Goal: Communication & Community: Answer question/provide support

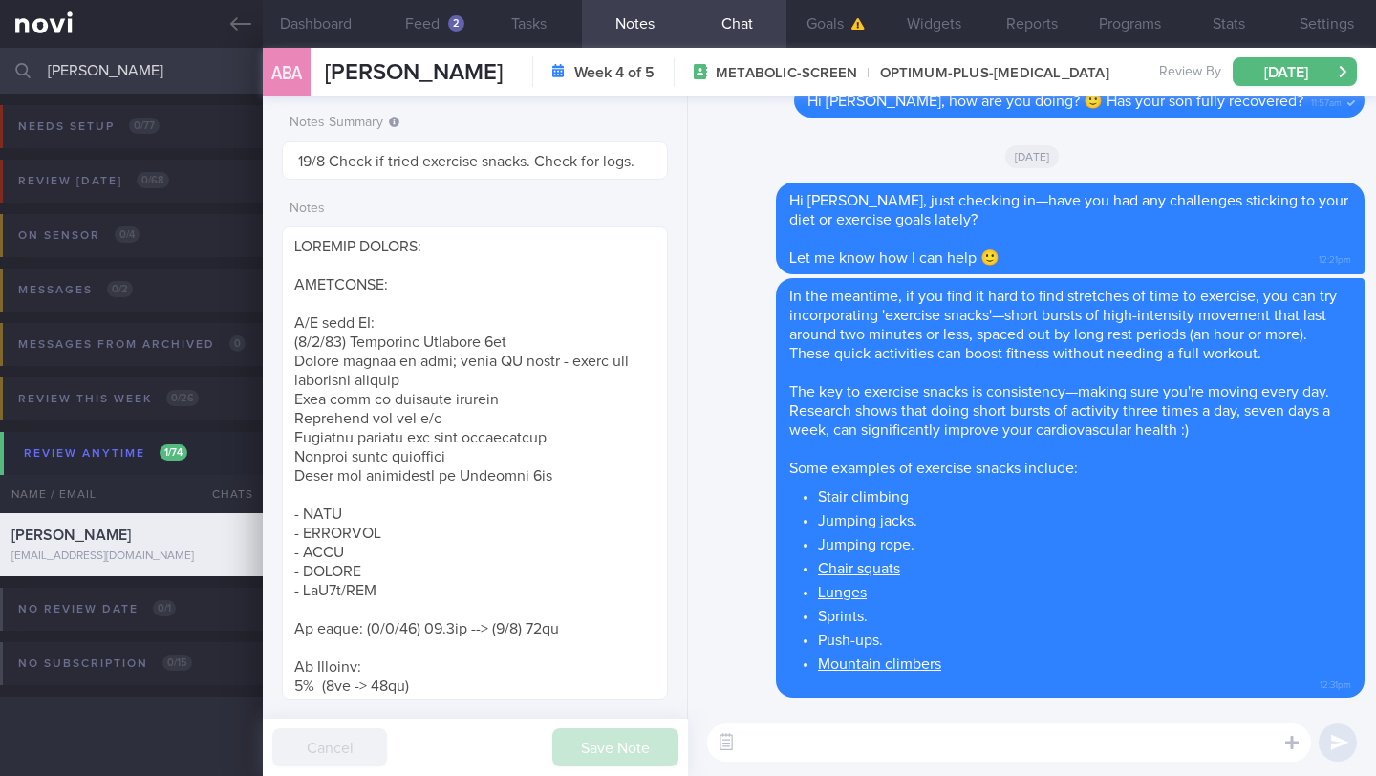
select select "7"
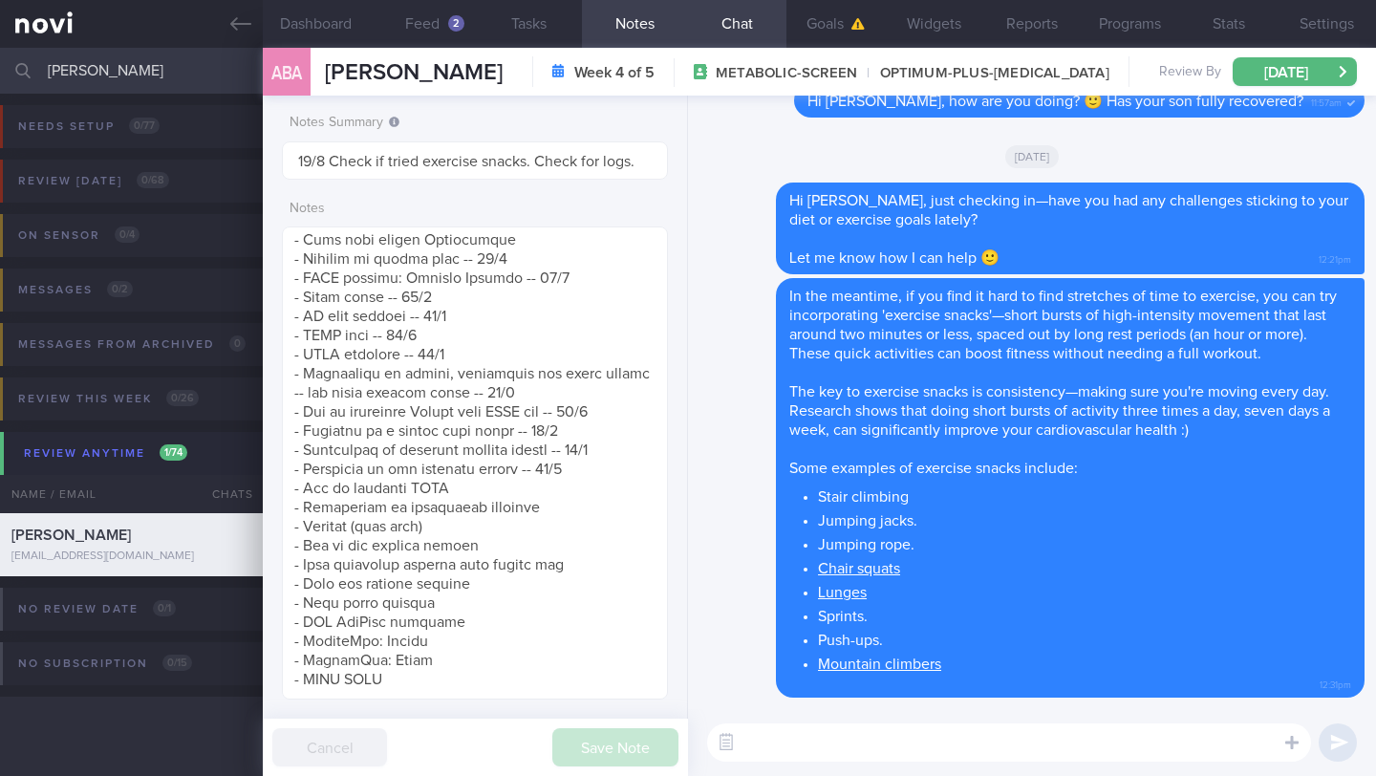
click at [120, 82] on input "[PERSON_NAME]" at bounding box center [688, 71] width 1376 height 46
click at [194, 71] on input "[PERSON_NAME]" at bounding box center [688, 71] width 1376 height 46
type input "[PERSON_NAME]"
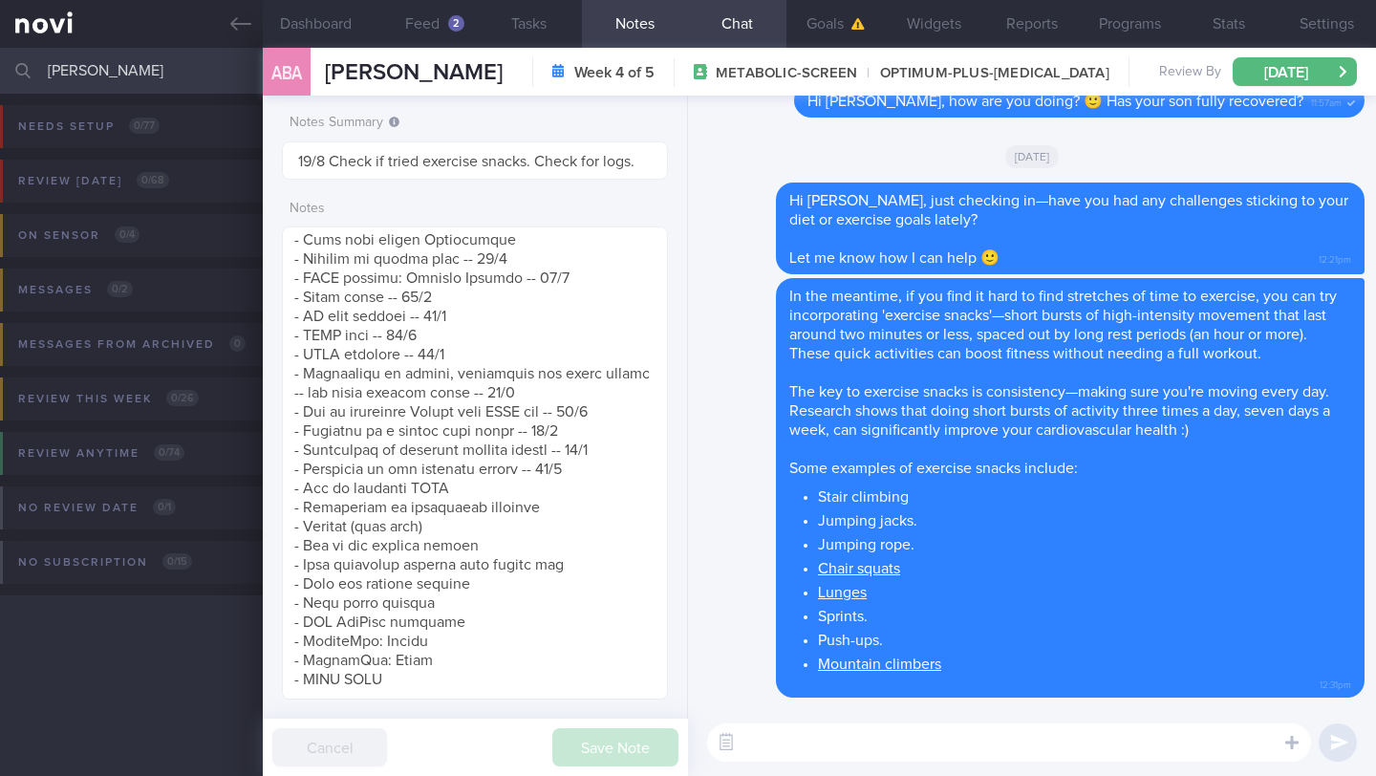
click at [122, 64] on input "[PERSON_NAME]" at bounding box center [688, 71] width 1376 height 46
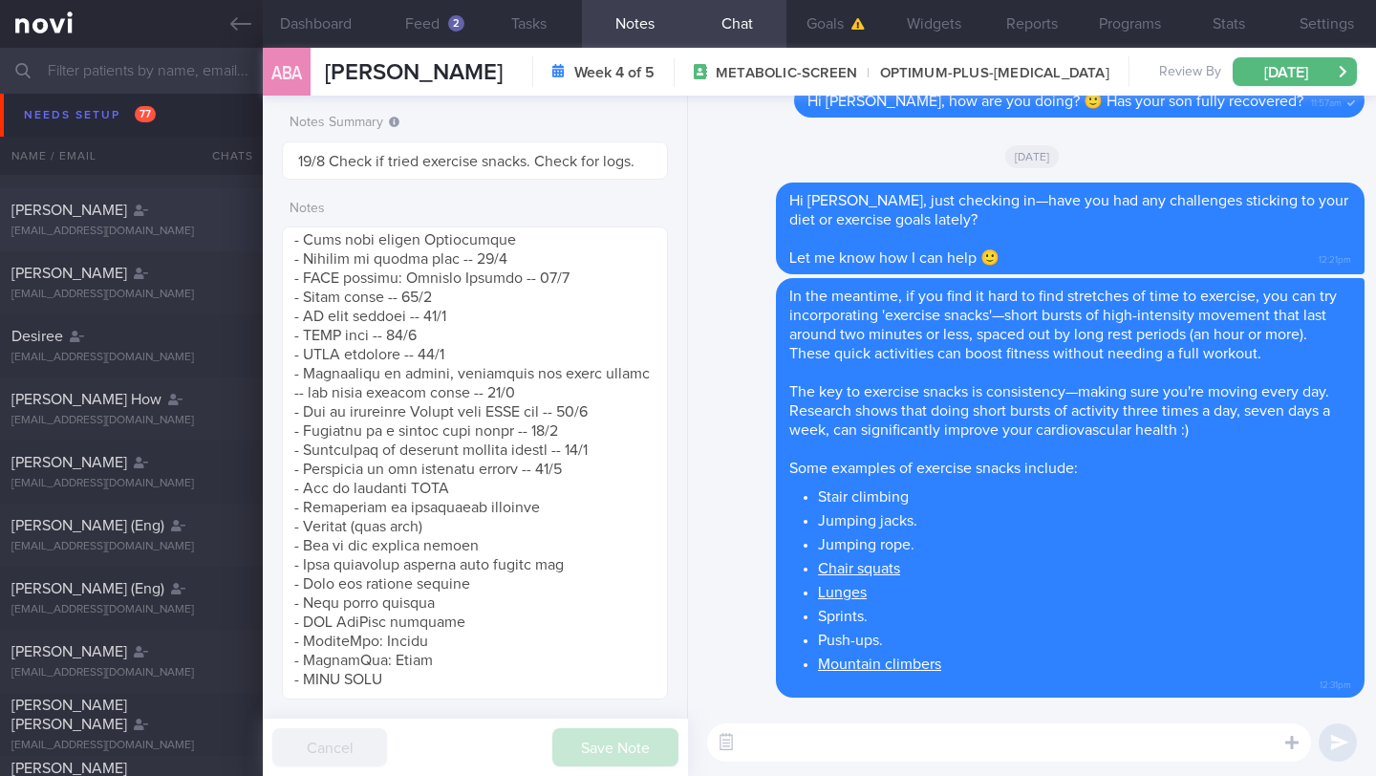
scroll to position [370, 0]
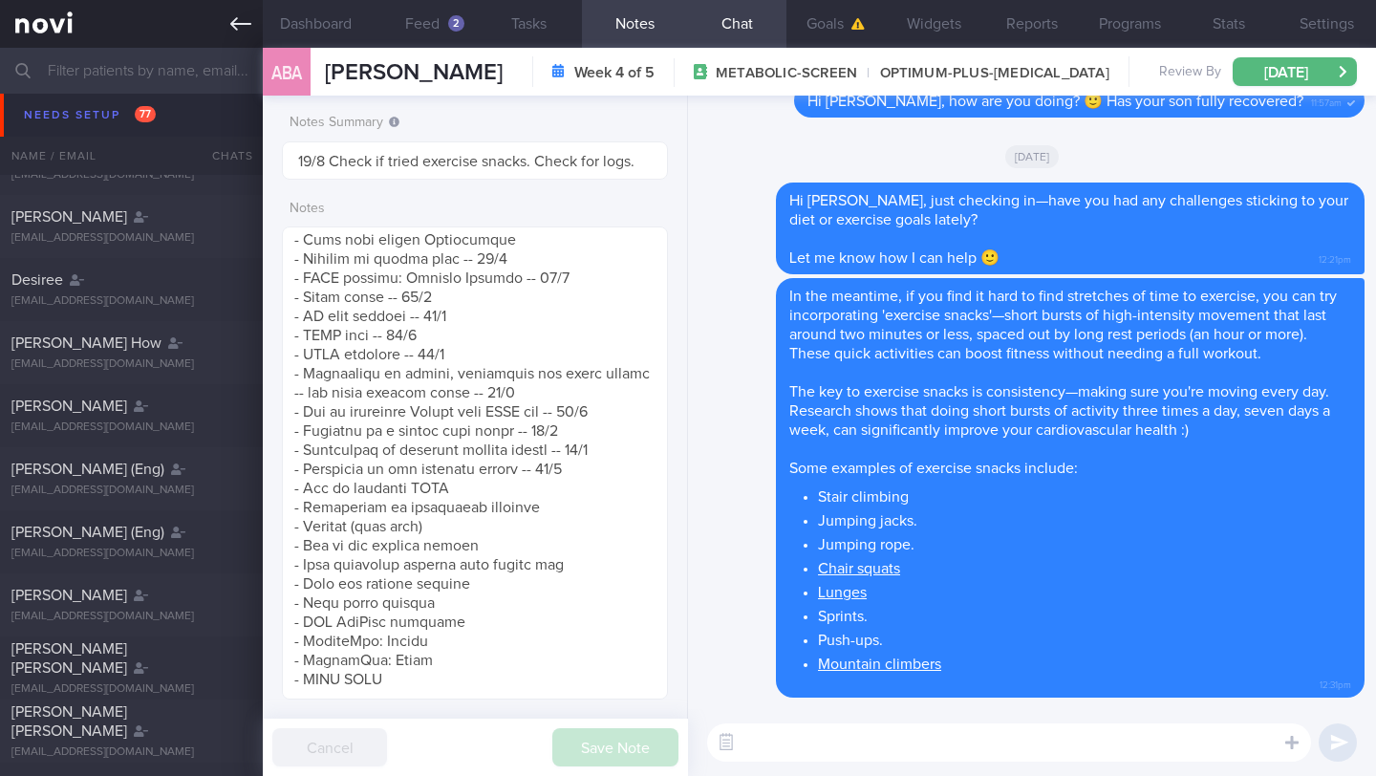
click at [237, 29] on icon at bounding box center [240, 23] width 21 height 13
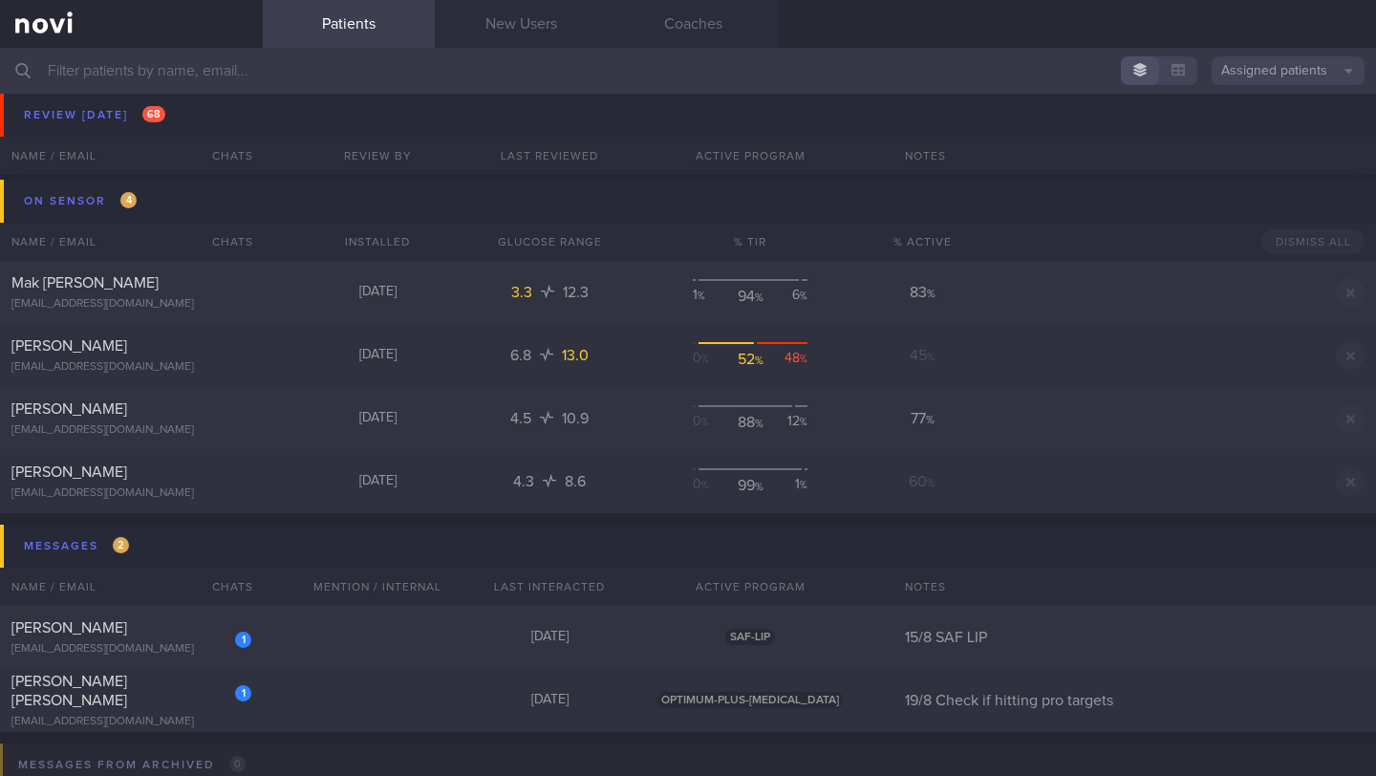
scroll to position [9663, 0]
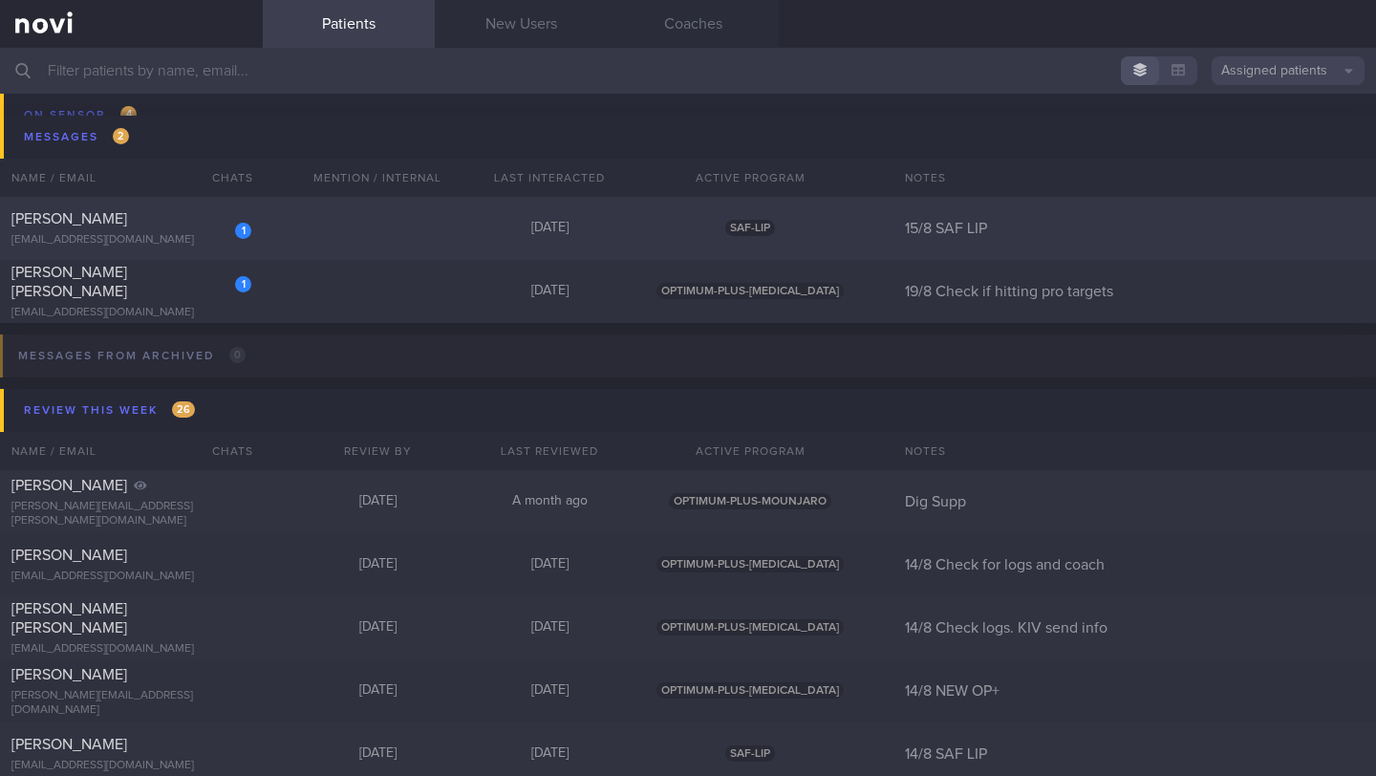
click at [127, 224] on div "[PERSON_NAME]" at bounding box center [128, 218] width 235 height 19
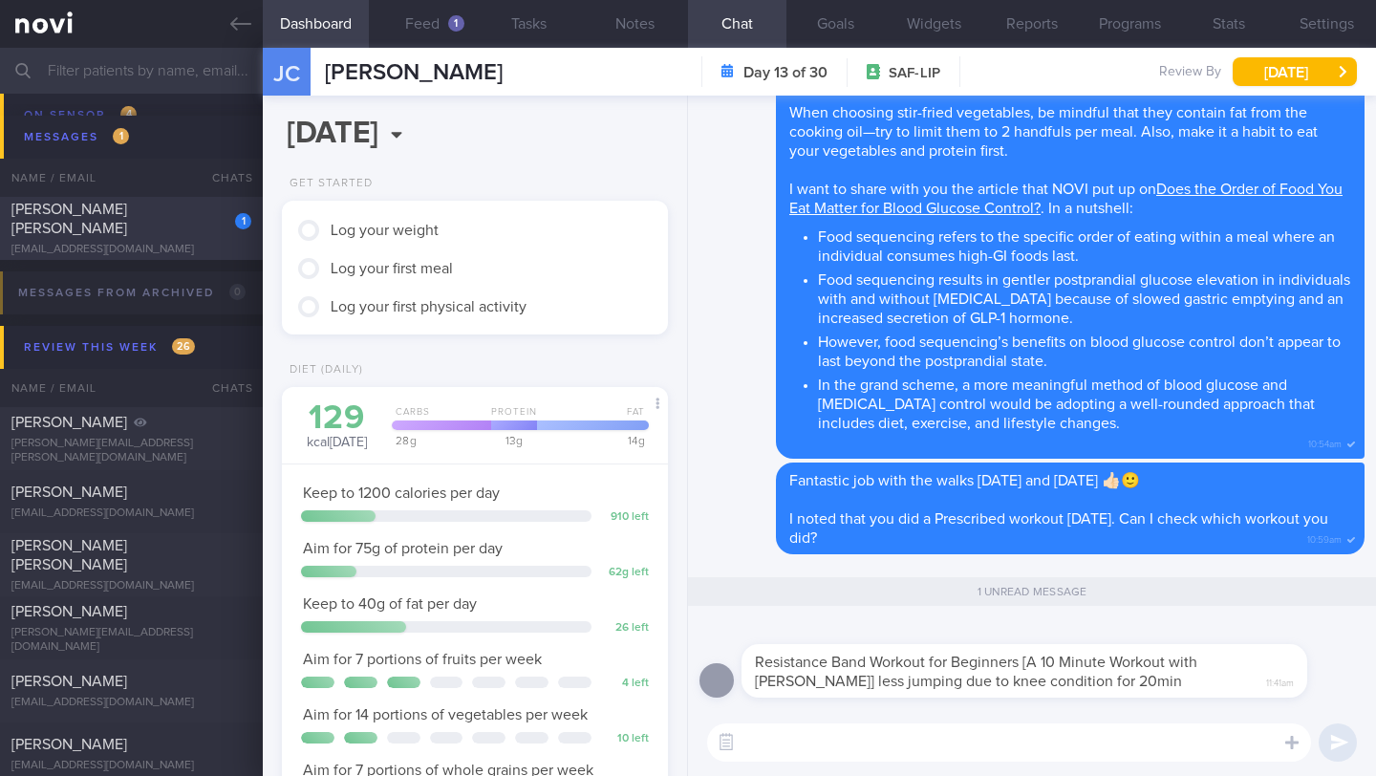
scroll to position [172, 345]
click at [778, 751] on textarea at bounding box center [1009, 742] width 604 height 38
click at [629, 22] on button "Notes" at bounding box center [635, 24] width 106 height 48
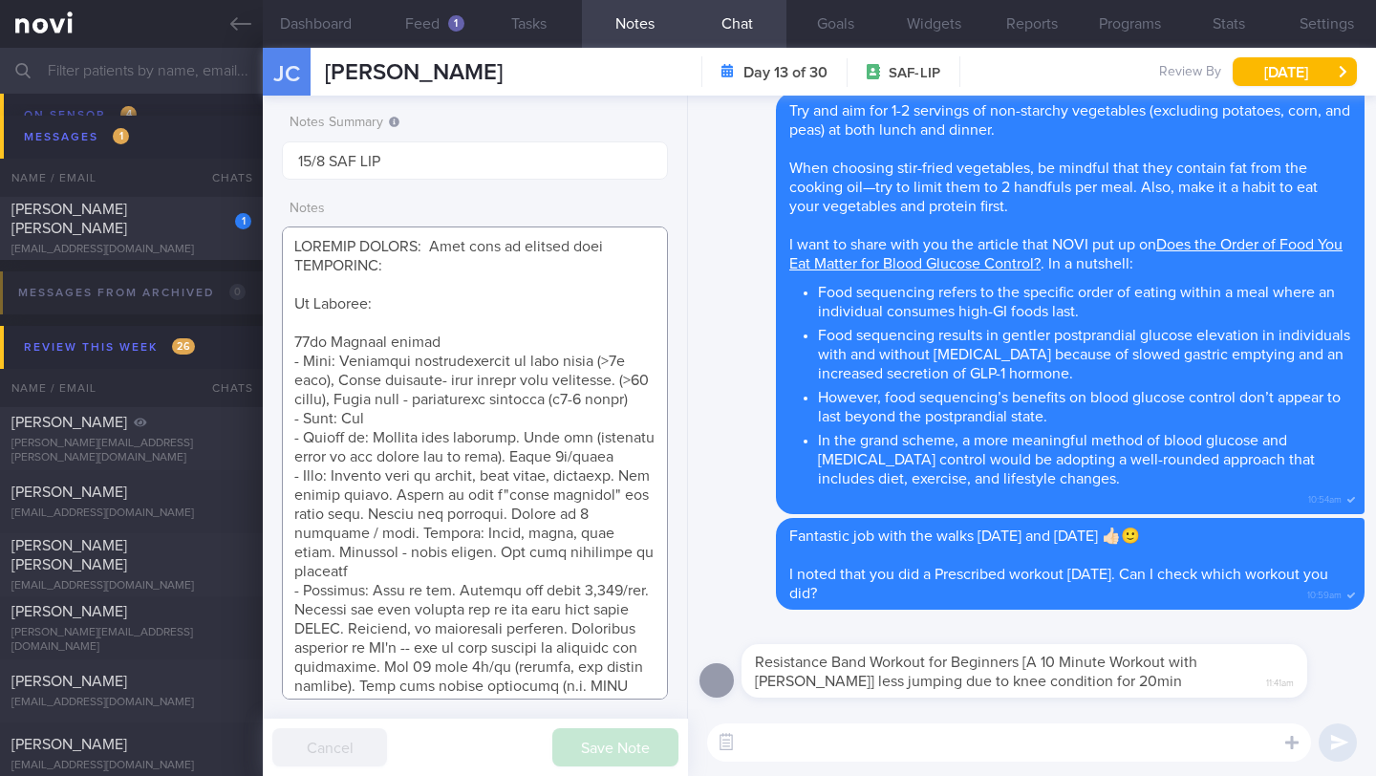
click at [478, 318] on textarea at bounding box center [475, 462] width 386 height 473
click at [483, 275] on textarea at bounding box center [475, 462] width 386 height 473
click at [484, 269] on textarea at bounding box center [475, 462] width 386 height 473
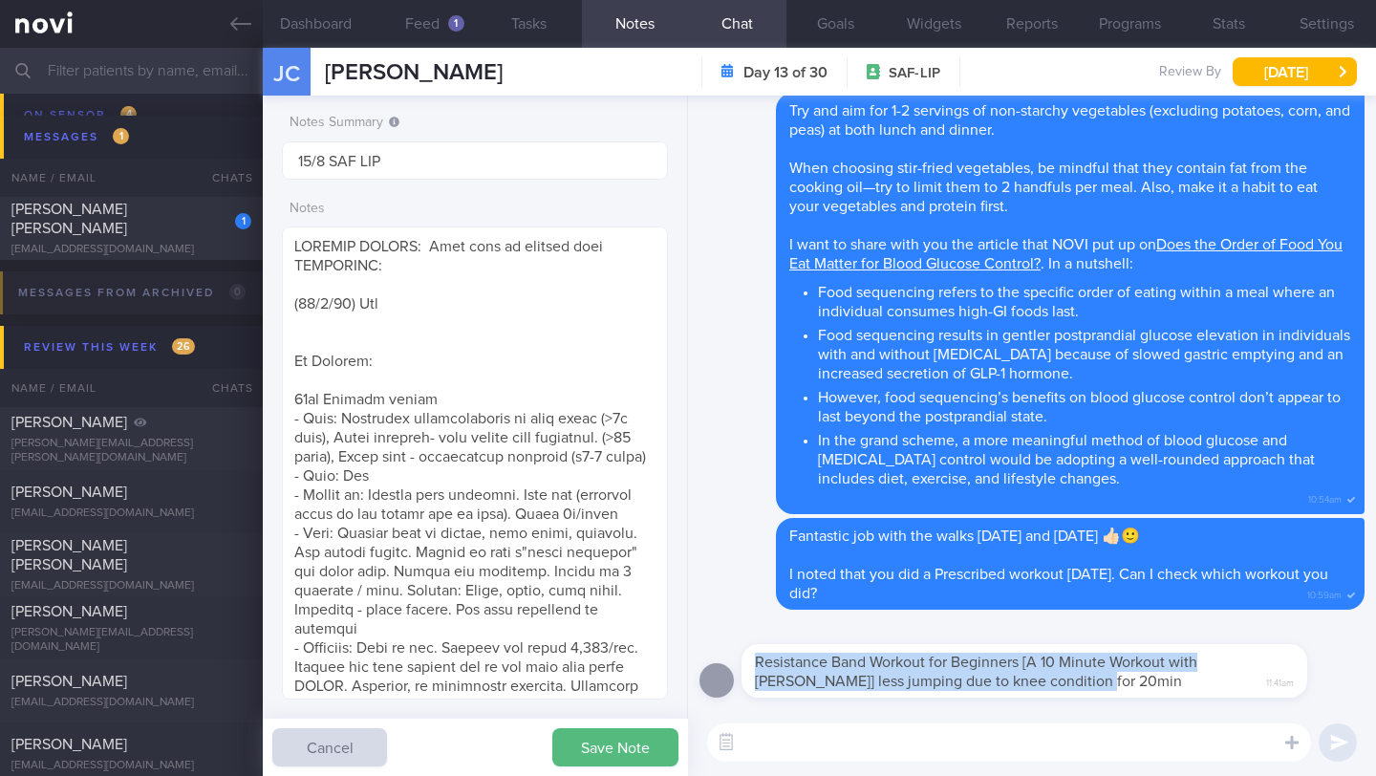
drag, startPoint x: 1022, startPoint y: 680, endPoint x: 750, endPoint y: 658, distance: 273.2
click at [745, 657] on div "Resistance Band Workout for Beginners [A 10 Minute Workout with [PERSON_NAME]] …" at bounding box center [1024, 671] width 566 height 54
copy span "Resistance Band Workout for Beginners [A 10 Minute Workout with [PERSON_NAME]] …"
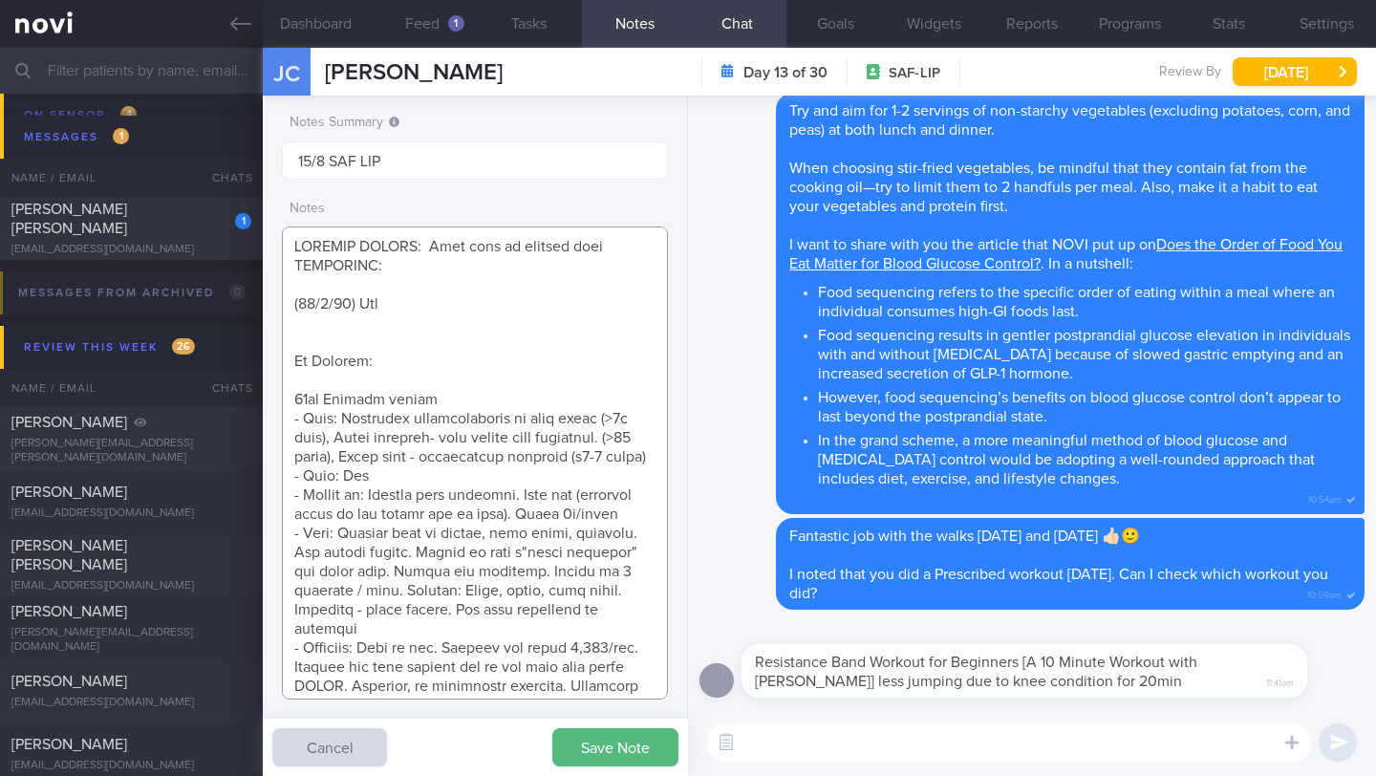
click at [435, 305] on textarea at bounding box center [475, 462] width 386 height 473
paste textarea "Resistance Band Workout for Beginners [A 10 Minute Workout with [PERSON_NAME]] …"
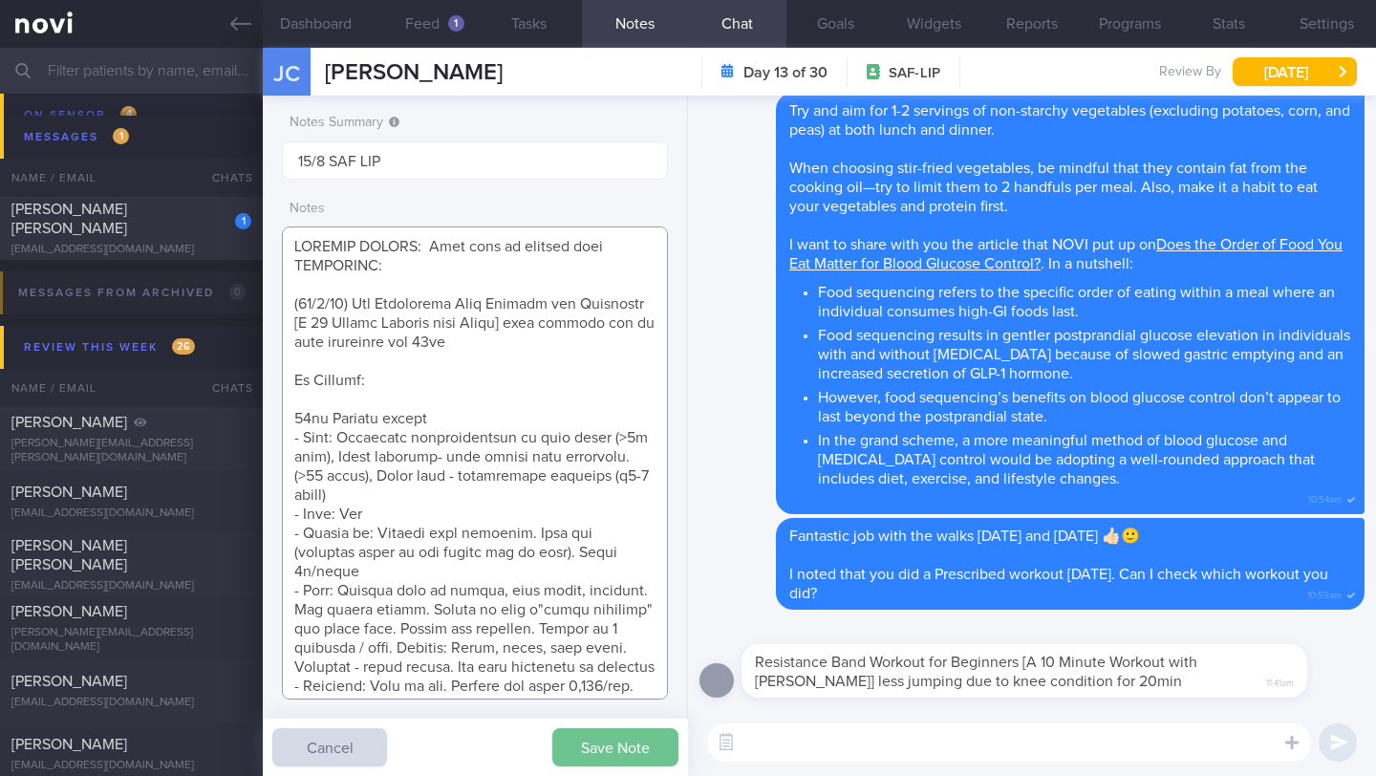
type textarea "SUPPORT NEEDED: Meal plan to achieve goal CHALLENGE: ([DATE]) Did Resistance Ba…"
click at [595, 752] on button "Save Note" at bounding box center [615, 747] width 126 height 38
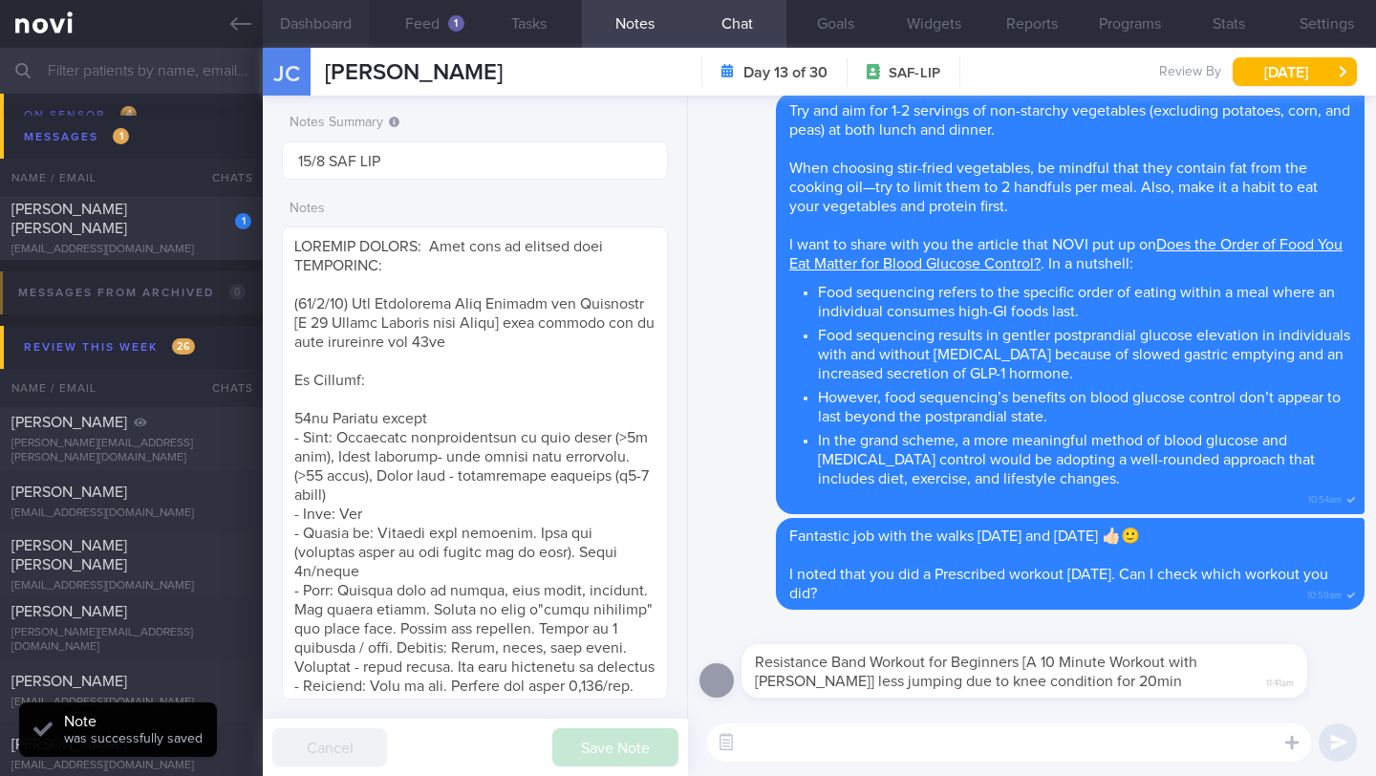
click at [310, 24] on button "Dashboard" at bounding box center [316, 24] width 106 height 48
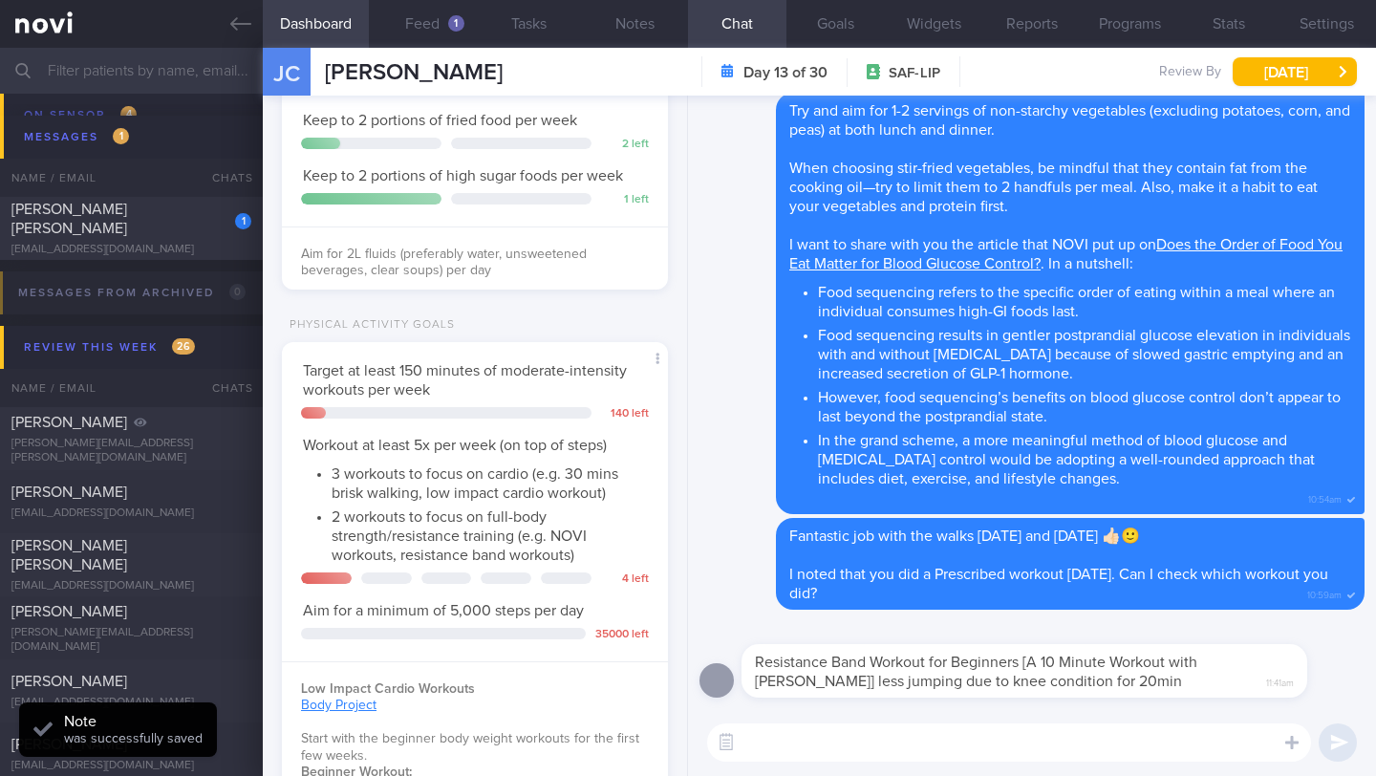
scroll to position [1102, 0]
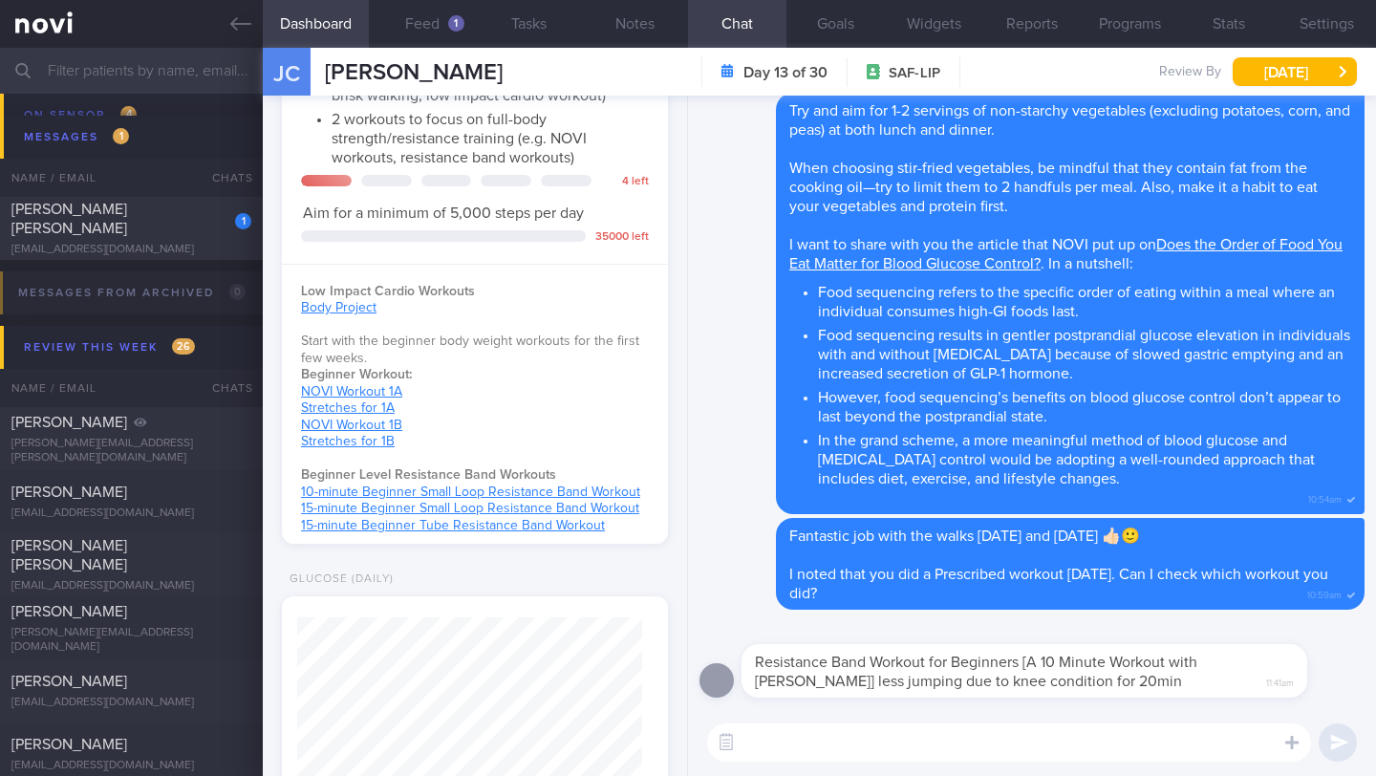
click at [871, 747] on textarea at bounding box center [1009, 742] width 604 height 38
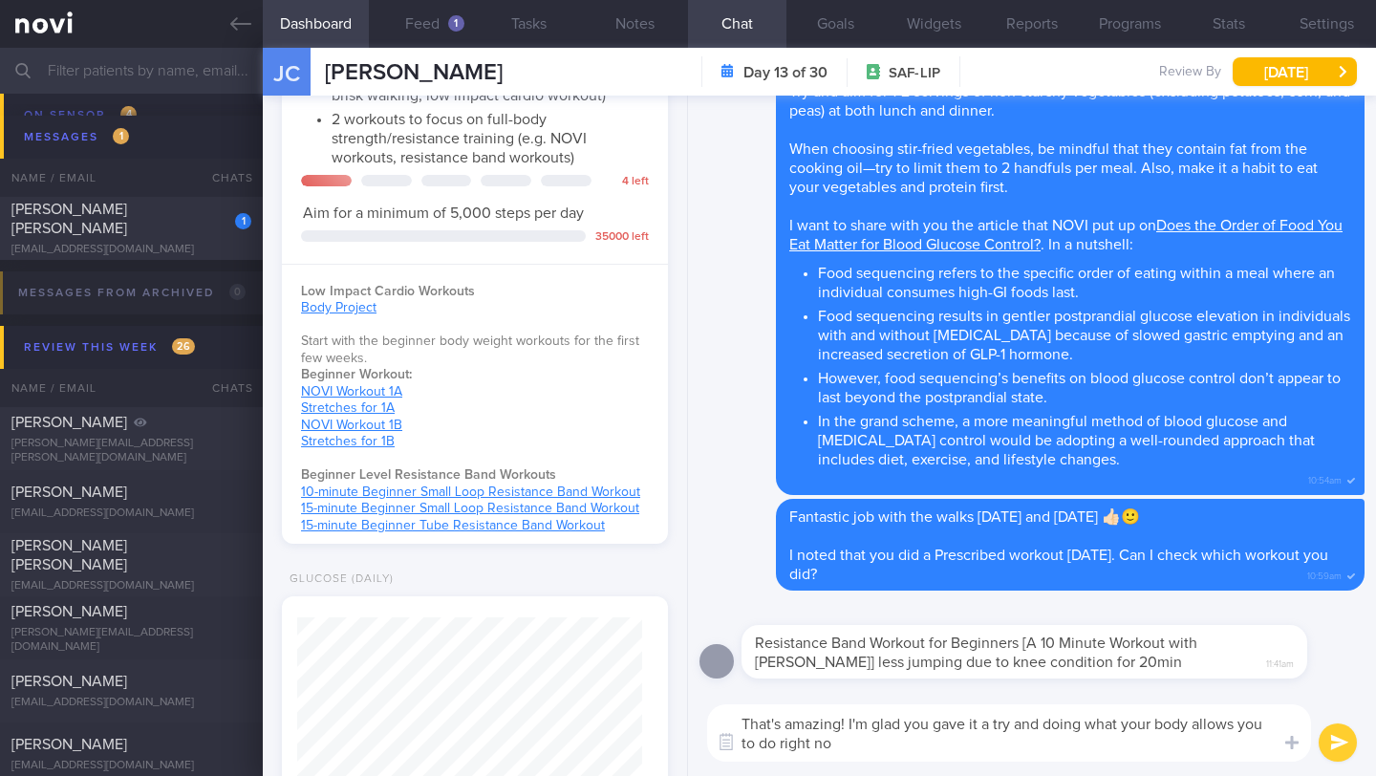
type textarea "That's amazing! I'm glad you gave it a try and doing what your body allows you …"
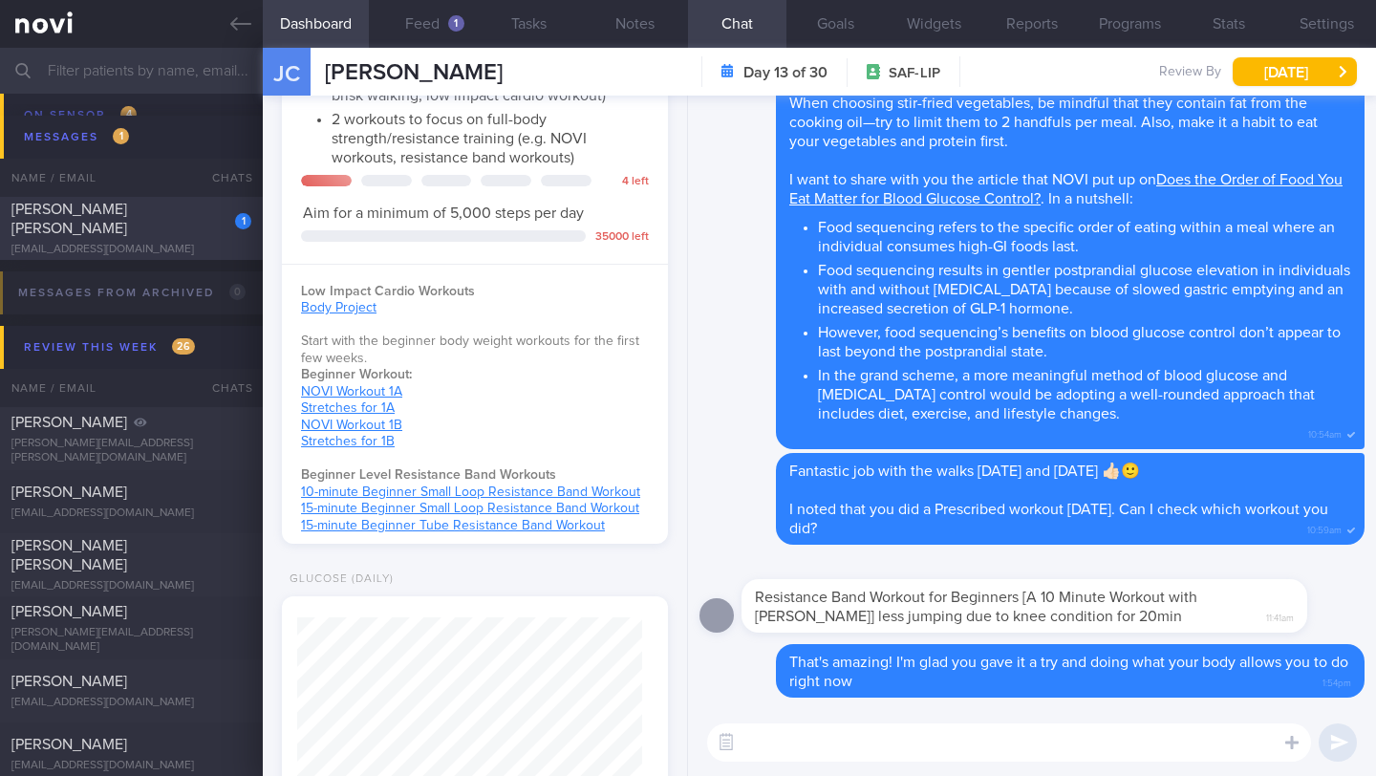
click at [151, 243] on div "[EMAIL_ADDRESS][DOMAIN_NAME]" at bounding box center [131, 250] width 240 height 14
type input "19/8 Check if hitting pro targets"
type textarea "SUPPORT NEEDED: Recipes. Quantity of food (i.e. proper portions). Hungry easily…"
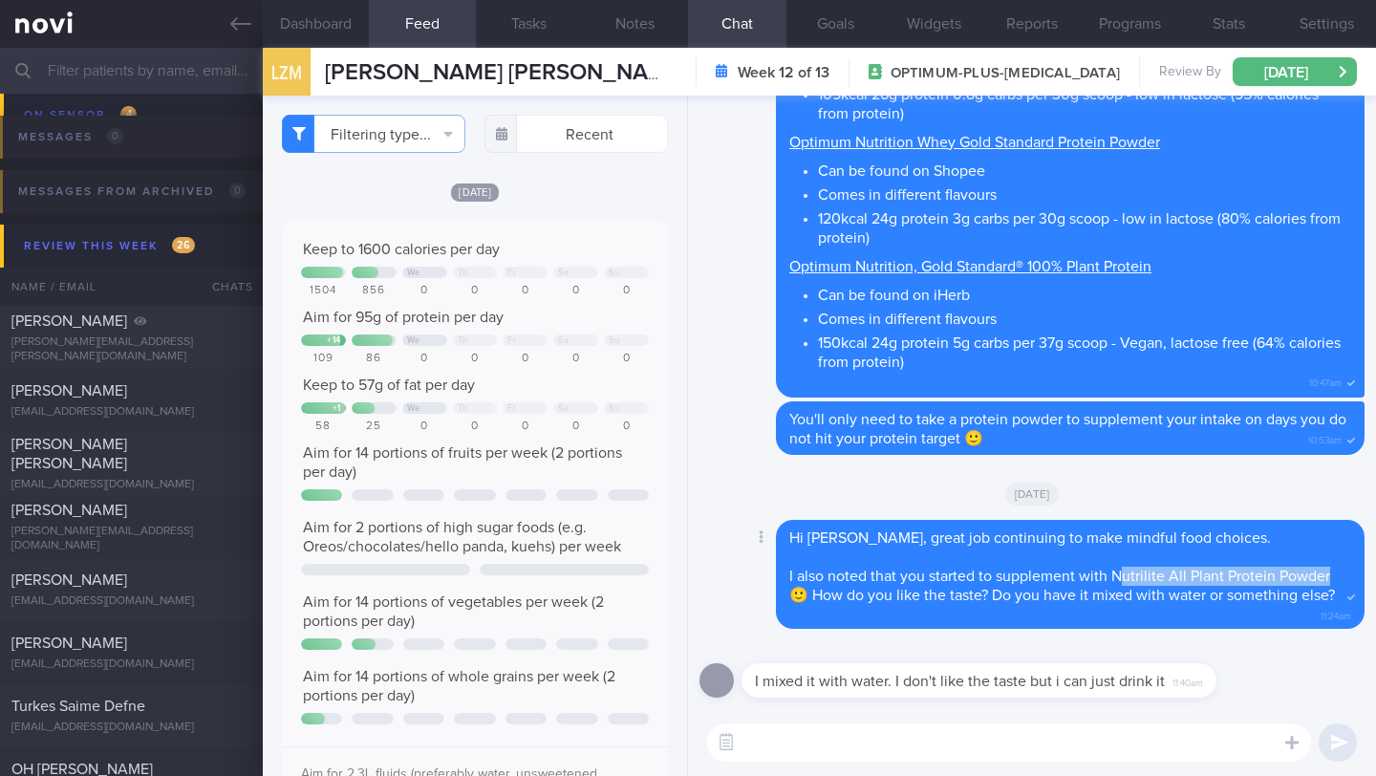
drag, startPoint x: 1117, startPoint y: 575, endPoint x: 1334, endPoint y: 572, distance: 216.9
click at [1334, 572] on div "Hi [PERSON_NAME], great job continuing to make mindful food choices. I also not…" at bounding box center [1070, 575] width 589 height 110
click at [1185, 571] on span "I also noted that you started to supplement with Nutrilite All Plant Protein Po…" at bounding box center [1062, 585] width 546 height 34
drag, startPoint x: 1114, startPoint y: 574, endPoint x: 1337, endPoint y: 577, distance: 222.6
click at [1337, 577] on div "Hi [PERSON_NAME], great job continuing to make mindful food choices. I also not…" at bounding box center [1070, 575] width 589 height 110
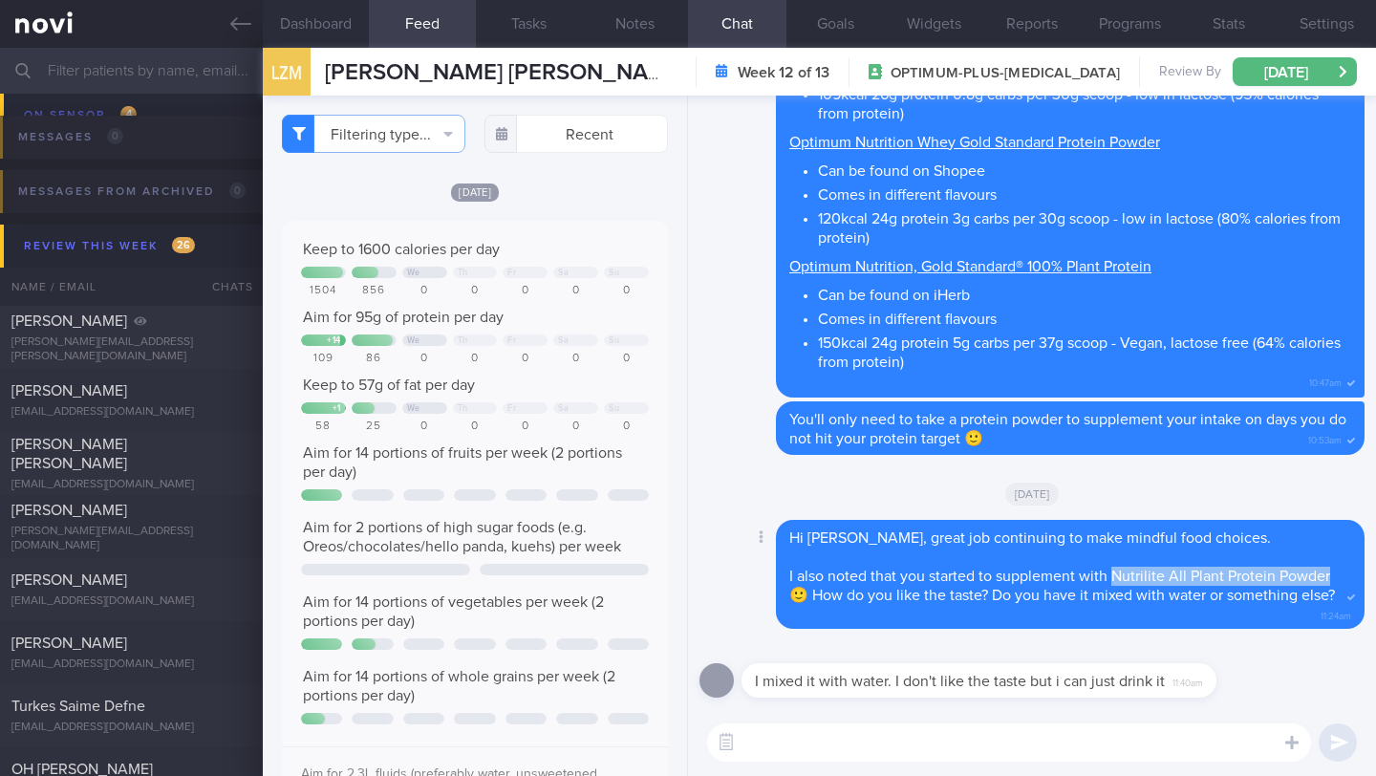
copy span "Nutrilite All Plant Protein Powder"
click at [818, 751] on textarea at bounding box center [1009, 742] width 604 height 38
type textarea "I"
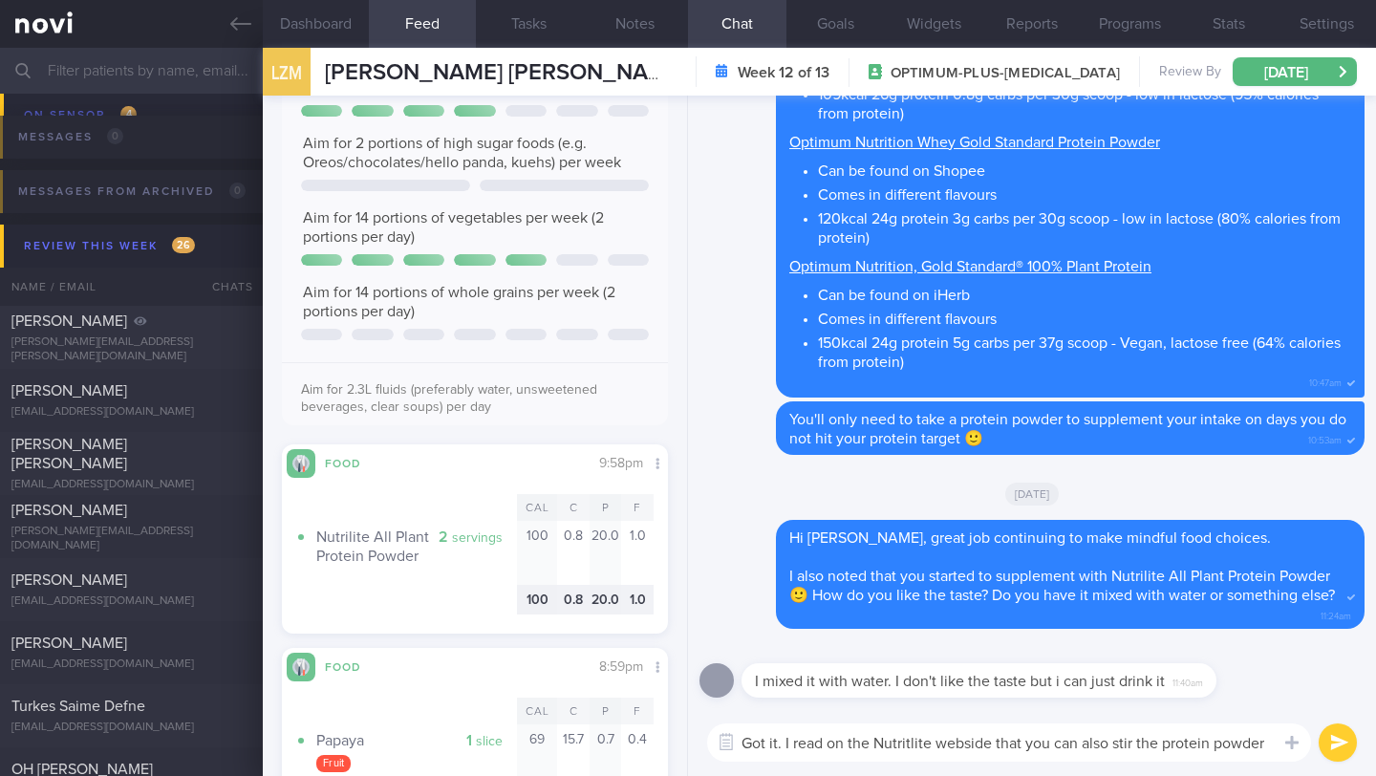
scroll to position [3519, 0]
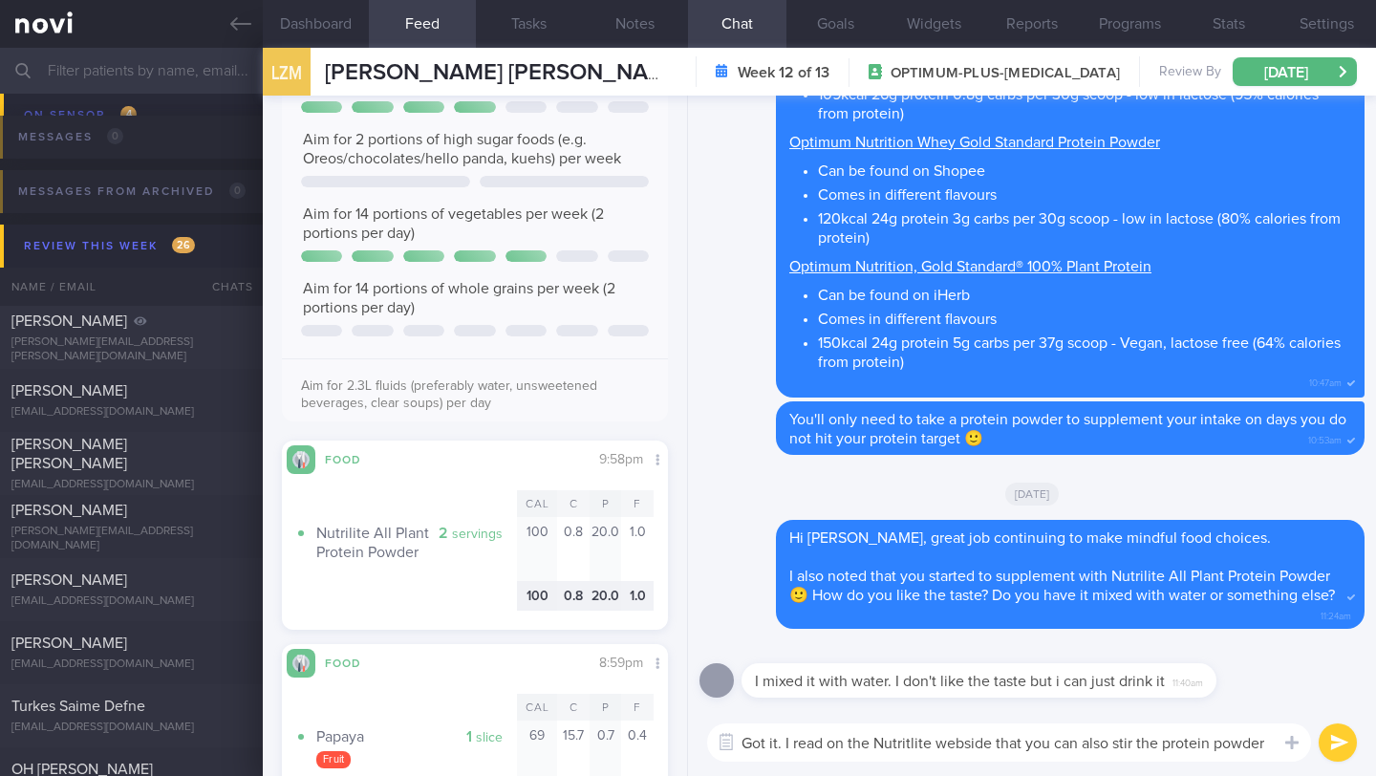
drag, startPoint x: 1111, startPoint y: 743, endPoint x: 1134, endPoint y: 742, distance: 22.9
click at [1134, 742] on textarea "Got it. I read on the Nutritlite webside that you can also stir the protein pow…" at bounding box center [1009, 742] width 604 height 38
click at [1266, 742] on textarea "Got it. I read on the Nutritlite webside that you can also mix the protein powd…" at bounding box center [1009, 742] width 604 height 38
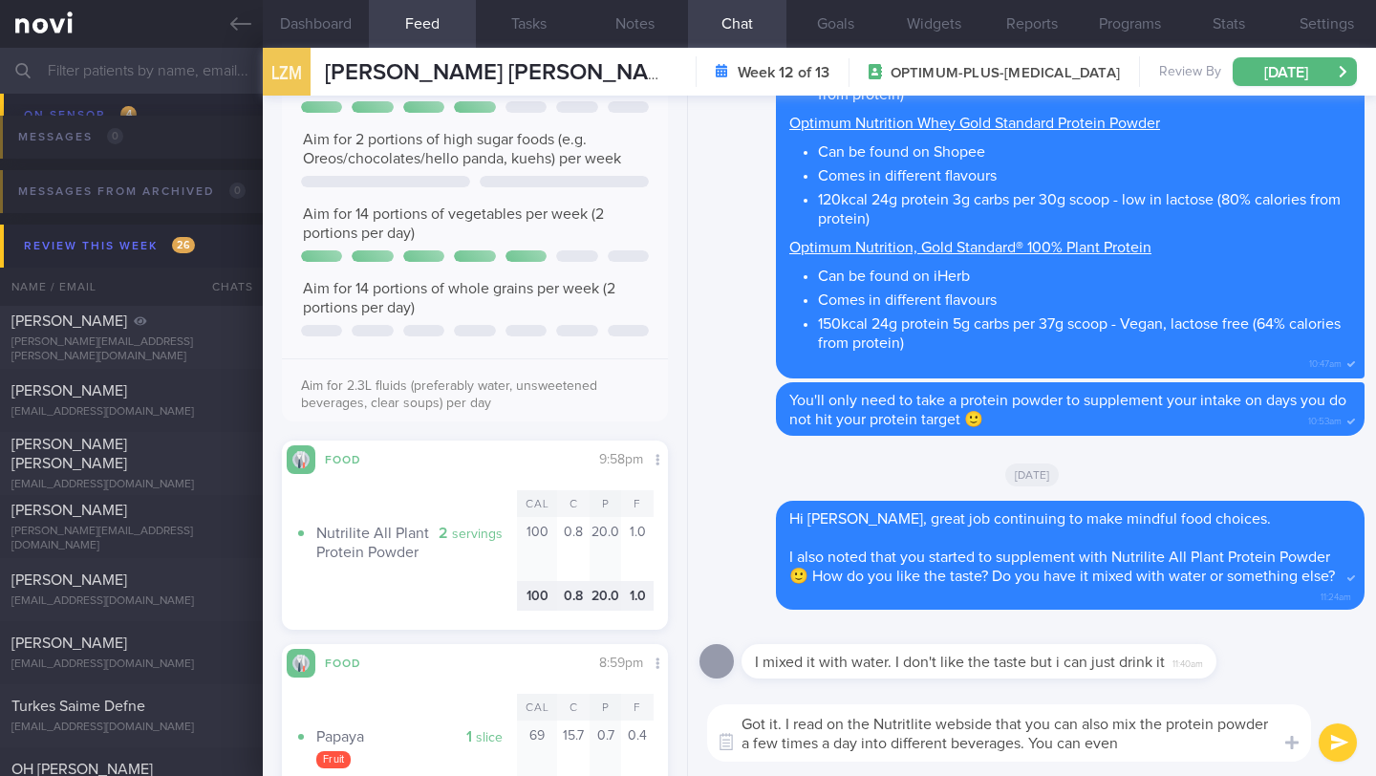
click at [1021, 747] on textarea "Got it. I read on the Nutritlite webside that you can also mix the protein powd…" at bounding box center [1009, 732] width 604 height 57
click at [1241, 749] on textarea "Got it. I read on the Nutritlite webside that you can also mix the protein powd…" at bounding box center [1009, 732] width 604 height 57
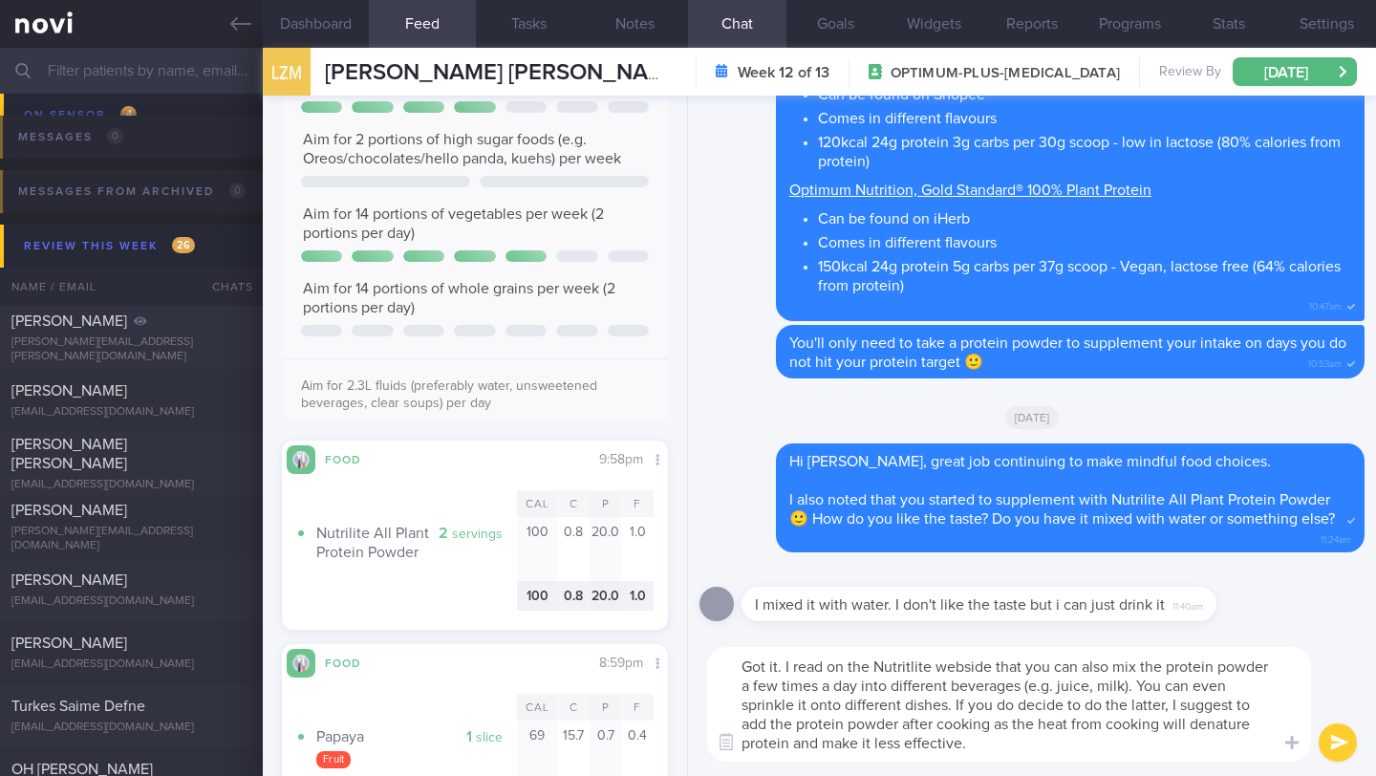
drag, startPoint x: 995, startPoint y: 749, endPoint x: 734, endPoint y: 661, distance: 276.1
click at [734, 661] on textarea "Got it. I read on the Nutritlite webside that you can also mix the protein powd…" at bounding box center [1009, 704] width 604 height 115
paste textarea "lite website that you can mix the protein powder into different beverages, like…"
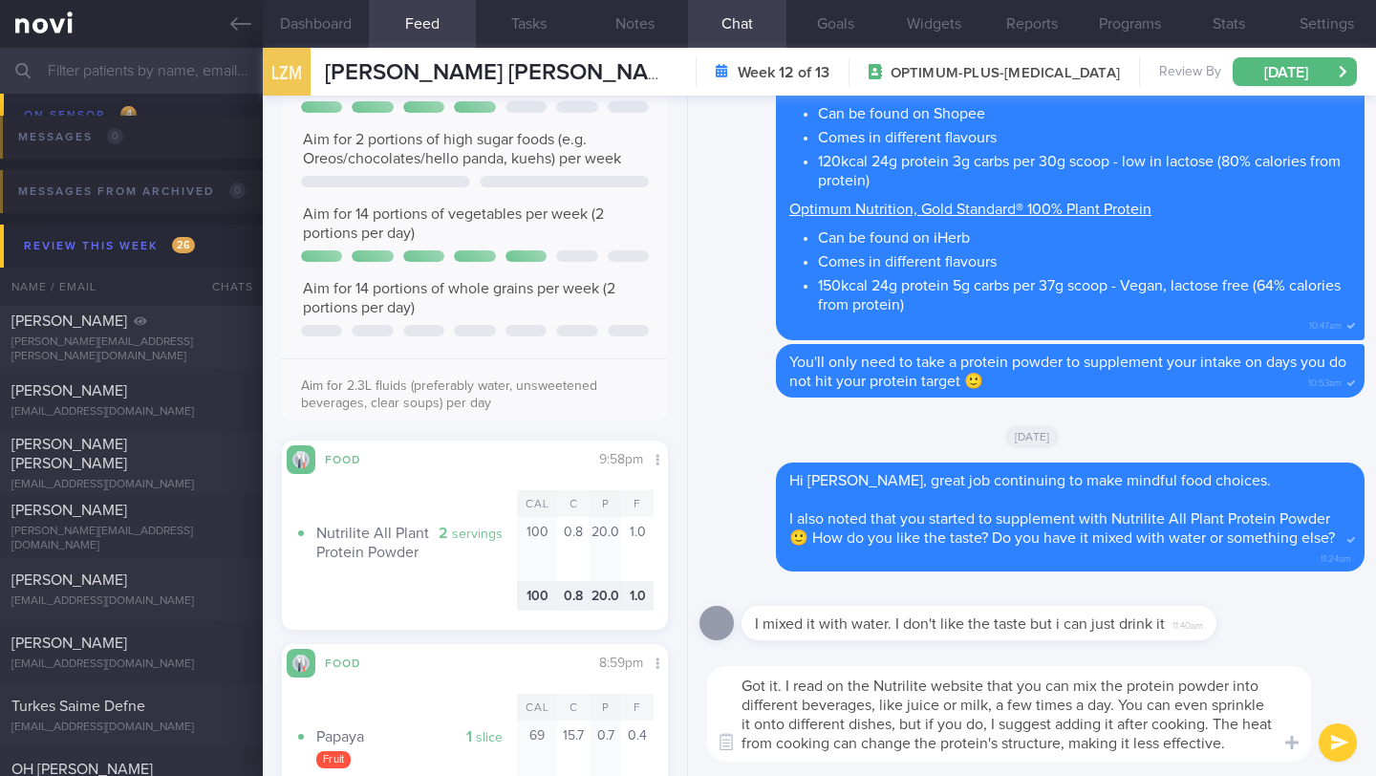
click at [786, 689] on textarea "Got it. I read on the Nutrilite website that you can mix the protein powder int…" at bounding box center [1009, 714] width 604 height 96
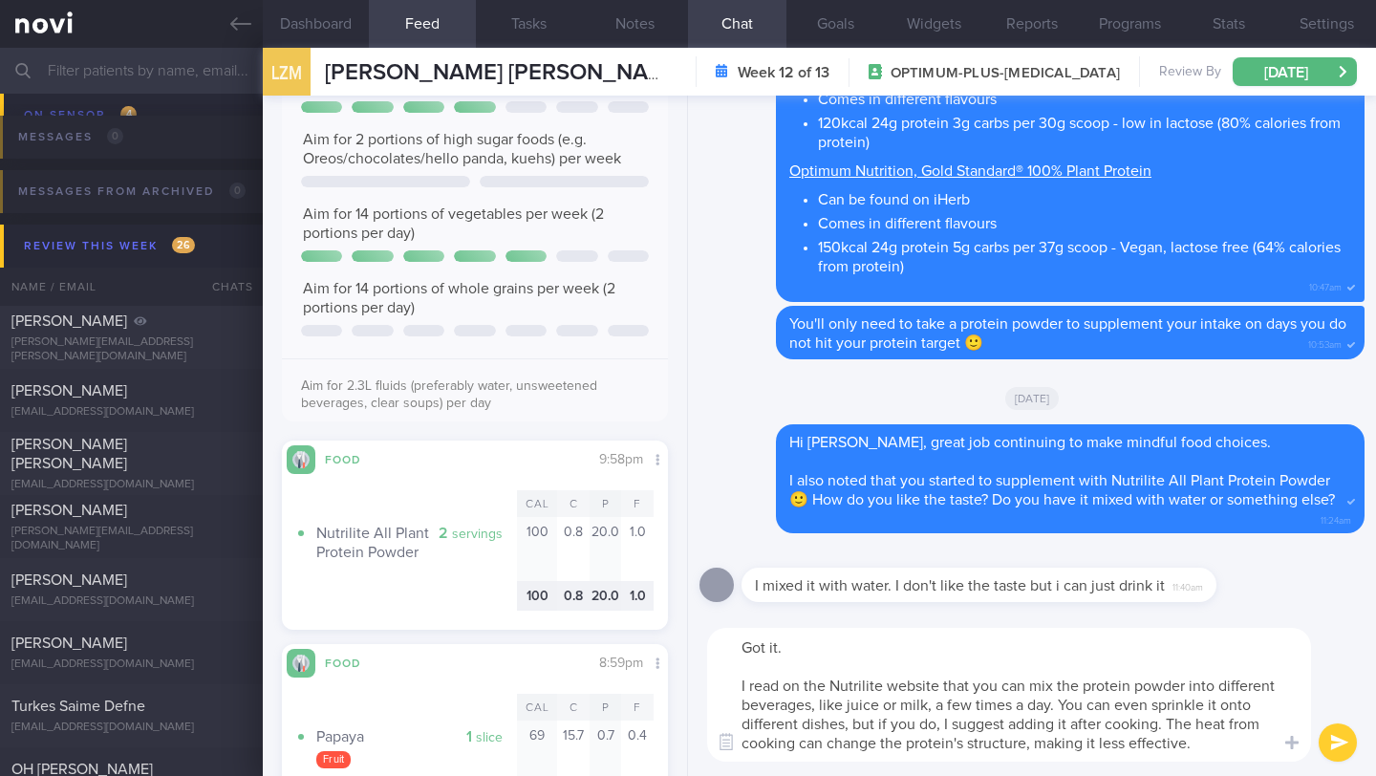
click at [1173, 724] on textarea "Got it. I read on the Nutrilite website that you can mix the protein powder int…" at bounding box center [1009, 695] width 604 height 134
drag, startPoint x: 784, startPoint y: 683, endPoint x: 1204, endPoint y: 773, distance: 428.9
click at [1204, 774] on div "Got it. I read on the Nutrilite website that you can mix the protein powder int…" at bounding box center [1032, 694] width 688 height 162
type textarea "Got it. I read on the Nutrilite website that you can mix the protein powder int…"
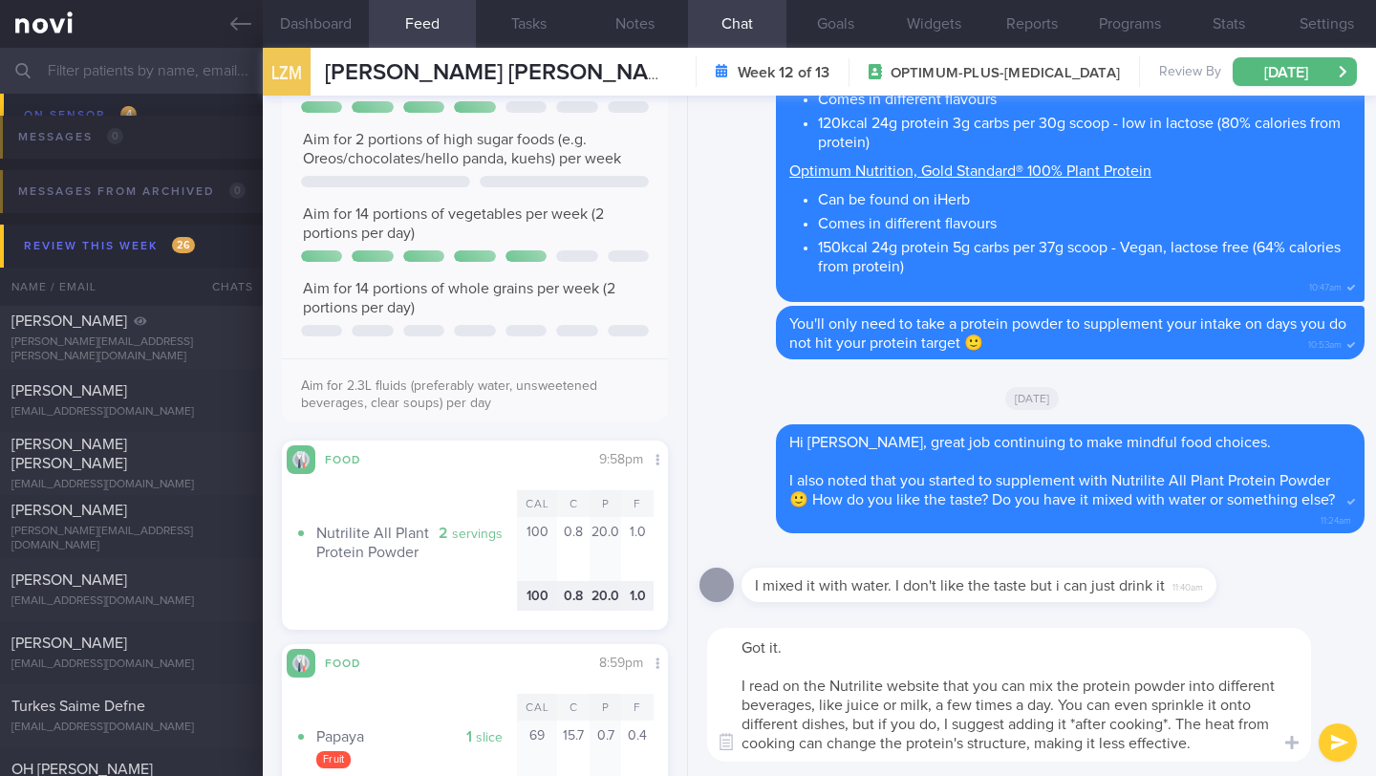
click at [1337, 743] on button "submit" at bounding box center [1337, 742] width 38 height 38
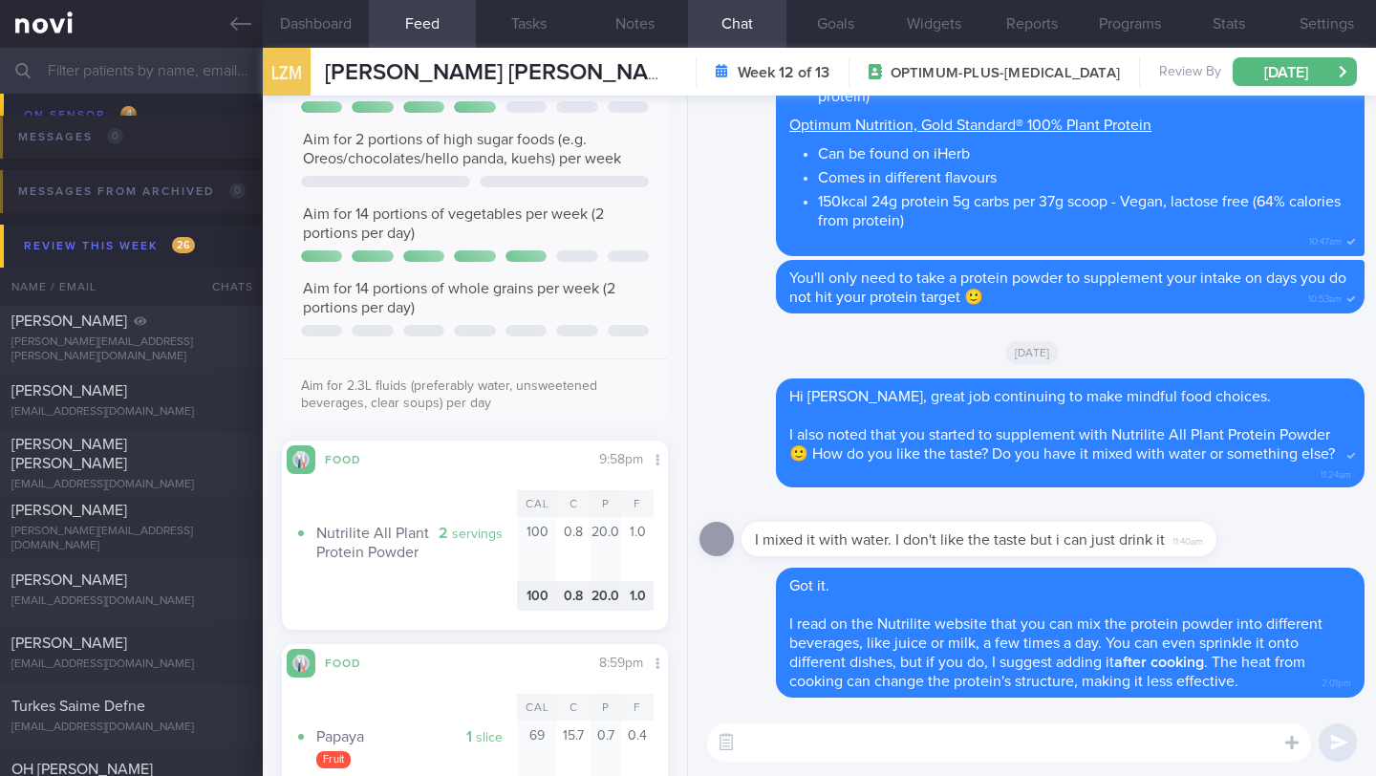
scroll to position [0, 0]
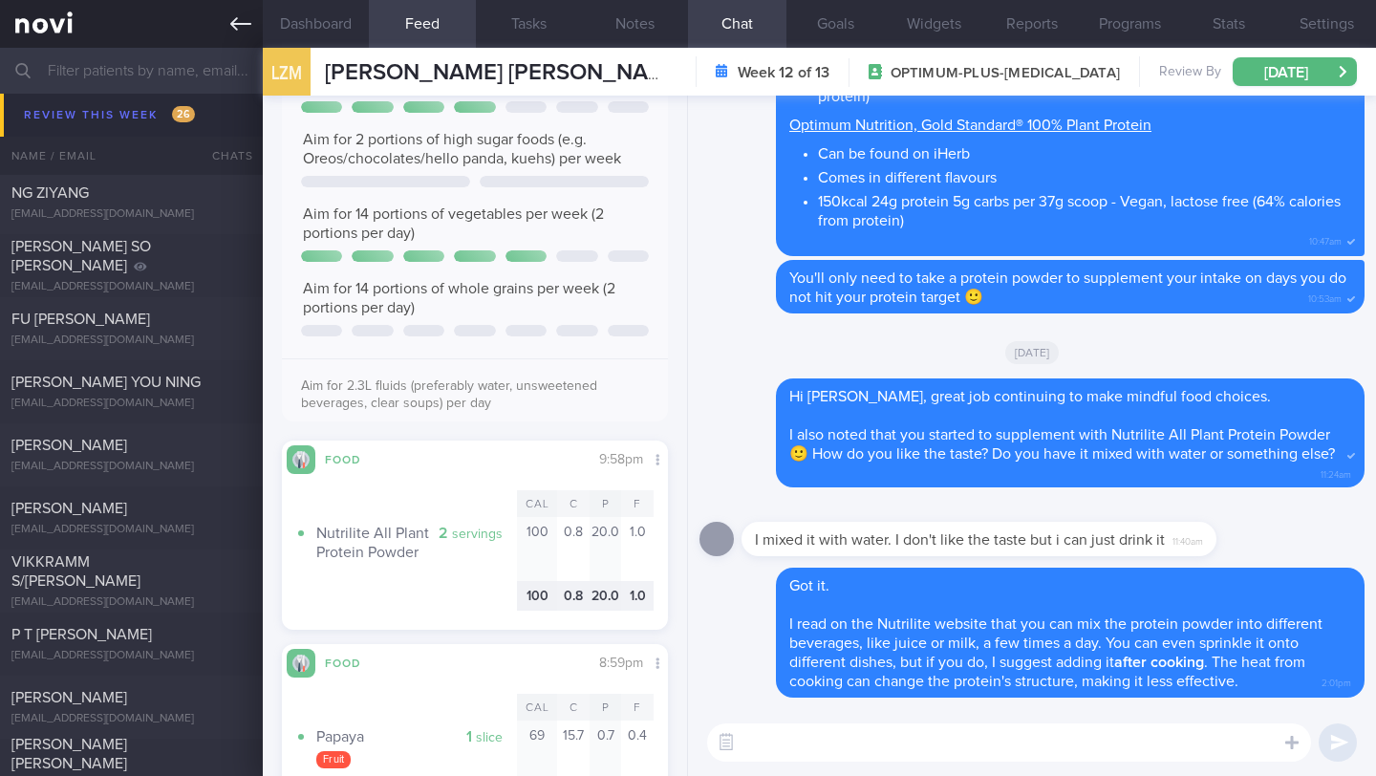
click at [238, 40] on link at bounding box center [131, 24] width 263 height 48
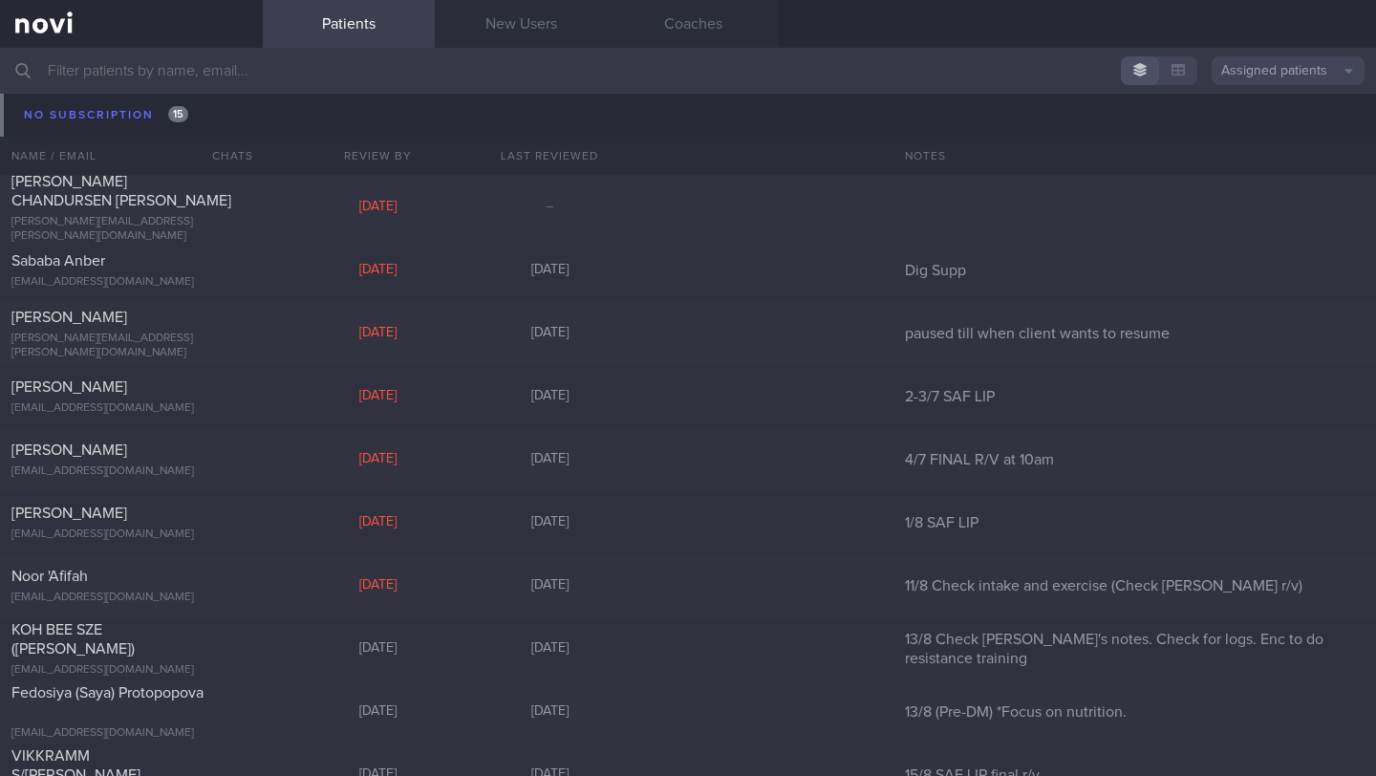
scroll to position [16848, 0]
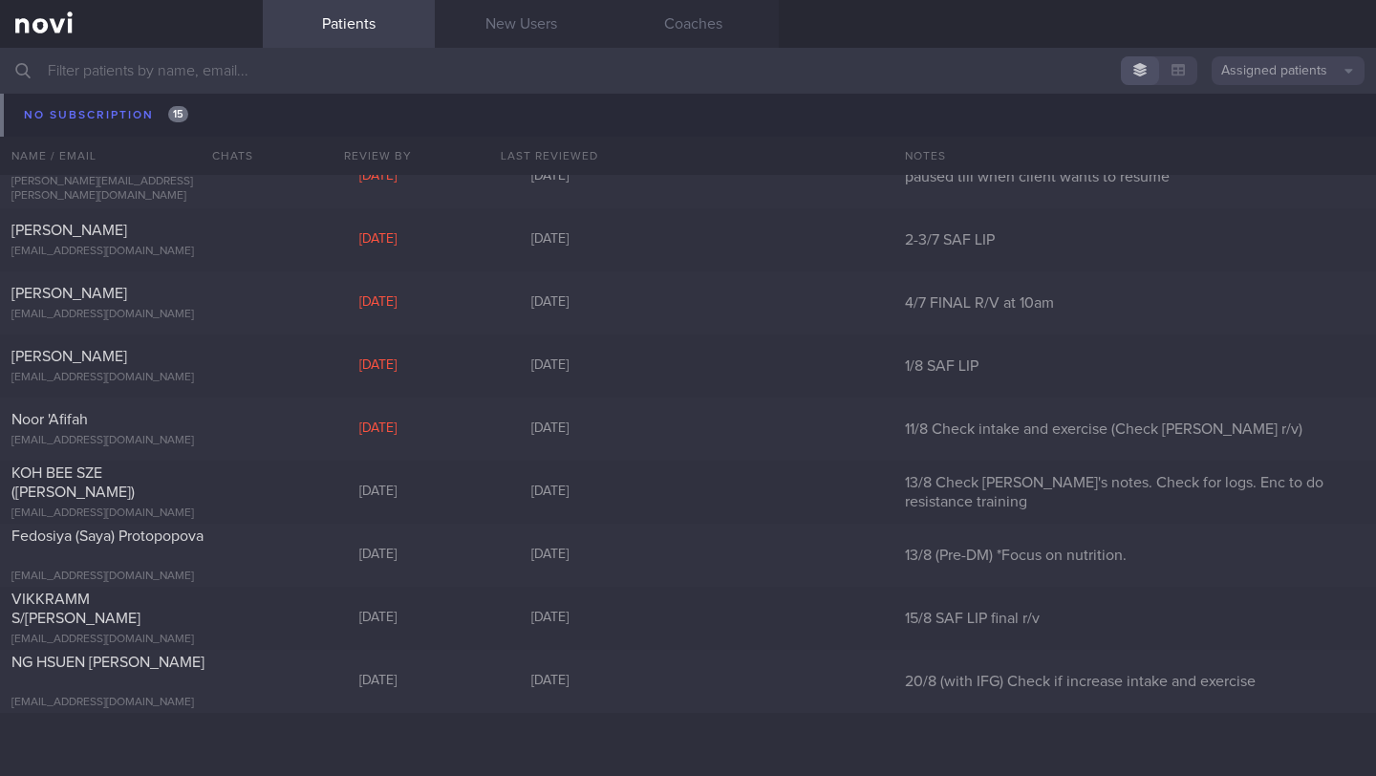
click at [96, 75] on input "text" at bounding box center [688, 71] width 1376 height 46
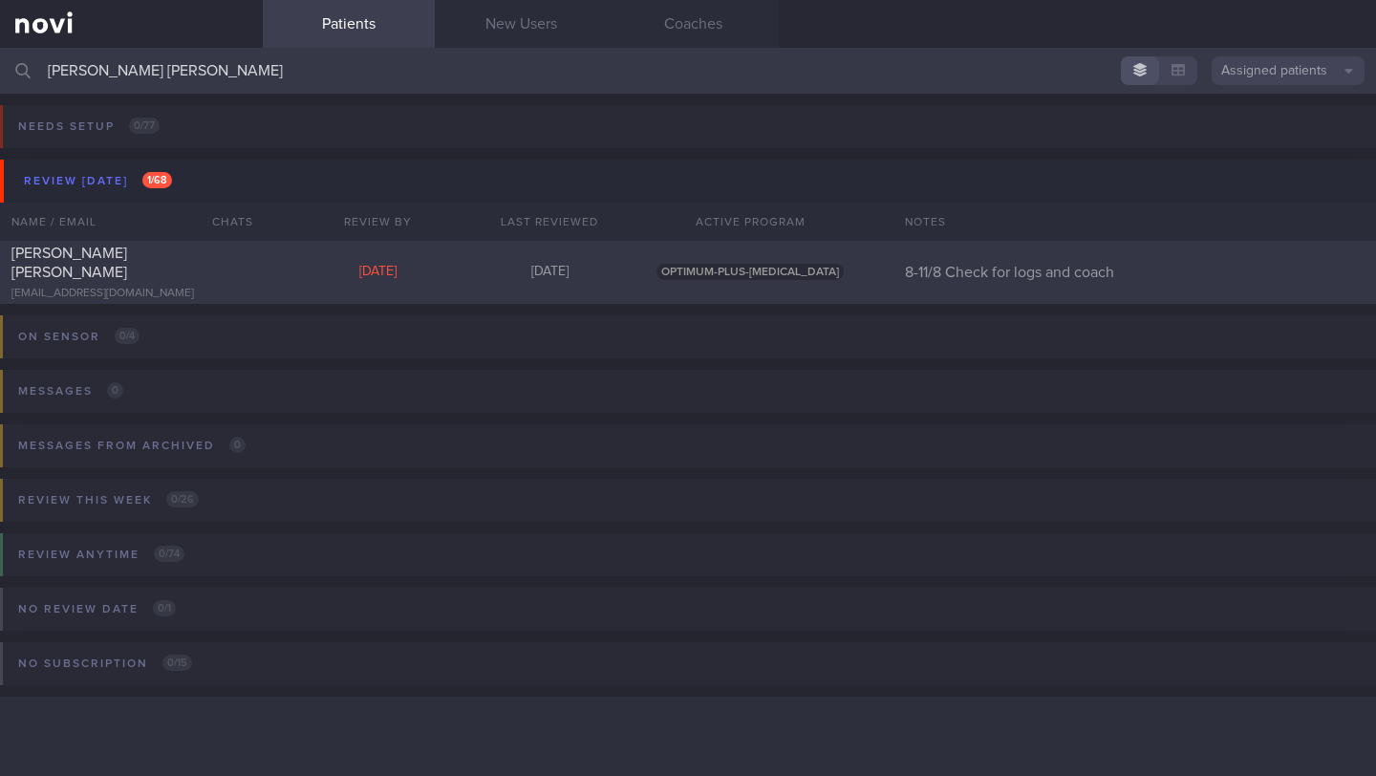
type input "[PERSON_NAME] [PERSON_NAME]"
click at [257, 289] on div "[PERSON_NAME] CHARLOTTE [EMAIL_ADDRESS][DOMAIN_NAME]" at bounding box center [131, 272] width 263 height 57
select select "7"
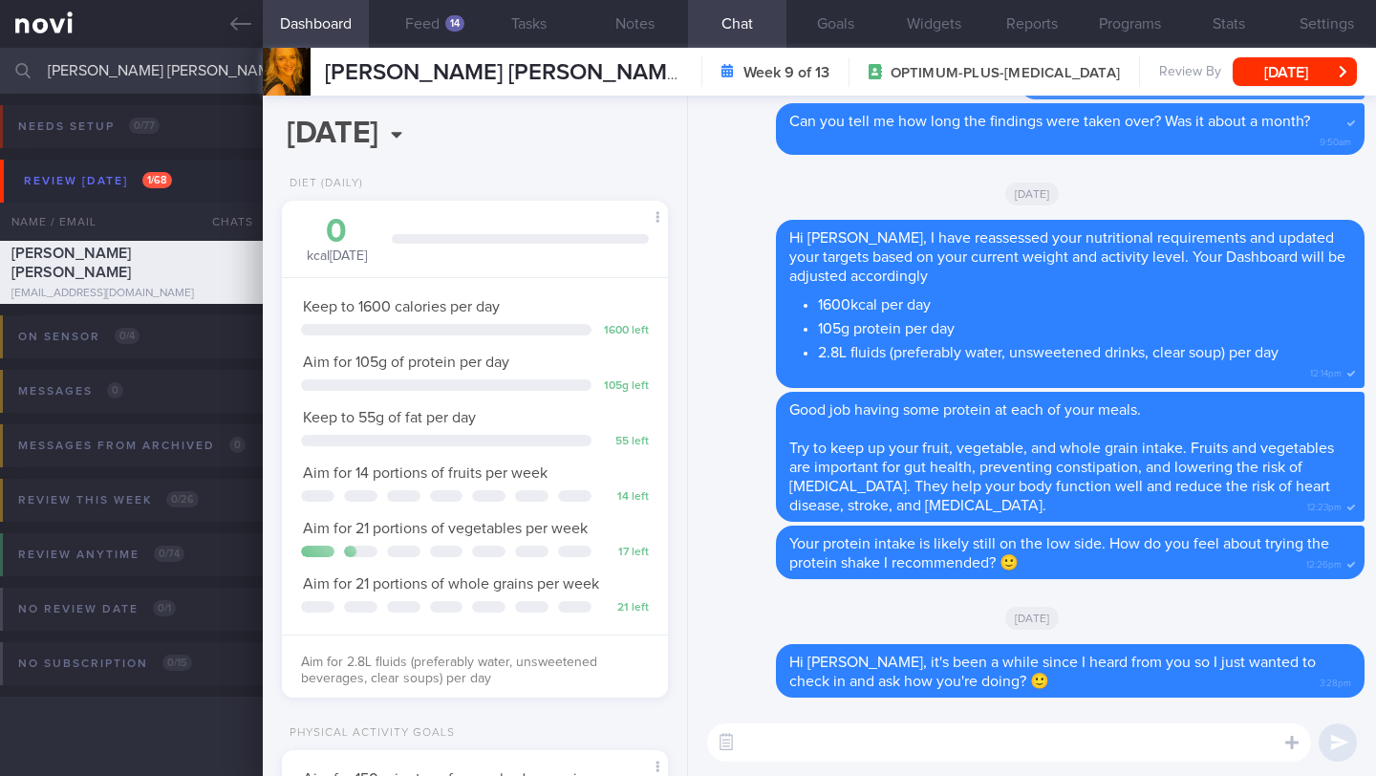
scroll to position [196, 337]
click at [452, 27] on div "14" at bounding box center [454, 23] width 19 height 16
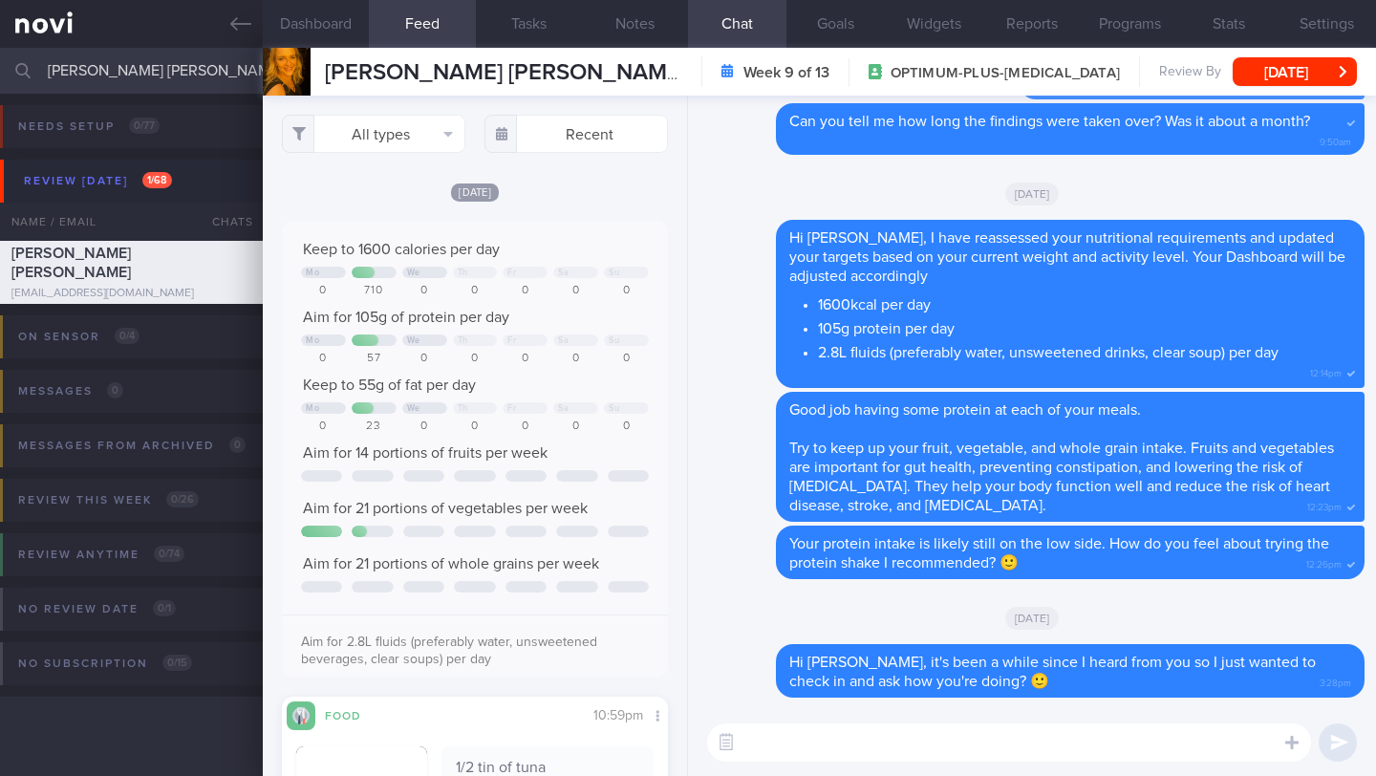
click at [835, 741] on textarea at bounding box center [1009, 742] width 604 height 38
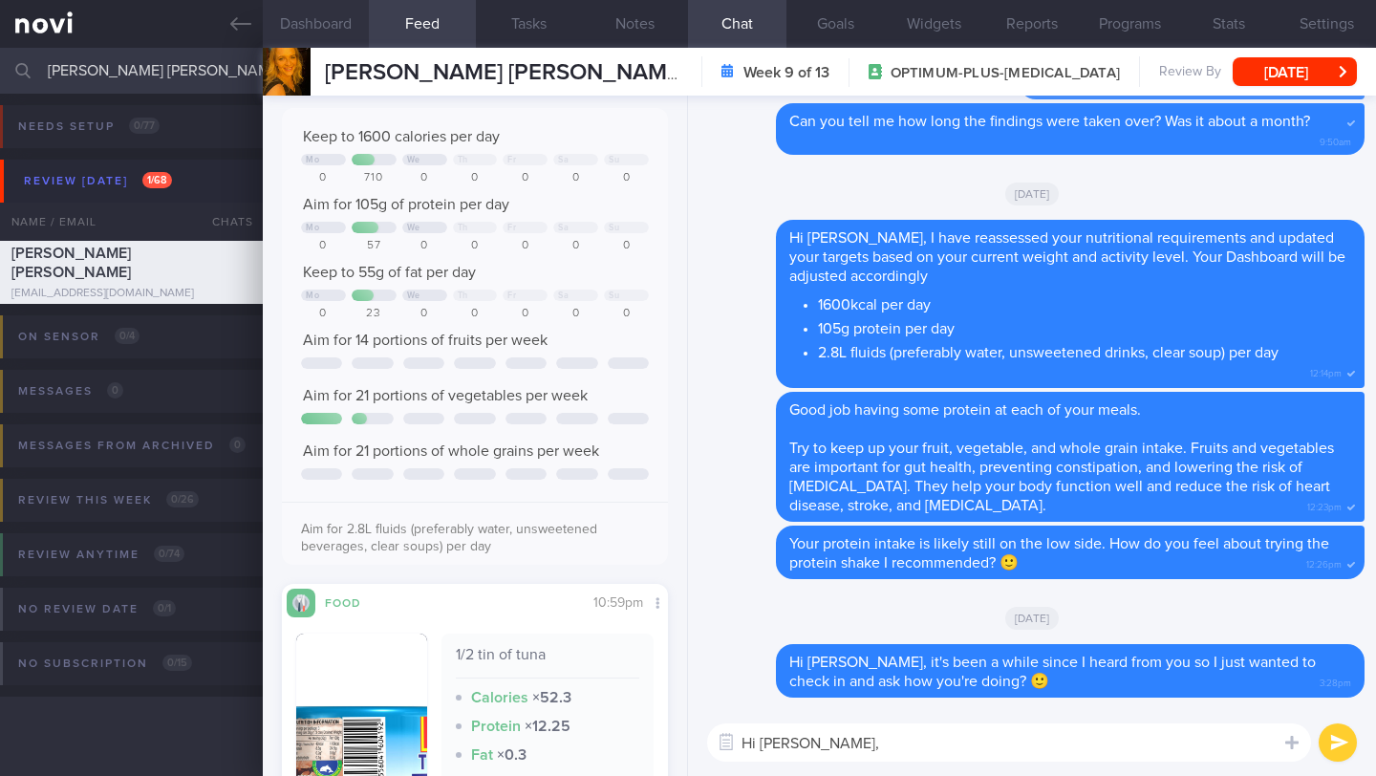
click at [332, 29] on button "Dashboard" at bounding box center [316, 24] width 106 height 48
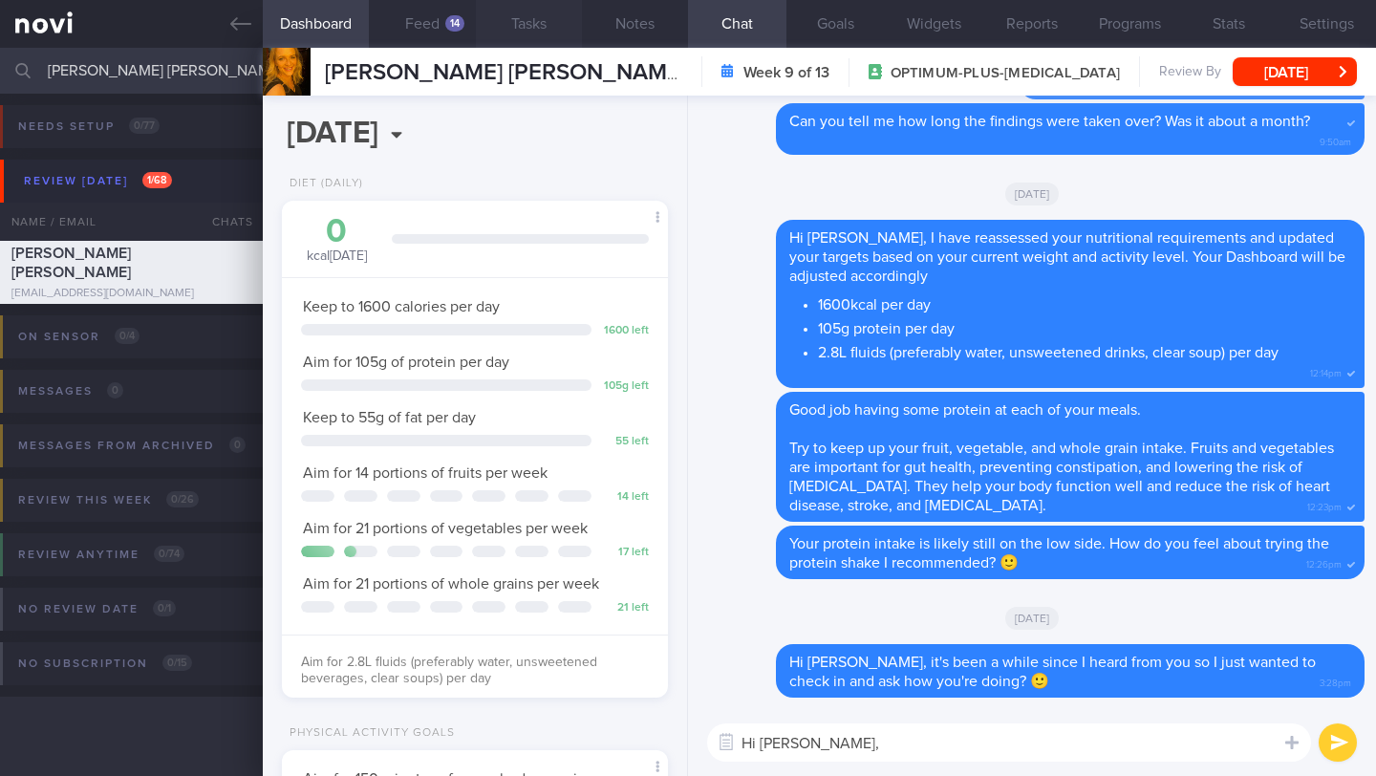
click at [479, 30] on button "Tasks" at bounding box center [529, 24] width 106 height 48
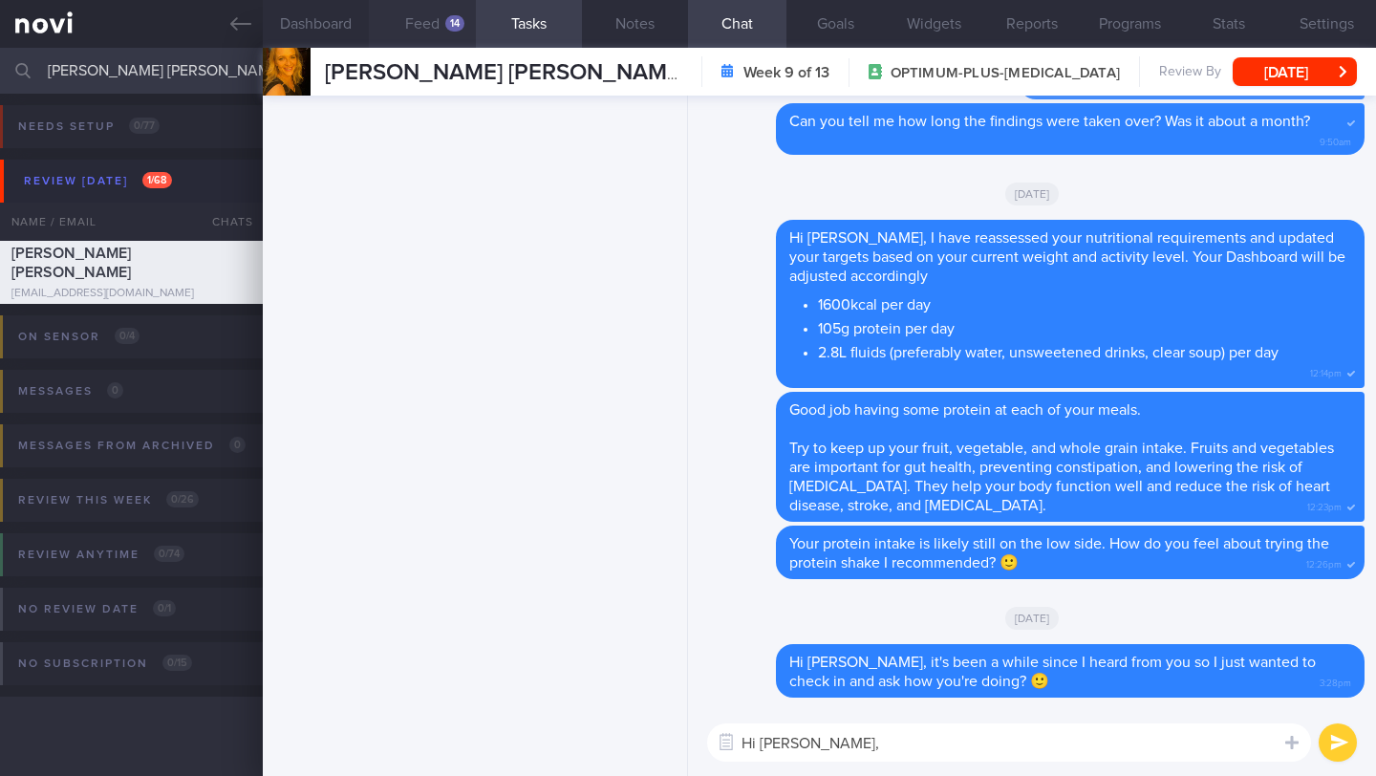
click at [437, 32] on button "Feed 14" at bounding box center [422, 24] width 106 height 48
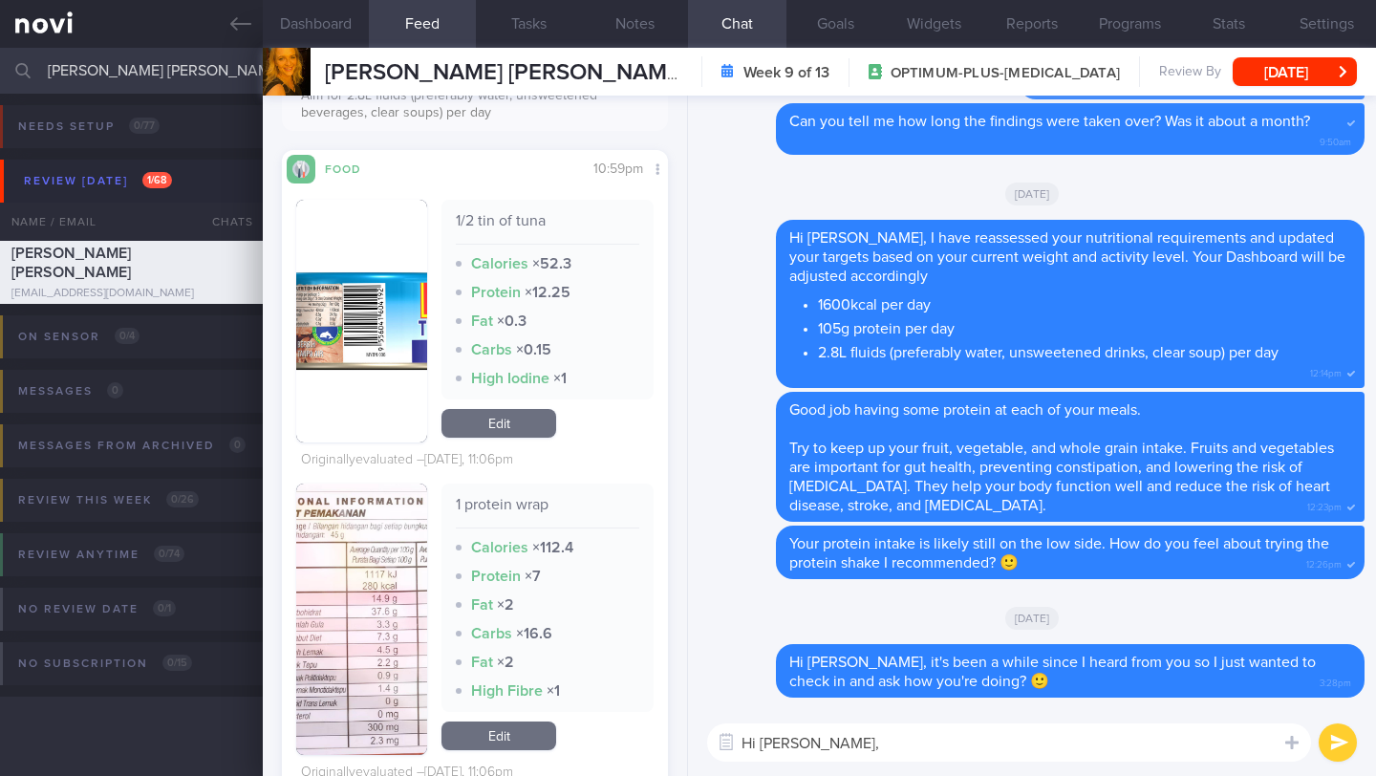
scroll to position [600, 0]
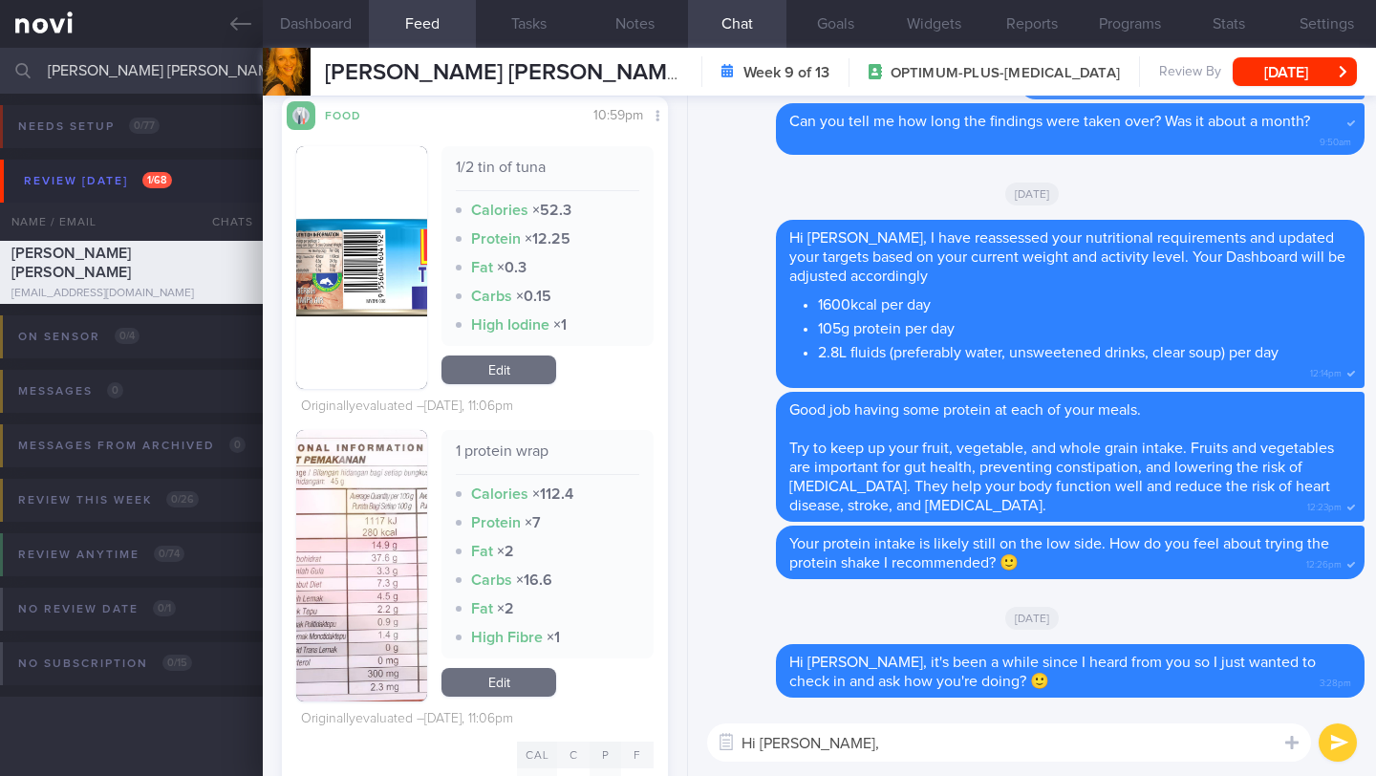
click at [389, 586] on button "button" at bounding box center [361, 565] width 131 height 271
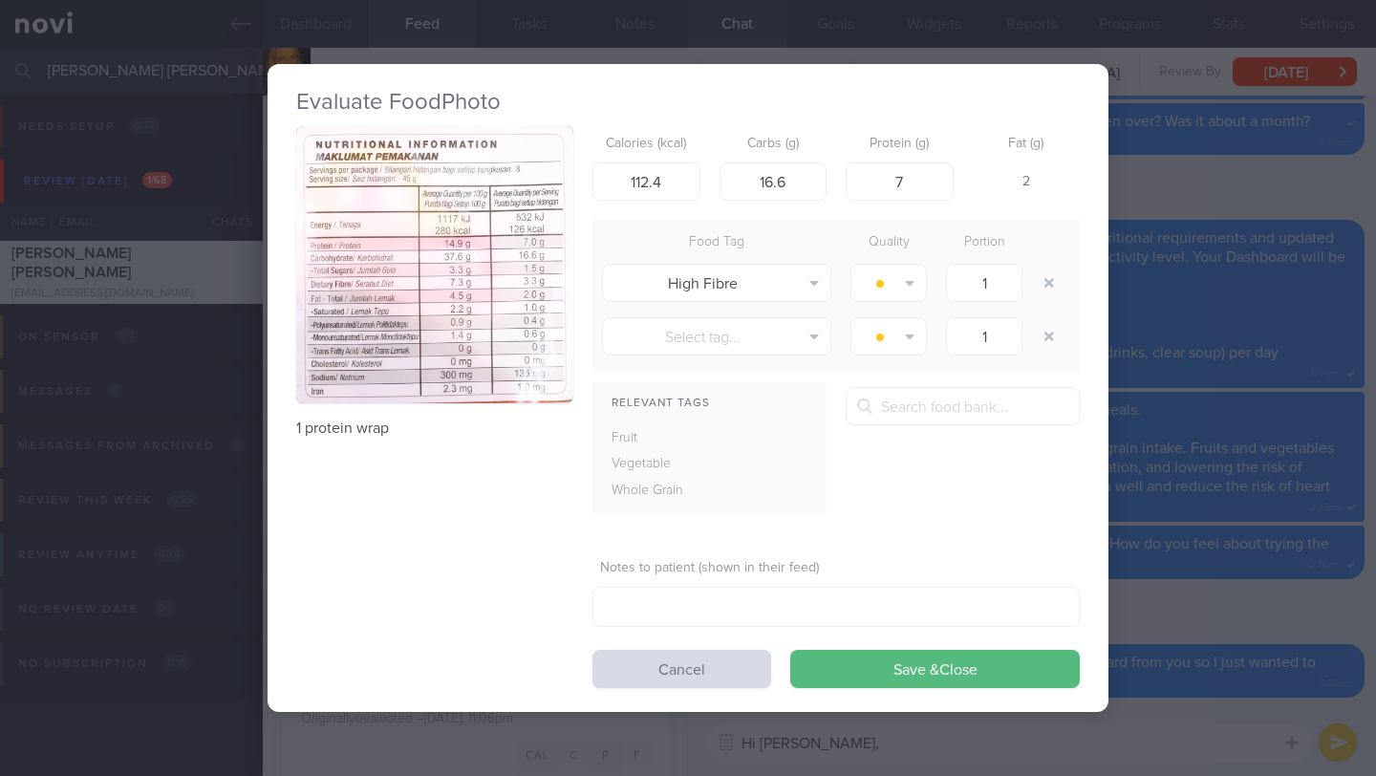
scroll to position [955169, 955027]
click at [664, 667] on button "Cancel" at bounding box center [681, 669] width 179 height 38
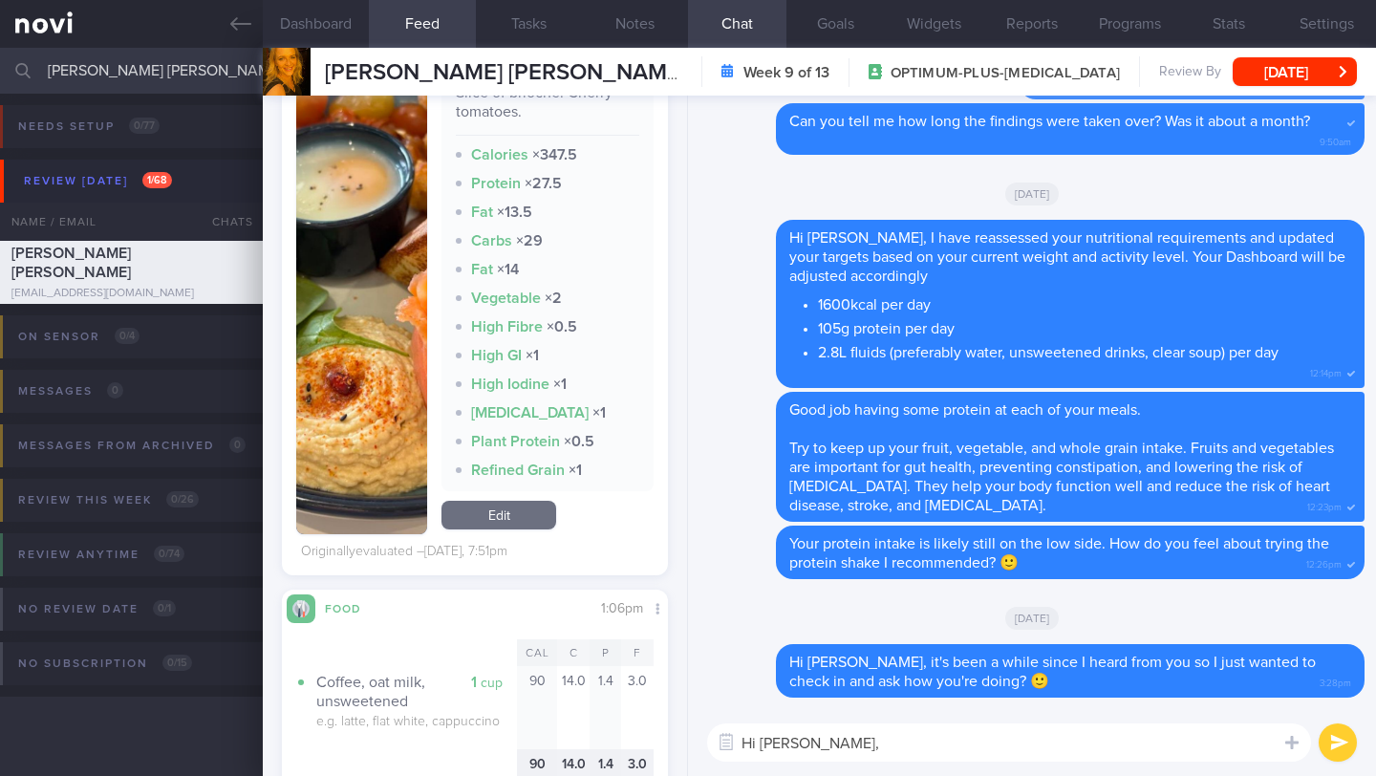
scroll to position [1758, 0]
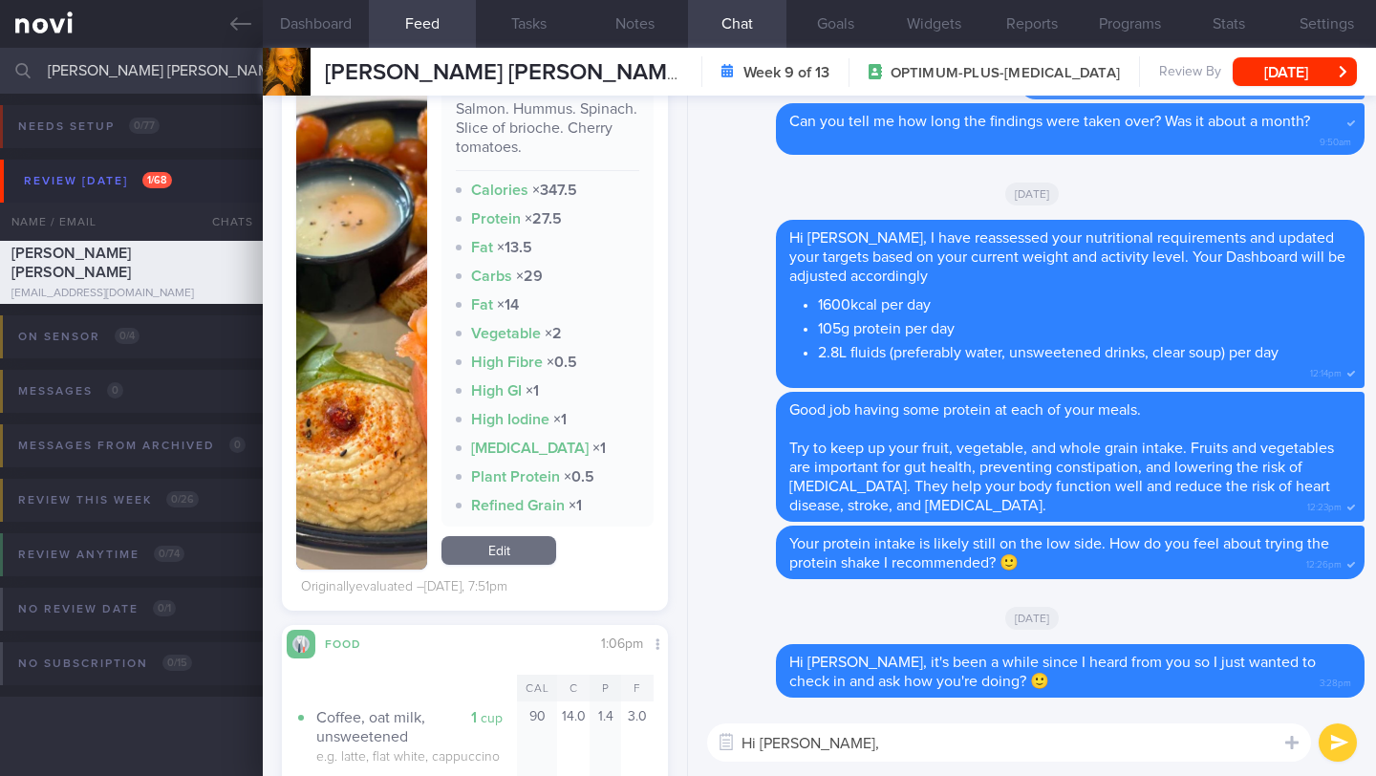
click at [367, 333] on button "button" at bounding box center [361, 329] width 131 height 482
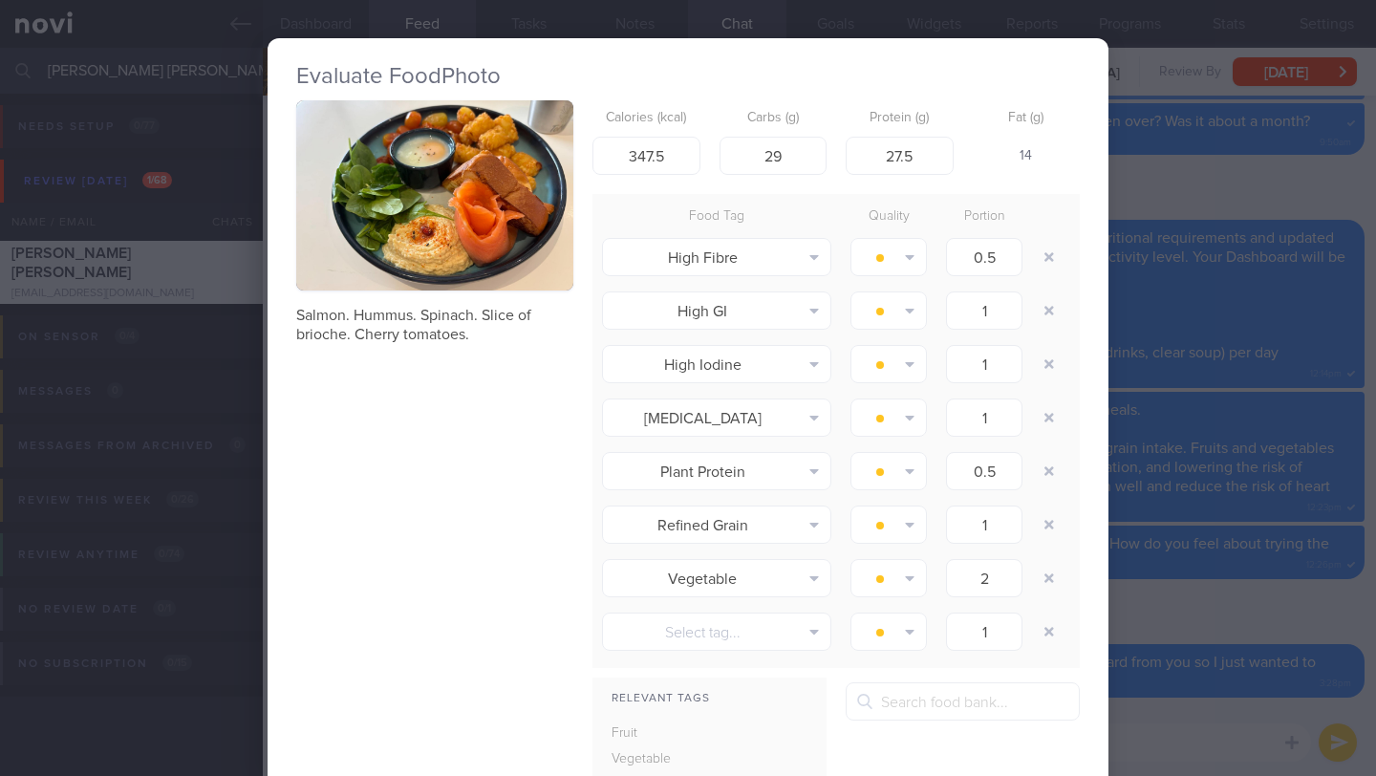
click at [1161, 37] on div "Evaluate Food Photo Salmon. Hummus. Spinach. Slice of brioche. Cherry tomatoes.…" at bounding box center [688, 388] width 1376 height 776
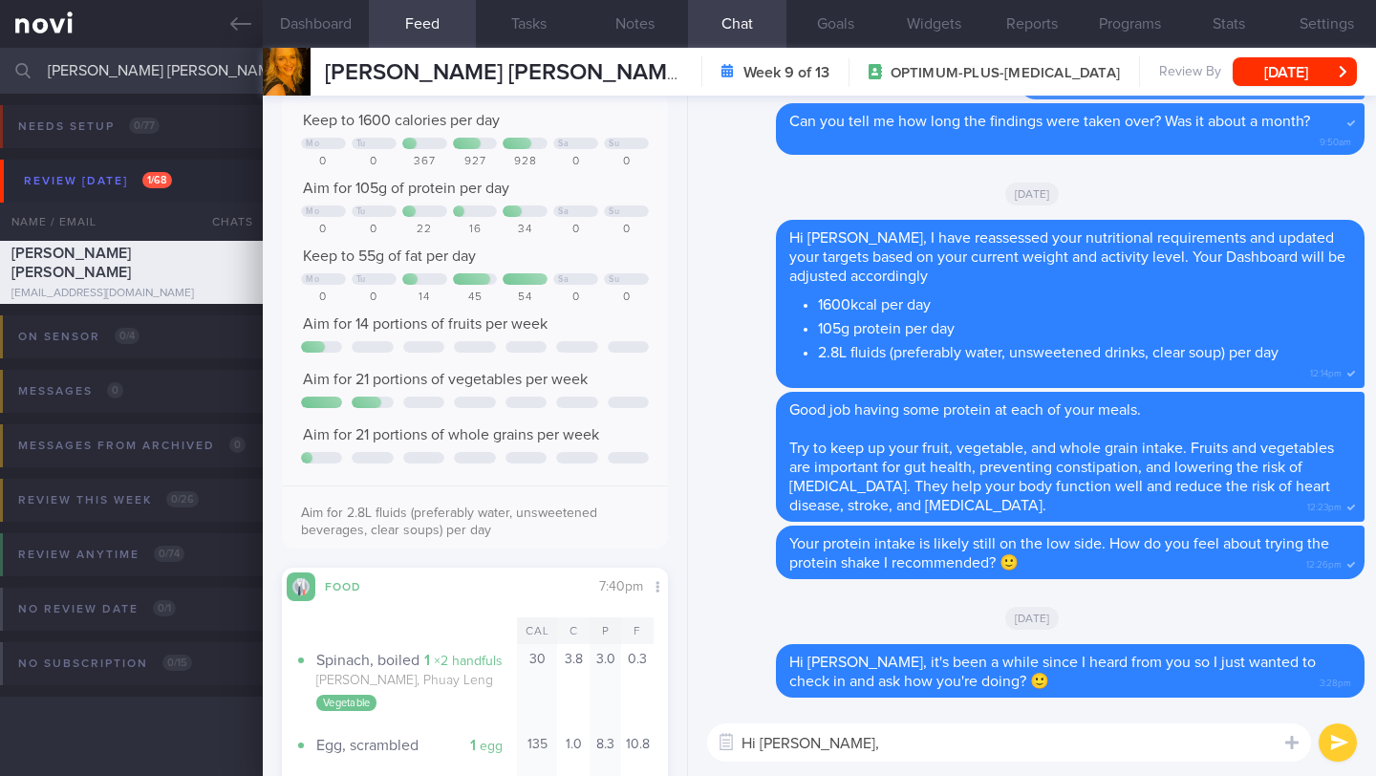
scroll to position [2494, 0]
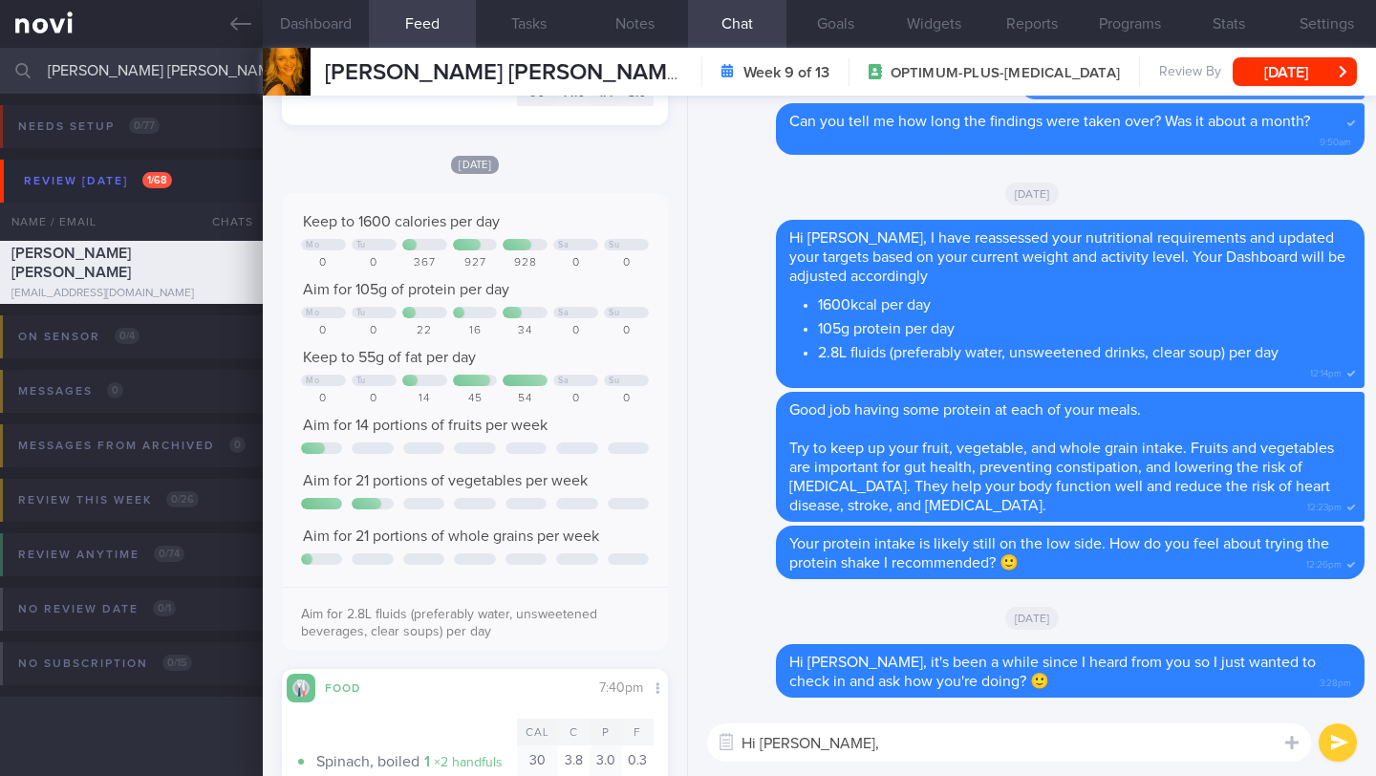
click at [871, 740] on textarea "Hi [PERSON_NAME]," at bounding box center [1009, 742] width 604 height 38
drag, startPoint x: 1043, startPoint y: 737, endPoint x: 820, endPoint y: 738, distance: 223.6
click at [820, 738] on textarea "Hi [PERSON_NAME], are you back in SG now? The" at bounding box center [1009, 742] width 604 height 38
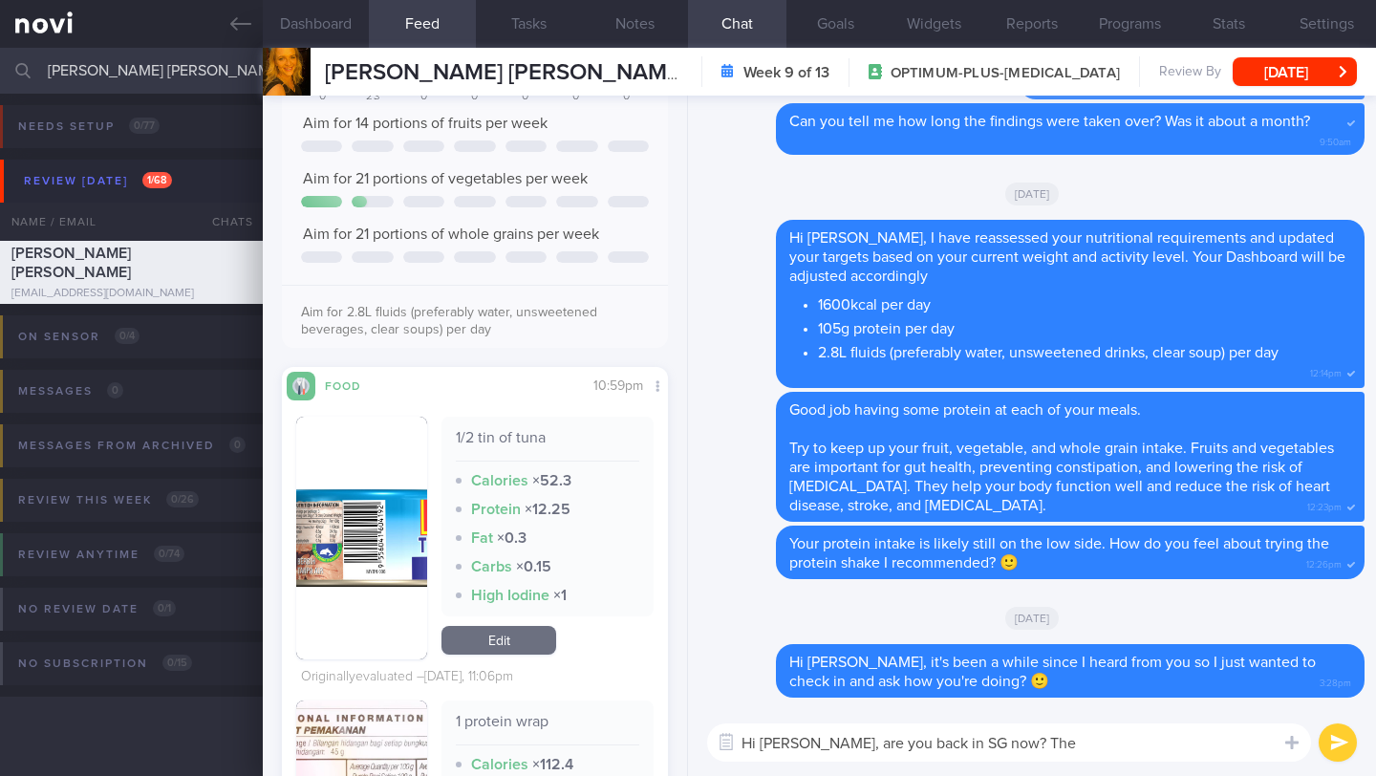
scroll to position [146, 0]
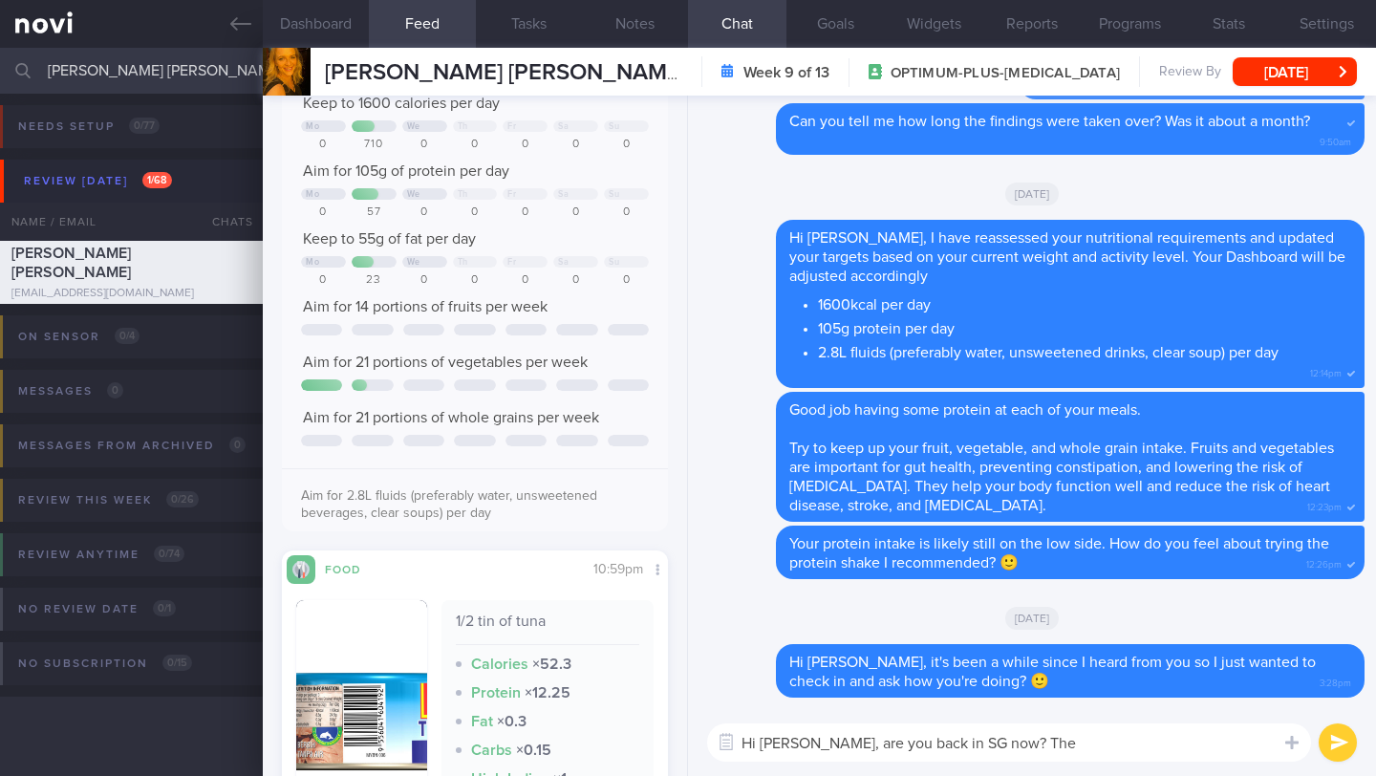
click at [1059, 738] on textarea "Hi [PERSON_NAME], are you back in SG now? The" at bounding box center [1009, 742] width 604 height 38
type textarea "Hi [PERSON_NAME], are you back in SG now? 🙂"
click at [1334, 740] on button "submit" at bounding box center [1337, 742] width 38 height 38
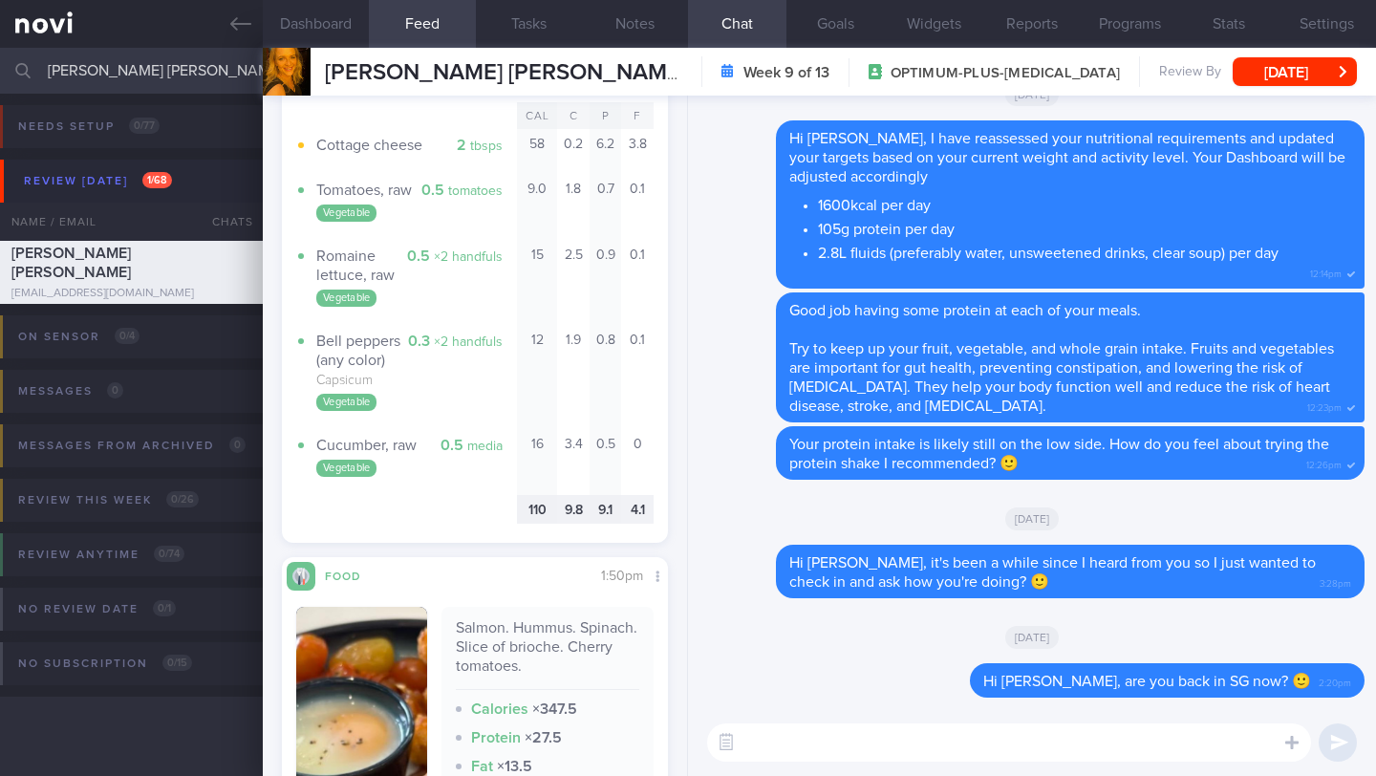
scroll to position [1225, 0]
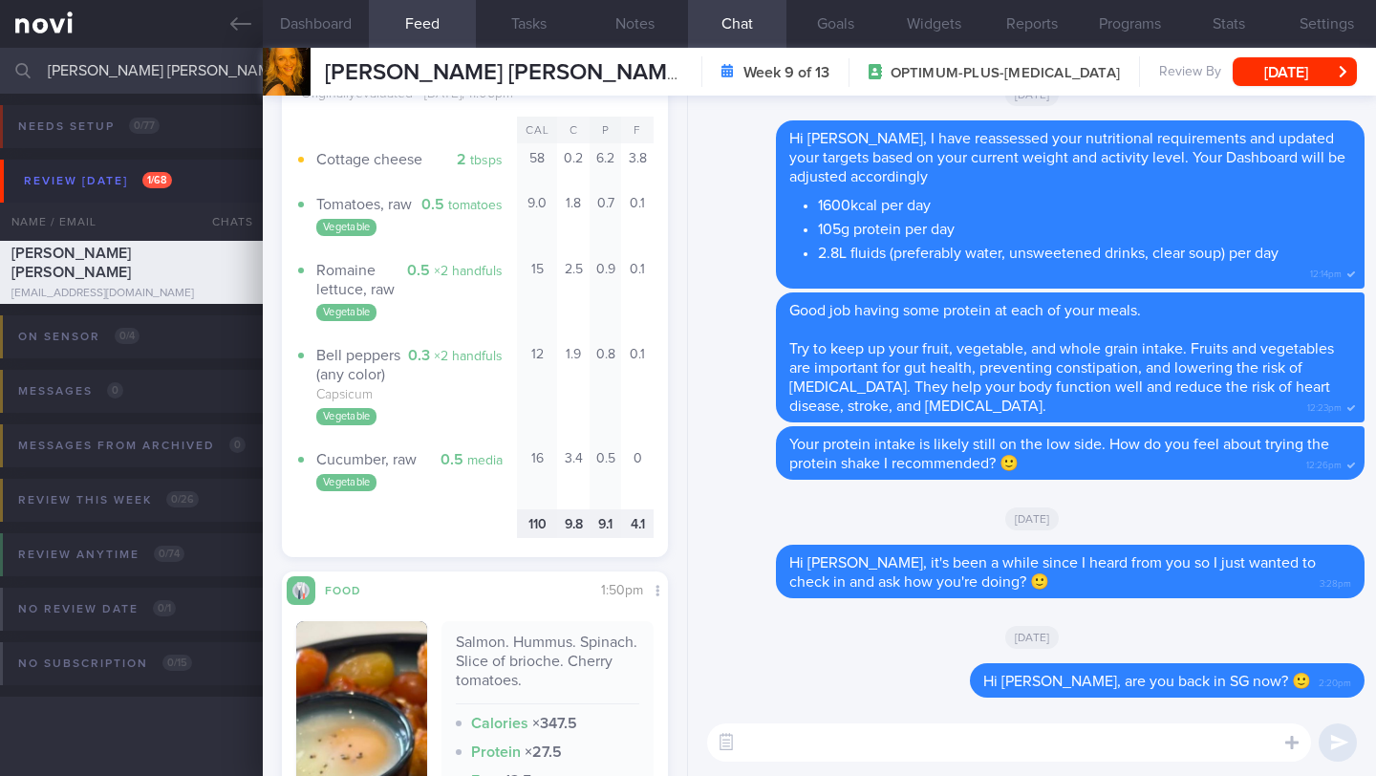
click at [777, 726] on textarea at bounding box center [1009, 742] width 604 height 38
type textarea "Great job including lean protein and vegetables at your meals 👍🏻"
click at [1338, 741] on button "submit" at bounding box center [1337, 742] width 38 height 38
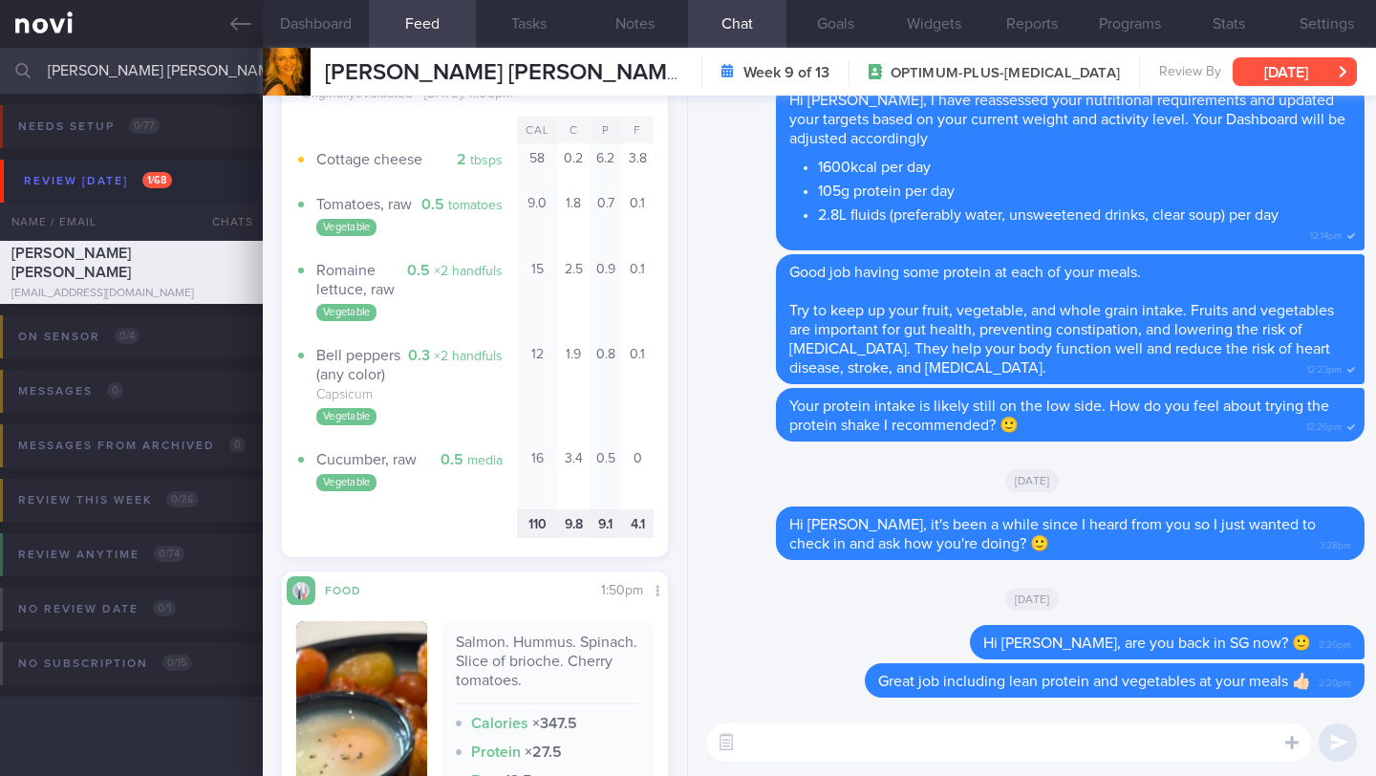
click at [1263, 70] on button "[DATE]" at bounding box center [1294, 71] width 124 height 29
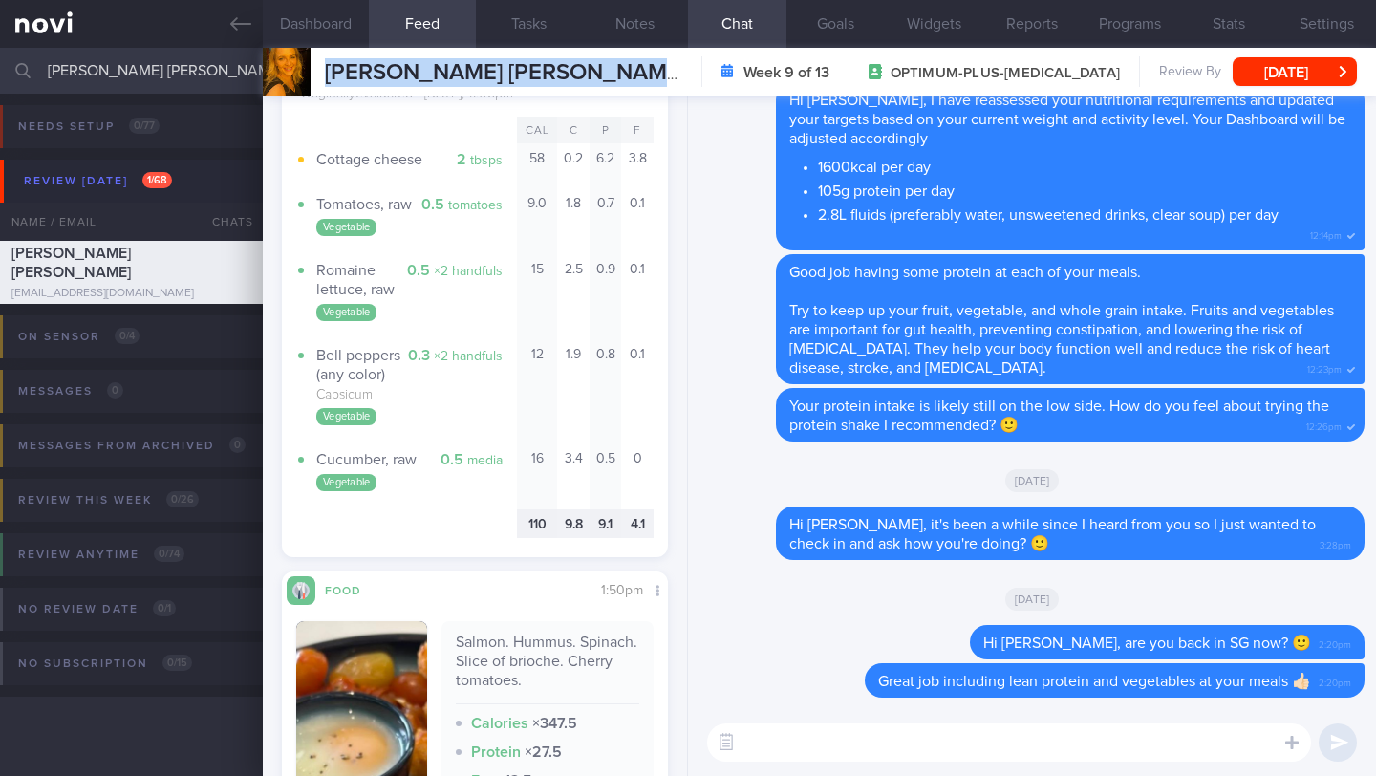
drag, startPoint x: 659, startPoint y: 62, endPoint x: 331, endPoint y: 75, distance: 328.9
click at [331, 75] on div "[PERSON_NAME] [PERSON_NAME] [PERSON_NAME] CHARLOTTE [EMAIL_ADDRESS][DOMAIN_NAME…" at bounding box center [819, 72] width 1113 height 48
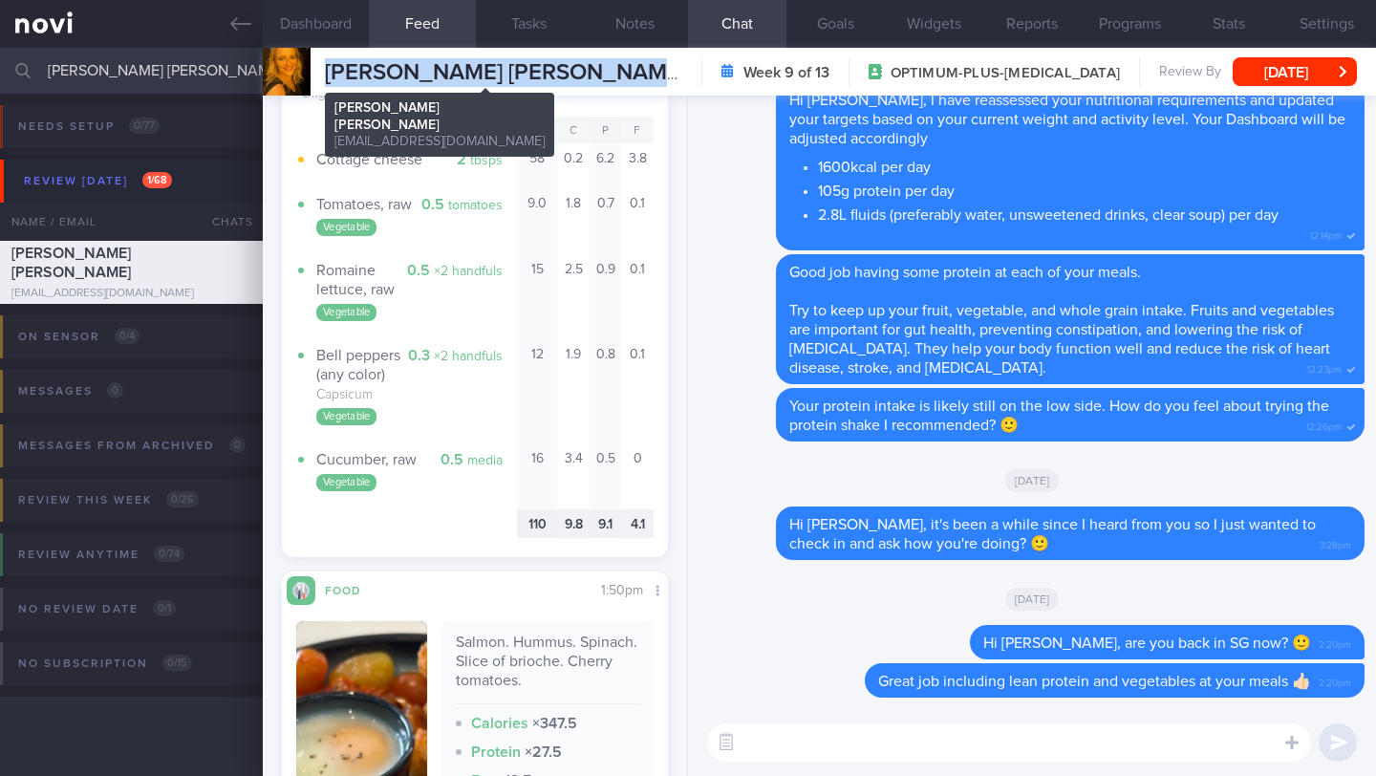
copy span "[PERSON_NAME] [PERSON_NAME]"
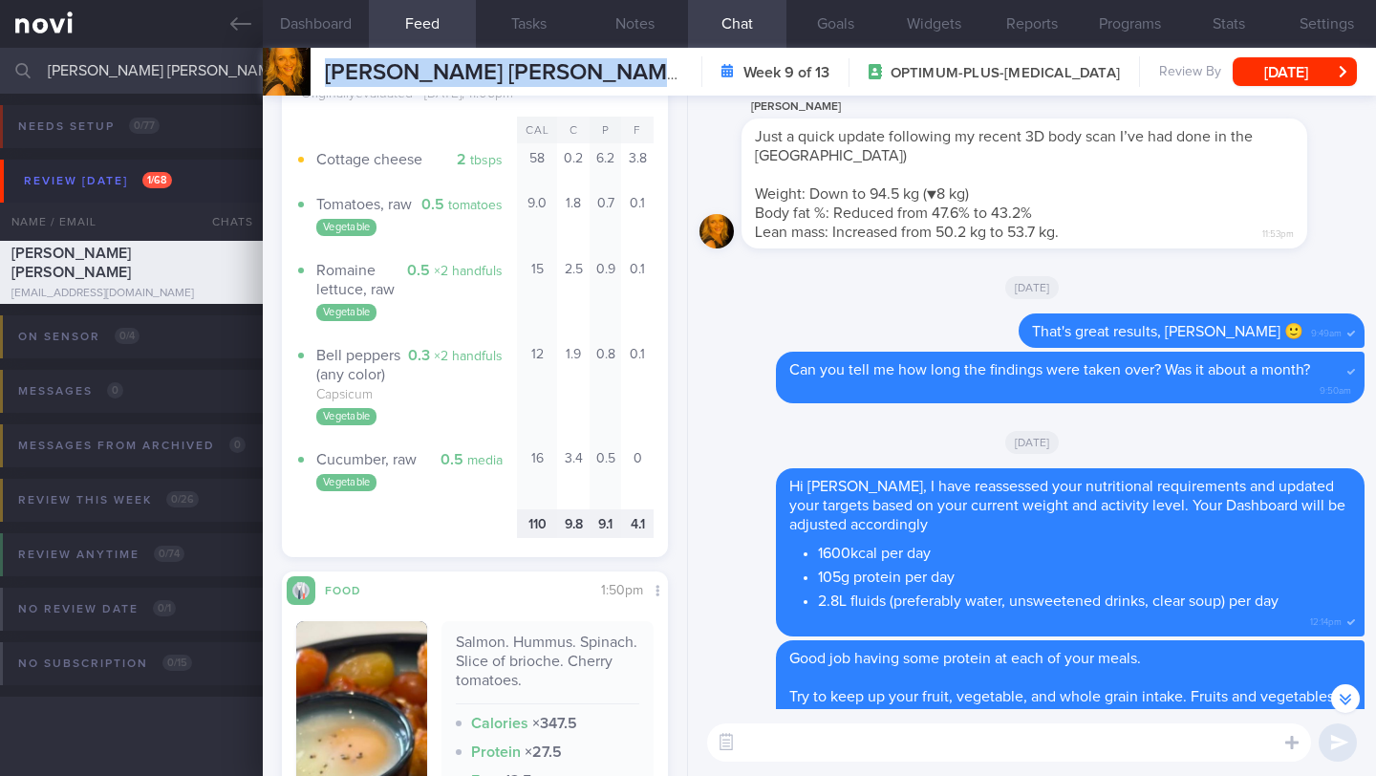
scroll to position [-739, 0]
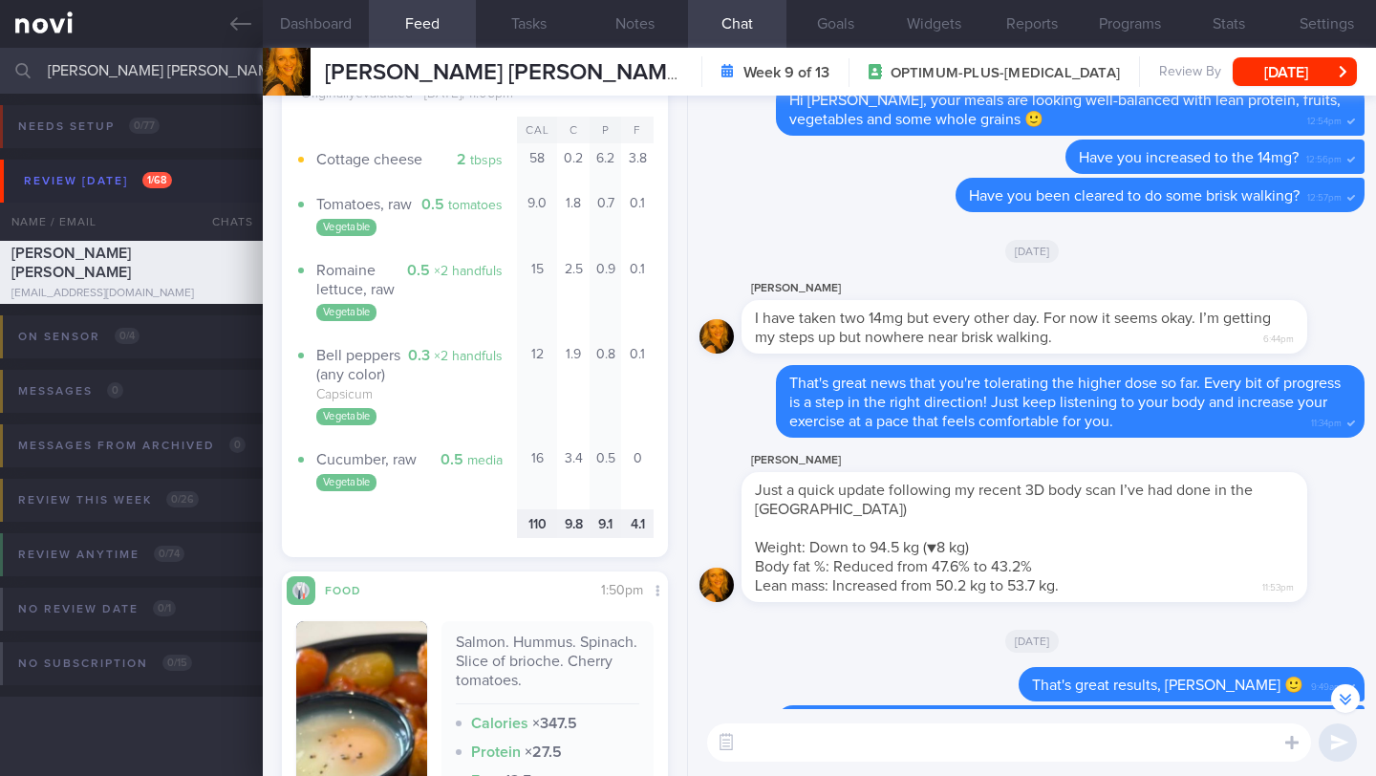
click at [898, 749] on textarea at bounding box center [1009, 742] width 604 height 38
type textarea "How are you progressing with your walks?"
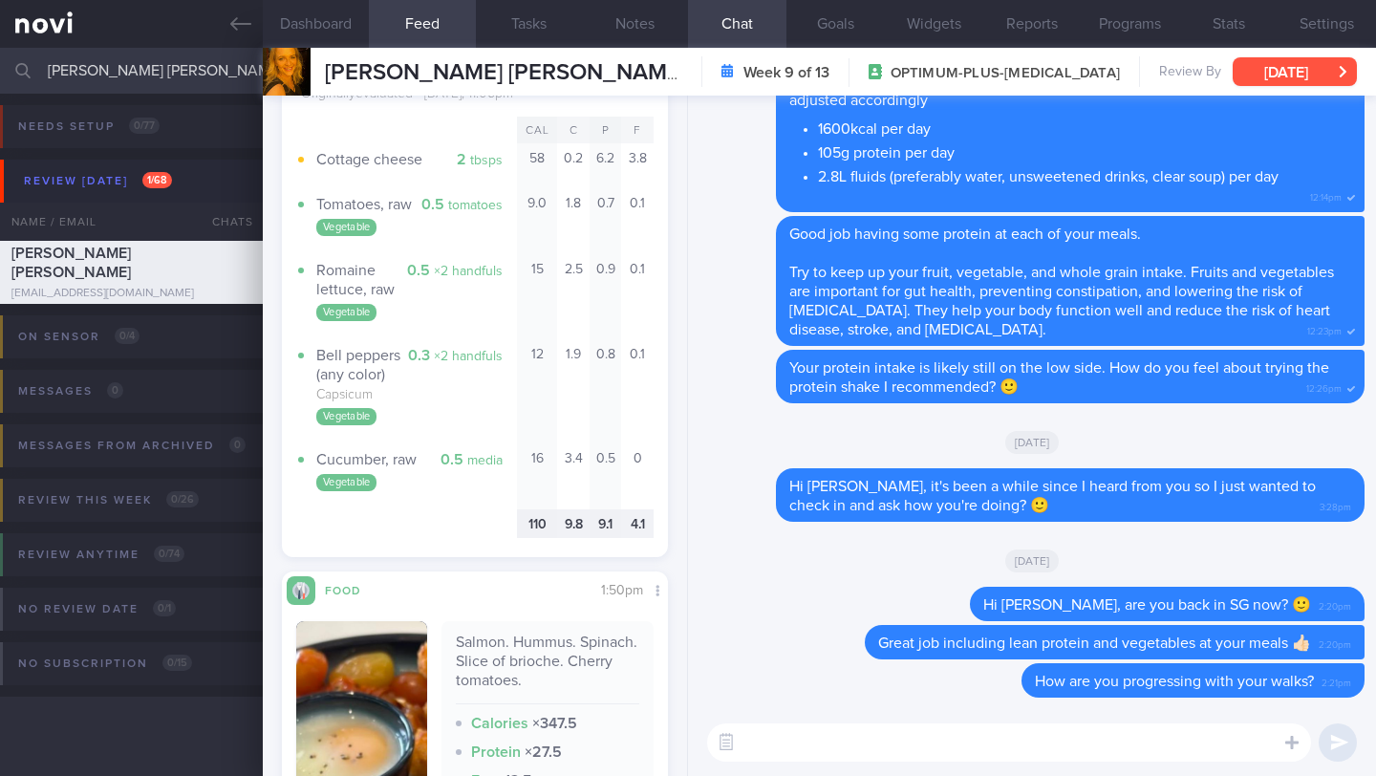
click at [1289, 76] on button "[DATE]" at bounding box center [1294, 71] width 124 height 29
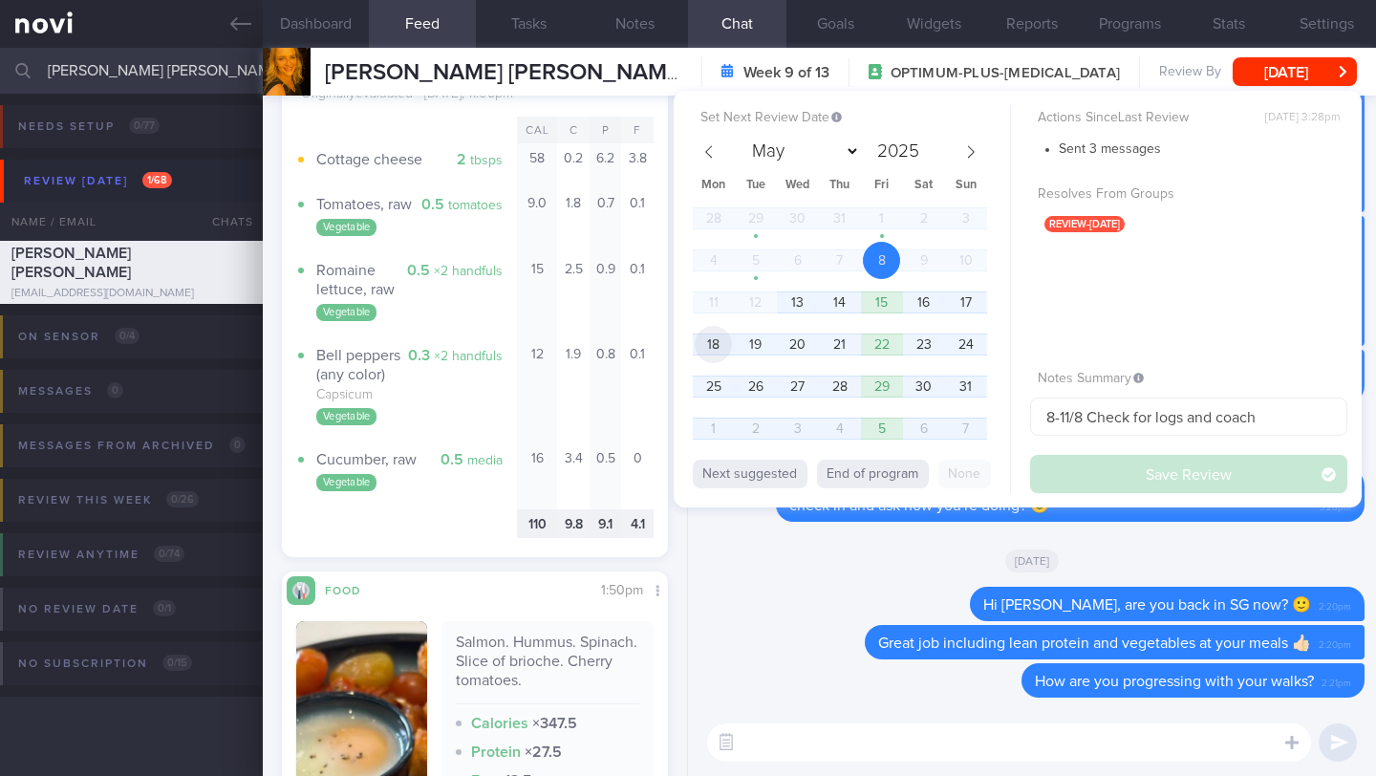
click at [725, 346] on span "18" at bounding box center [713, 344] width 37 height 37
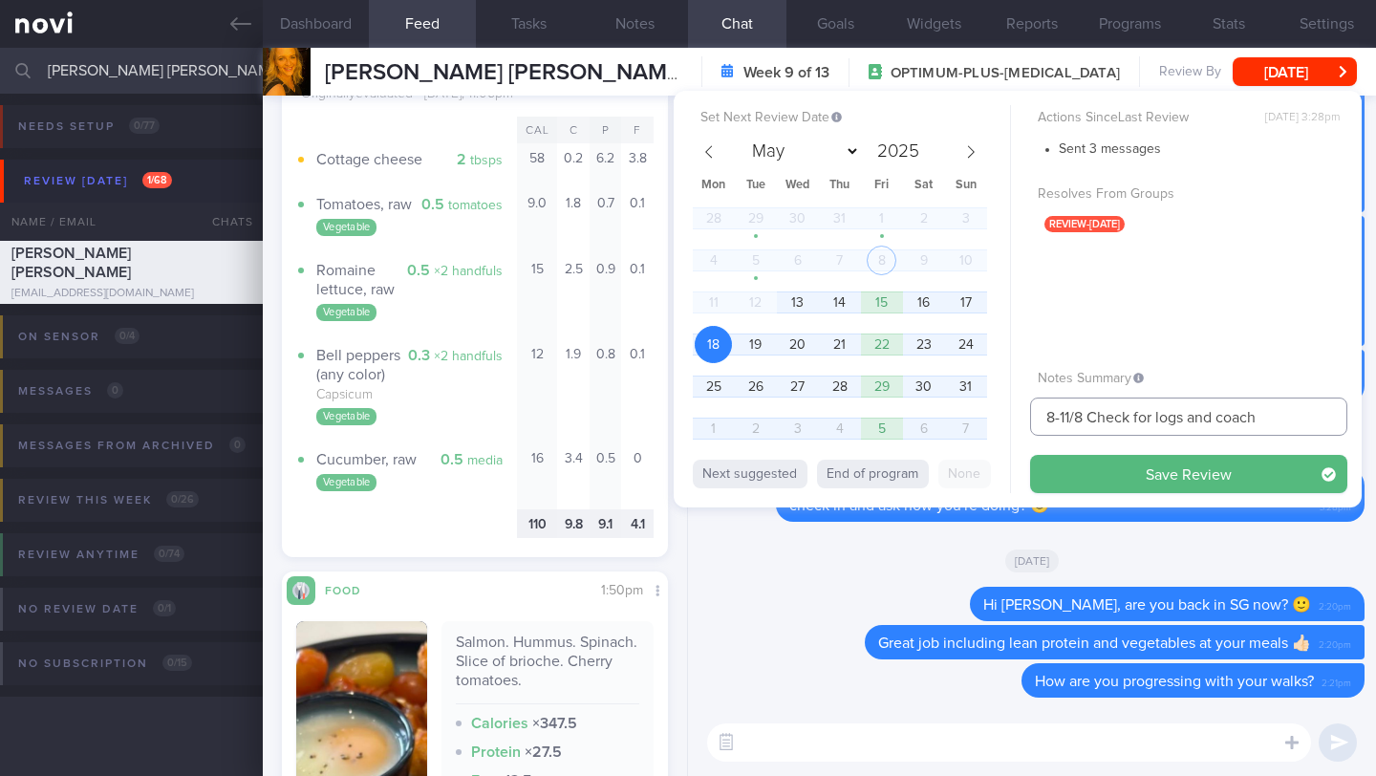
drag, startPoint x: 1070, startPoint y: 417, endPoint x: 1025, endPoint y: 421, distance: 45.2
click at [1025, 421] on div "Set Next Review Date [DATE] May June July August September October November [DA…" at bounding box center [1018, 299] width 688 height 417
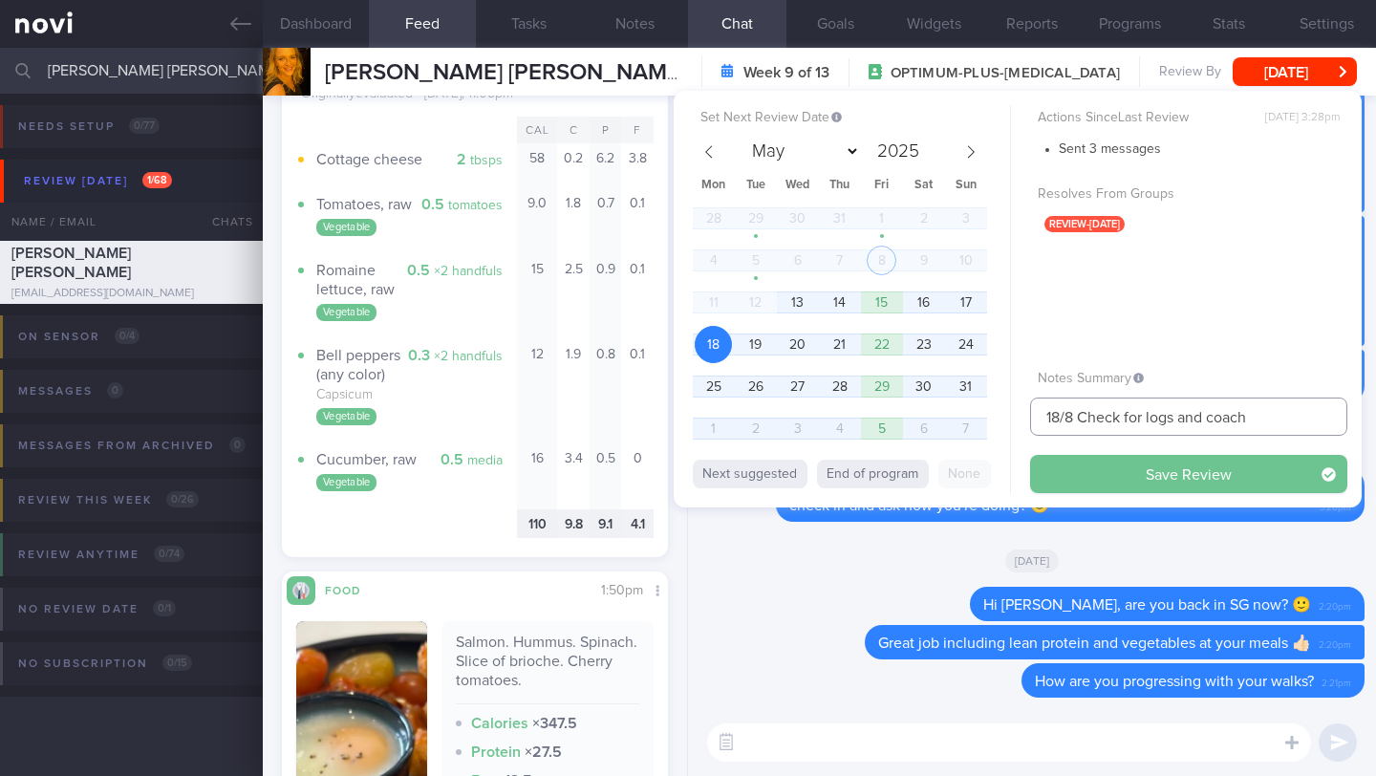
type input "18/8 Check for logs and coach"
click at [1126, 481] on button "Save Review" at bounding box center [1188, 474] width 317 height 38
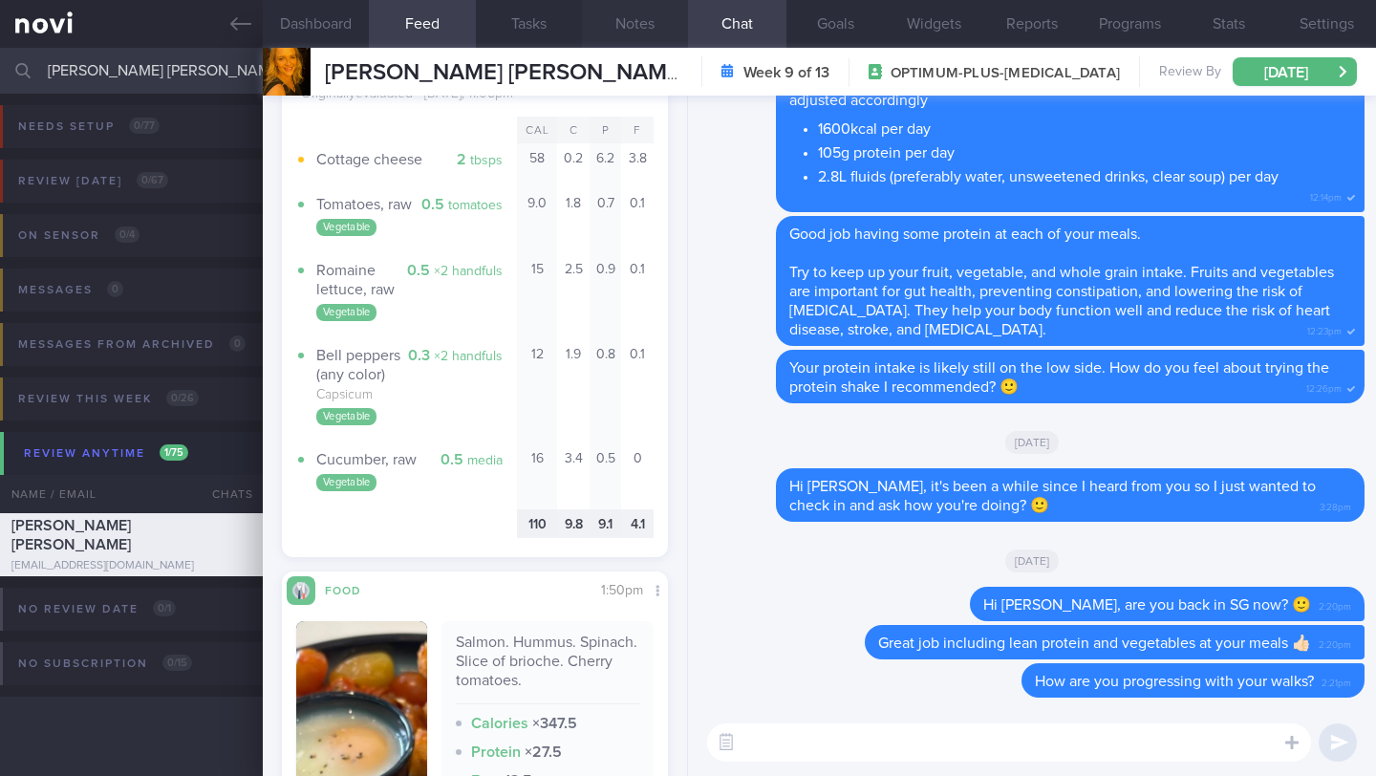
click at [636, 19] on button "Notes" at bounding box center [635, 24] width 106 height 48
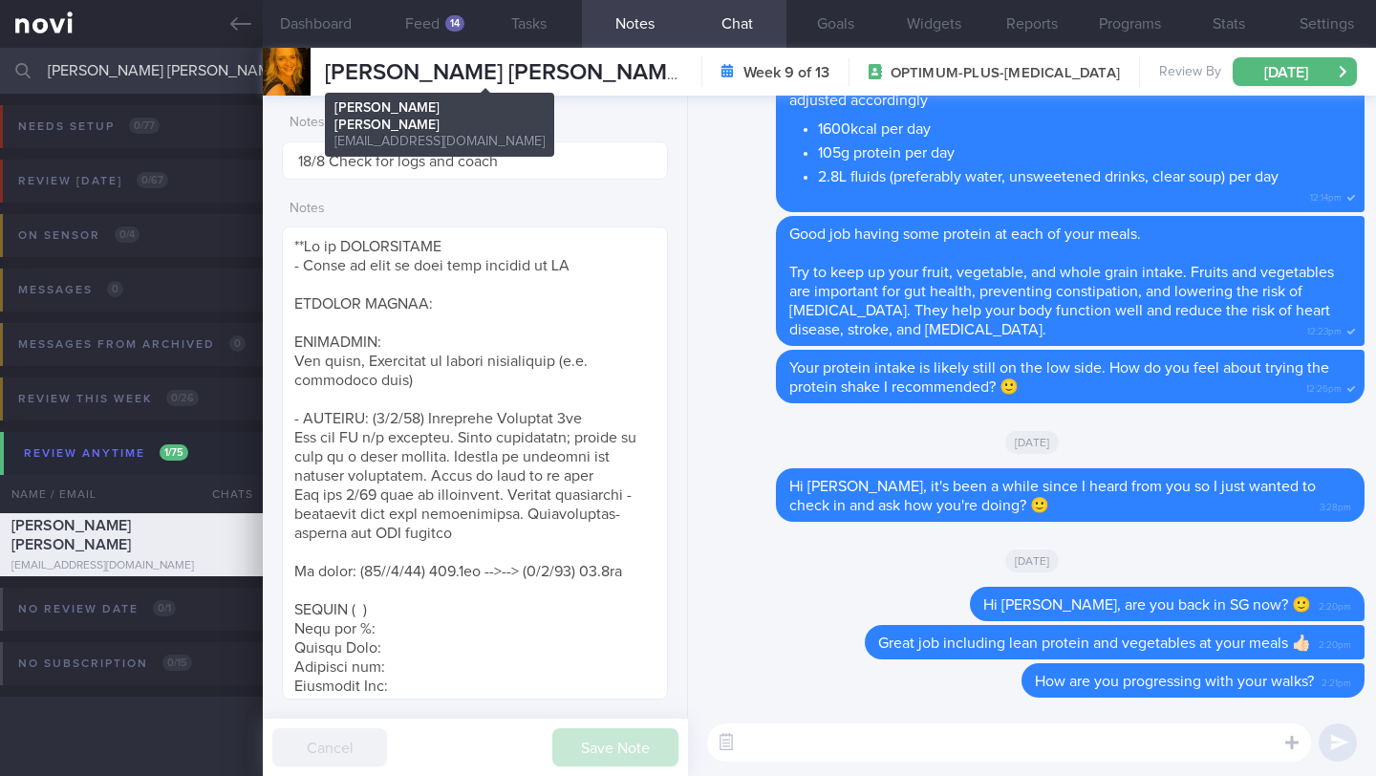
click at [364, 73] on span "[PERSON_NAME] [PERSON_NAME]" at bounding box center [505, 72] width 361 height 23
copy div "[PERSON_NAME] [PERSON_NAME] [PERSON_NAME] CHARLOTTE [EMAIL_ADDRESS][DOMAIN_NAME]"
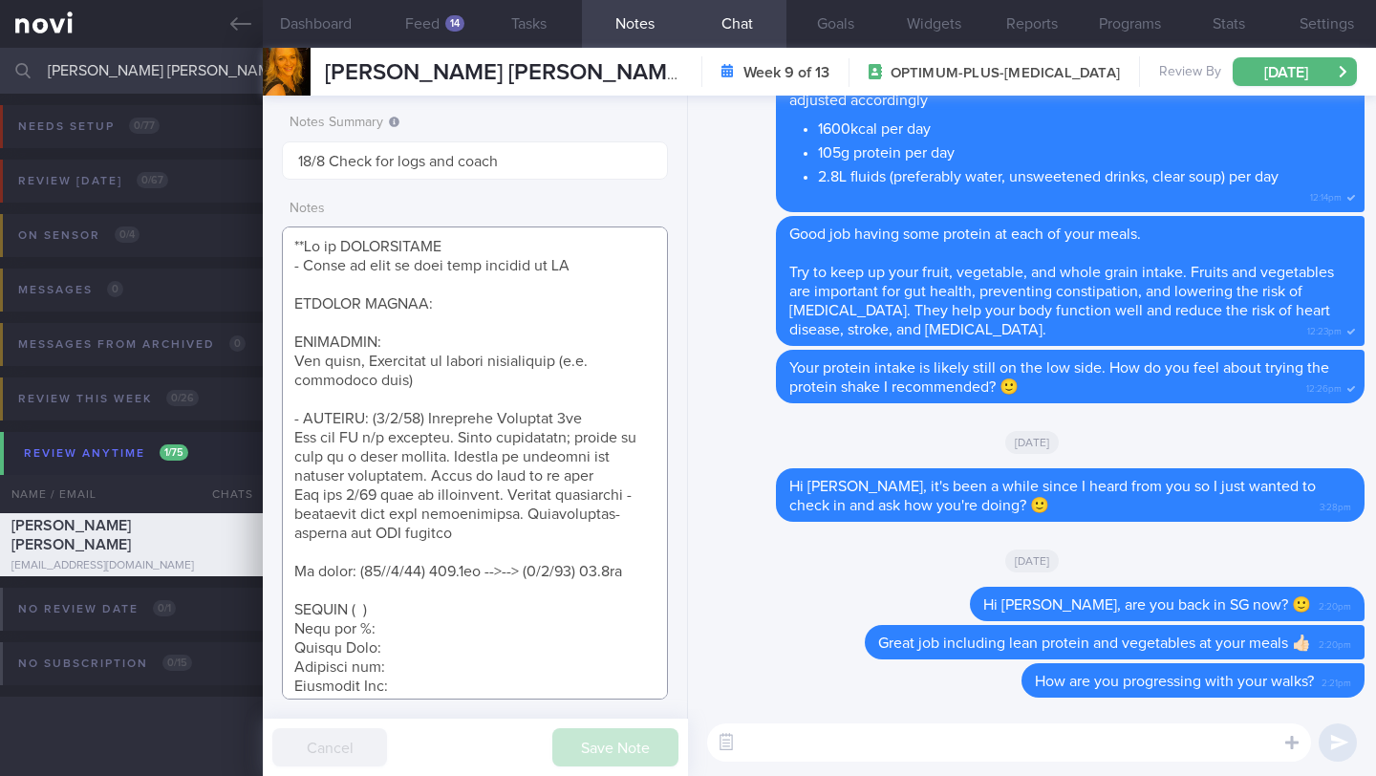
click at [485, 528] on textarea at bounding box center [475, 462] width 386 height 473
drag, startPoint x: 371, startPoint y: 417, endPoint x: 262, endPoint y: 417, distance: 108.9
click at [263, 417] on div "Notes Summary 18/8 Check for logs and coach Notes Save Note Cancel" at bounding box center [475, 436] width 425 height 680
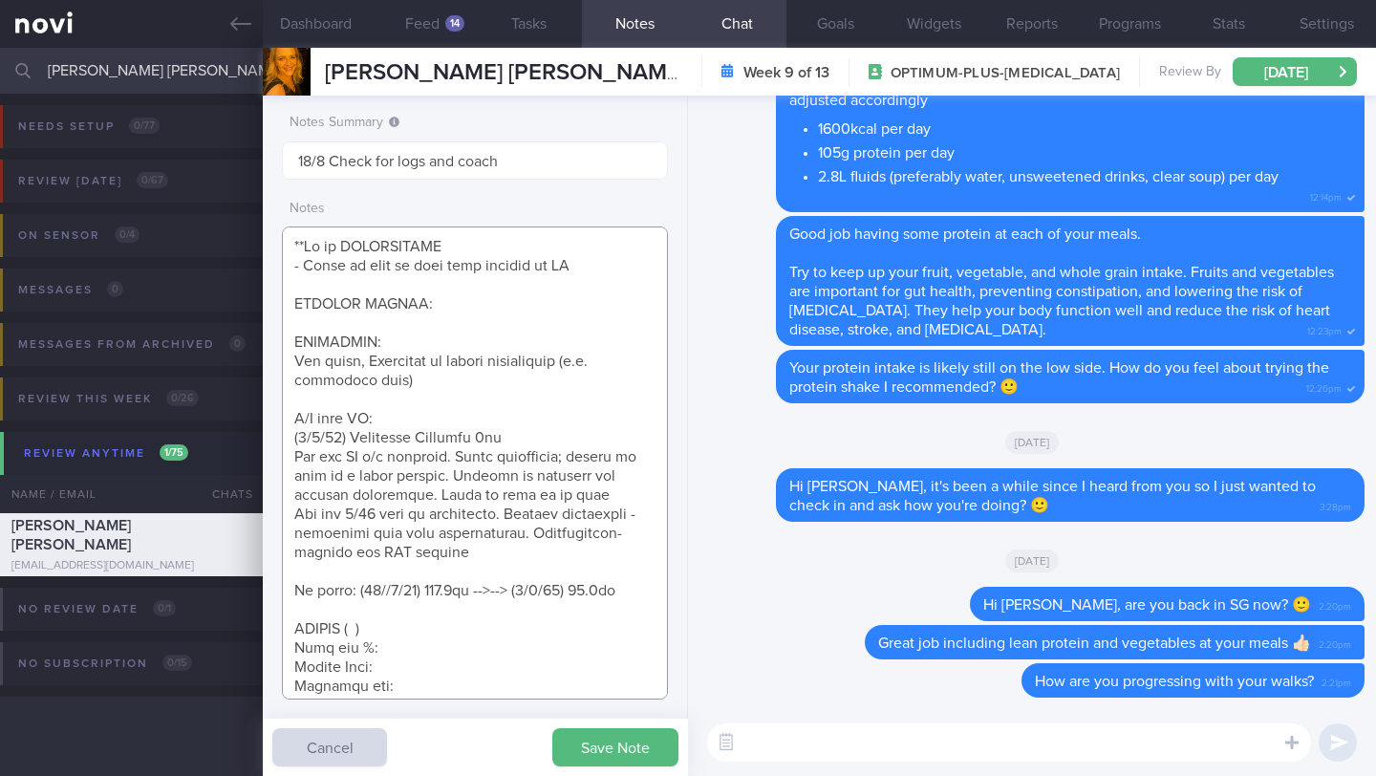
click at [495, 561] on textarea at bounding box center [475, 462] width 386 height 473
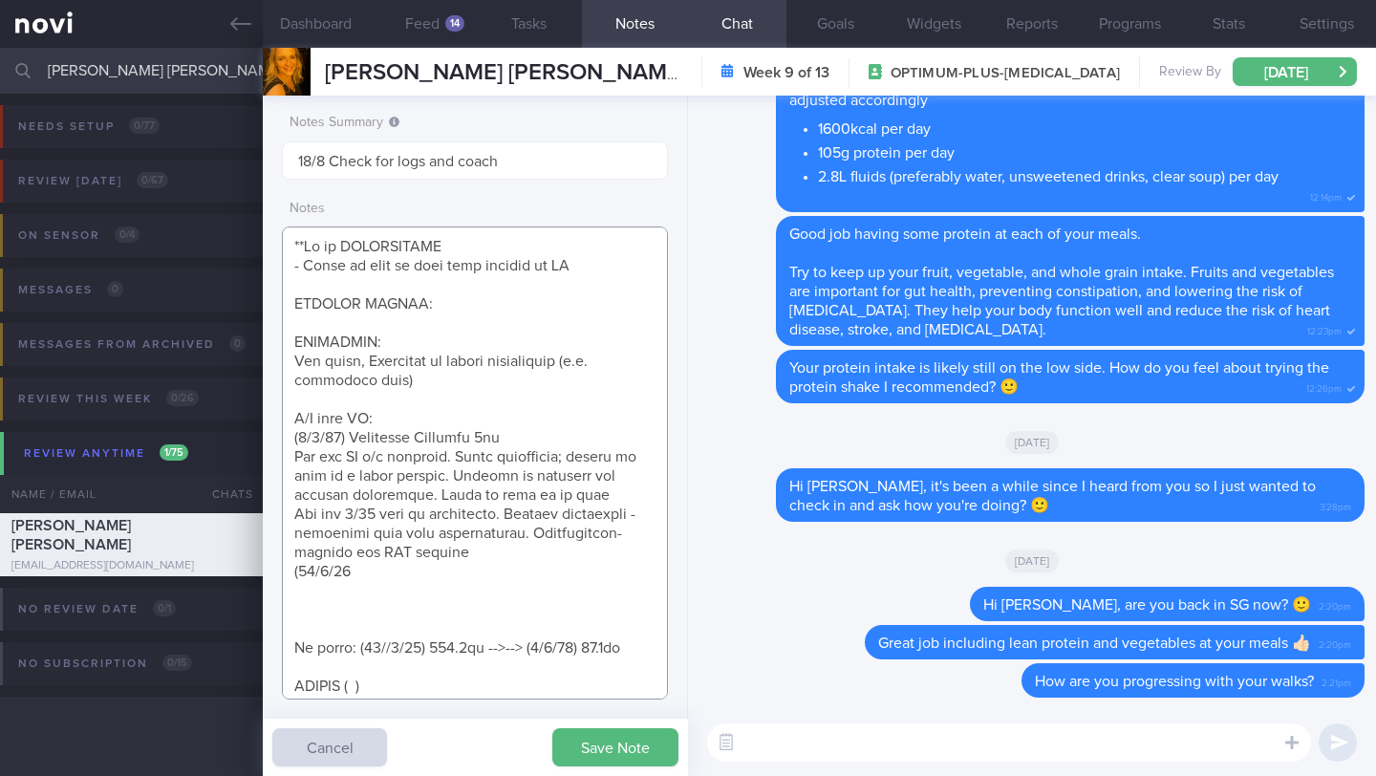
click at [443, 560] on textarea at bounding box center [475, 462] width 386 height 473
click at [440, 574] on textarea at bounding box center [475, 462] width 386 height 473
paste textarea "Tolerated escalation up to [MEDICAL_DATA] 14mg No sig s/e reported Appetite and…"
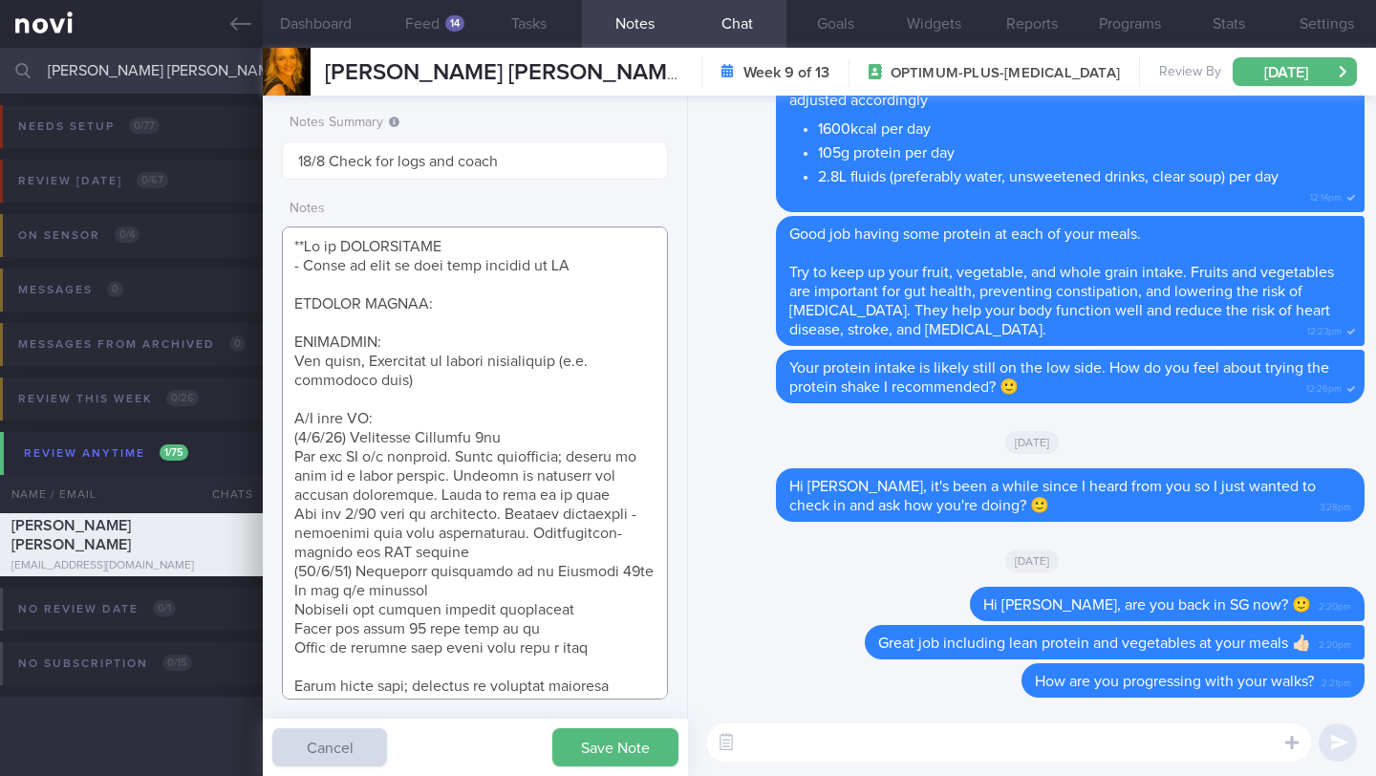
scroll to position [110, 0]
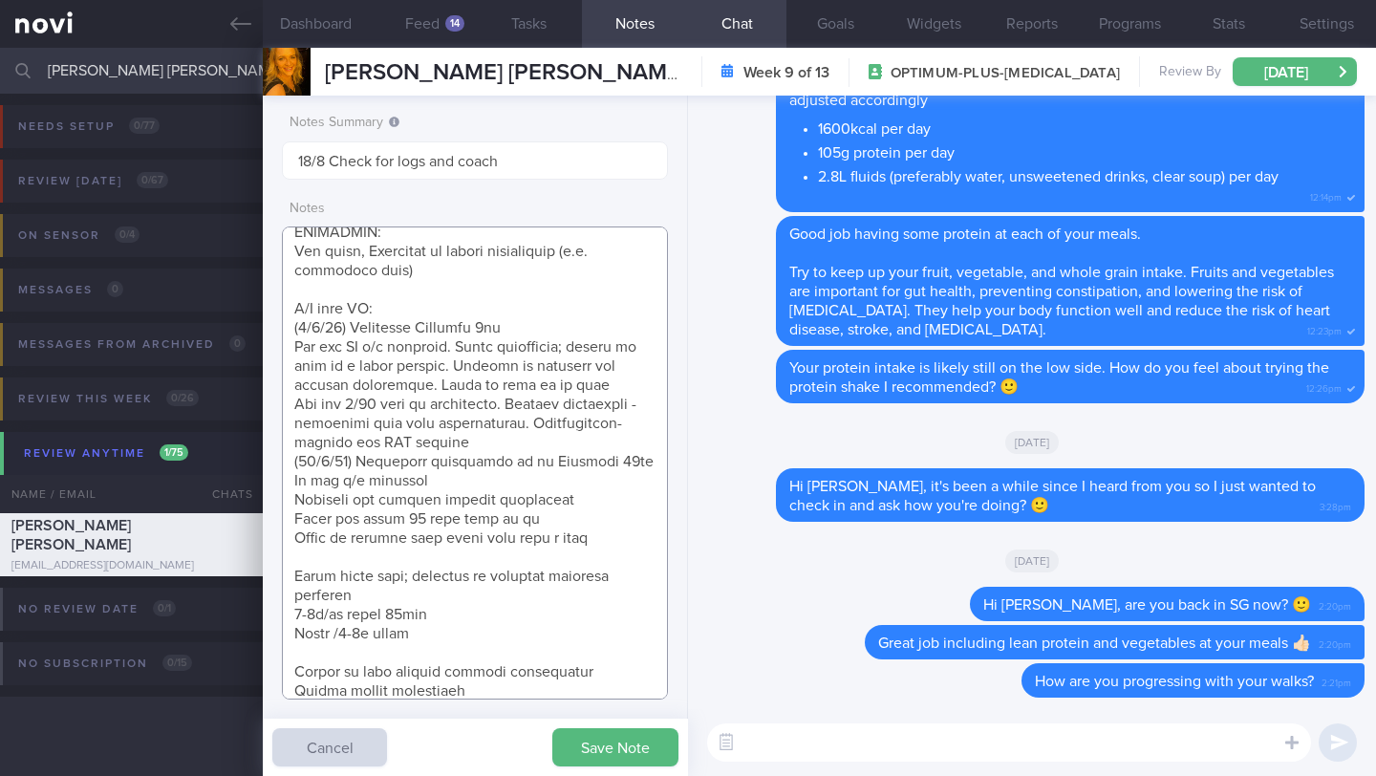
click at [390, 558] on textarea at bounding box center [475, 462] width 386 height 473
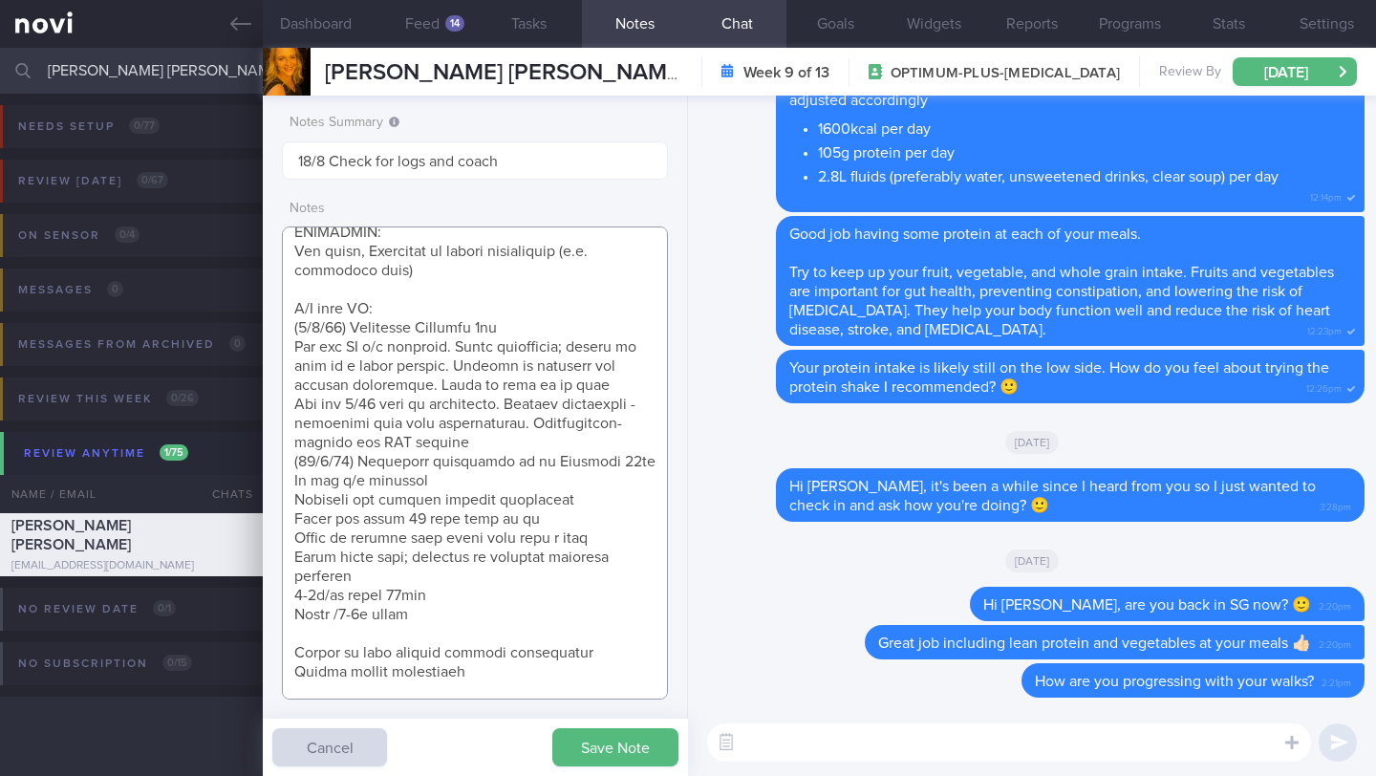
click at [385, 636] on textarea at bounding box center [475, 462] width 386 height 473
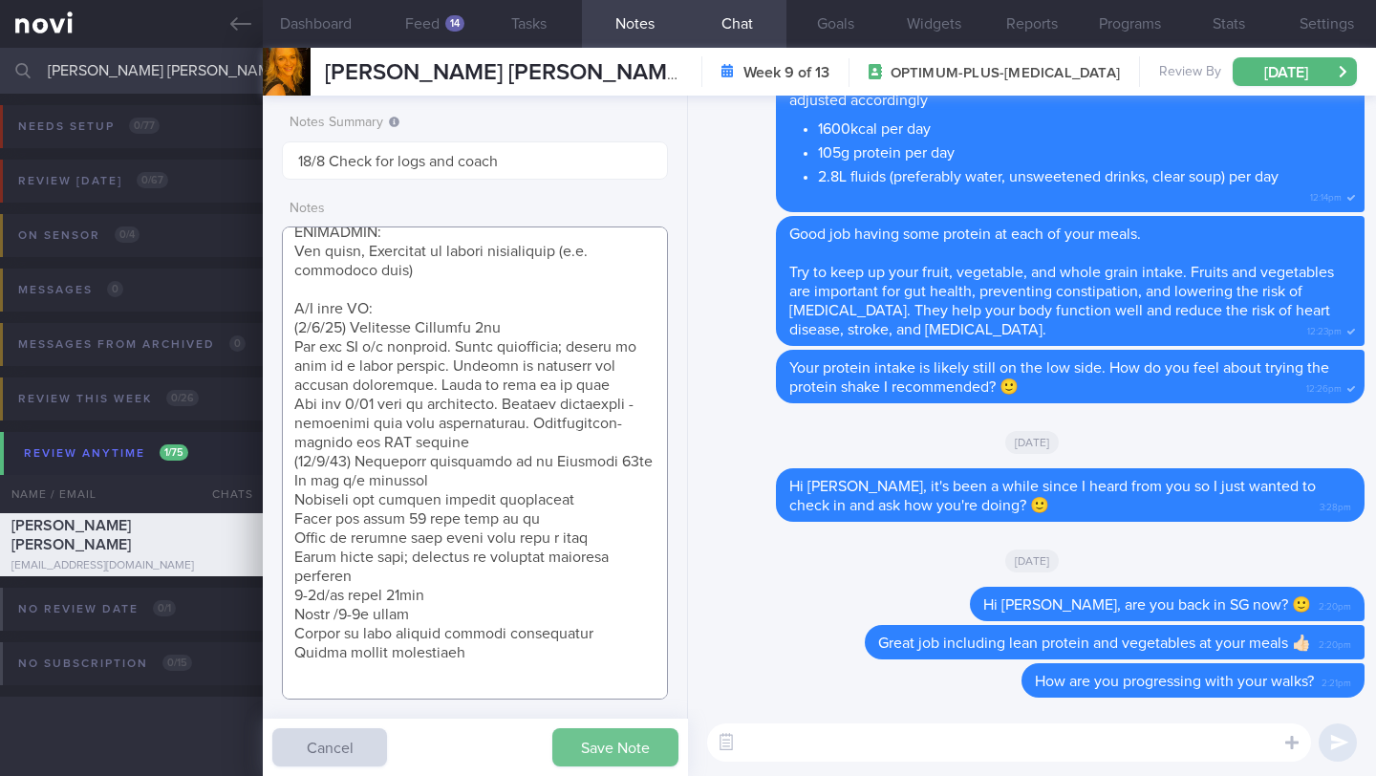
type textarea "**Pt is PESCATARIAN - Finds it hard to find food options in [GEOGRAPHIC_DATA] S…"
click at [574, 751] on button "Save Note" at bounding box center [615, 747] width 126 height 38
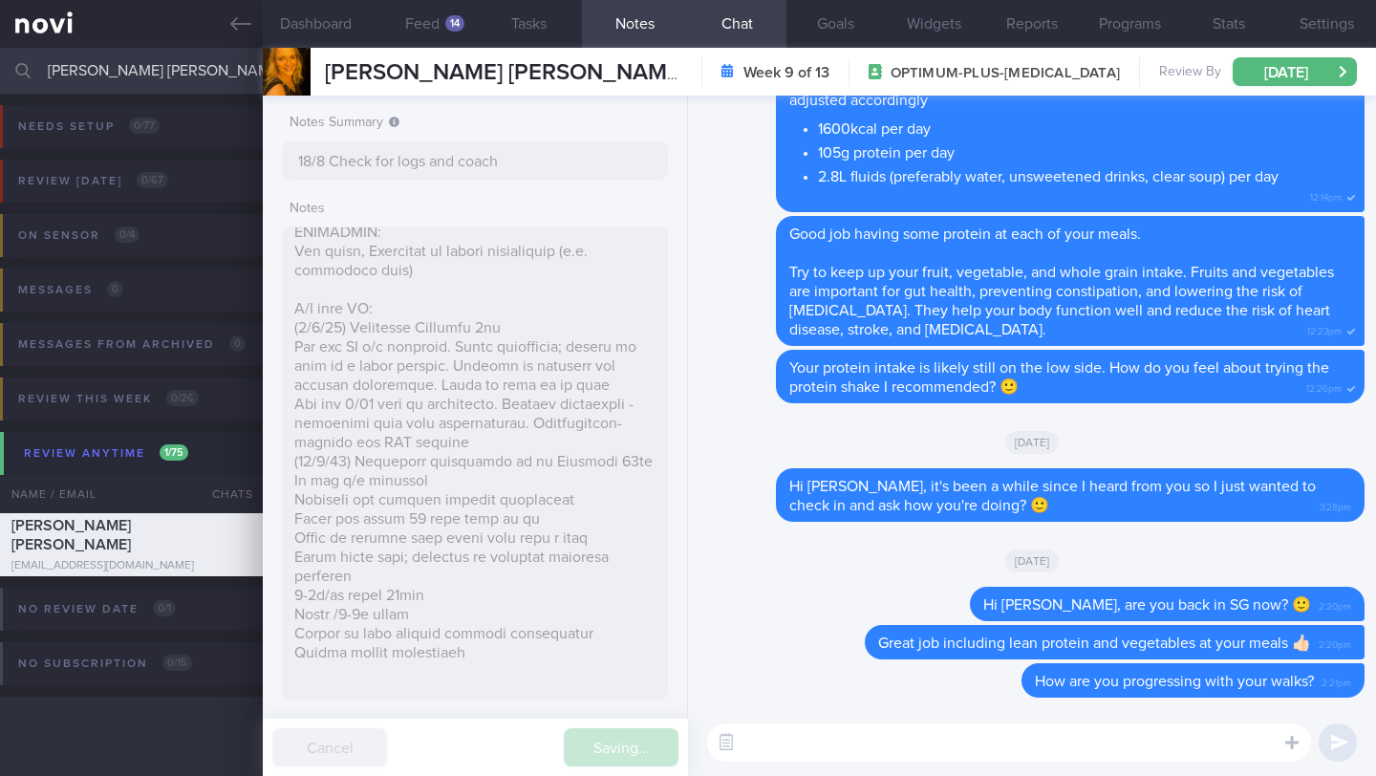
click at [784, 748] on textarea at bounding box center [1009, 742] width 604 height 38
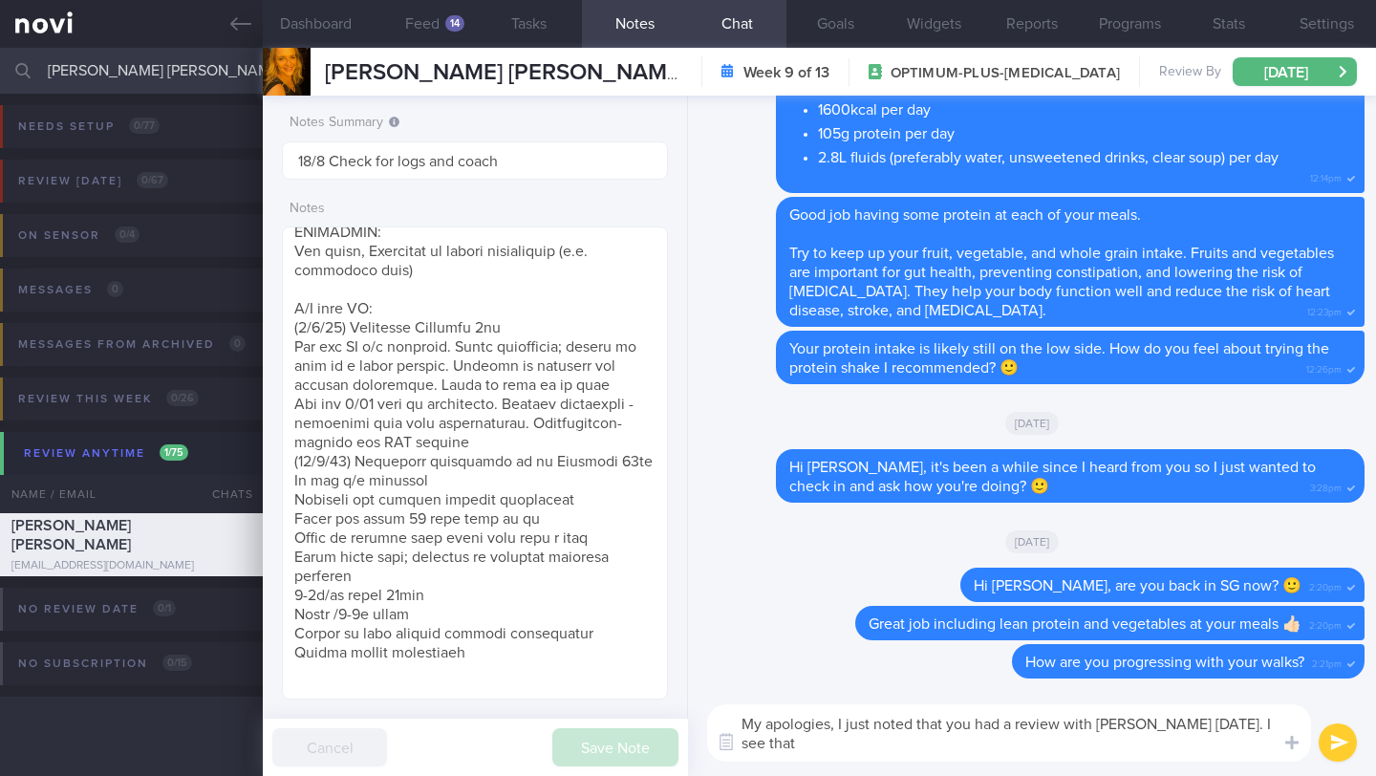
scroll to position [0, 0]
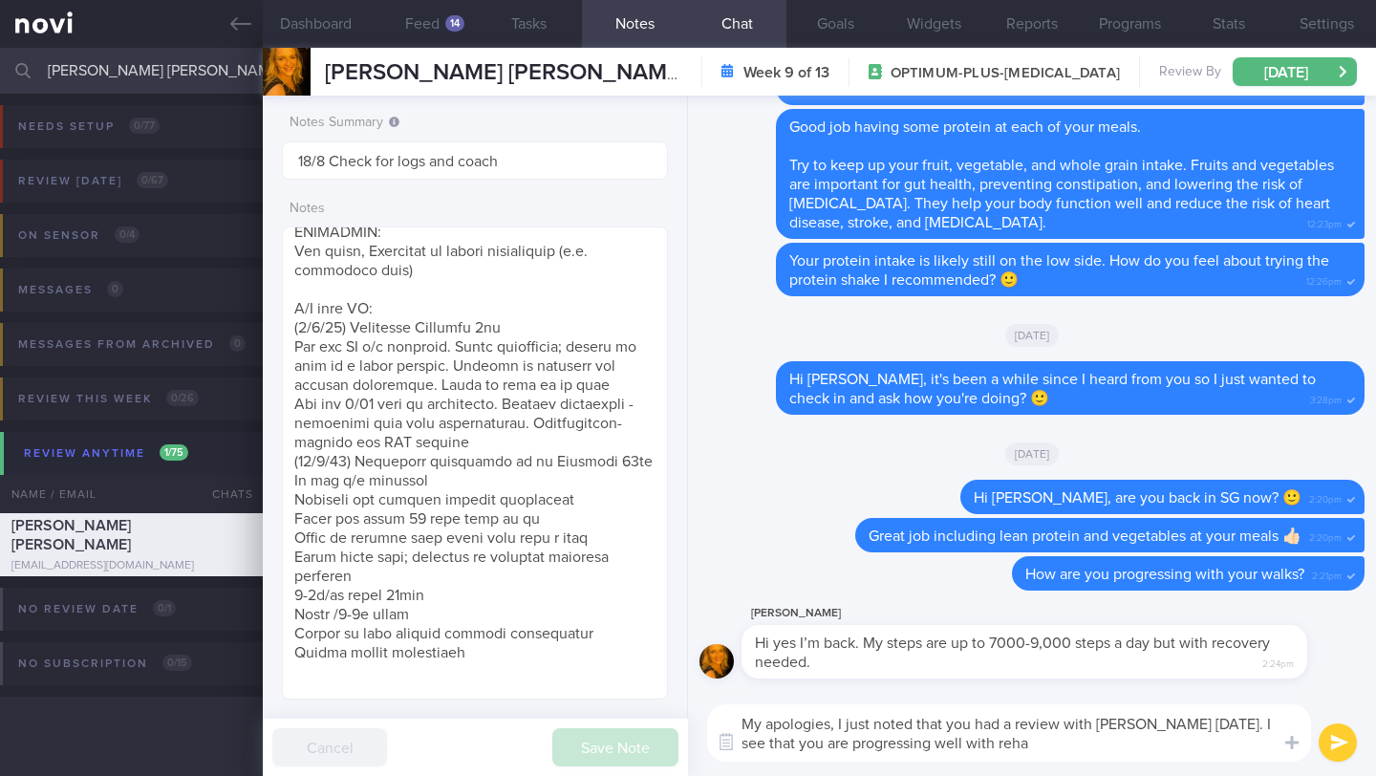
type textarea "My apologies, I just noted that you had a review with [PERSON_NAME] [DATE]. I s…"
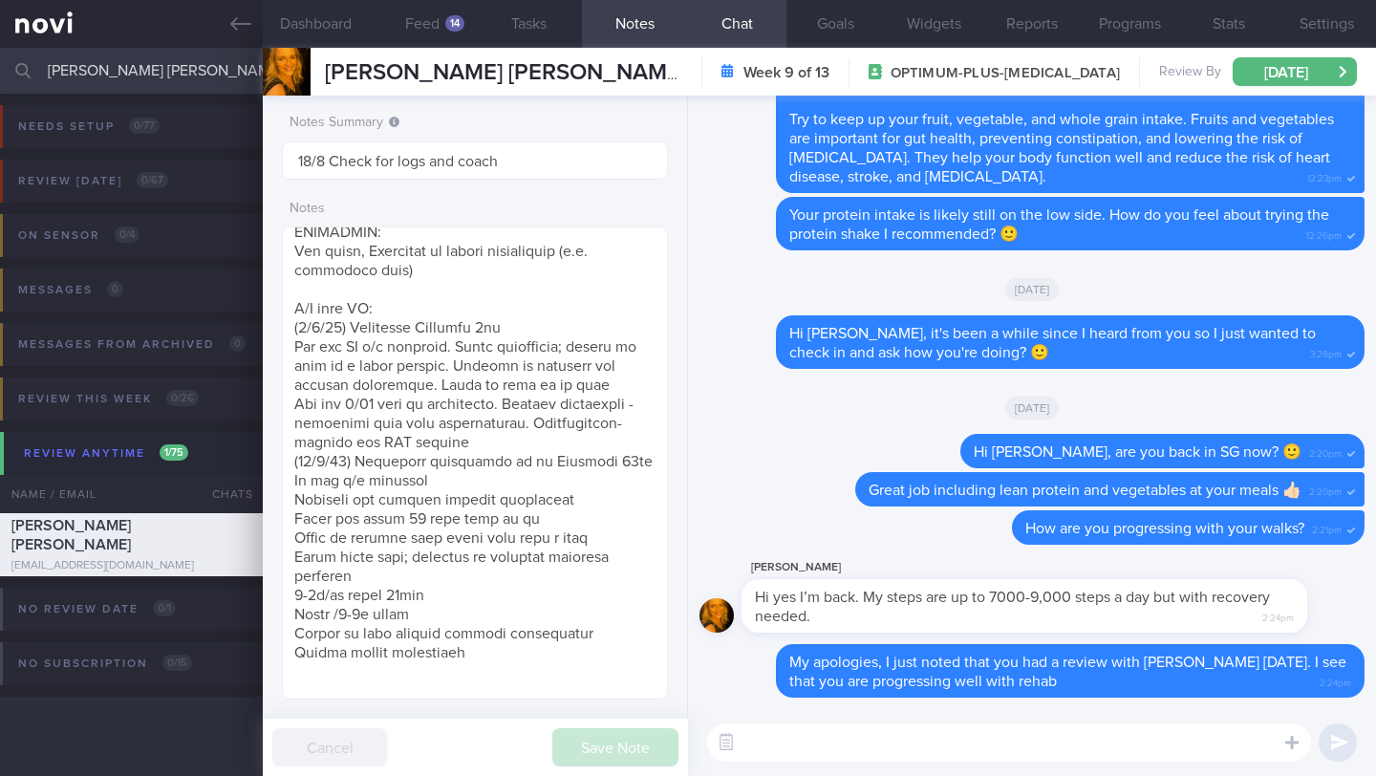
type textarea "H"
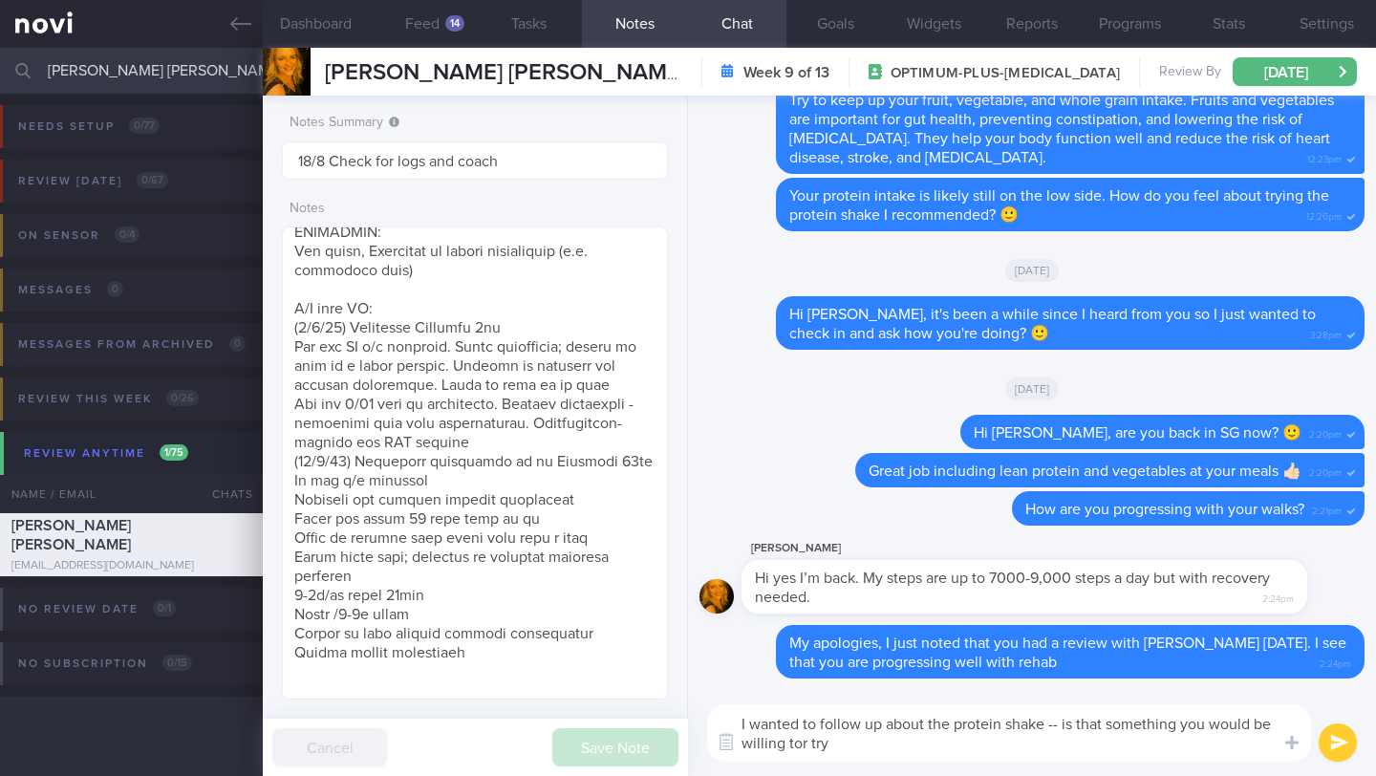
type textarea "I wanted to follow up about the protein shake -- is that something you would be…"
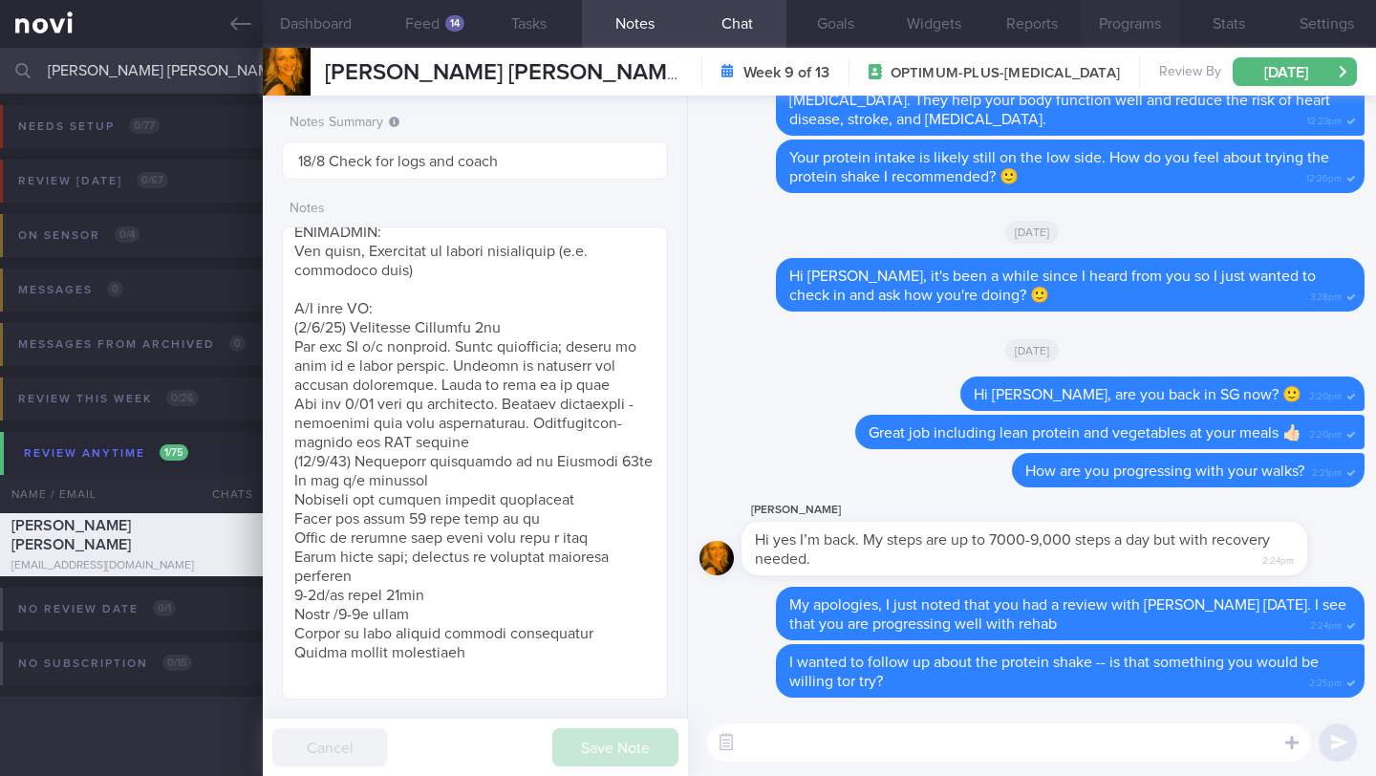
click at [1125, 32] on button "Programs" at bounding box center [1130, 24] width 98 height 48
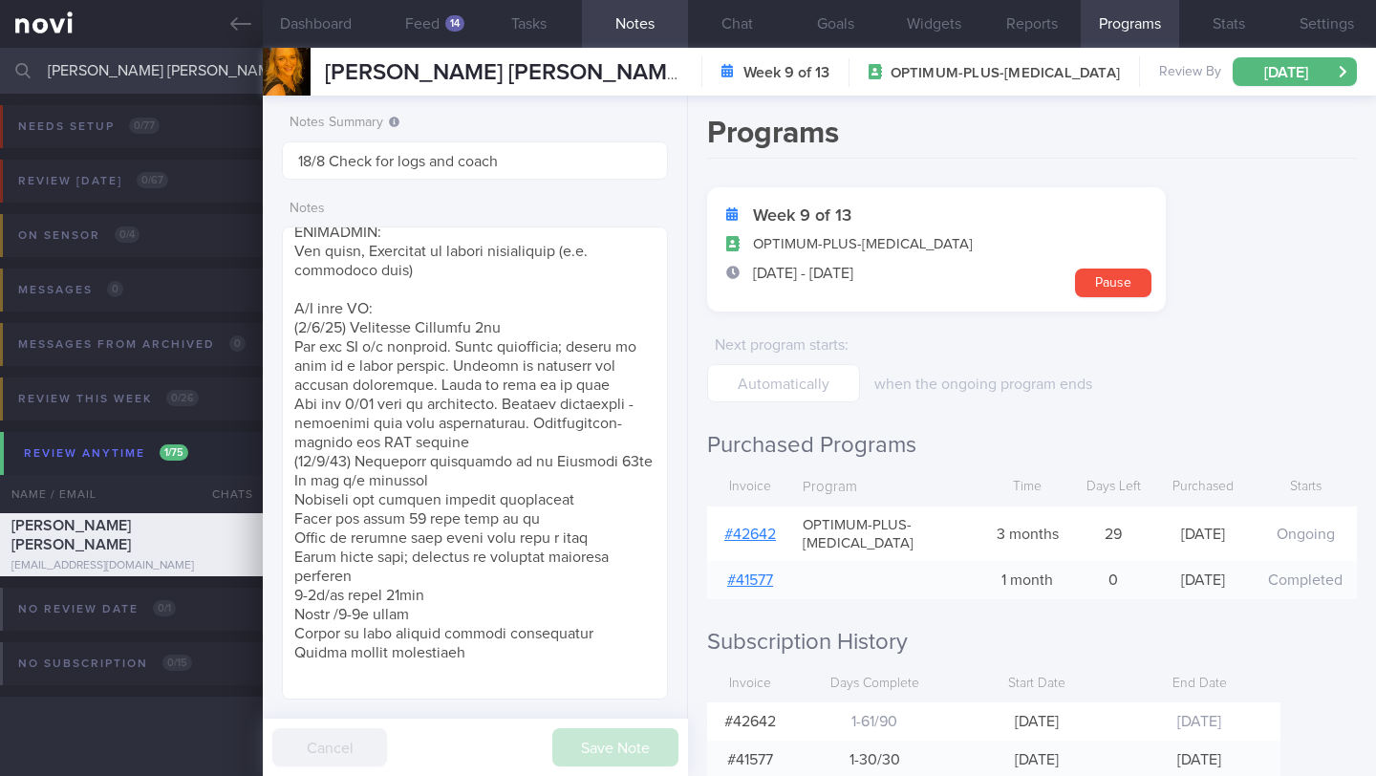
drag, startPoint x: 319, startPoint y: 71, endPoint x: 663, endPoint y: 74, distance: 343.9
click at [663, 74] on div "[PERSON_NAME] [PERSON_NAME] [PERSON_NAME] CHARLOTTE [EMAIL_ADDRESS][DOMAIN_NAME…" at bounding box center [819, 72] width 1113 height 48
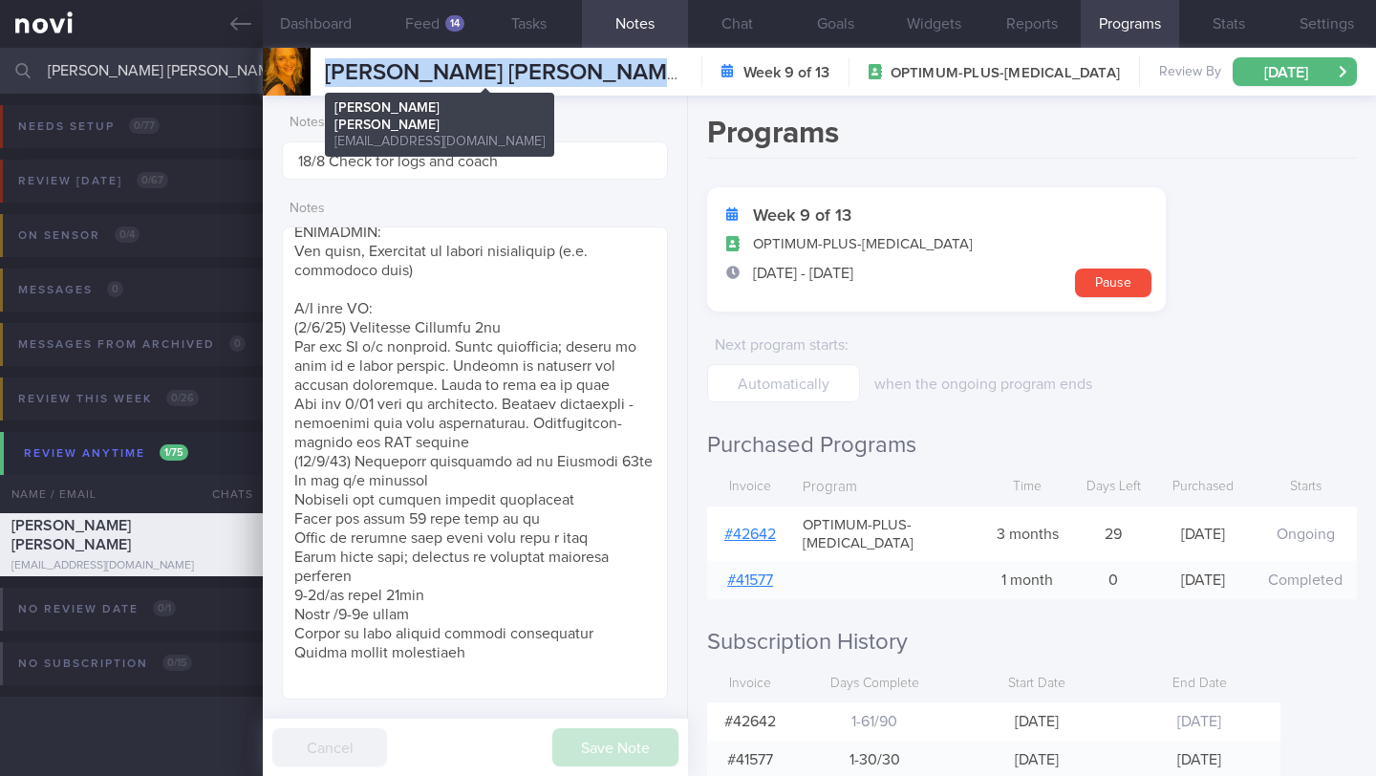
drag, startPoint x: 648, startPoint y: 76, endPoint x: 328, endPoint y: 81, distance: 320.1
click at [328, 81] on div "[PERSON_NAME] [PERSON_NAME] [PERSON_NAME] CHARLOTTE [EMAIL_ADDRESS][DOMAIN_NAME…" at bounding box center [819, 72] width 1113 height 48
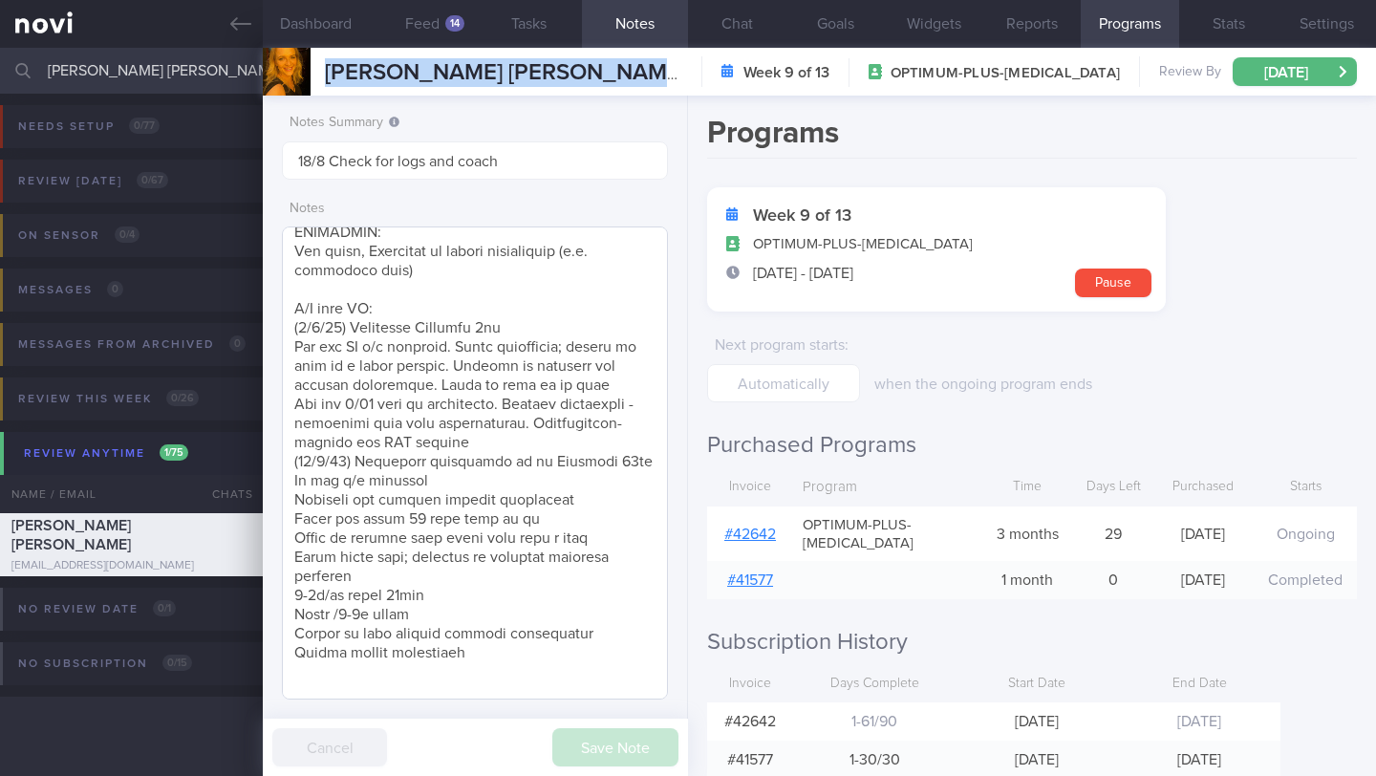
scroll to position [474, 0]
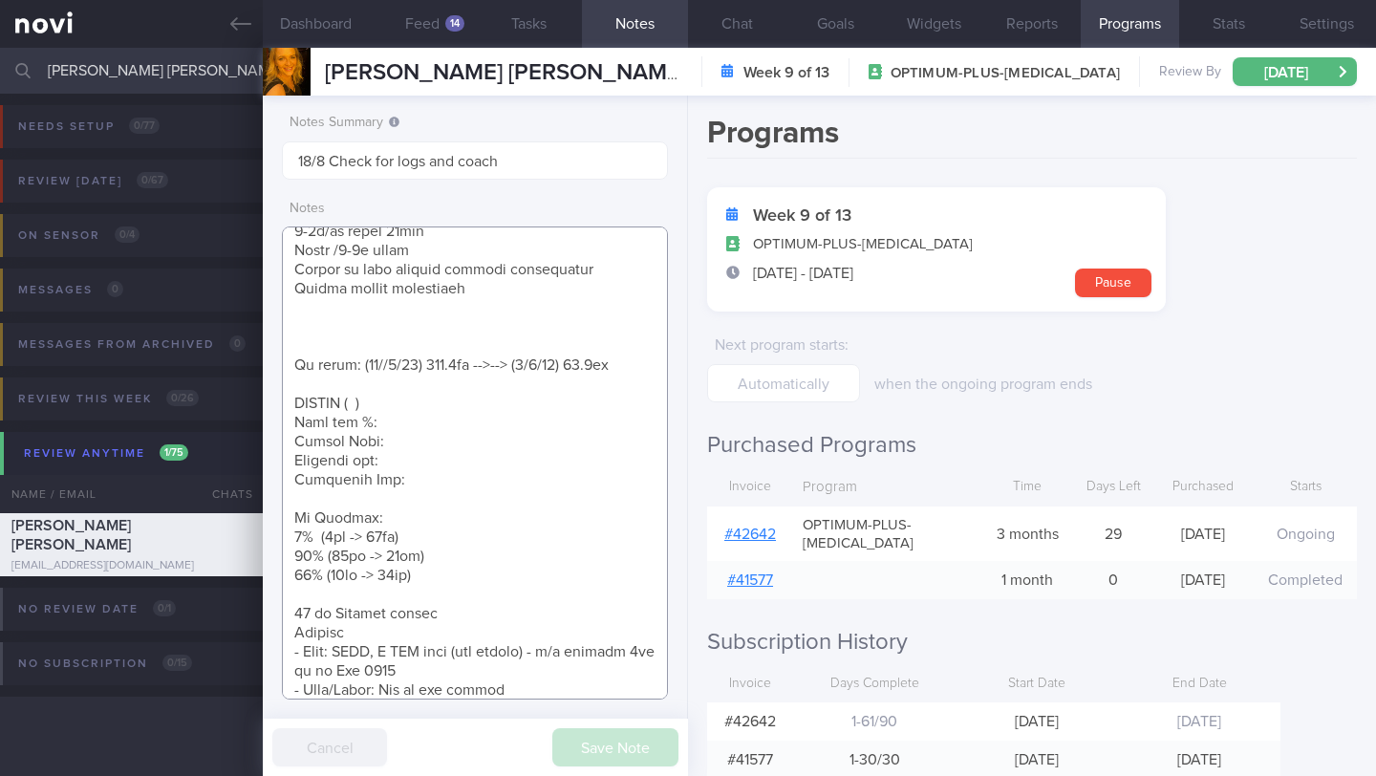
click at [628, 368] on textarea at bounding box center [475, 462] width 386 height 473
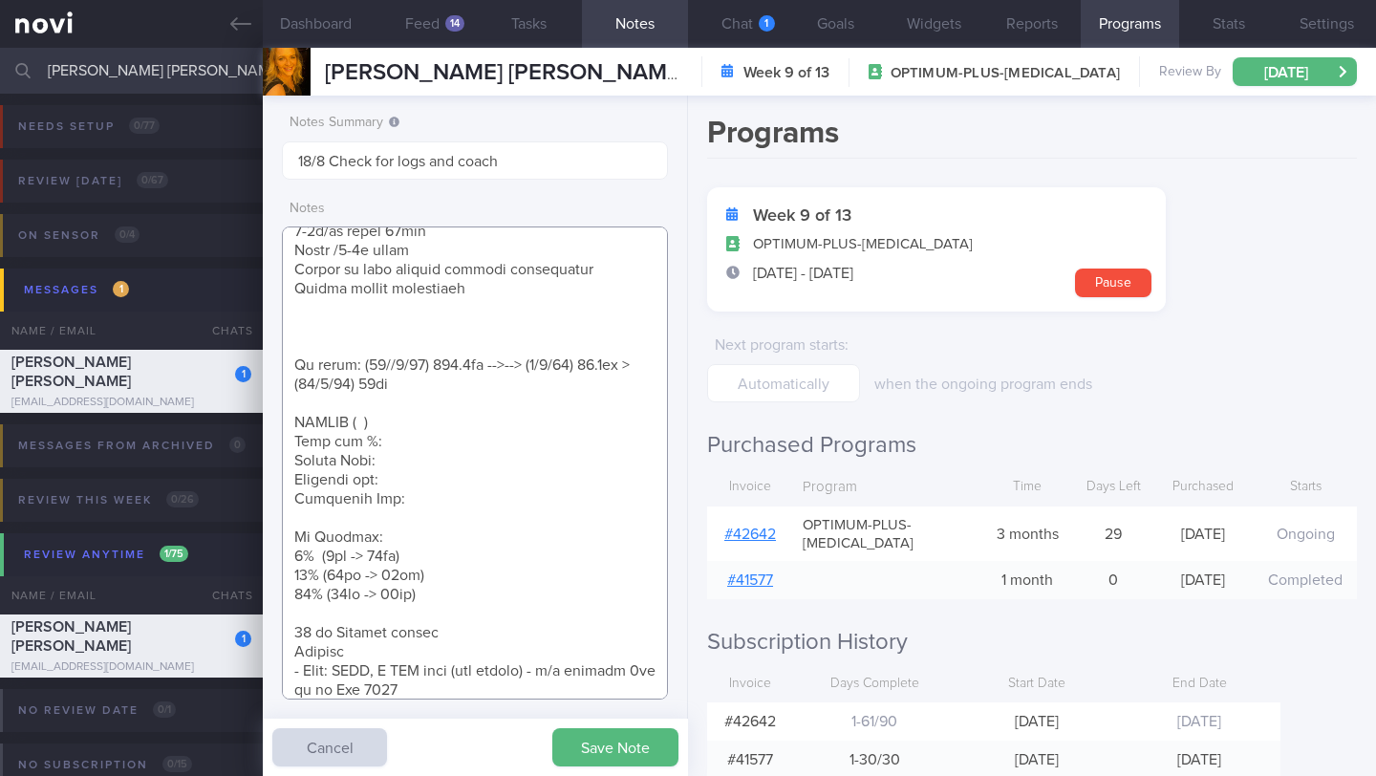
click at [449, 347] on textarea at bounding box center [475, 462] width 386 height 473
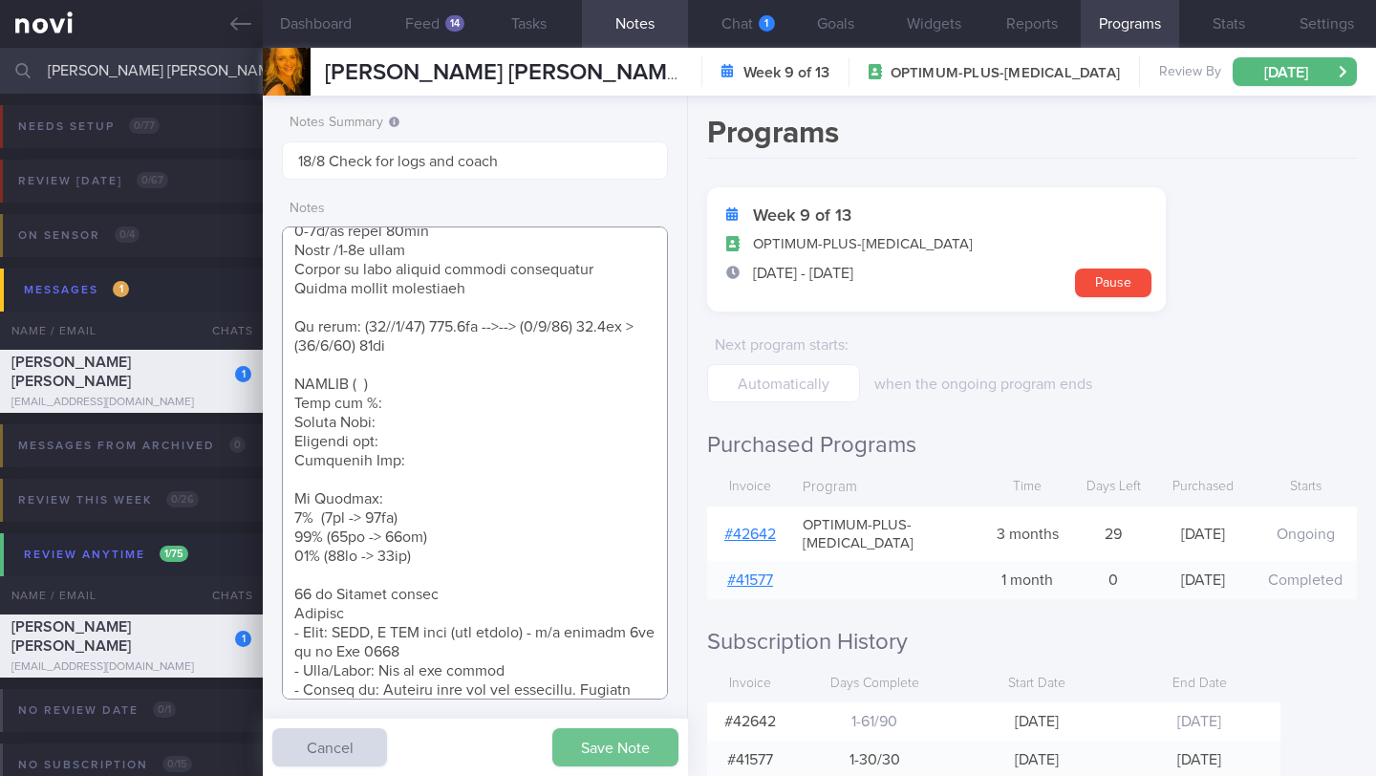
type textarea "**Pt is PESCATARIAN - Finds it hard to find food options in [GEOGRAPHIC_DATA] S…"
click at [568, 749] on button "Save Note" at bounding box center [615, 747] width 126 height 38
click at [302, 32] on button "Dashboard" at bounding box center [316, 24] width 106 height 48
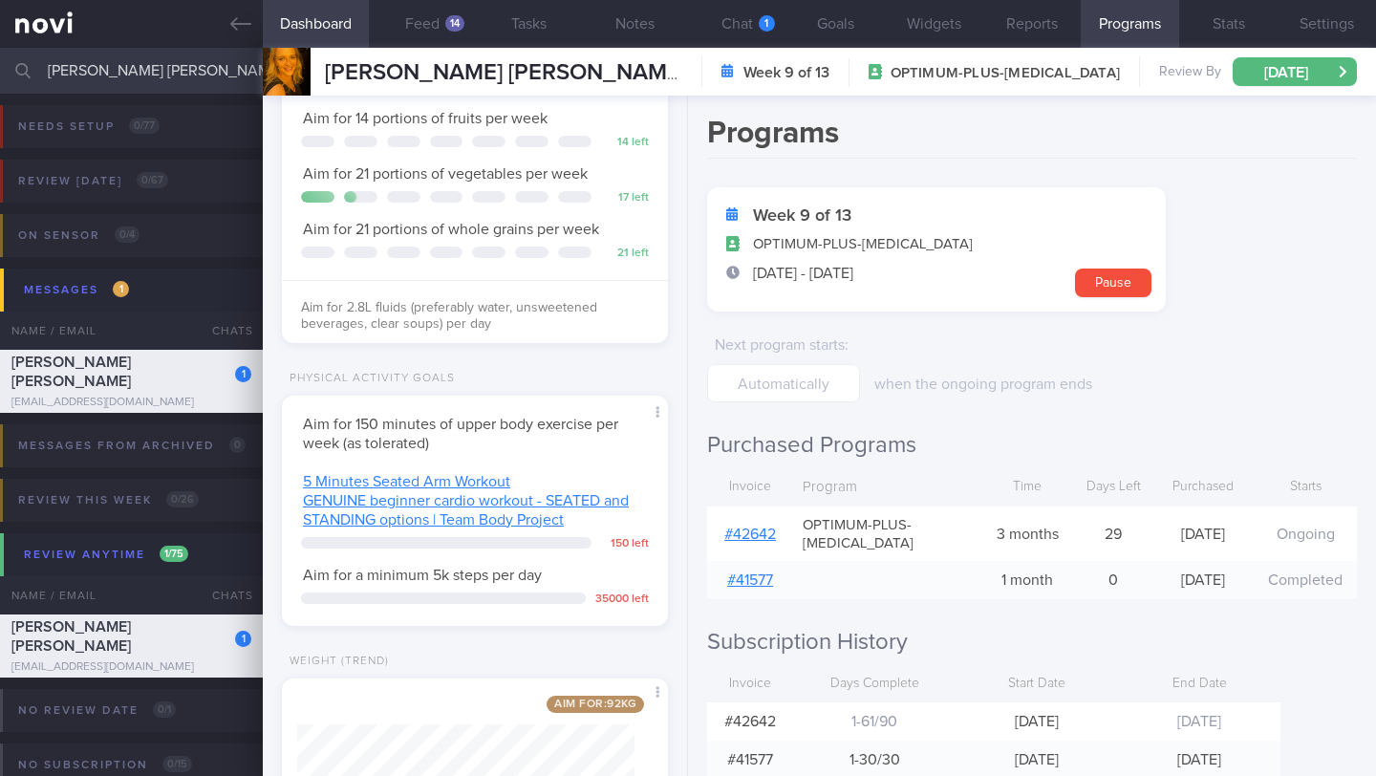
scroll to position [531, 0]
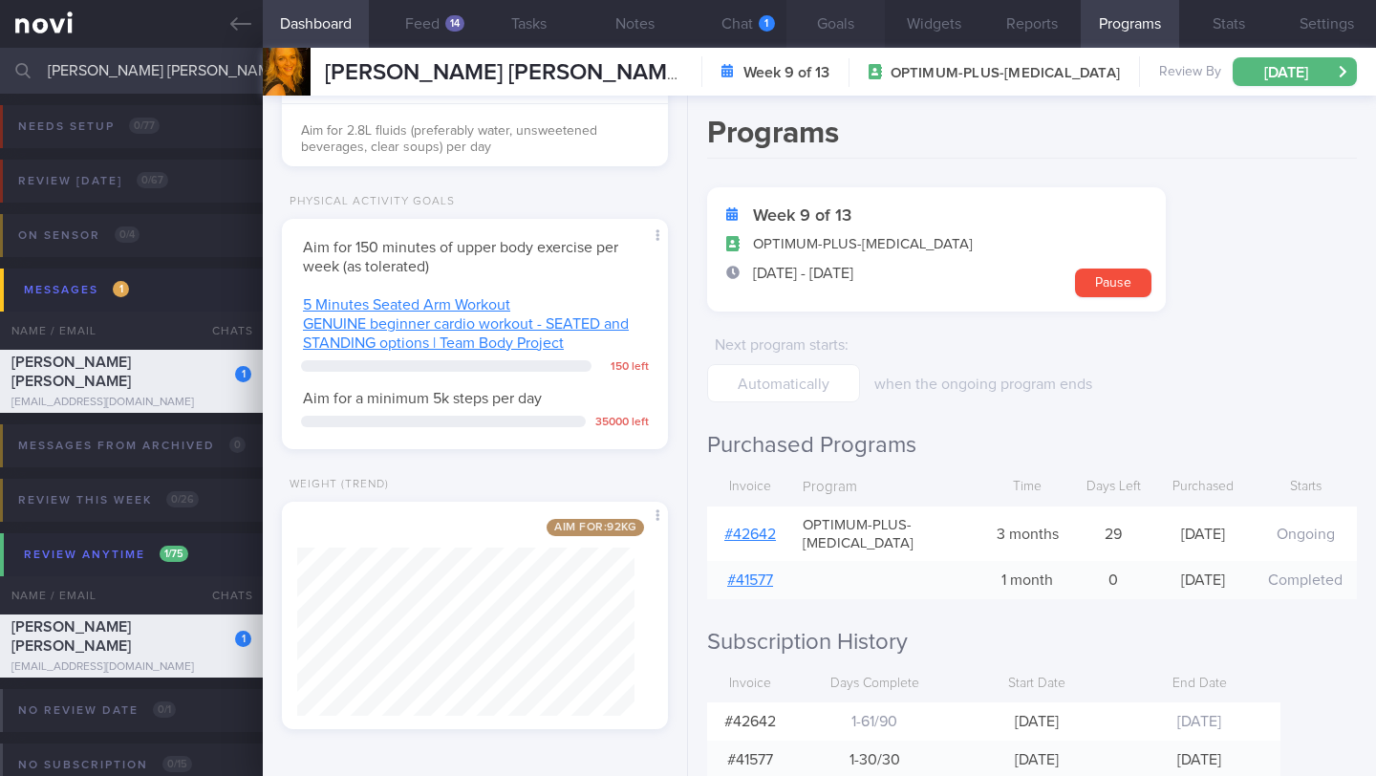
click at [841, 25] on button "Goals" at bounding box center [835, 24] width 98 height 48
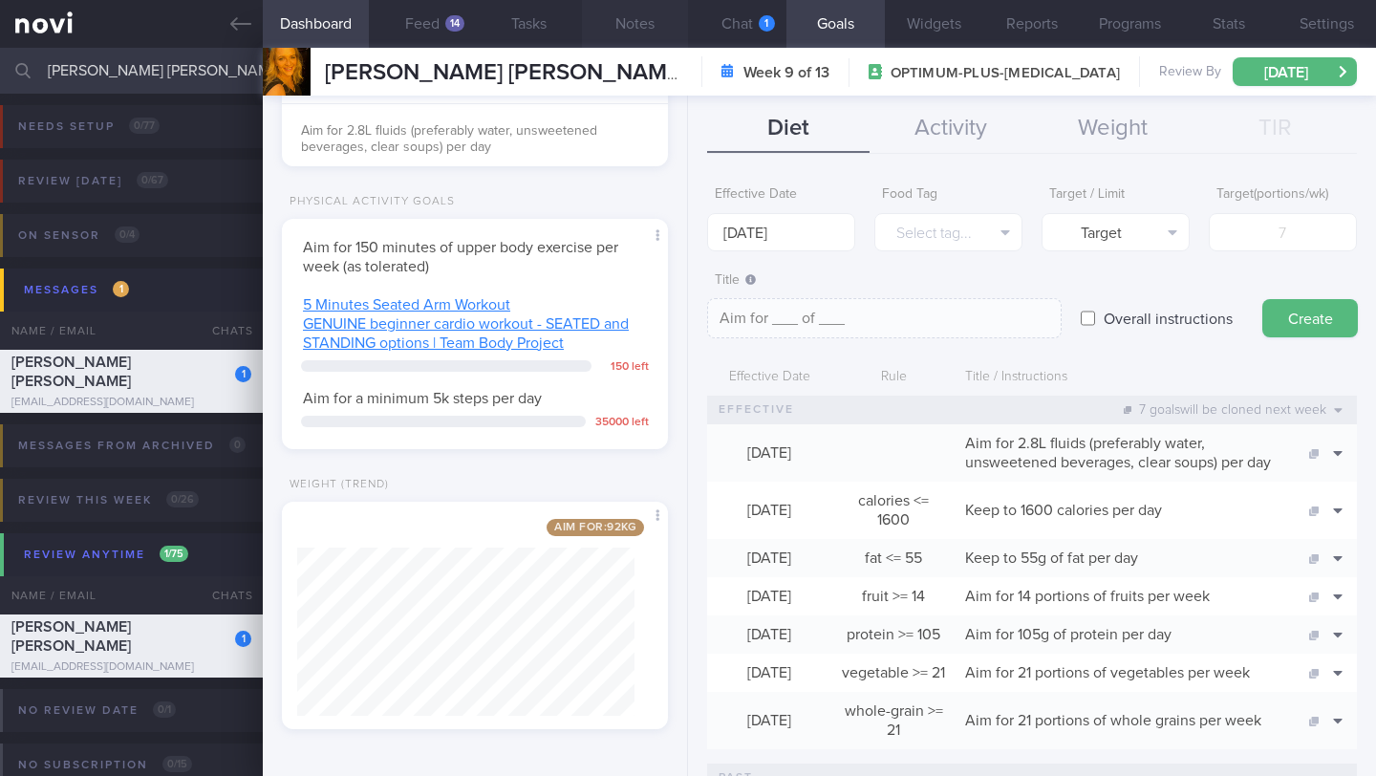
click at [639, 24] on button "Notes" at bounding box center [635, 24] width 106 height 48
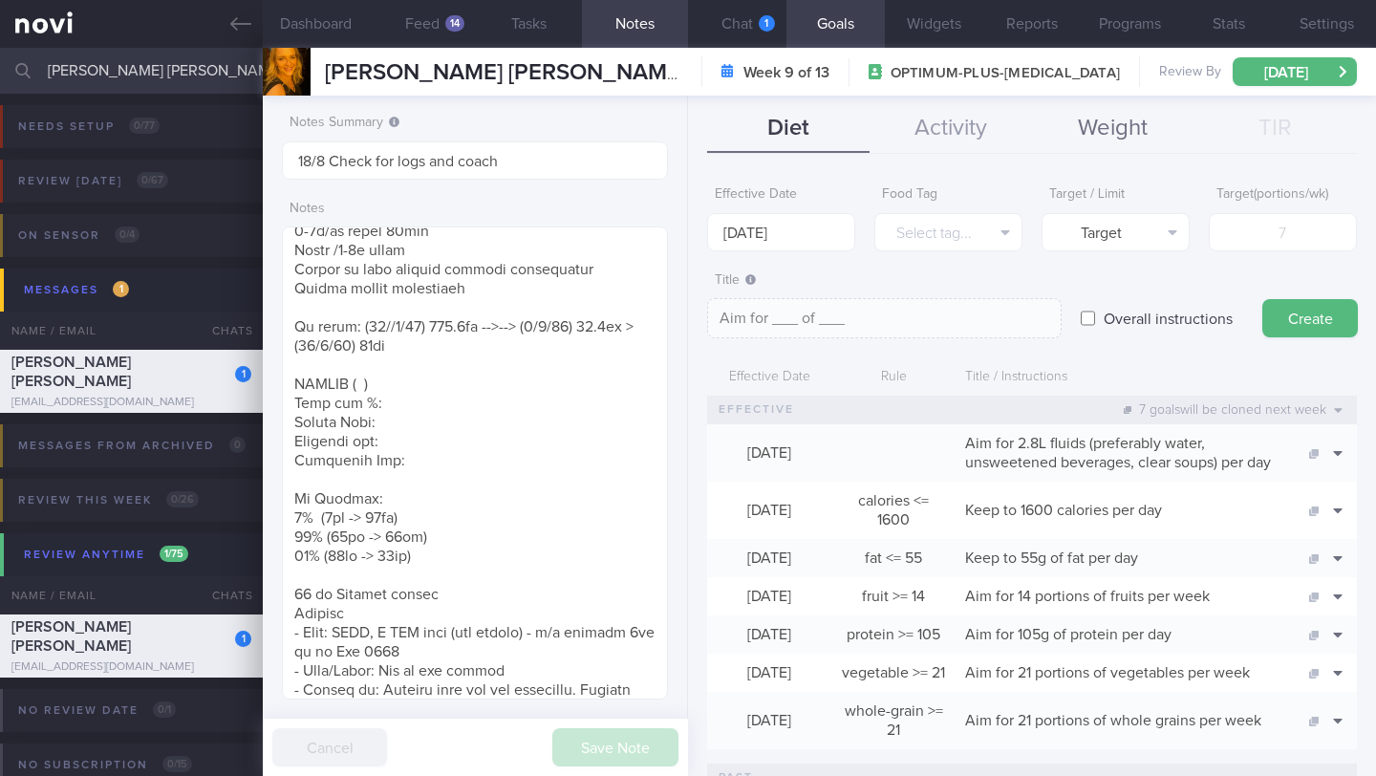
click at [1101, 123] on button "Weight" at bounding box center [1113, 129] width 162 height 48
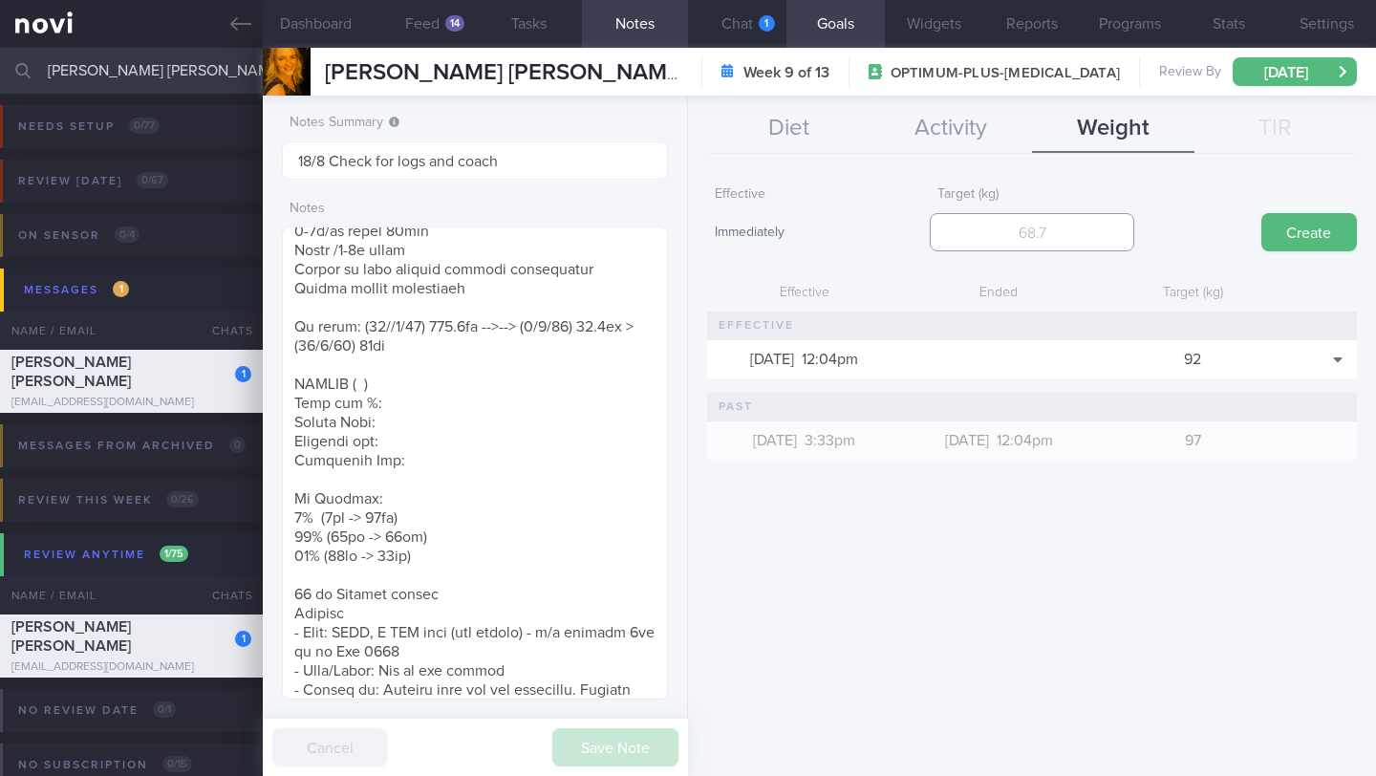
click at [1035, 250] on input "number" at bounding box center [1031, 232] width 203 height 38
type input "87"
click at [1320, 237] on button "Create" at bounding box center [1309, 232] width 96 height 38
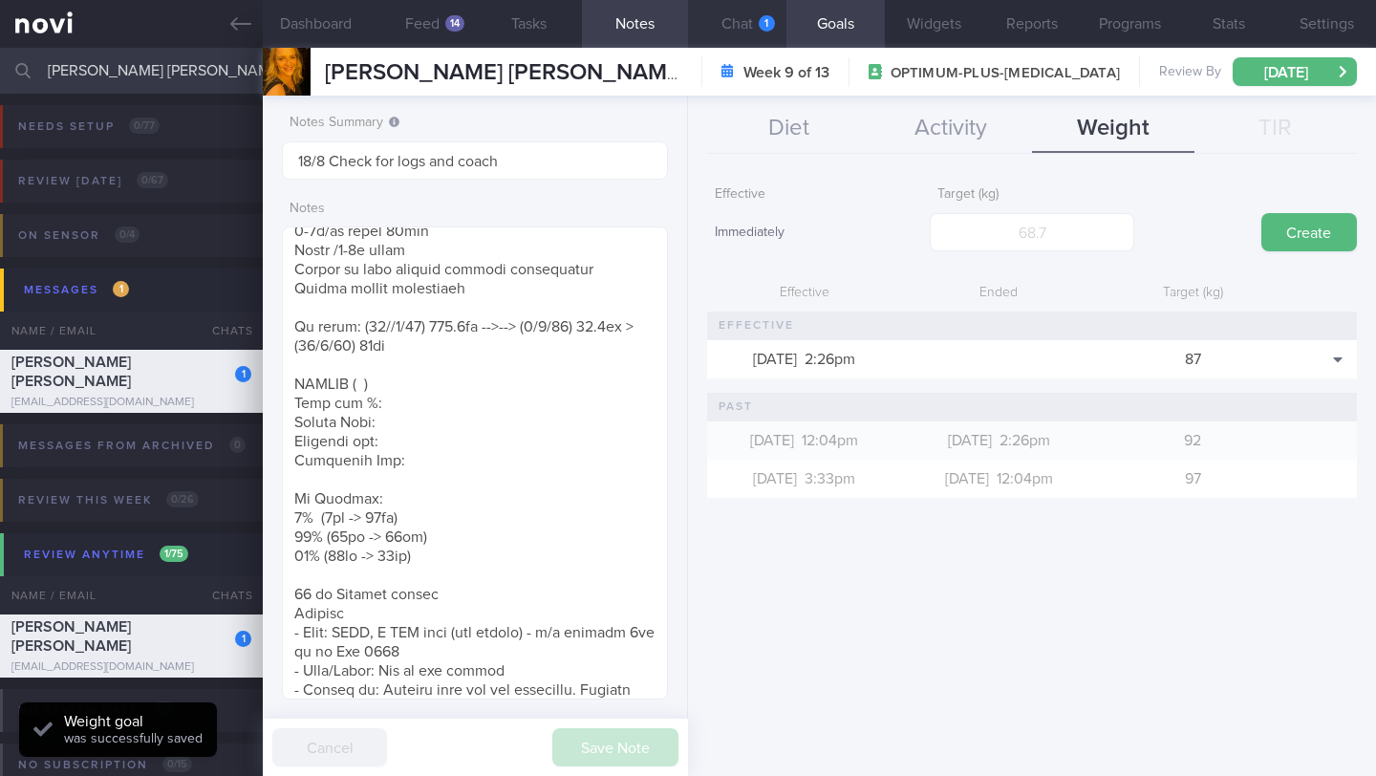
click at [763, 18] on div "1" at bounding box center [767, 23] width 16 height 16
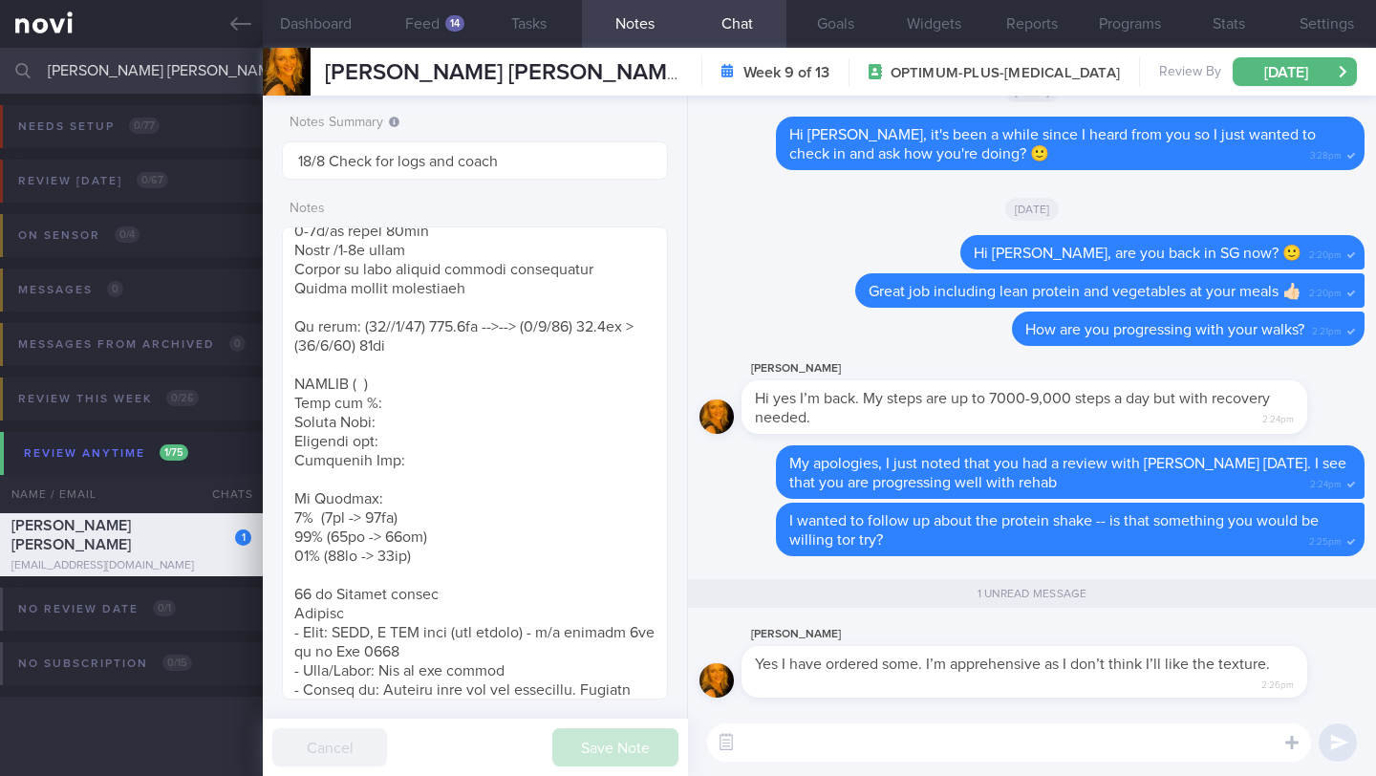
click at [1051, 739] on textarea at bounding box center [1009, 742] width 604 height 38
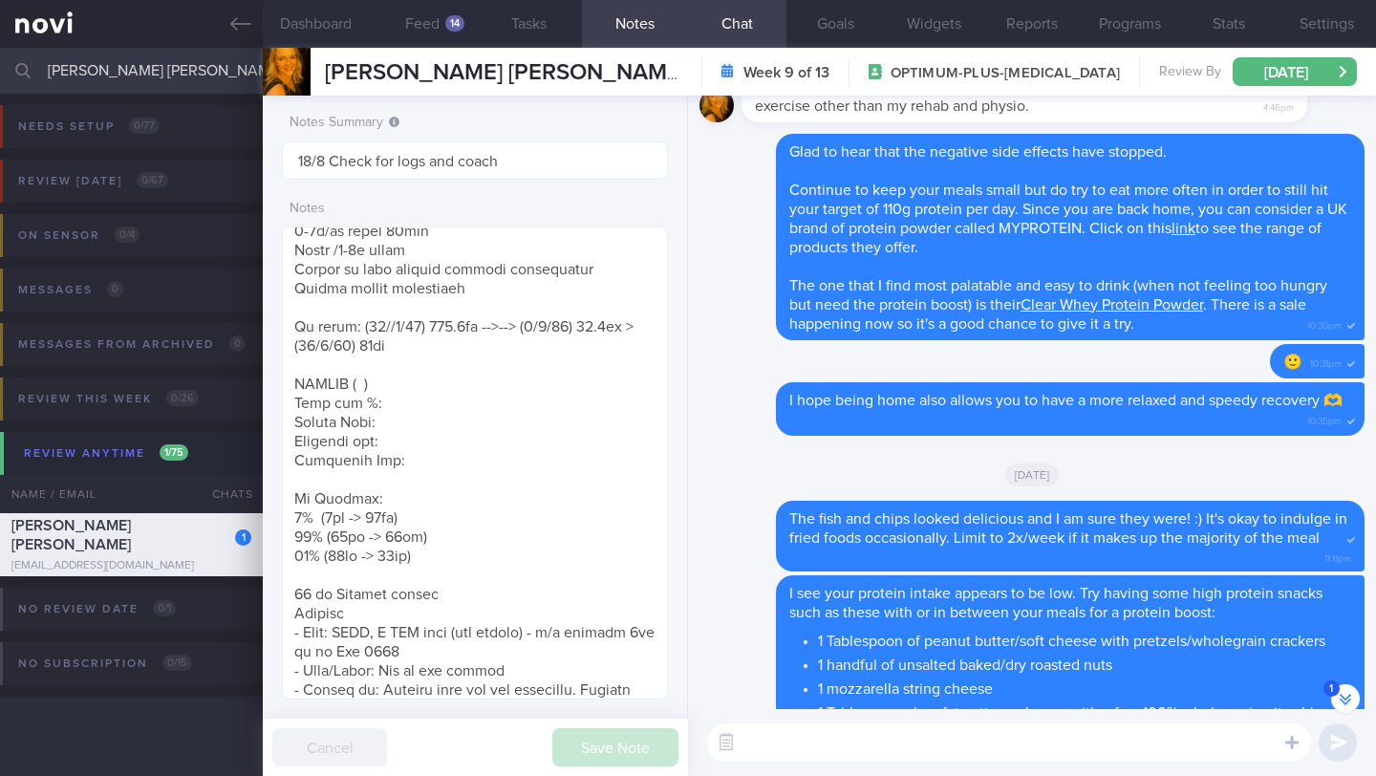
scroll to position [-2770, 0]
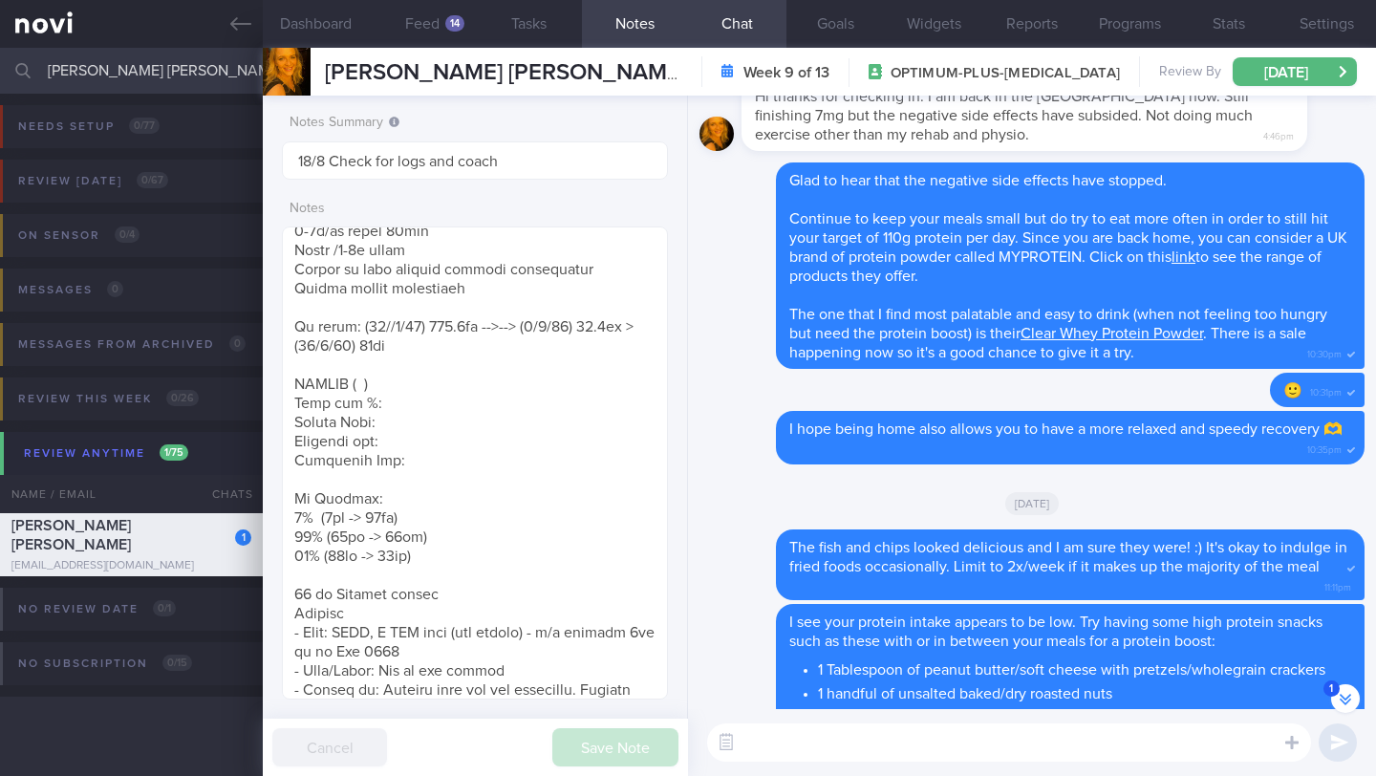
click at [805, 748] on textarea at bounding box center [1009, 742] width 604 height 38
drag, startPoint x: 1051, startPoint y: 740, endPoint x: 744, endPoint y: 716, distance: 307.7
click at [743, 717] on div "From my personal experience, when using From my personal experience, when using…" at bounding box center [1032, 742] width 688 height 67
type textarea "A"
type textarea "Do you mean the Clear Whey Protein Powder?"
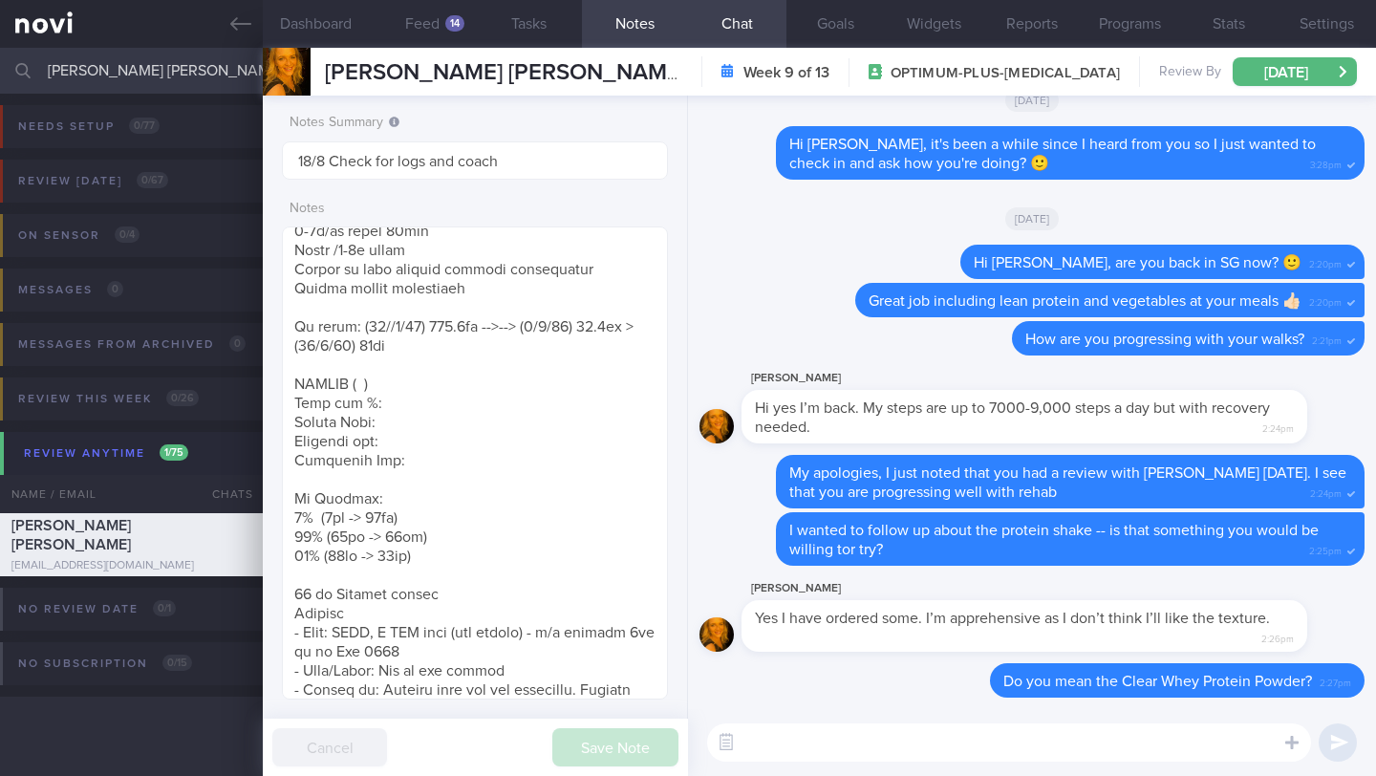
scroll to position [955169, 955027]
click at [176, 79] on input "[PERSON_NAME] [PERSON_NAME]" at bounding box center [688, 71] width 1376 height 46
click at [176, 78] on input "[PERSON_NAME] [PERSON_NAME]" at bounding box center [688, 71] width 1376 height 46
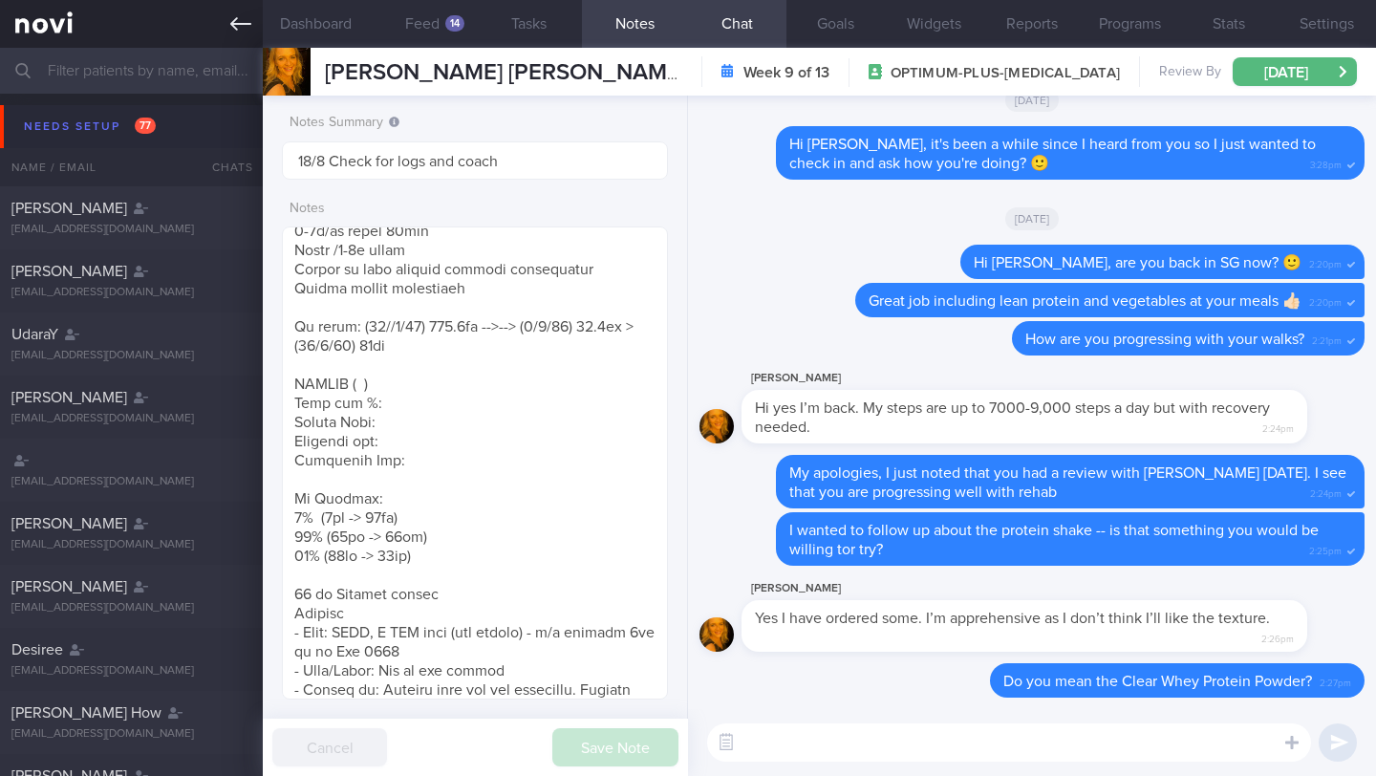
click at [246, 21] on icon at bounding box center [240, 23] width 21 height 21
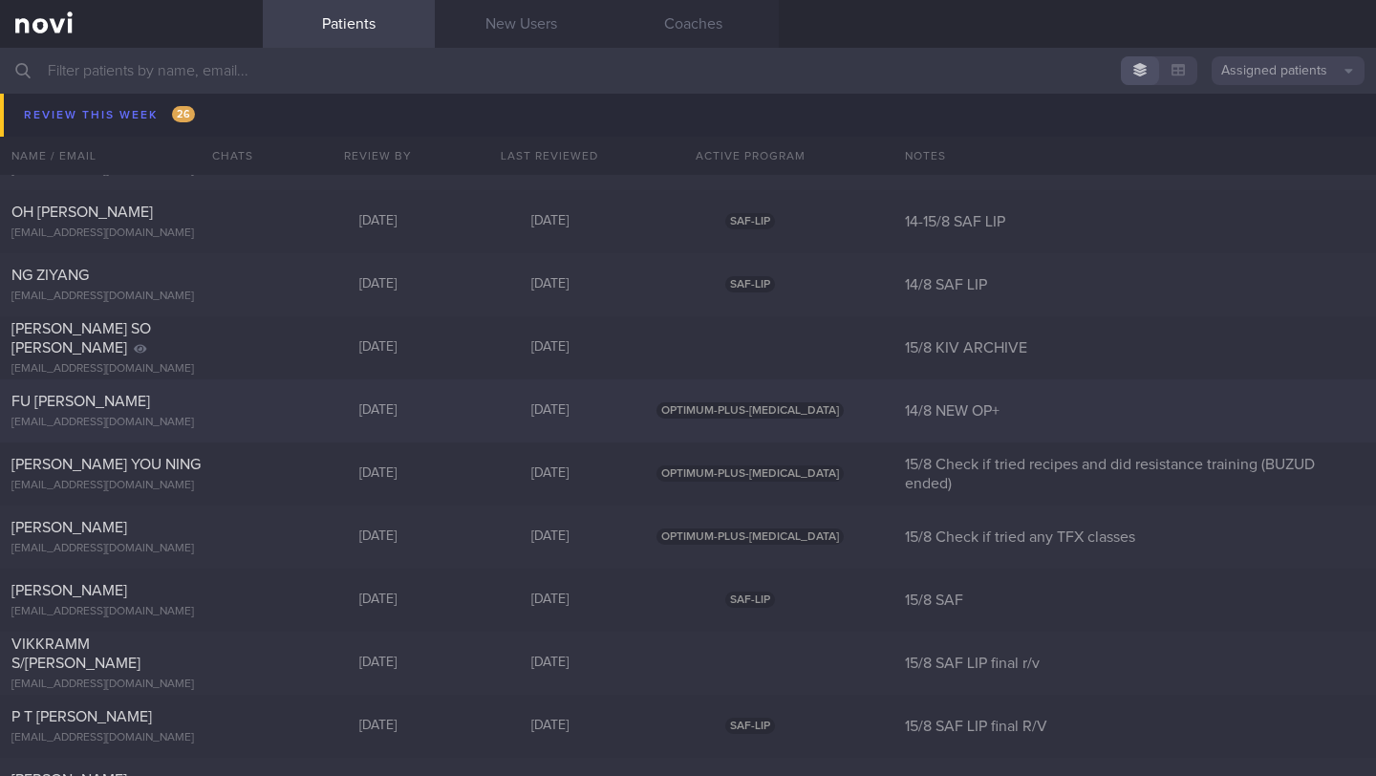
scroll to position [10277, 0]
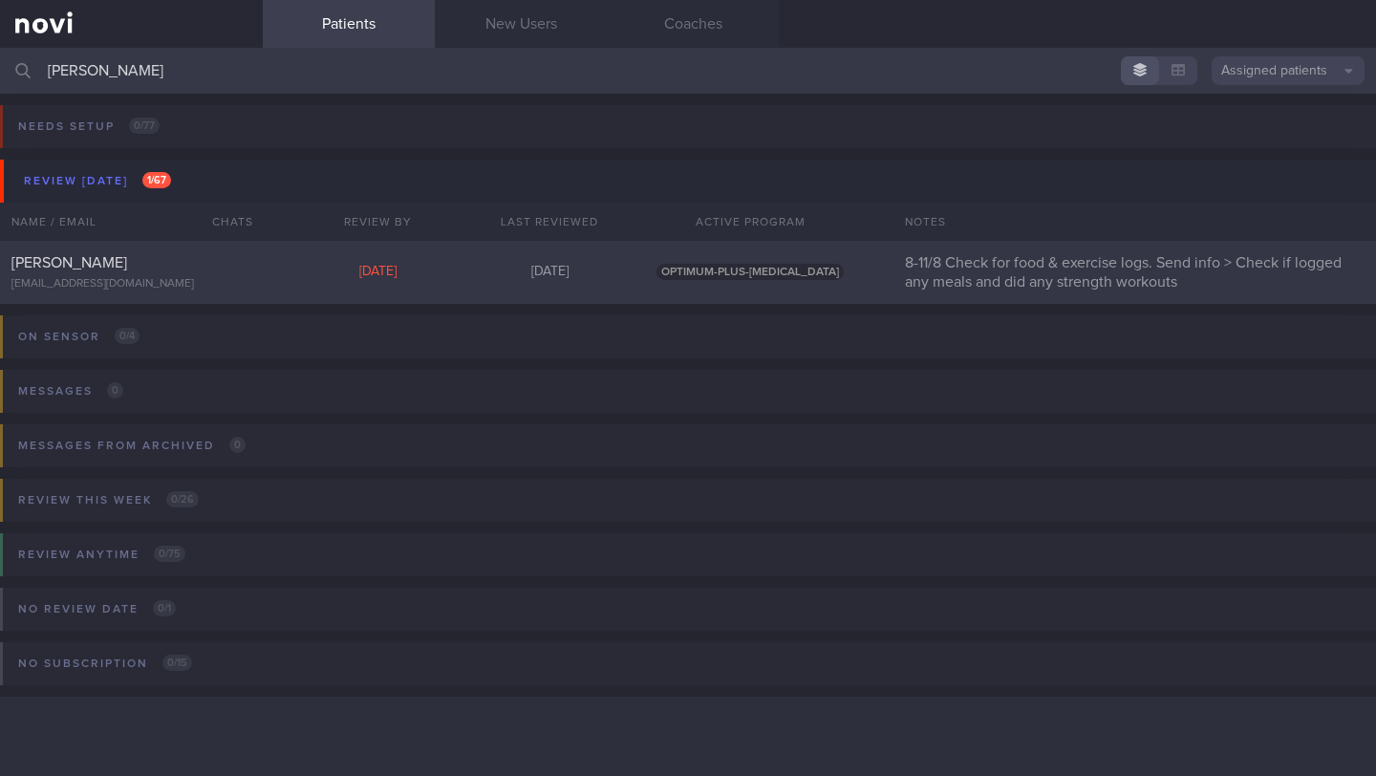
type input "[PERSON_NAME]"
click at [196, 286] on div "[EMAIL_ADDRESS][DOMAIN_NAME]" at bounding box center [131, 284] width 240 height 14
select select "7"
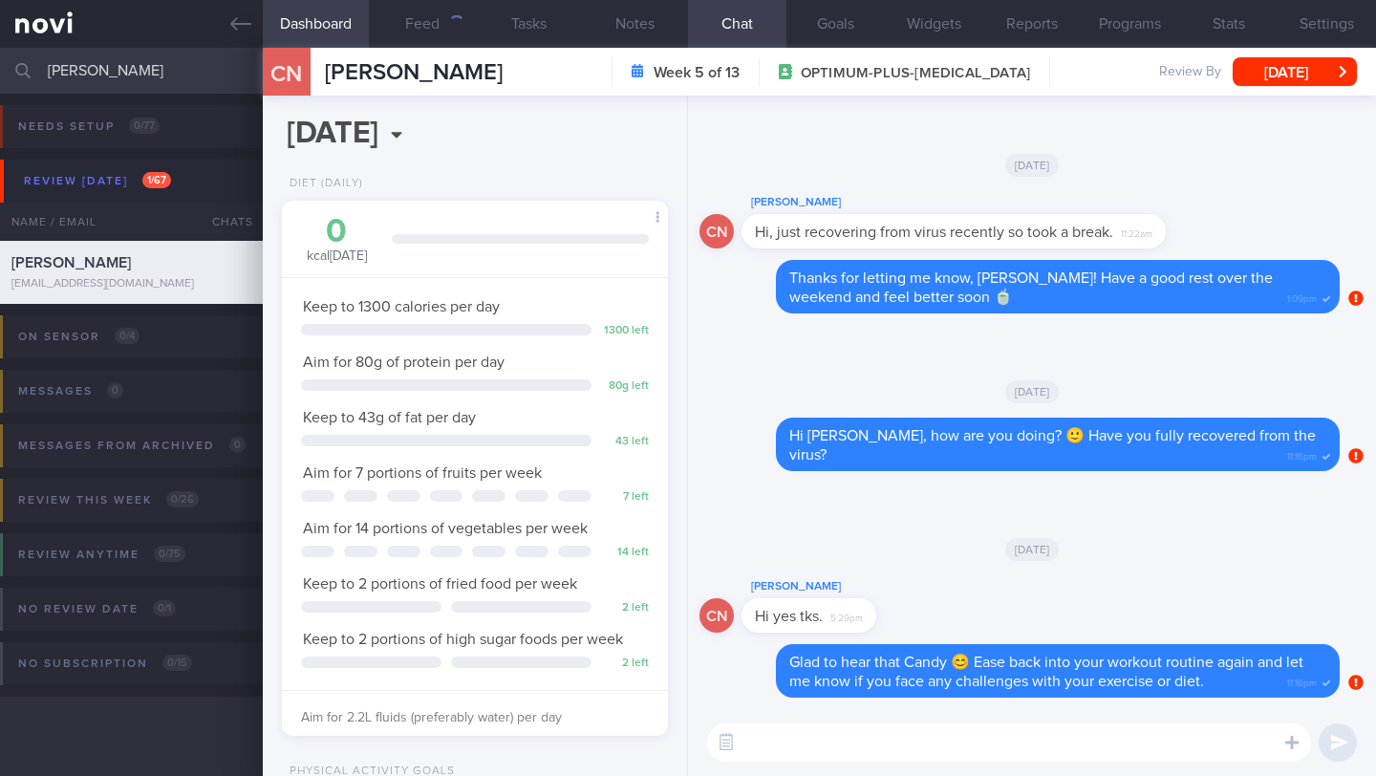
scroll to position [196, 337]
click at [917, 756] on textarea at bounding box center [1009, 742] width 604 height 38
type textarea "Hi Candy,"
click at [438, 44] on button "Feed 262" at bounding box center [422, 24] width 106 height 48
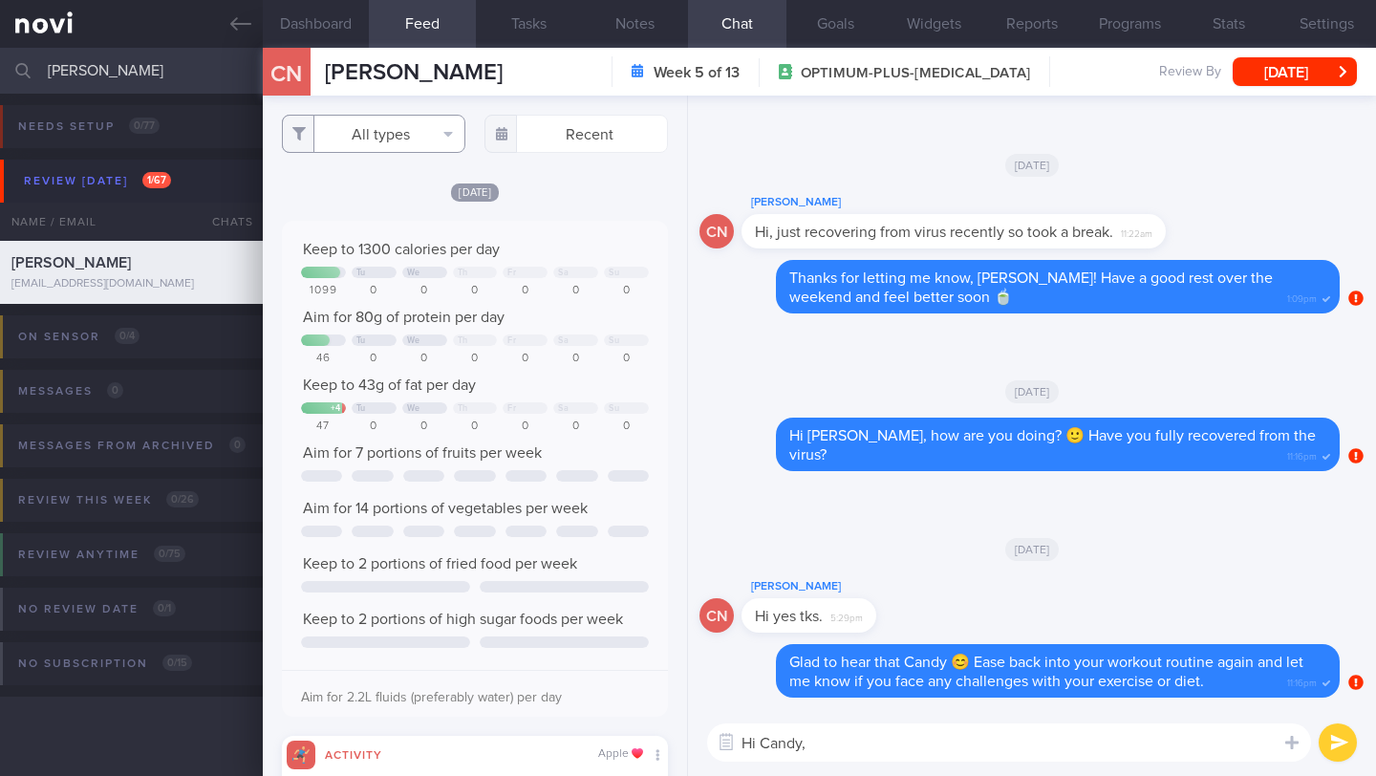
click at [435, 131] on button "All types" at bounding box center [373, 134] width 183 height 38
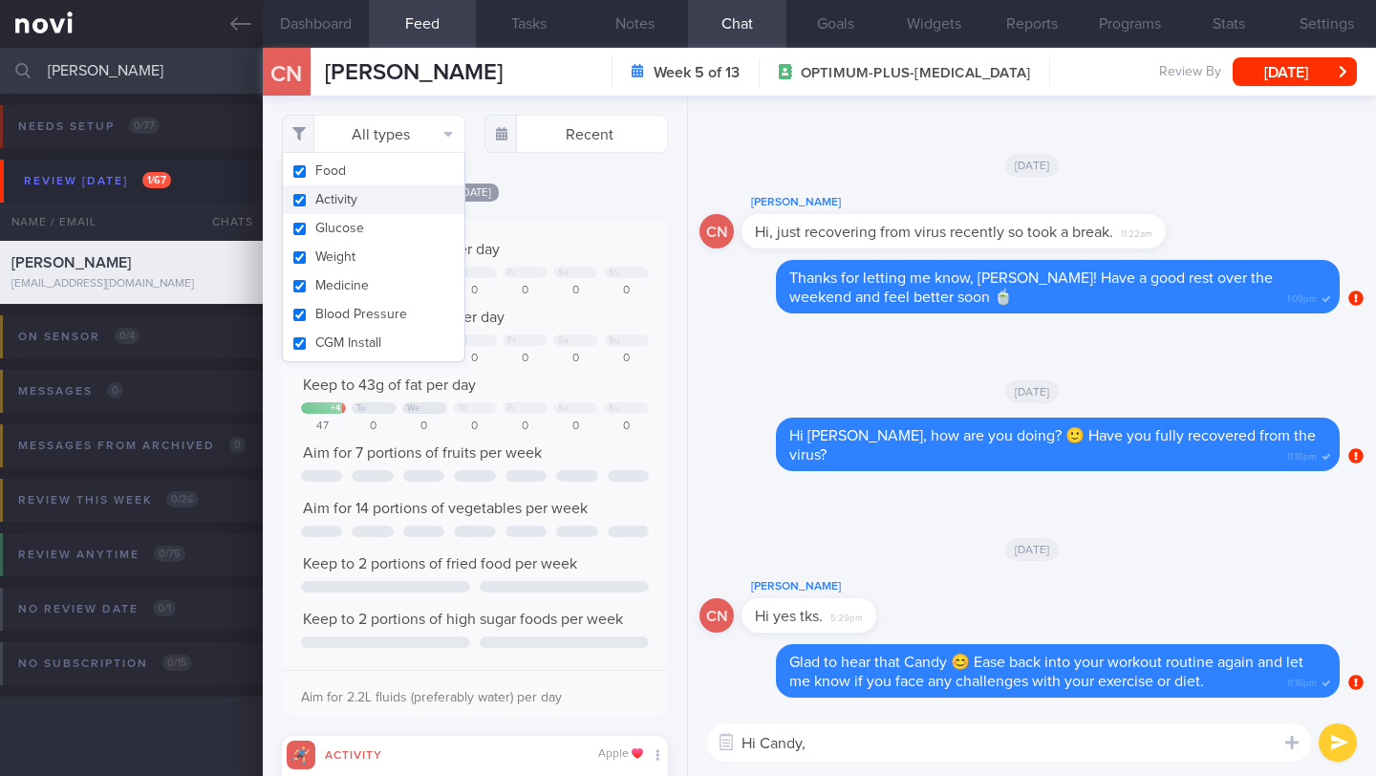
click at [385, 191] on button "Activity" at bounding box center [374, 199] width 182 height 29
checkbox input "false"
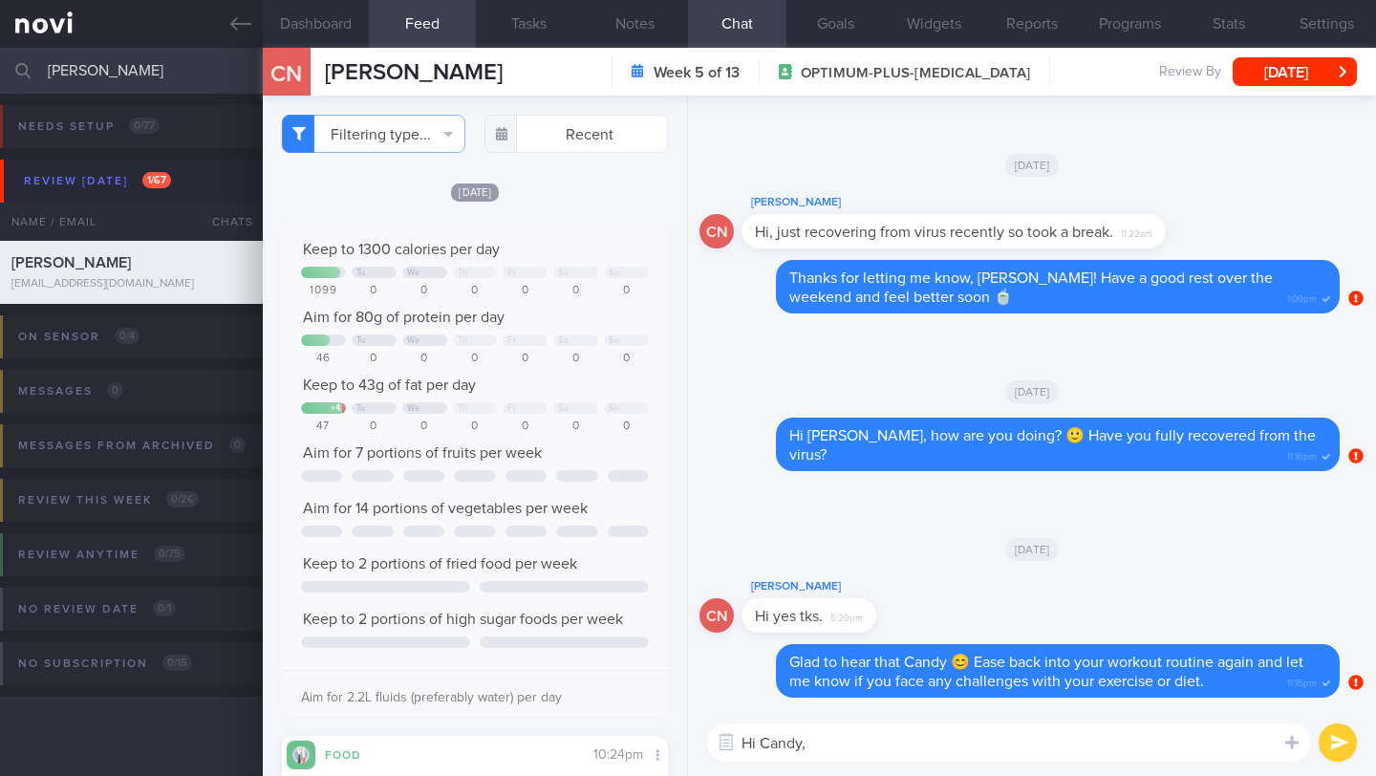
click at [612, 202] on div "[DATE]" at bounding box center [475, 192] width 386 height 20
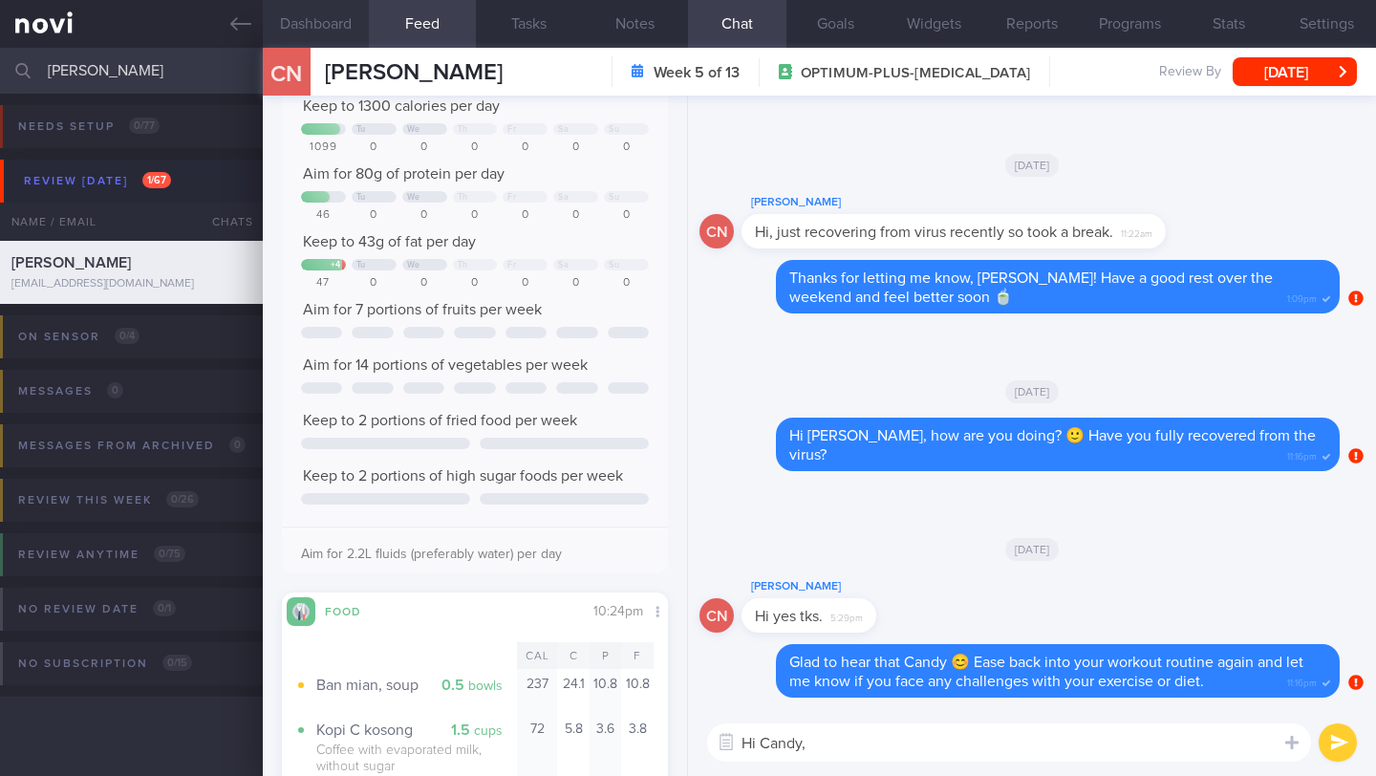
click at [309, 20] on button "Dashboard" at bounding box center [316, 24] width 106 height 48
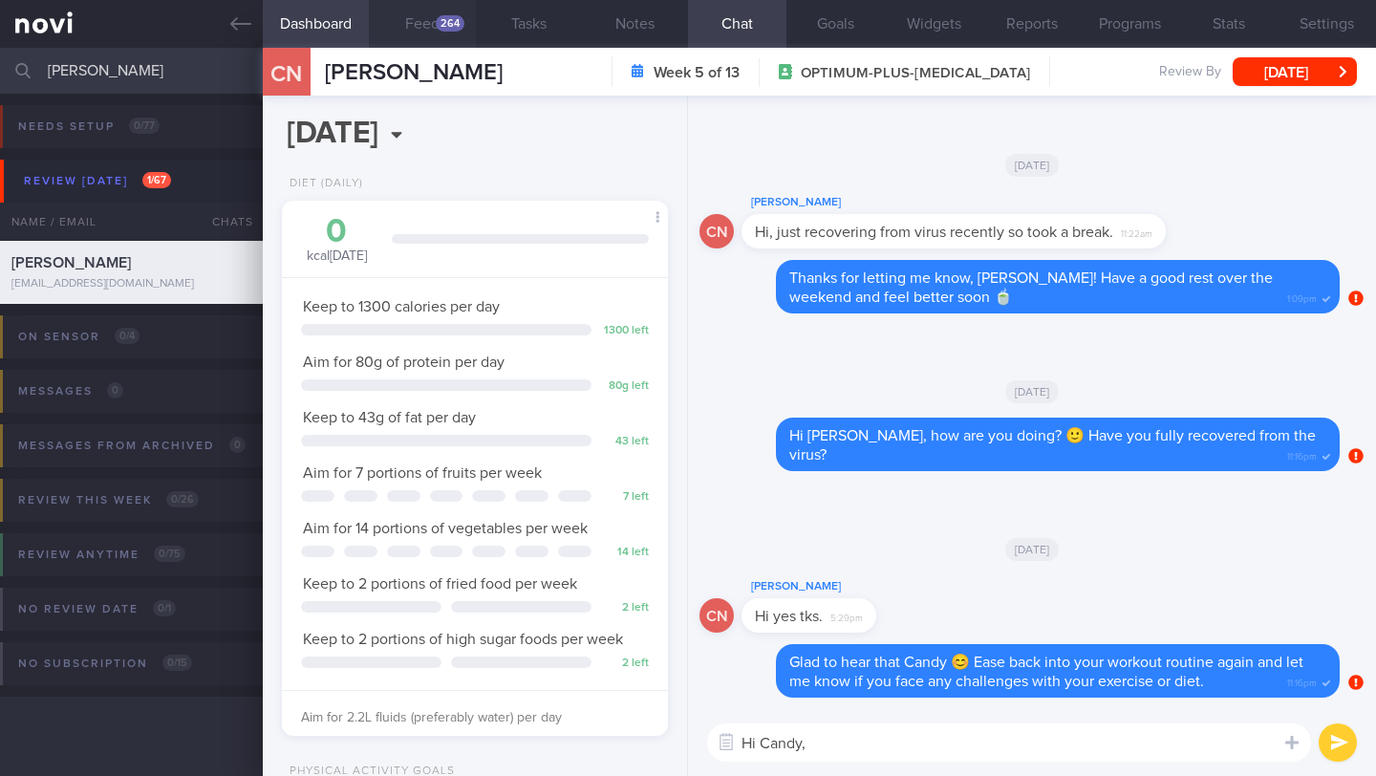
click at [443, 40] on button "Feed 264" at bounding box center [422, 24] width 106 height 48
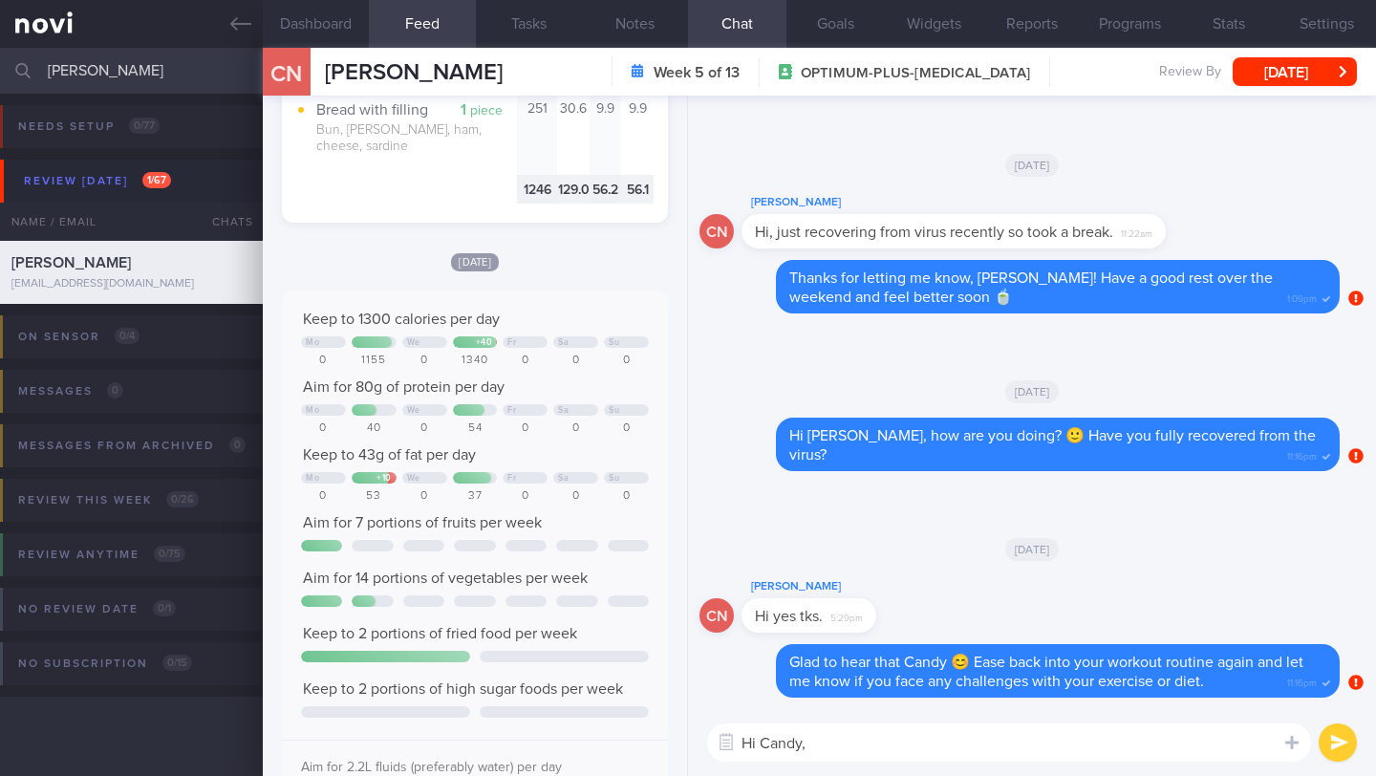
drag, startPoint x: 879, startPoint y: 378, endPoint x: 878, endPoint y: 388, distance: 9.6
click at [878, 388] on div "[DATE]" at bounding box center [1031, 391] width 665 height 54
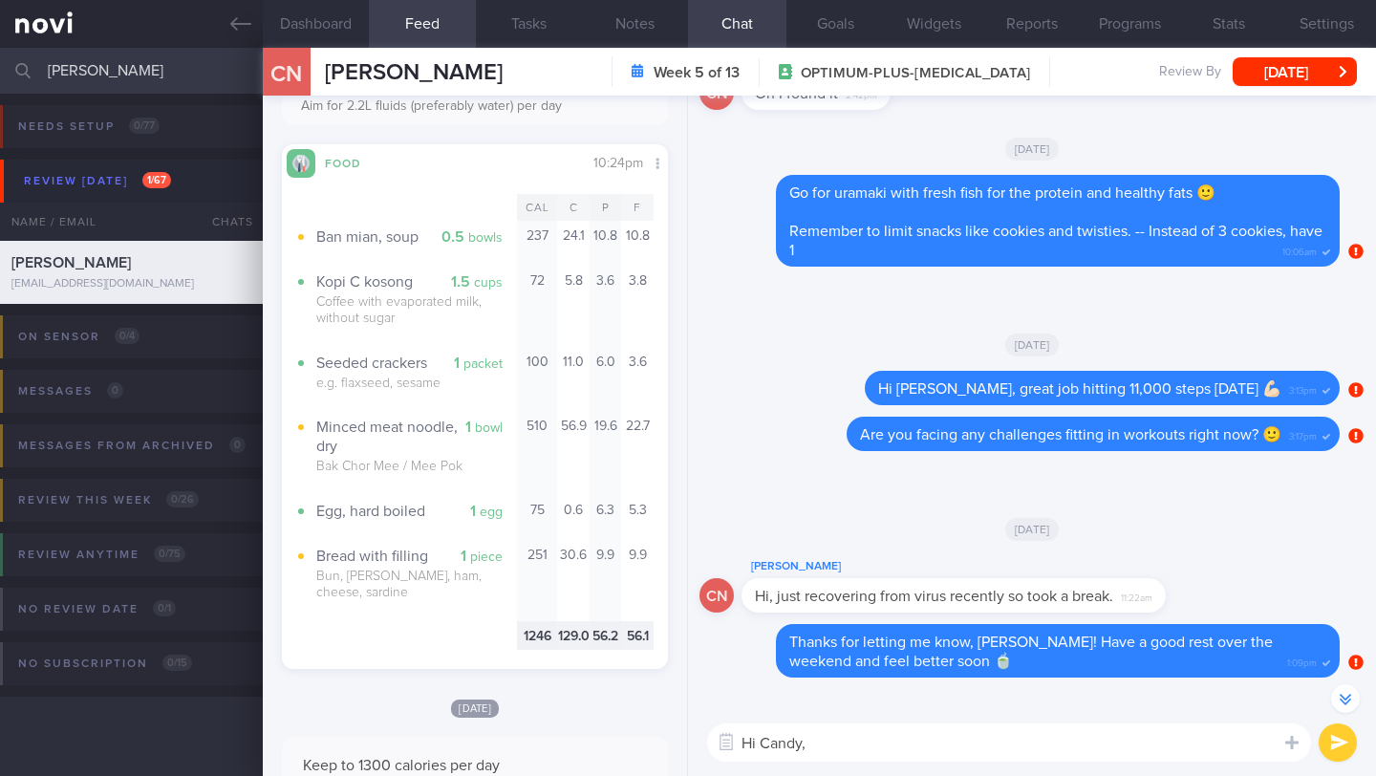
click at [840, 748] on textarea "Hi Candy," at bounding box center [1009, 742] width 604 height 38
click at [627, 17] on button "Notes" at bounding box center [635, 24] width 106 height 48
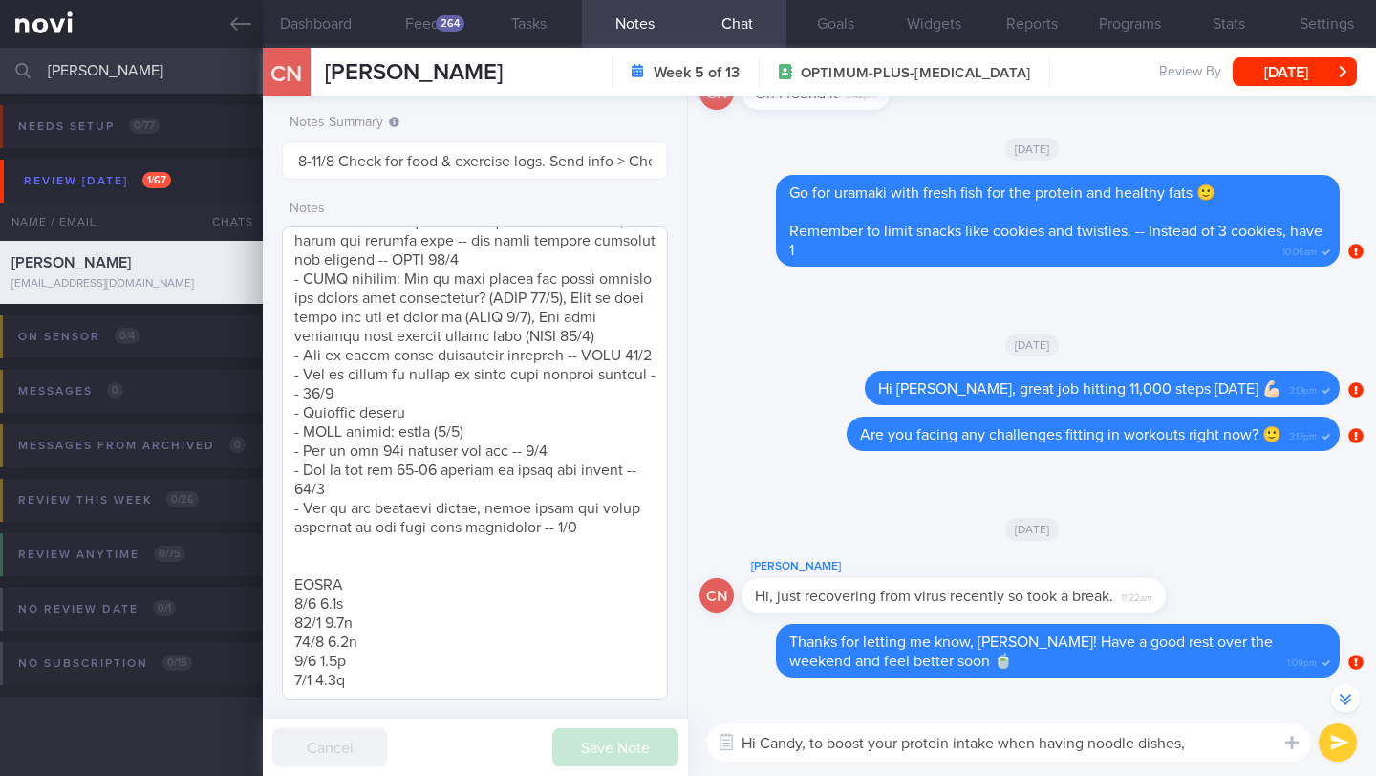
scroll to position [1808, 0]
click at [1238, 733] on textarea "Hi Candy, to boost your protein intake when having noodle dishes," at bounding box center [1009, 742] width 604 height 38
click at [1232, 730] on textarea "Hi Candy, to boost your protein intake when having noodle dishes," at bounding box center [1009, 742] width 604 height 38
click at [1224, 743] on textarea "Hi Candy, to boost your protein intake when having noodle dishes," at bounding box center [1009, 742] width 604 height 38
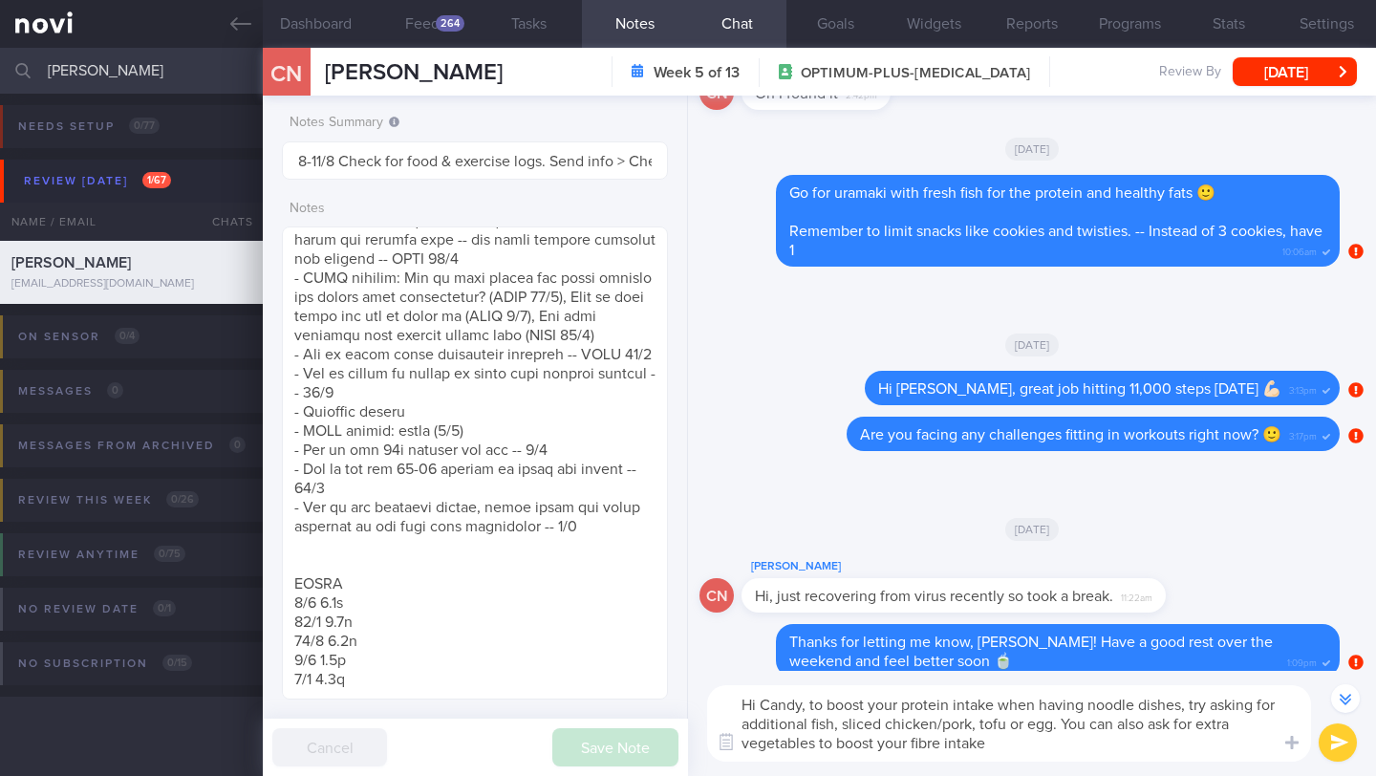
type textarea "Hi Candy, to boost your protein intake when having noodle dishes, try asking fo…"
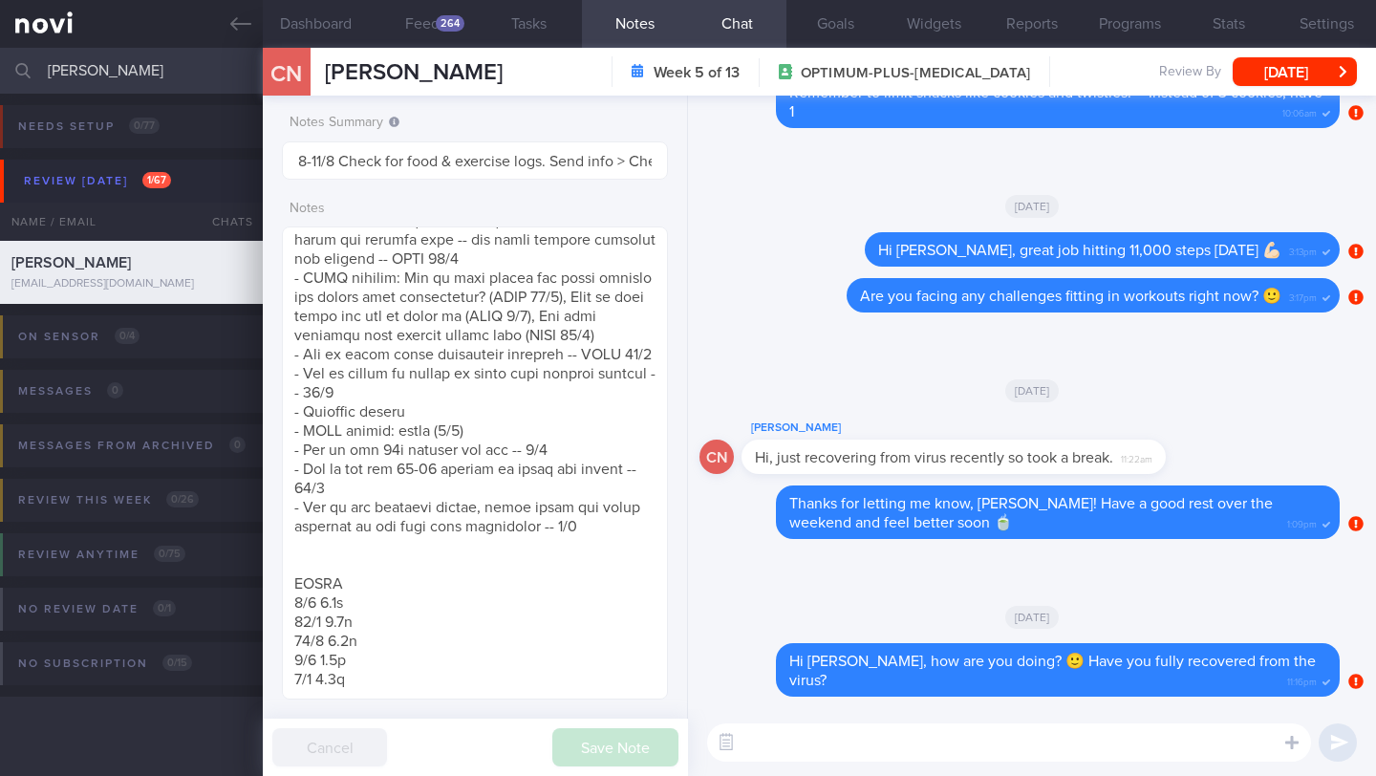
scroll to position [0, 0]
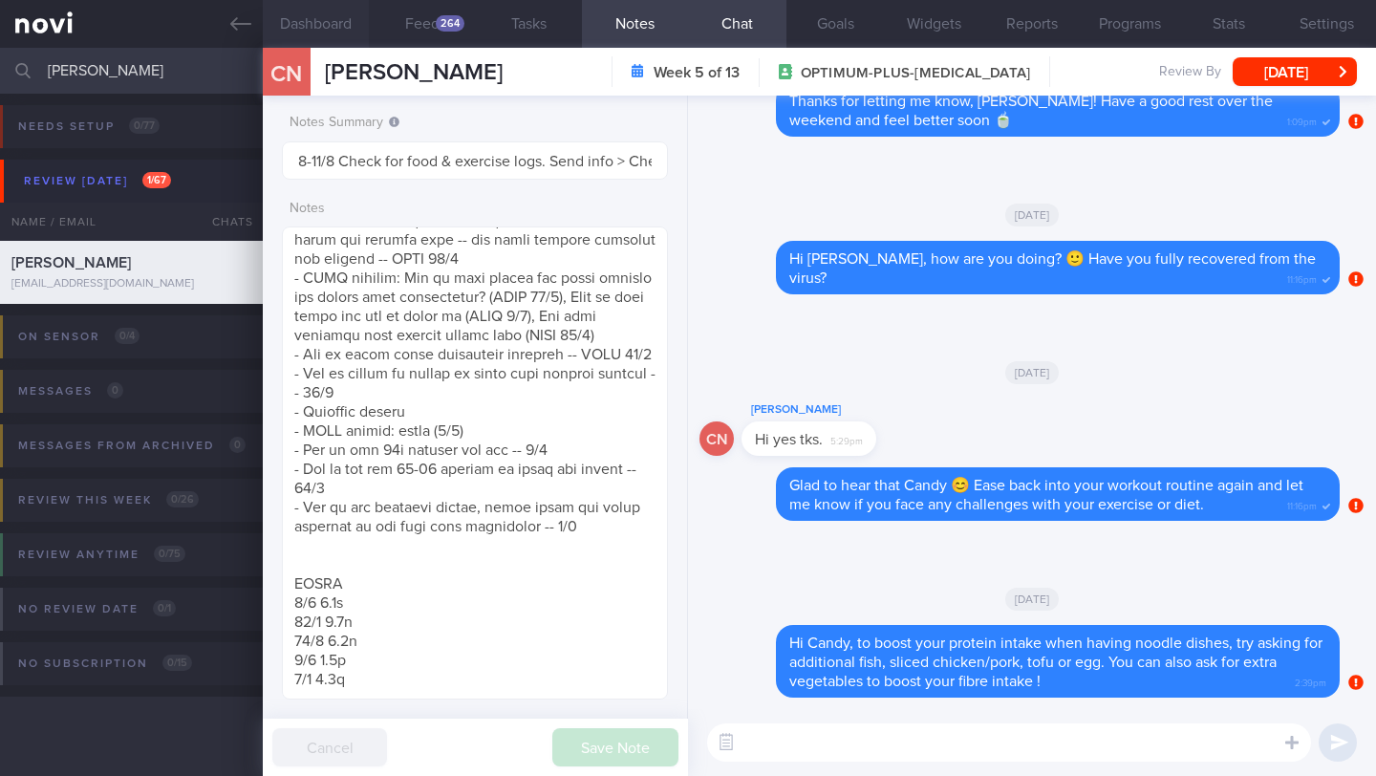
click at [304, 27] on button "Dashboard" at bounding box center [316, 24] width 106 height 48
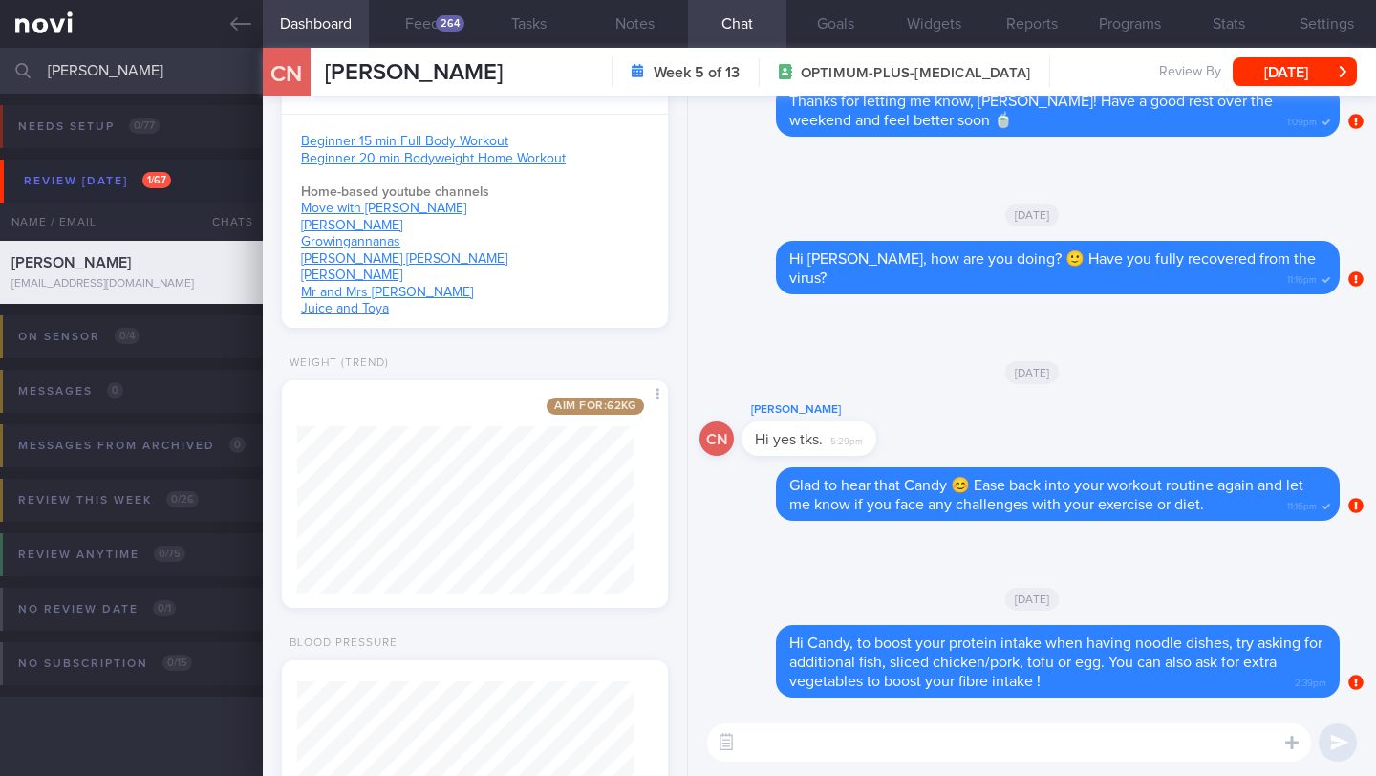
scroll to position [894, 0]
click at [625, 25] on button "Notes" at bounding box center [635, 24] width 106 height 48
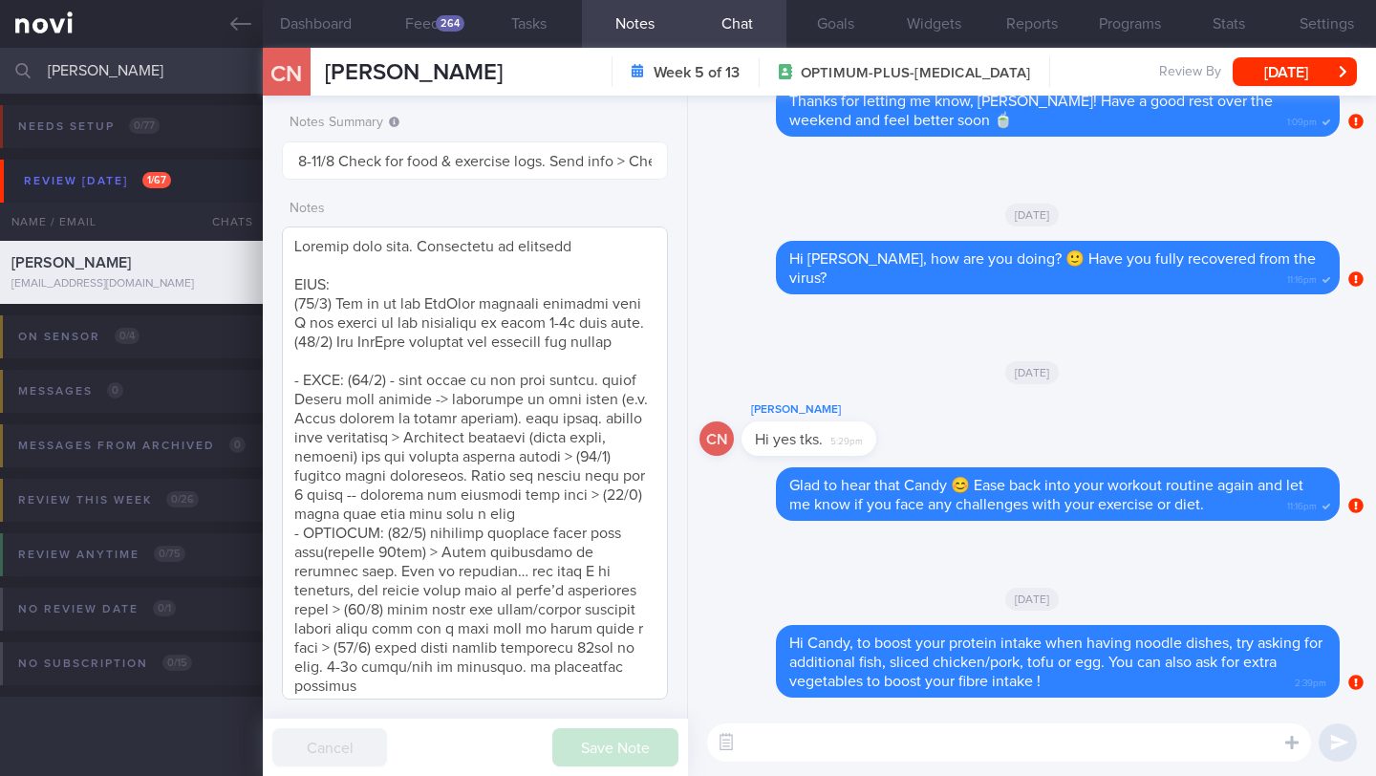
scroll to position [300, 0]
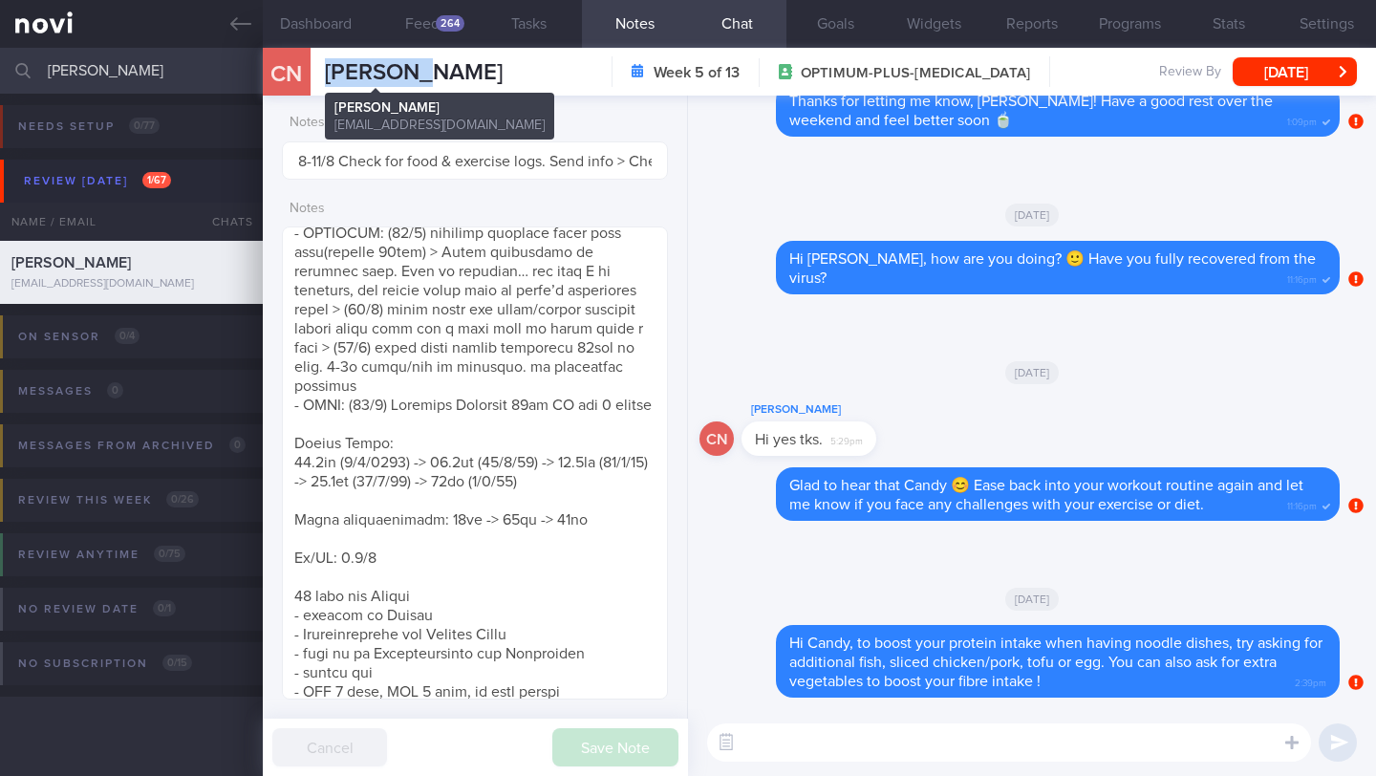
drag, startPoint x: 431, startPoint y: 79, endPoint x: 325, endPoint y: 80, distance: 106.0
click at [325, 80] on div "CN [PERSON_NAME] [PERSON_NAME] [EMAIL_ADDRESS][DOMAIN_NAME] Week 5 of 13 OPTIMU…" at bounding box center [819, 72] width 1113 height 48
copy span "[PERSON_NAME]"
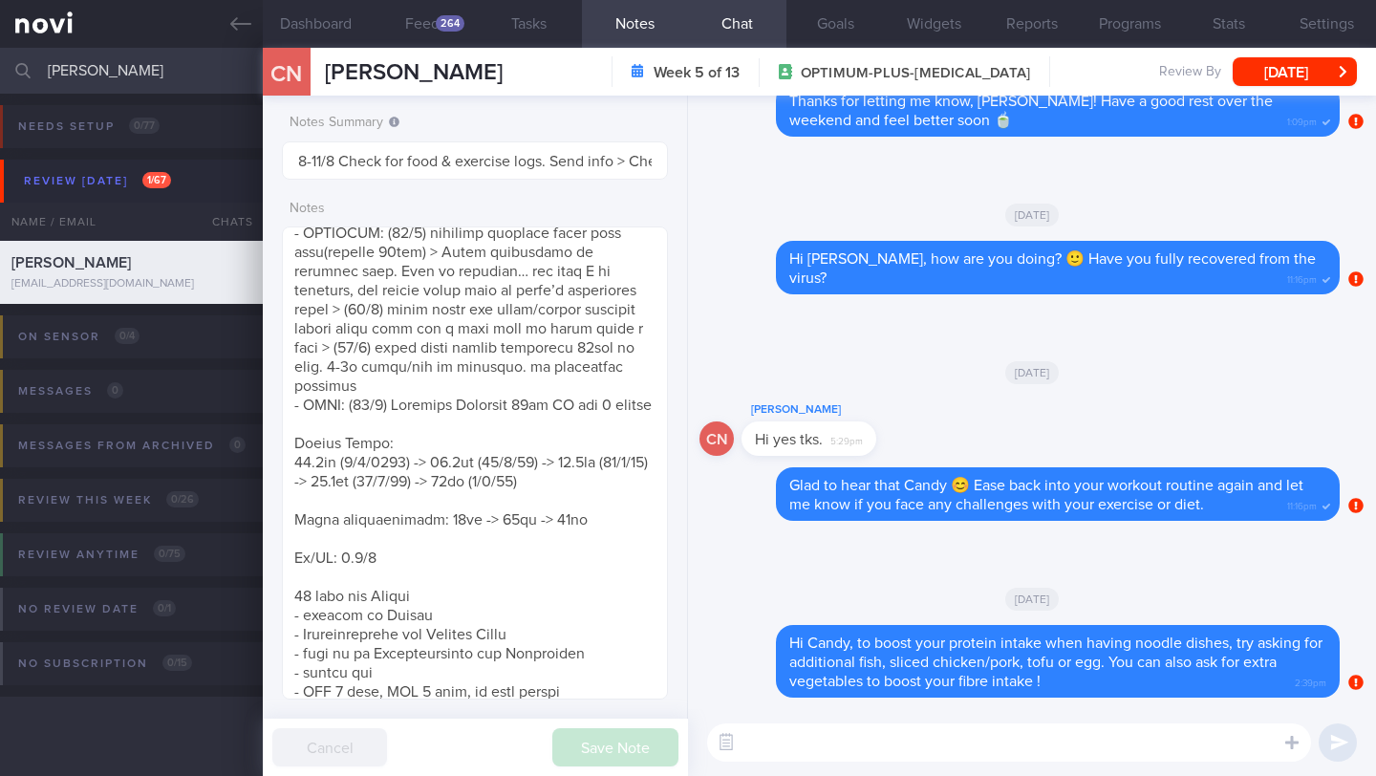
click at [879, 748] on textarea at bounding box center [1009, 742] width 604 height 38
type textarea "I saw that you did a long walk [DATE] -- that"
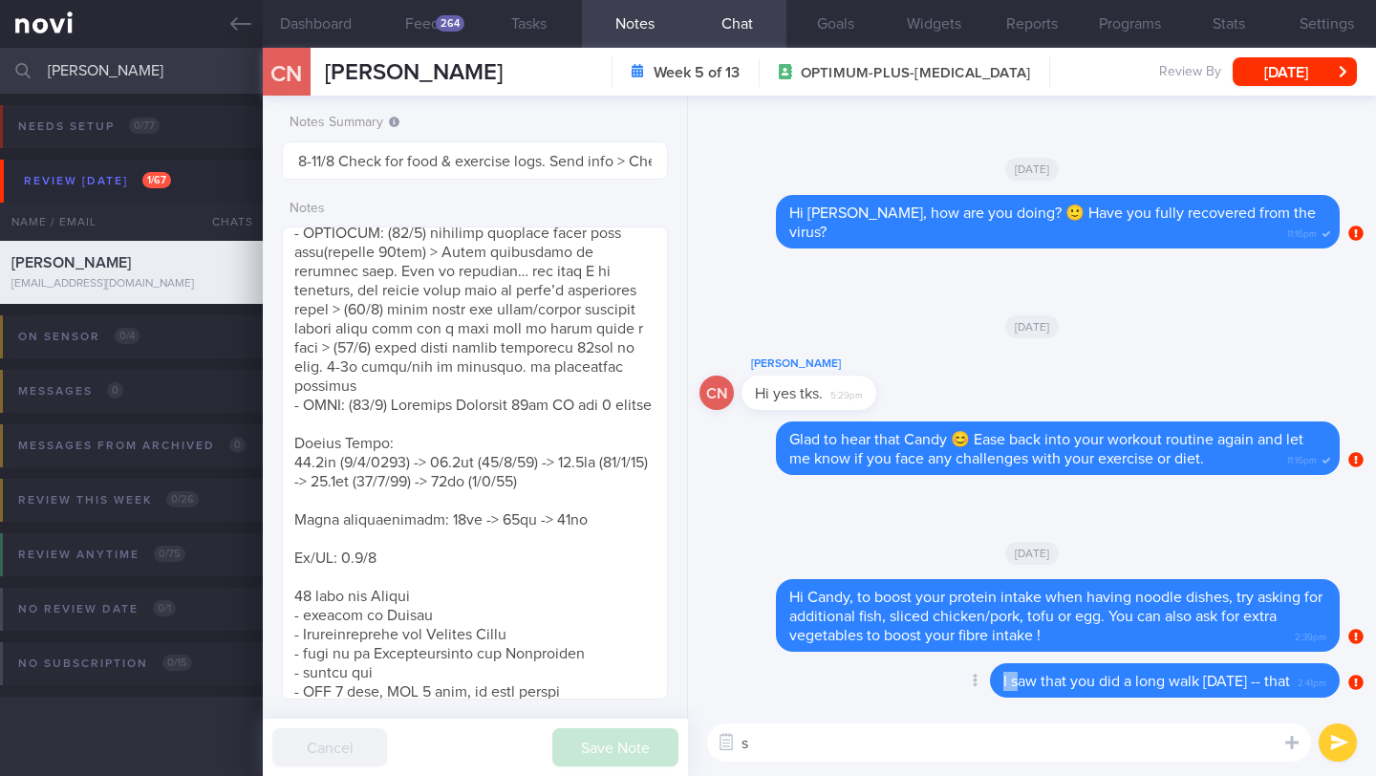
drag, startPoint x: 958, startPoint y: 683, endPoint x: 987, endPoint y: 687, distance: 28.9
click at [987, 687] on div "Delete I saw that you did a long walk [DATE] -- that 2:41pm" at bounding box center [1126, 680] width 426 height 34
click at [1003, 683] on span "I saw that you did a long walk [DATE] -- that" at bounding box center [1146, 681] width 287 height 15
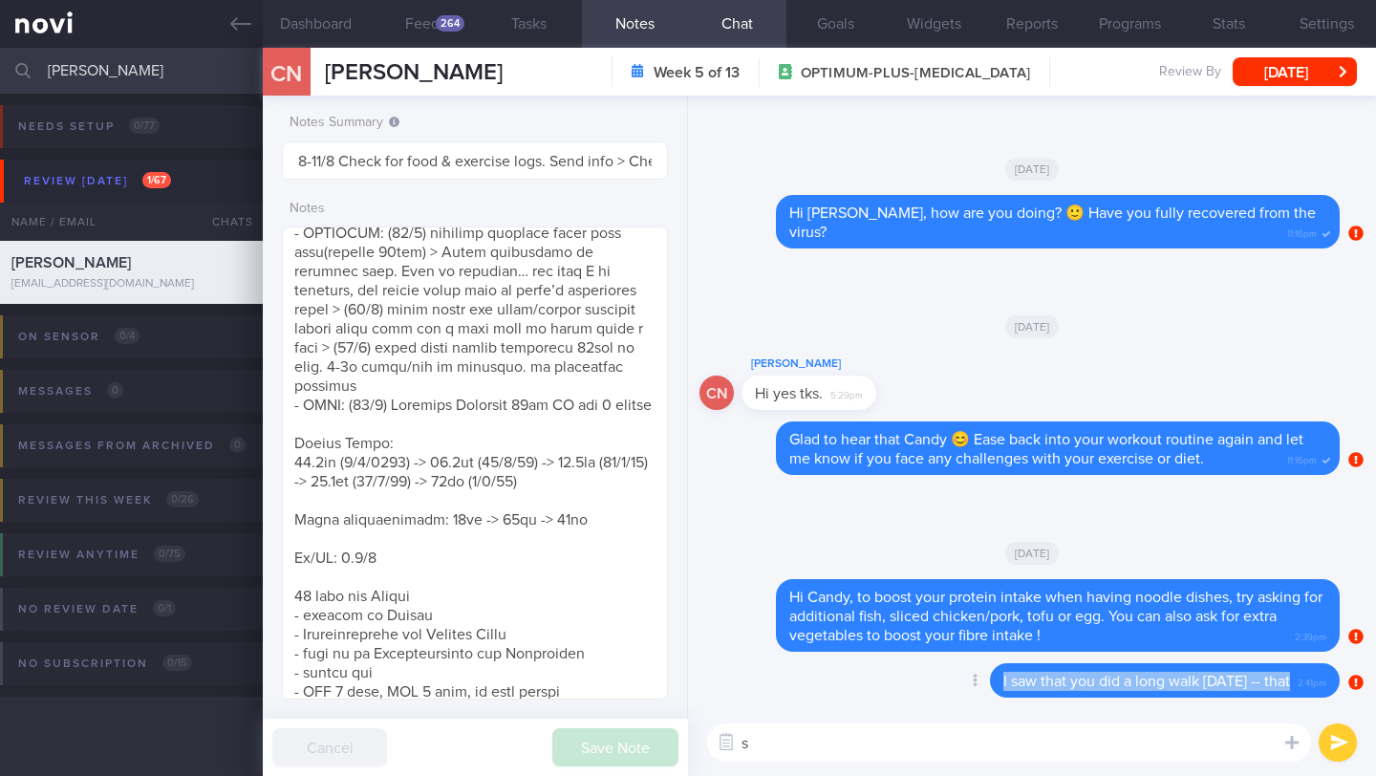
copy div "I saw that you did a long walk [DATE] -- that"
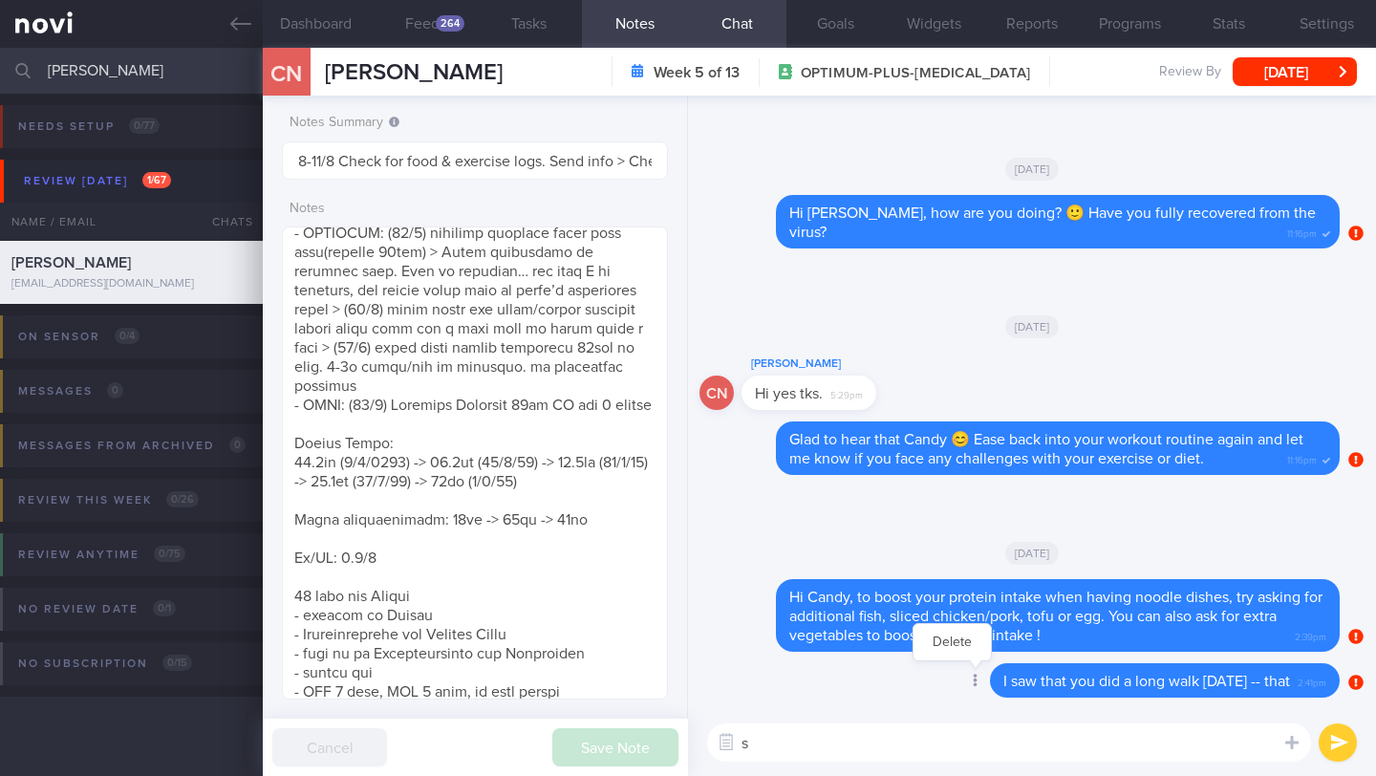
click at [956, 684] on div at bounding box center [973, 681] width 34 height 35
click at [927, 636] on button "Delete" at bounding box center [951, 642] width 77 height 29
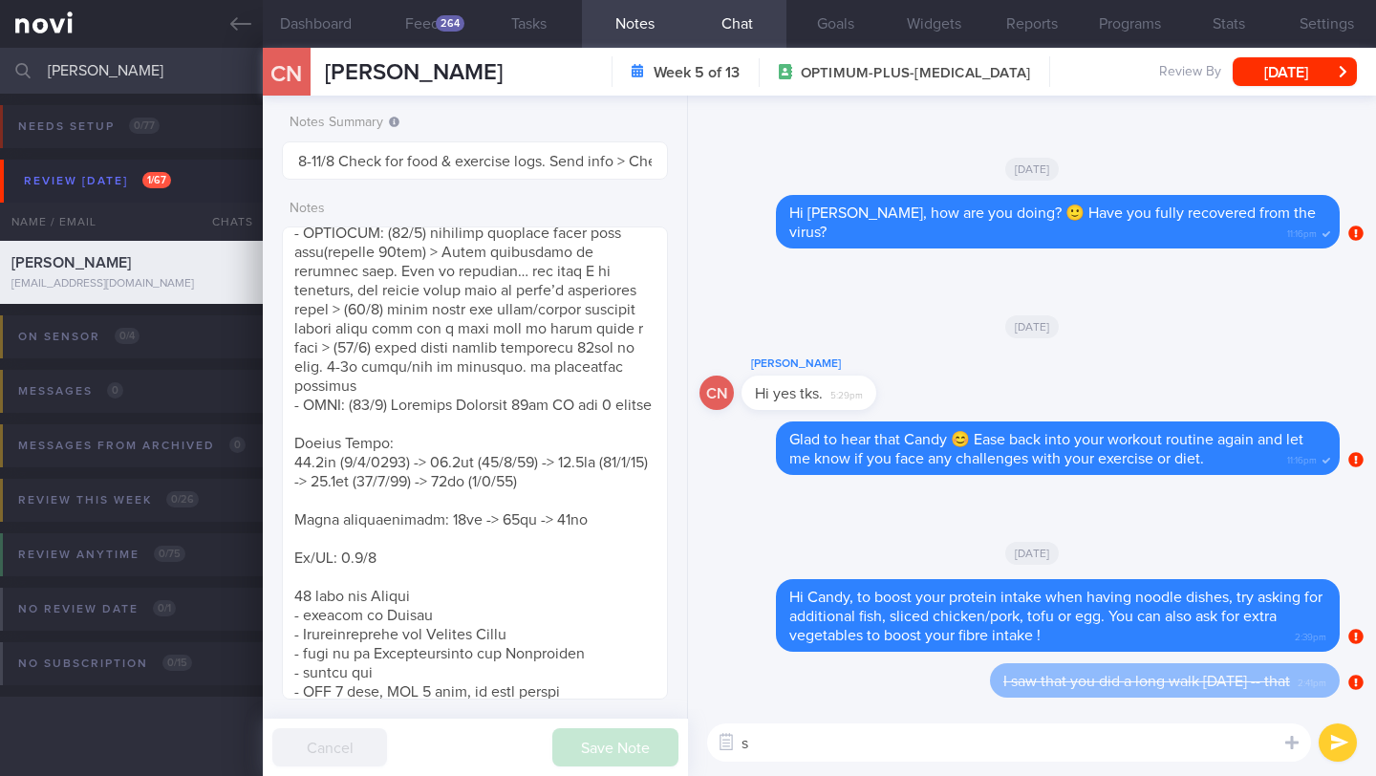
click at [943, 755] on textarea "s" at bounding box center [1009, 742] width 604 height 38
type textarea "s"
paste textarea "I saw that you did a long walk [DATE] -- that"
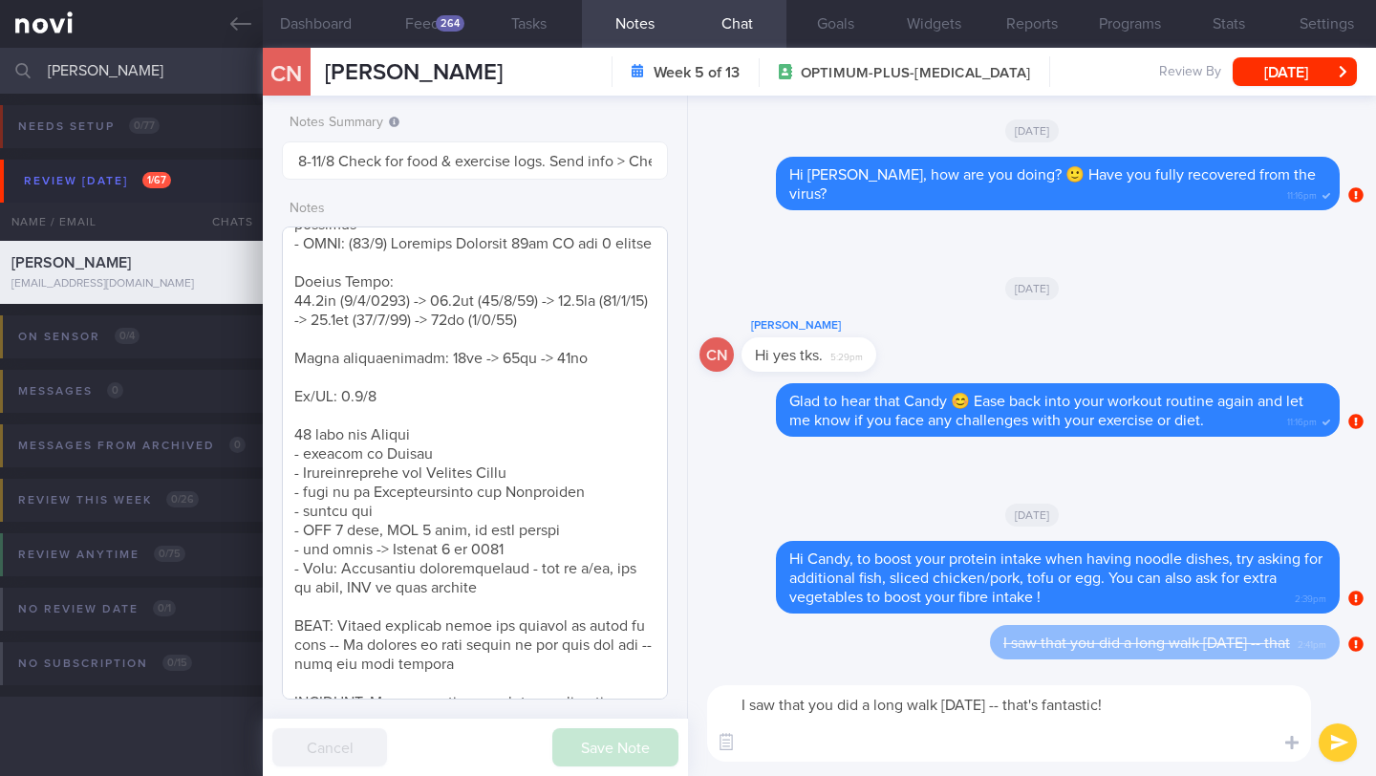
scroll to position [0, 0]
type textarea "I saw that you did a long walk [DATE] -- that's fantastic! Are you having any i…"
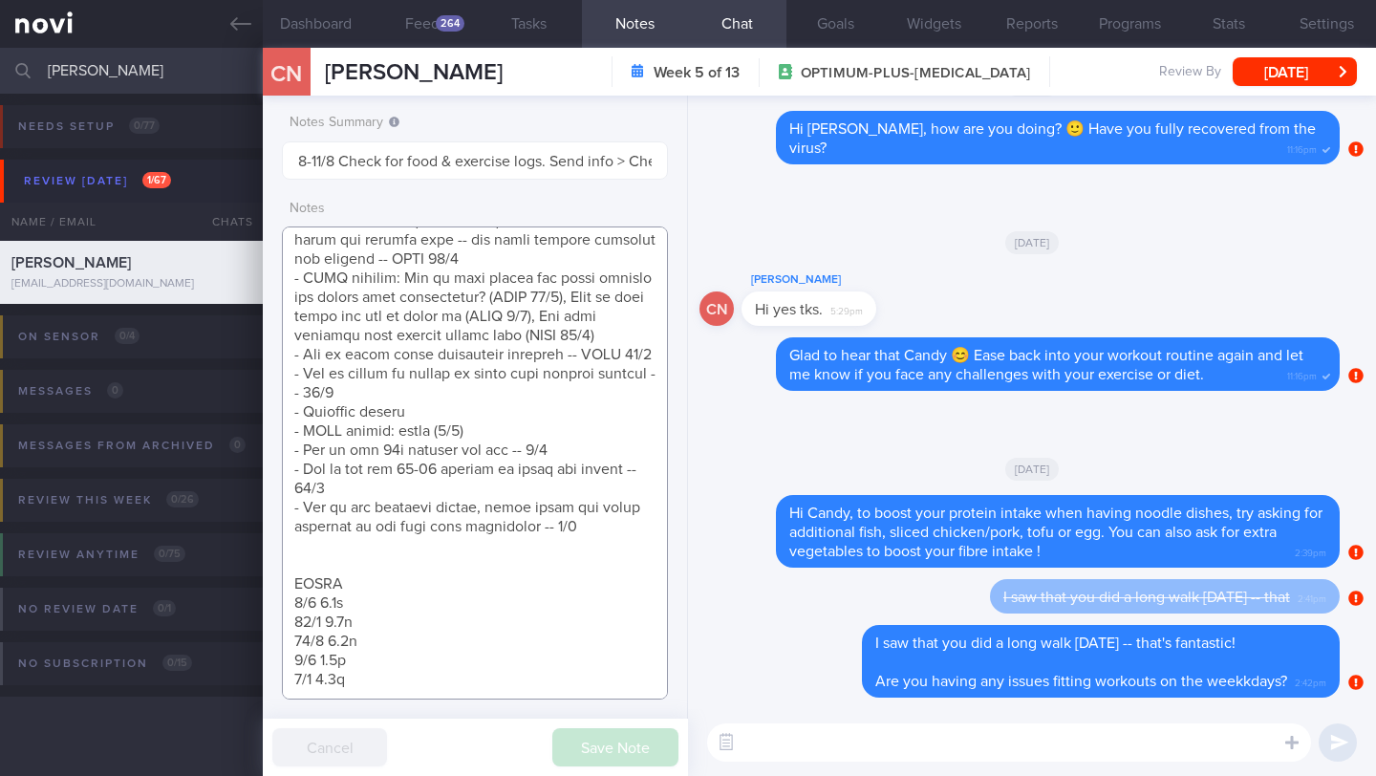
scroll to position [1879, 0]
click at [1290, 72] on button "[DATE]" at bounding box center [1294, 71] width 124 height 29
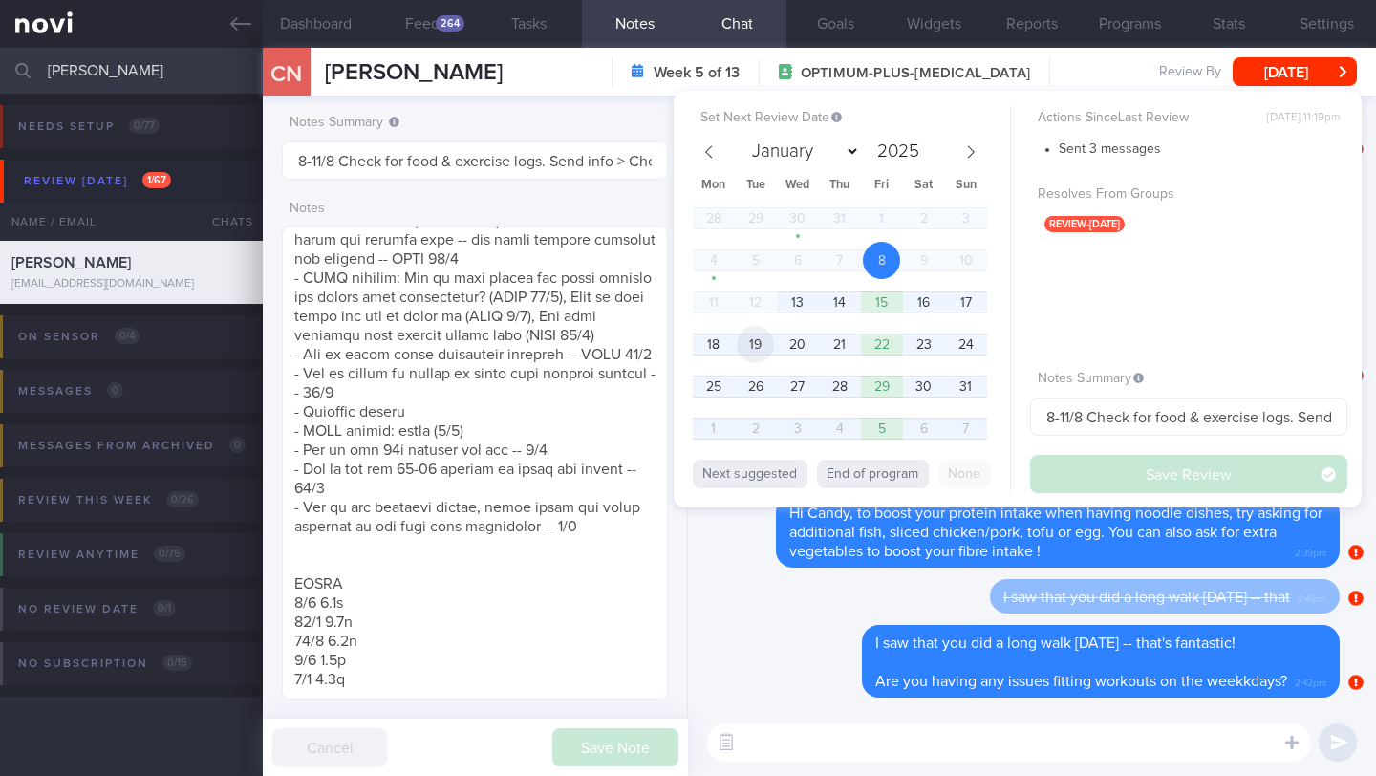
click at [764, 353] on span "19" at bounding box center [755, 344] width 37 height 37
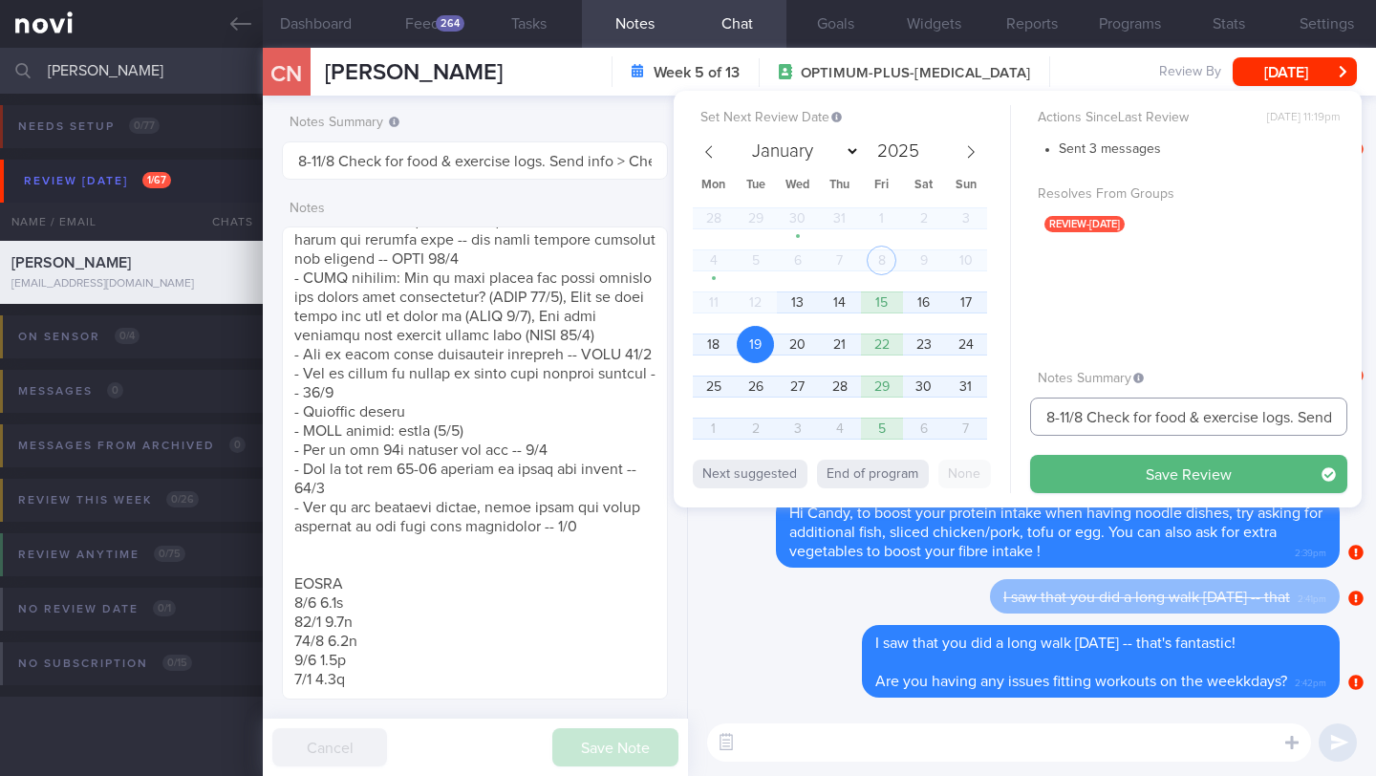
drag, startPoint x: 1070, startPoint y: 420, endPoint x: 1020, endPoint y: 418, distance: 49.7
click at [1020, 418] on div "Set Next Review Date [DATE] January February March April May June July August S…" at bounding box center [1018, 299] width 688 height 417
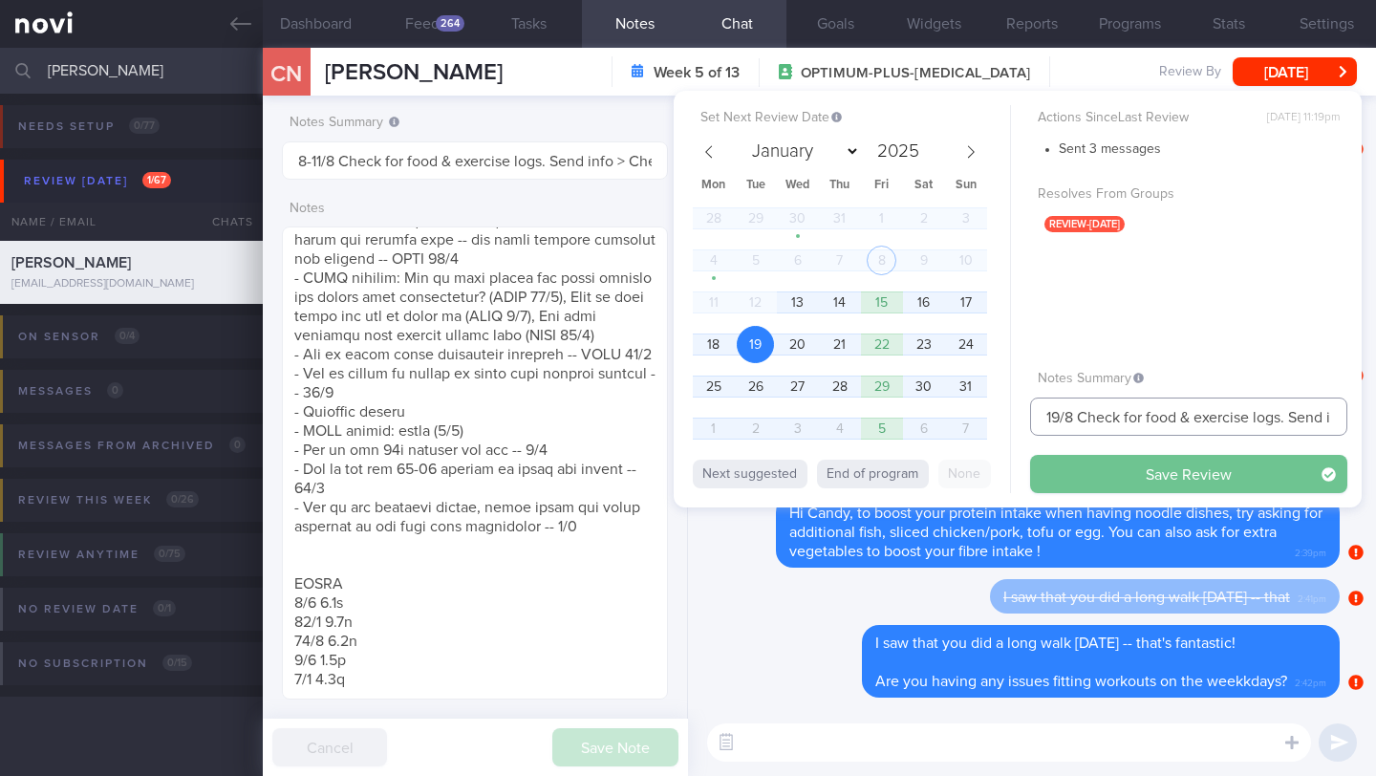
type input "19/8 Check for food & exercise logs. Send info > Check if logged any meals and …"
click at [1103, 472] on button "Save Review" at bounding box center [1188, 474] width 317 height 38
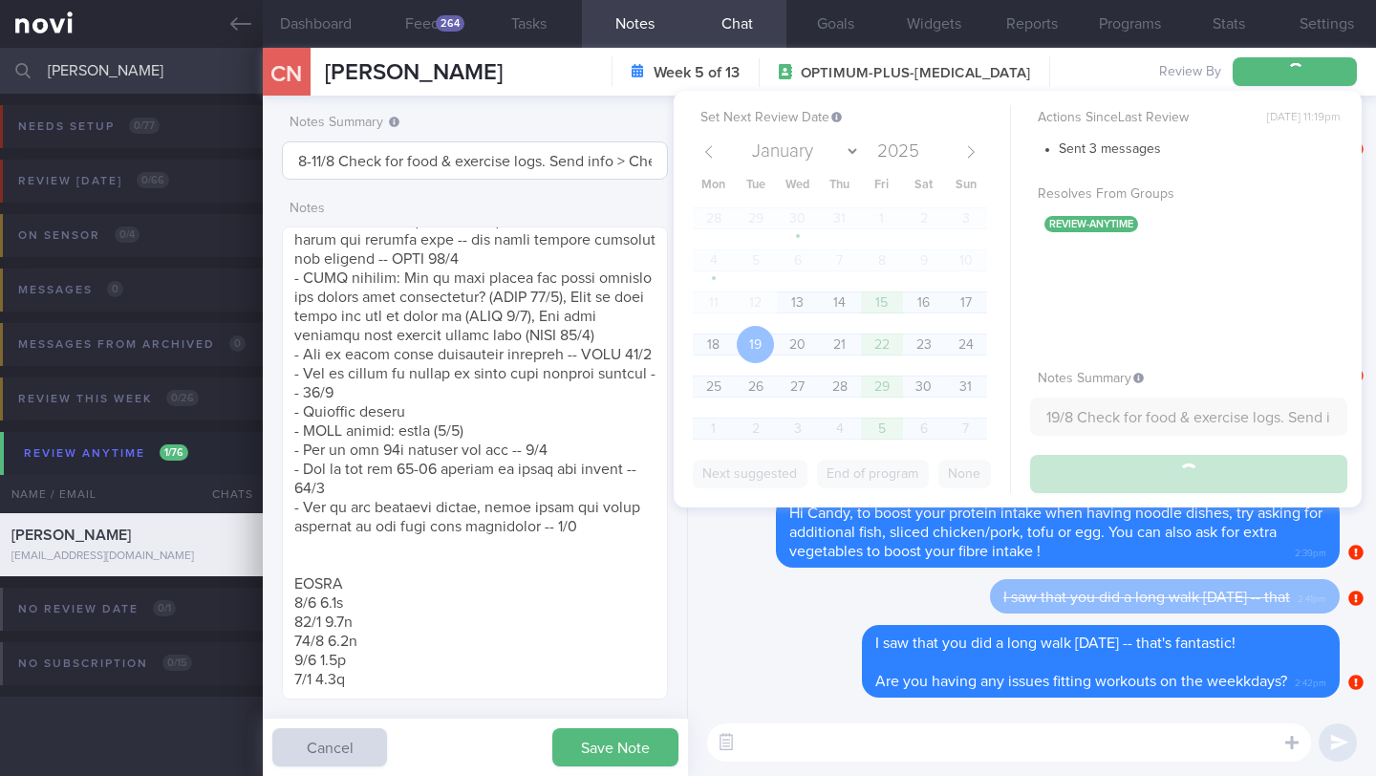
type input "19/8 Check for food & exercise logs. Send info > Check if logged any meals and …"
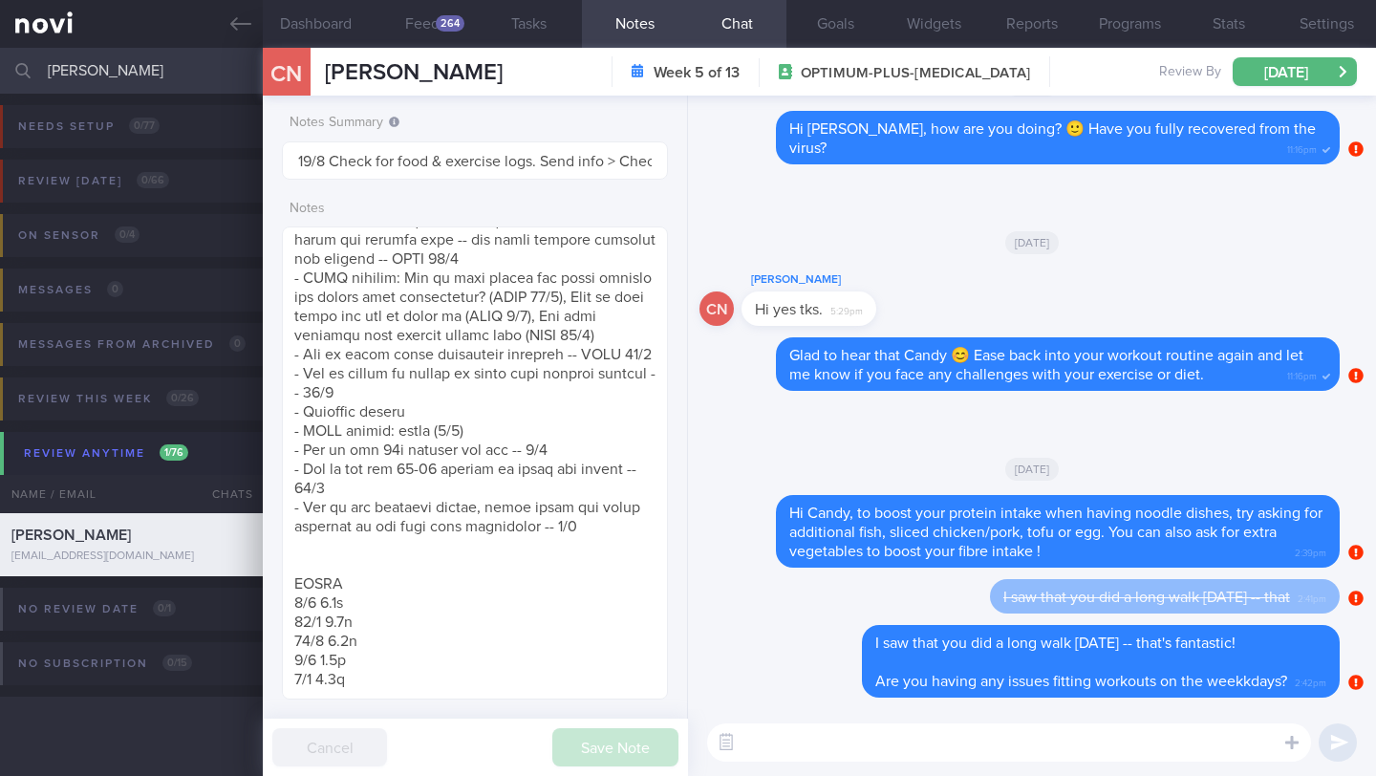
click at [129, 77] on input "[PERSON_NAME]" at bounding box center [688, 71] width 1376 height 46
click at [126, 75] on input "[PERSON_NAME]" at bounding box center [688, 71] width 1376 height 46
click at [106, 75] on input "[PERSON_NAME]" at bounding box center [688, 71] width 1376 height 46
click at [106, 74] on input "[PERSON_NAME]" at bounding box center [688, 71] width 1376 height 46
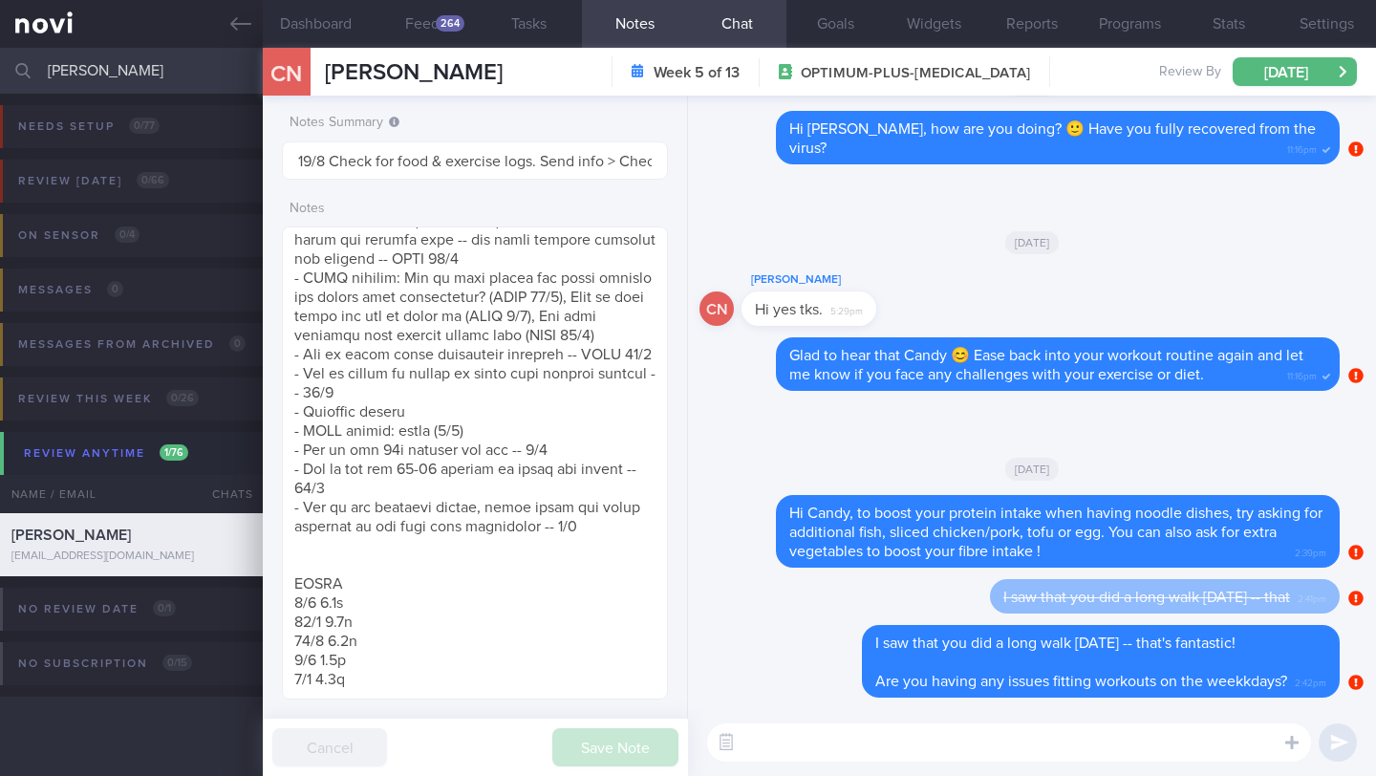
click at [106, 74] on input "[PERSON_NAME]" at bounding box center [688, 71] width 1376 height 46
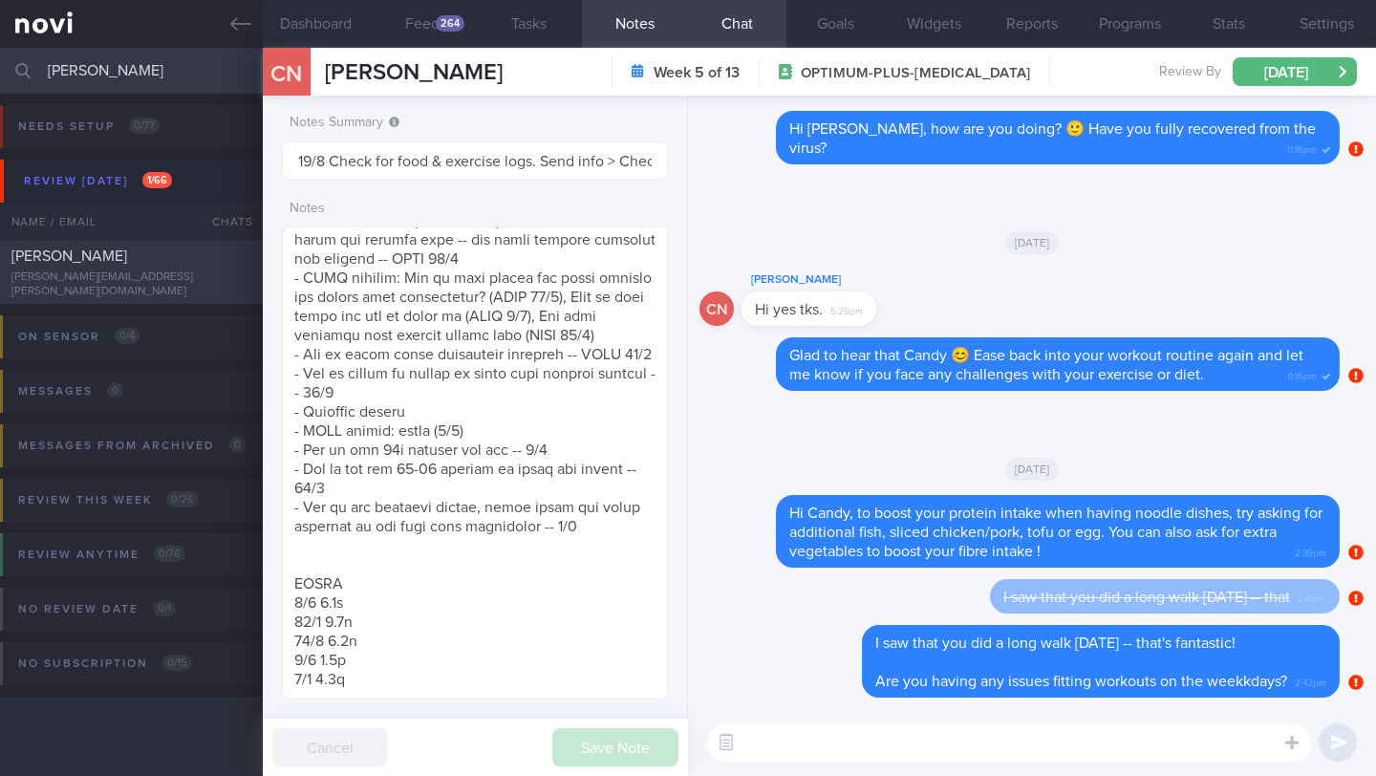
type input "[PERSON_NAME]"
click at [169, 283] on div "[PERSON_NAME][EMAIL_ADDRESS][PERSON_NAME][DOMAIN_NAME]" at bounding box center [131, 284] width 240 height 29
type input "12/8 KIV Dig Supp. KIV r/v call"
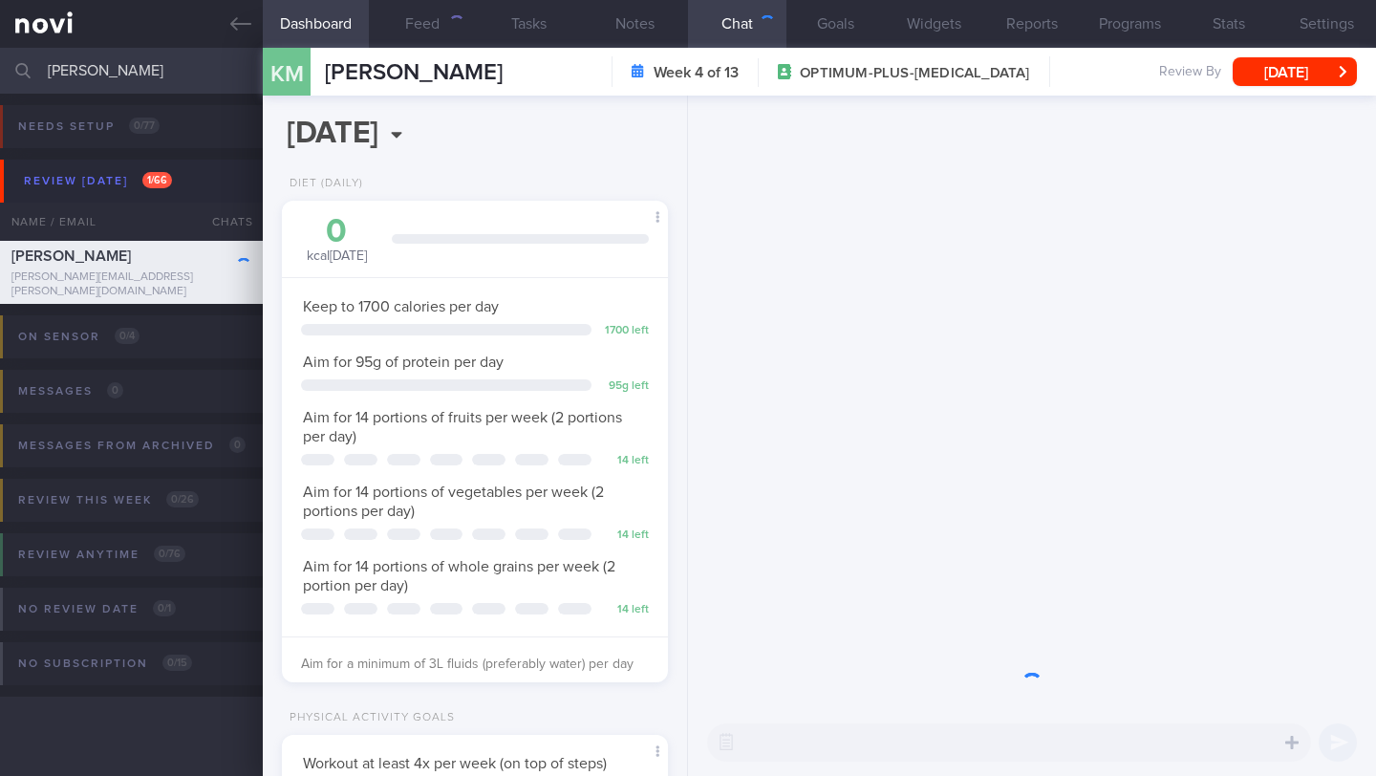
scroll to position [196, 337]
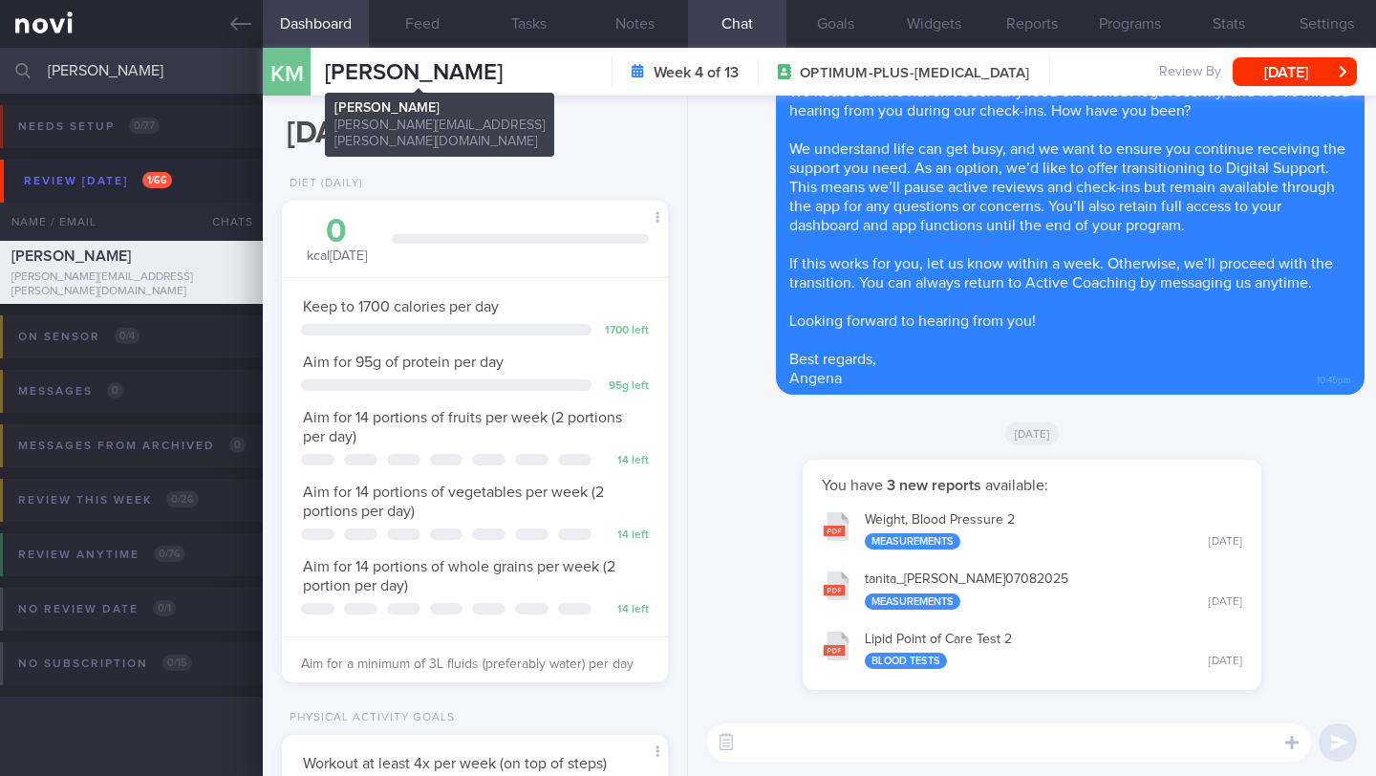
drag, startPoint x: 515, startPoint y: 78, endPoint x: 375, endPoint y: 77, distance: 140.4
click at [375, 77] on div "[PERSON_NAME] [PERSON_NAME] MICHAEL [EMAIL_ADDRESS][PERSON_NAME][DOMAIN_NAME] W…" at bounding box center [819, 72] width 1113 height 48
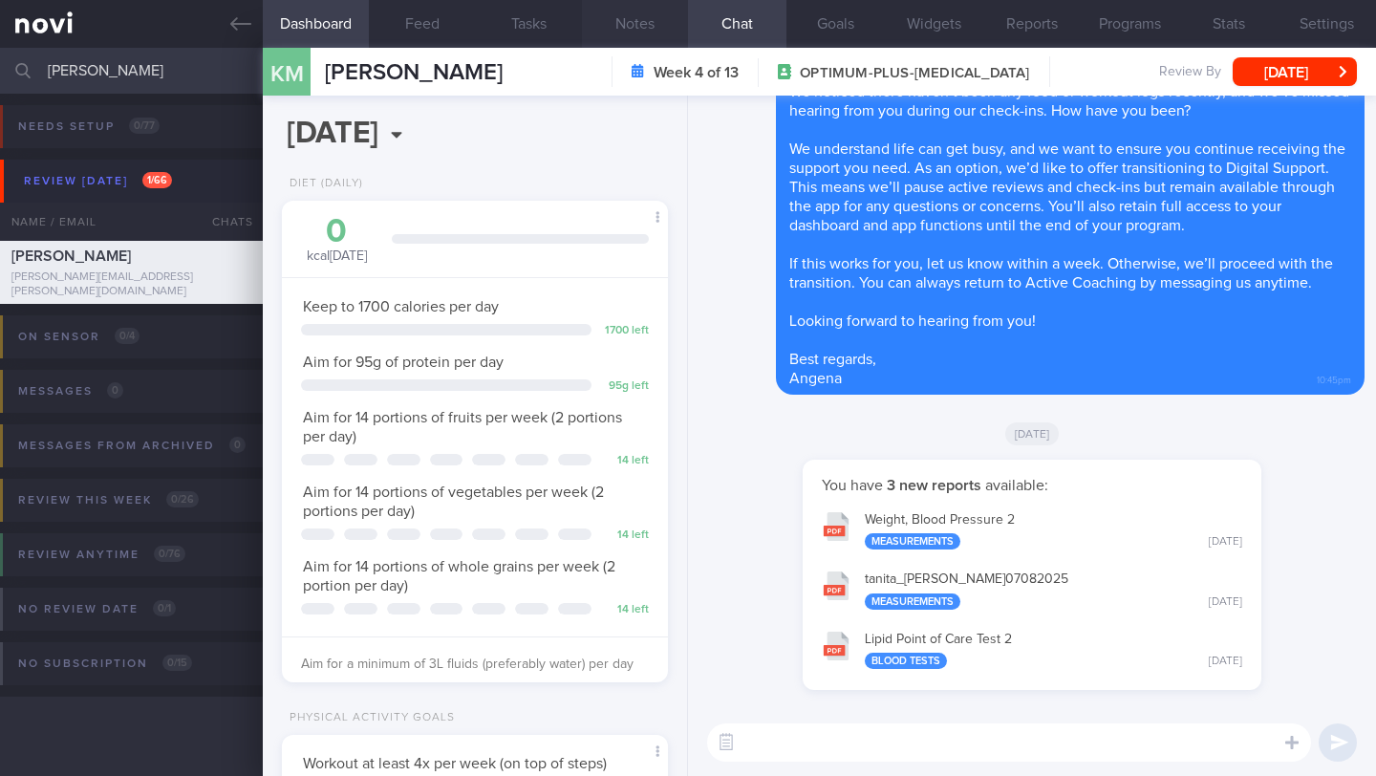
click at [619, 31] on button "Notes" at bounding box center [635, 24] width 106 height 48
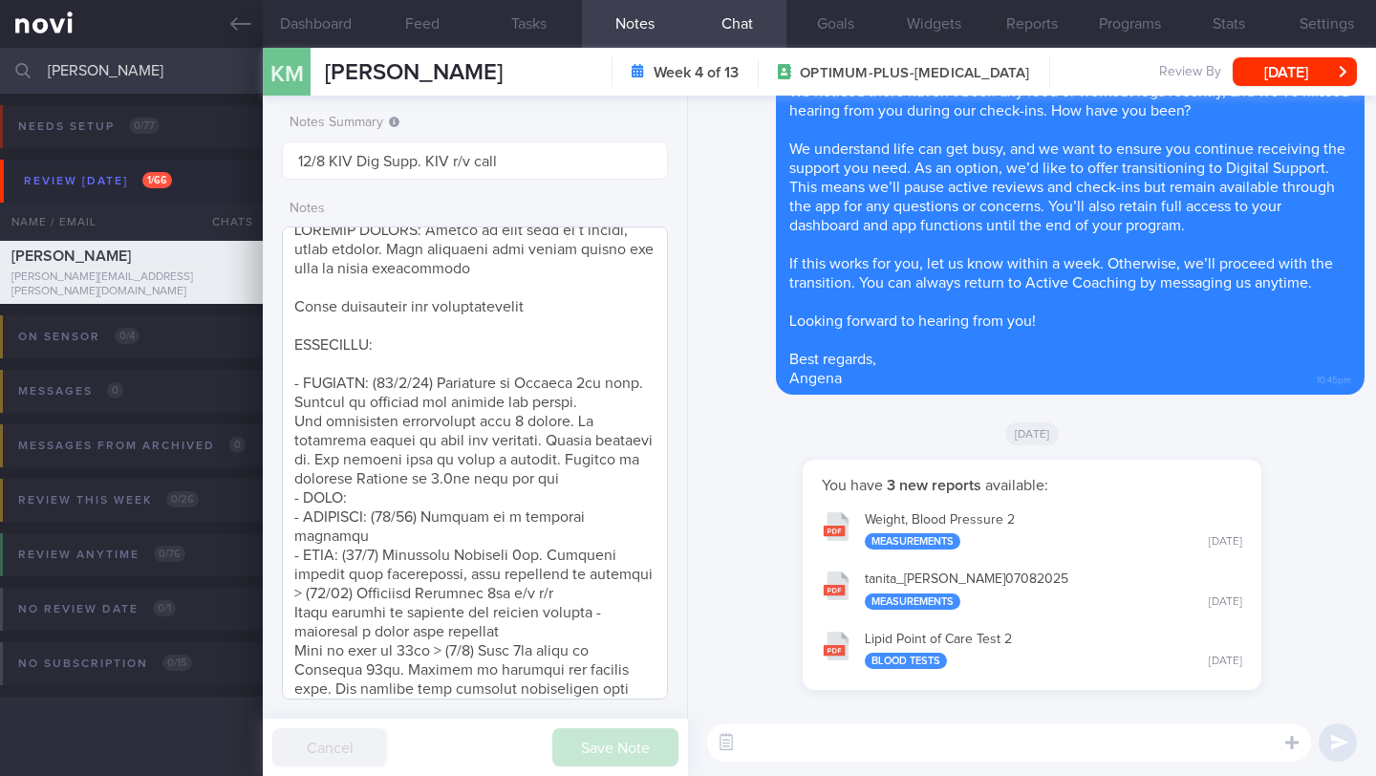
scroll to position [14, 0]
click at [293, 502] on textarea at bounding box center [475, 462] width 386 height 473
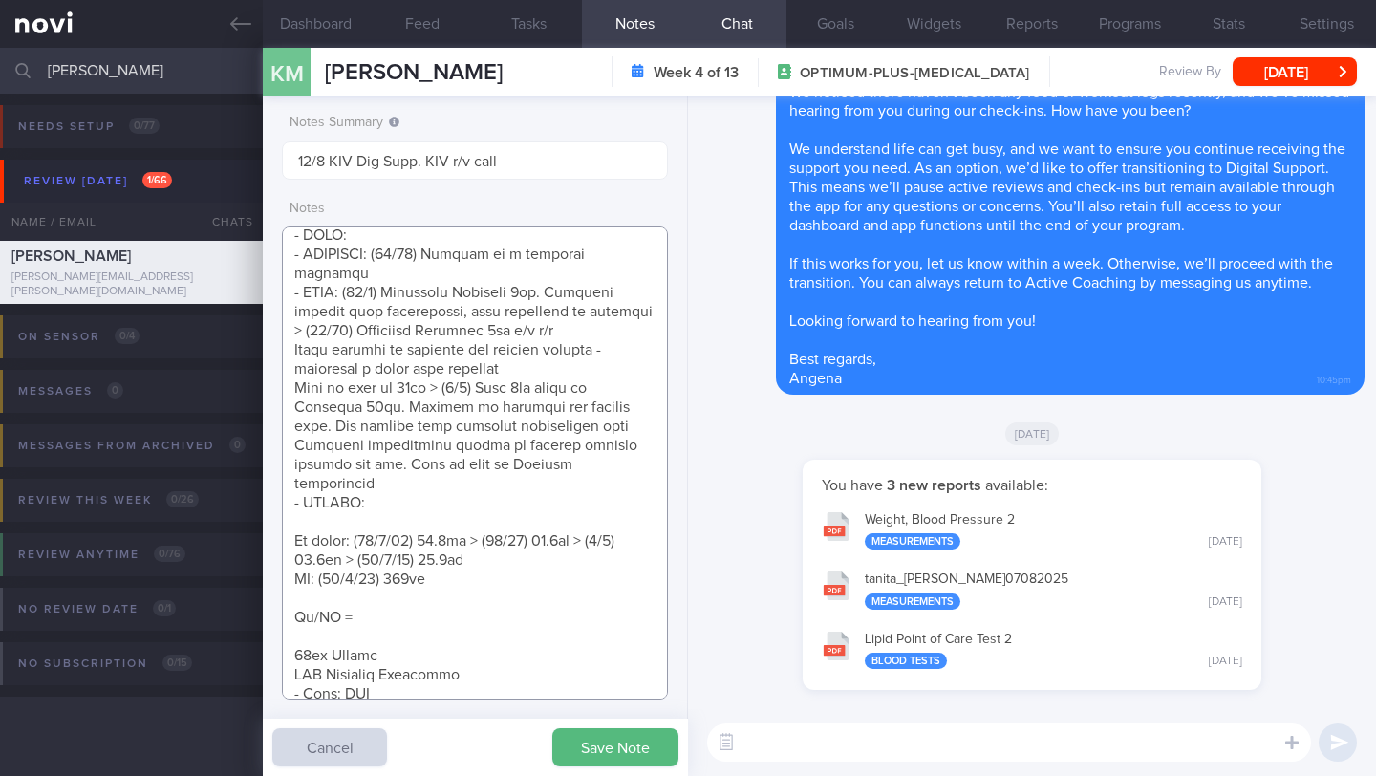
scroll to position [70, 0]
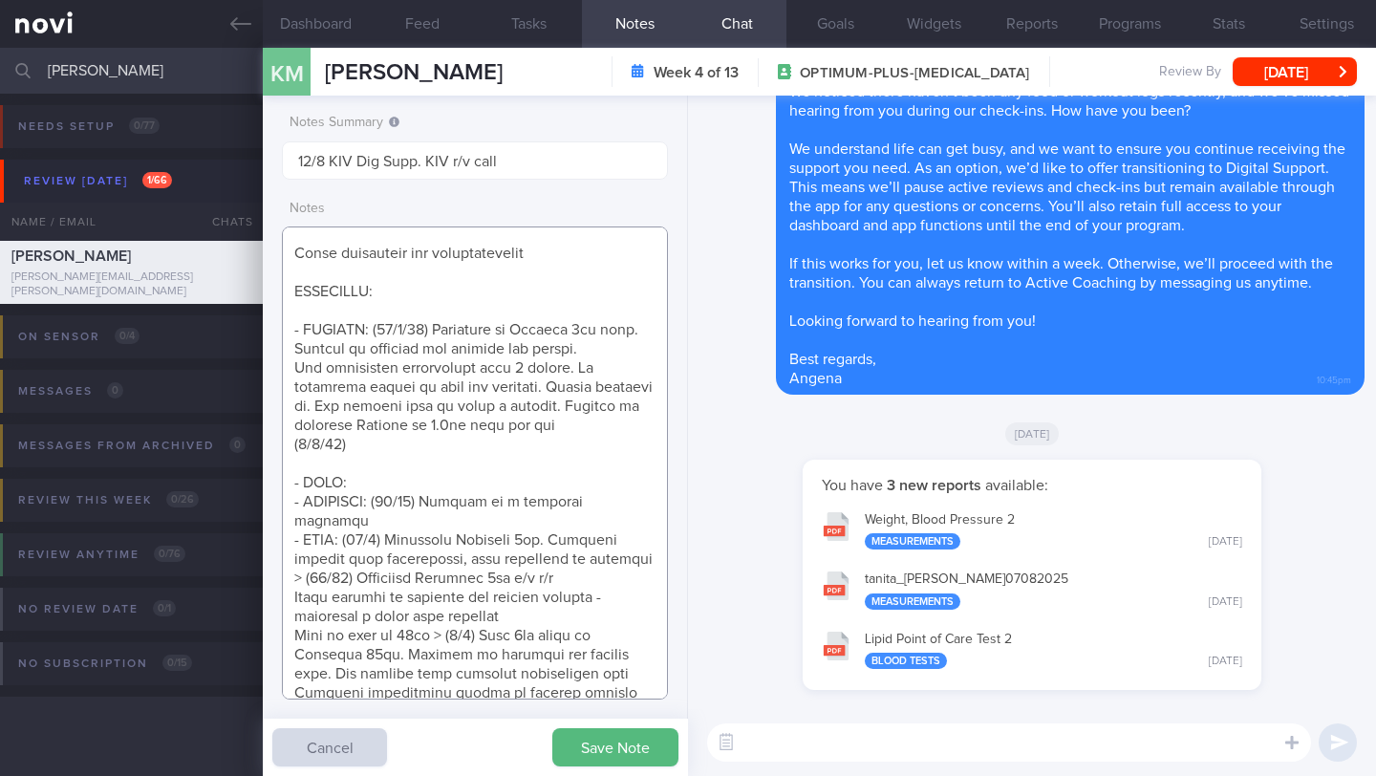
drag, startPoint x: 375, startPoint y: 331, endPoint x: 374, endPoint y: 311, distance: 19.1
click at [374, 325] on textarea at bounding box center [475, 462] width 386 height 473
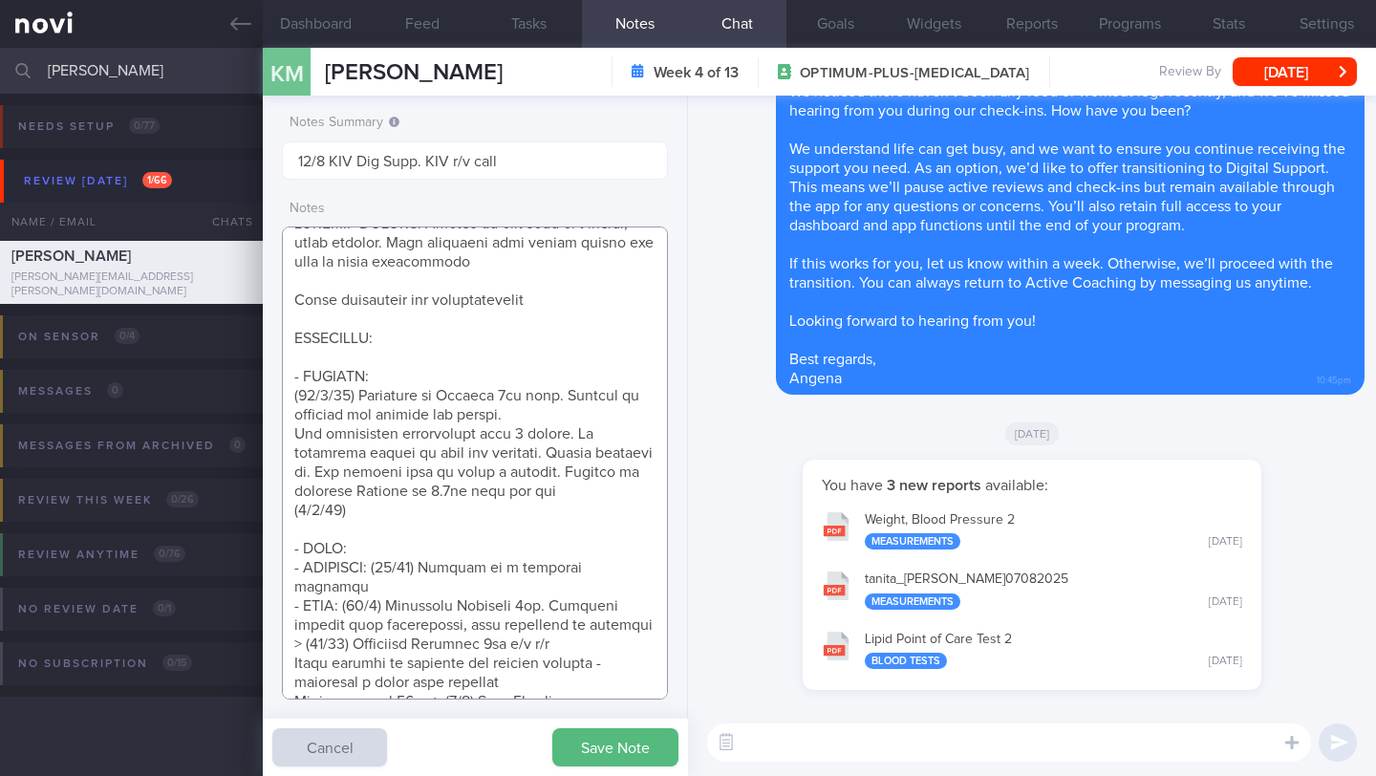
scroll to position [22, 0]
drag, startPoint x: 375, startPoint y: 376, endPoint x: 284, endPoint y: 378, distance: 90.8
click at [284, 378] on textarea at bounding box center [475, 462] width 386 height 473
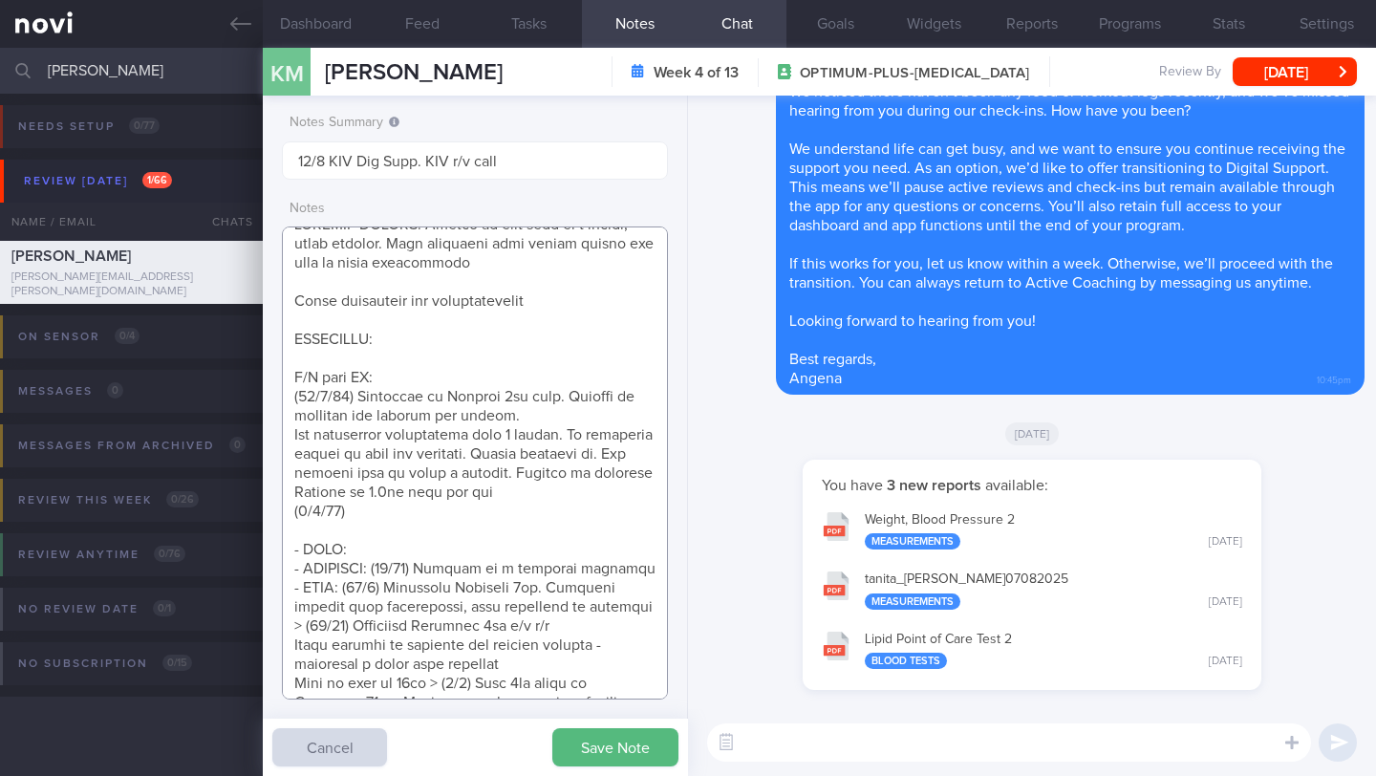
click at [371, 518] on textarea at bounding box center [475, 462] width 386 height 473
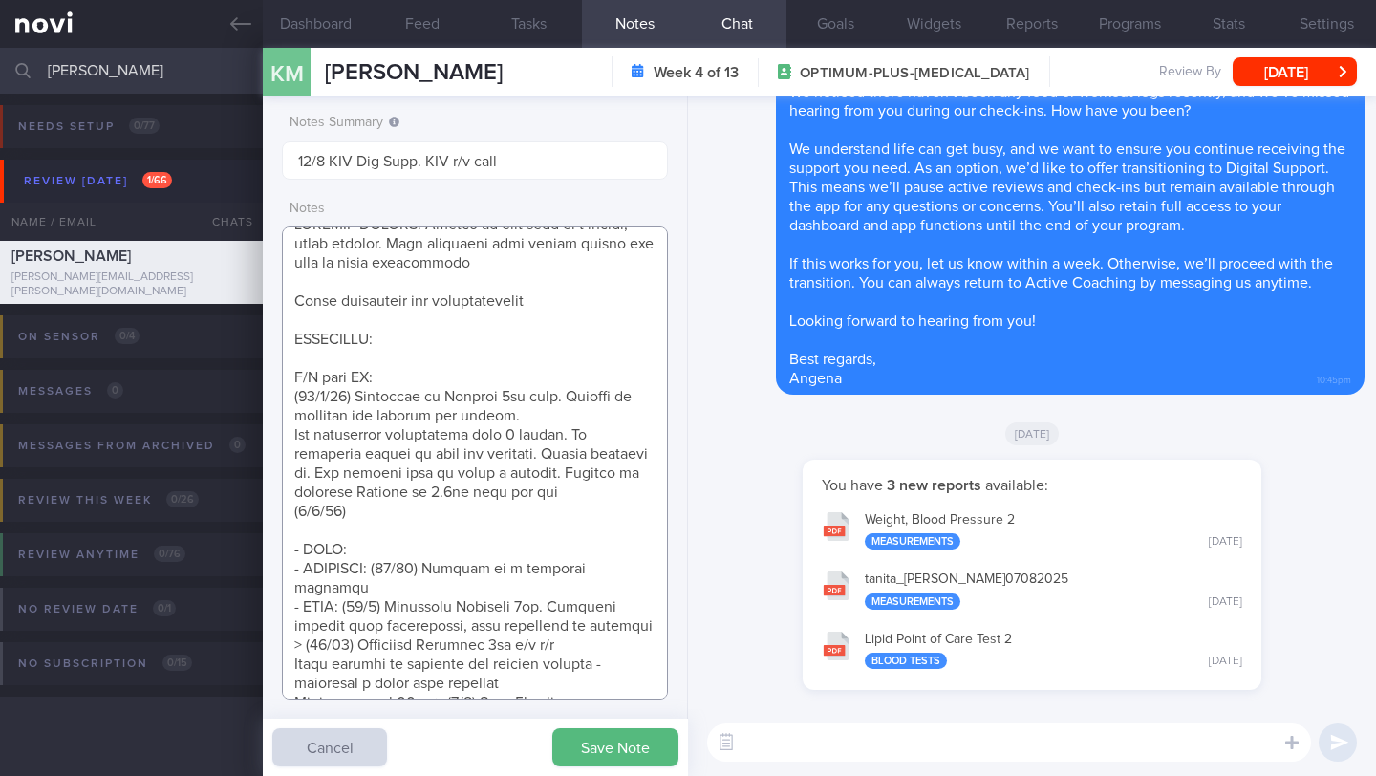
paste textarea "Tolerated [MEDICAL_DATA] 1.5mg wkly Nil s/e reported Effects on appetite and sa…"
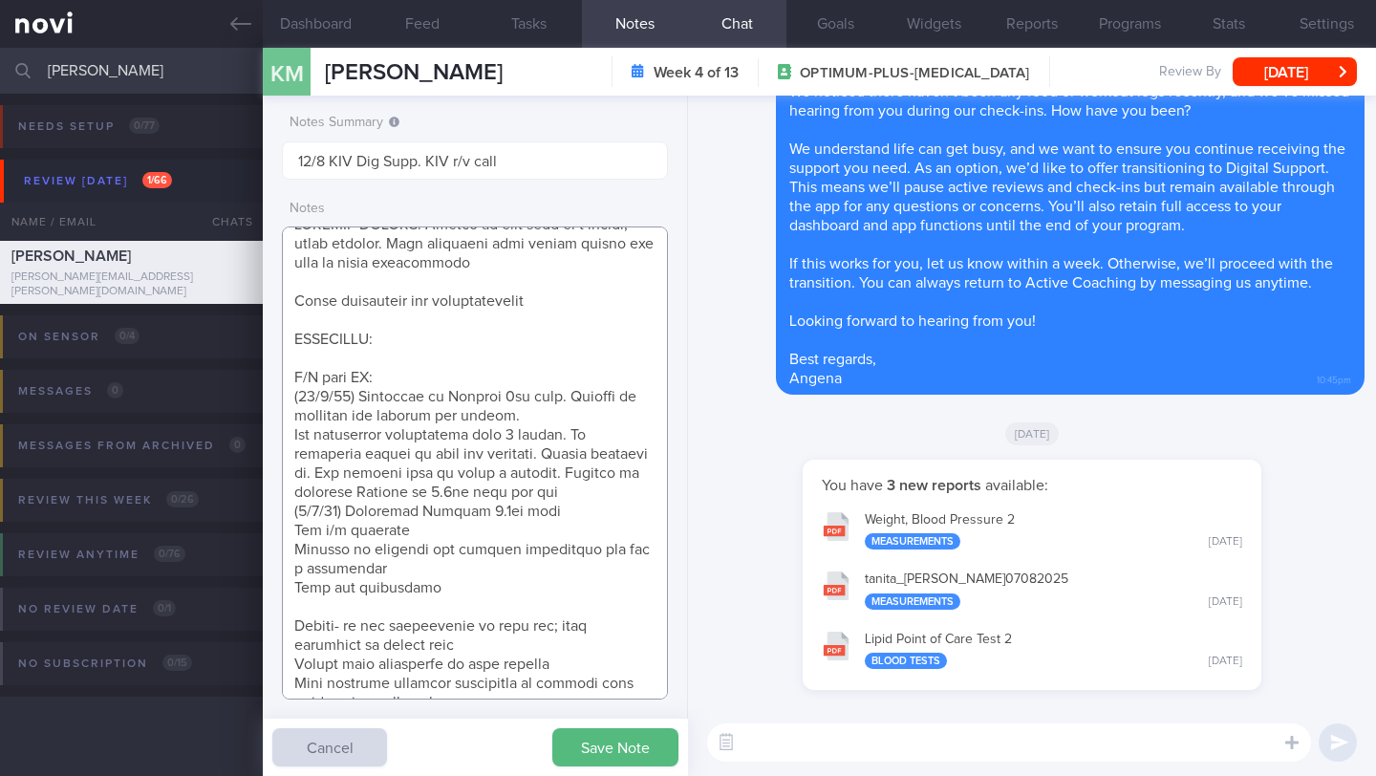
scroll to position [110, 0]
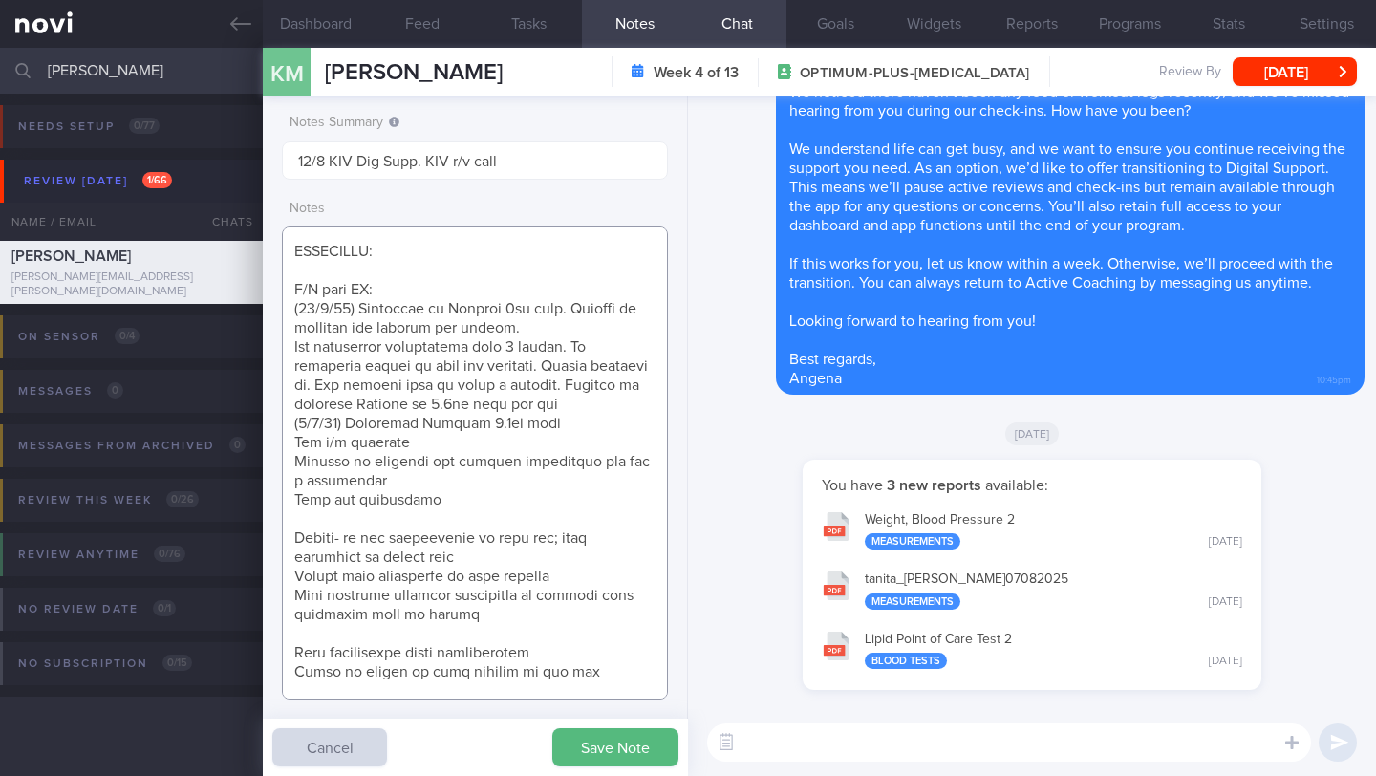
click at [417, 522] on textarea at bounding box center [475, 462] width 386 height 473
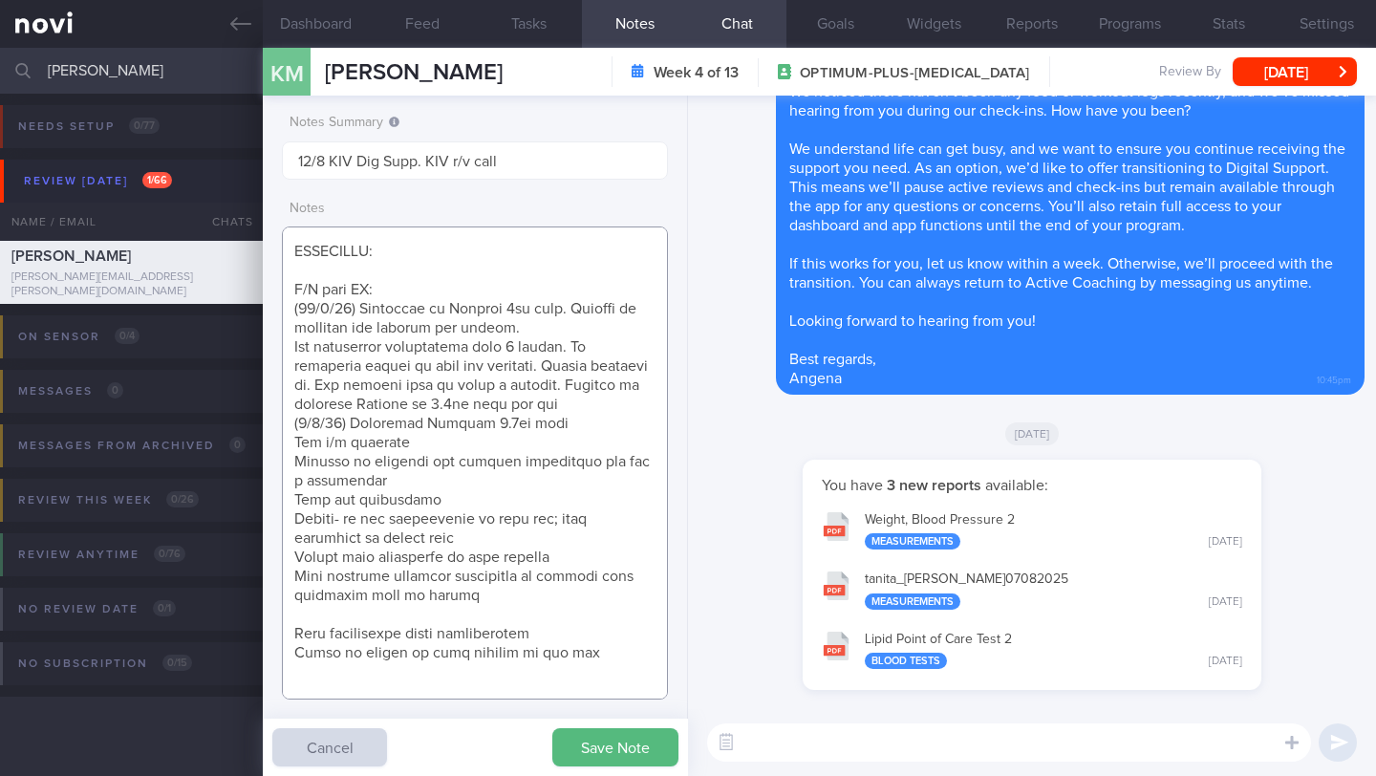
click at [427, 609] on textarea at bounding box center [475, 462] width 386 height 473
click at [570, 433] on textarea at bounding box center [475, 462] width 386 height 473
click at [571, 426] on textarea at bounding box center [475, 462] width 386 height 473
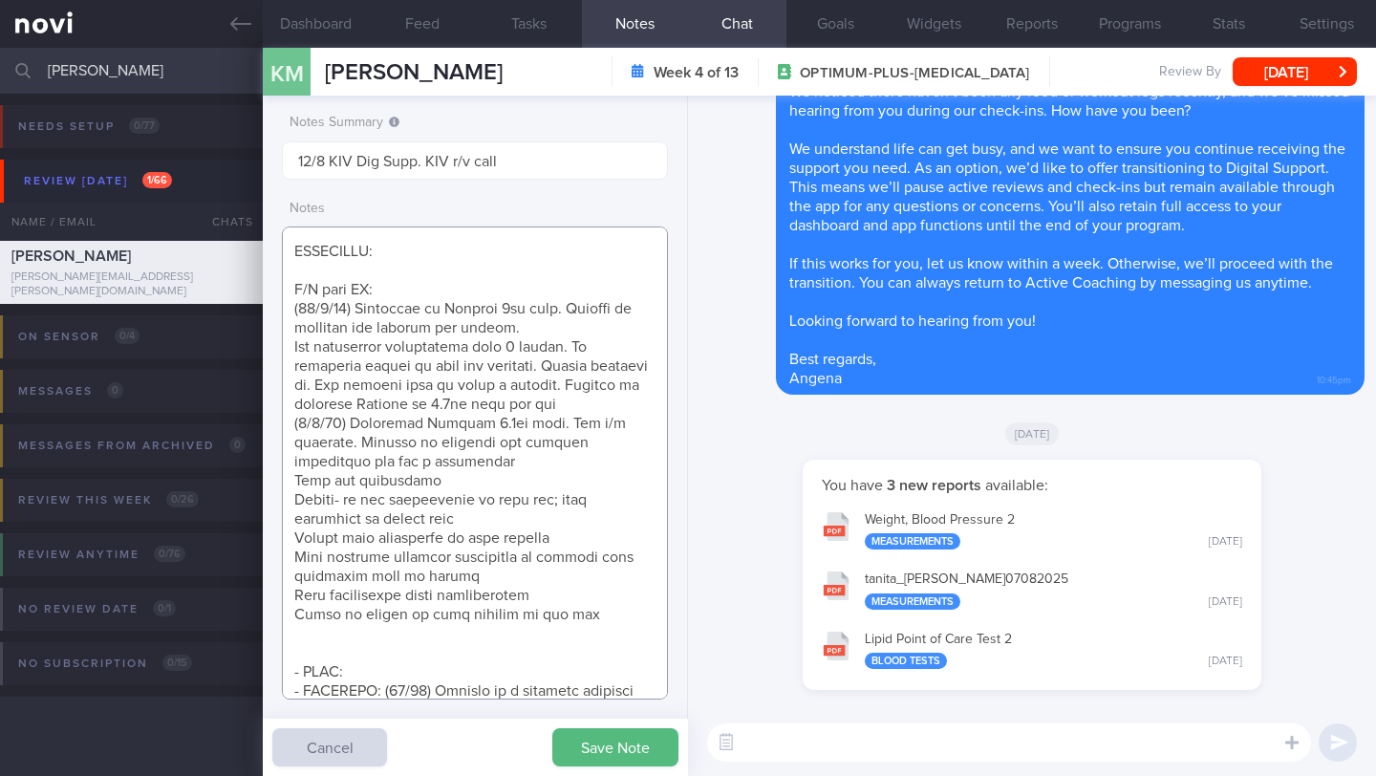
click at [602, 461] on textarea at bounding box center [475, 462] width 386 height 473
click at [579, 598] on textarea at bounding box center [475, 462] width 386 height 473
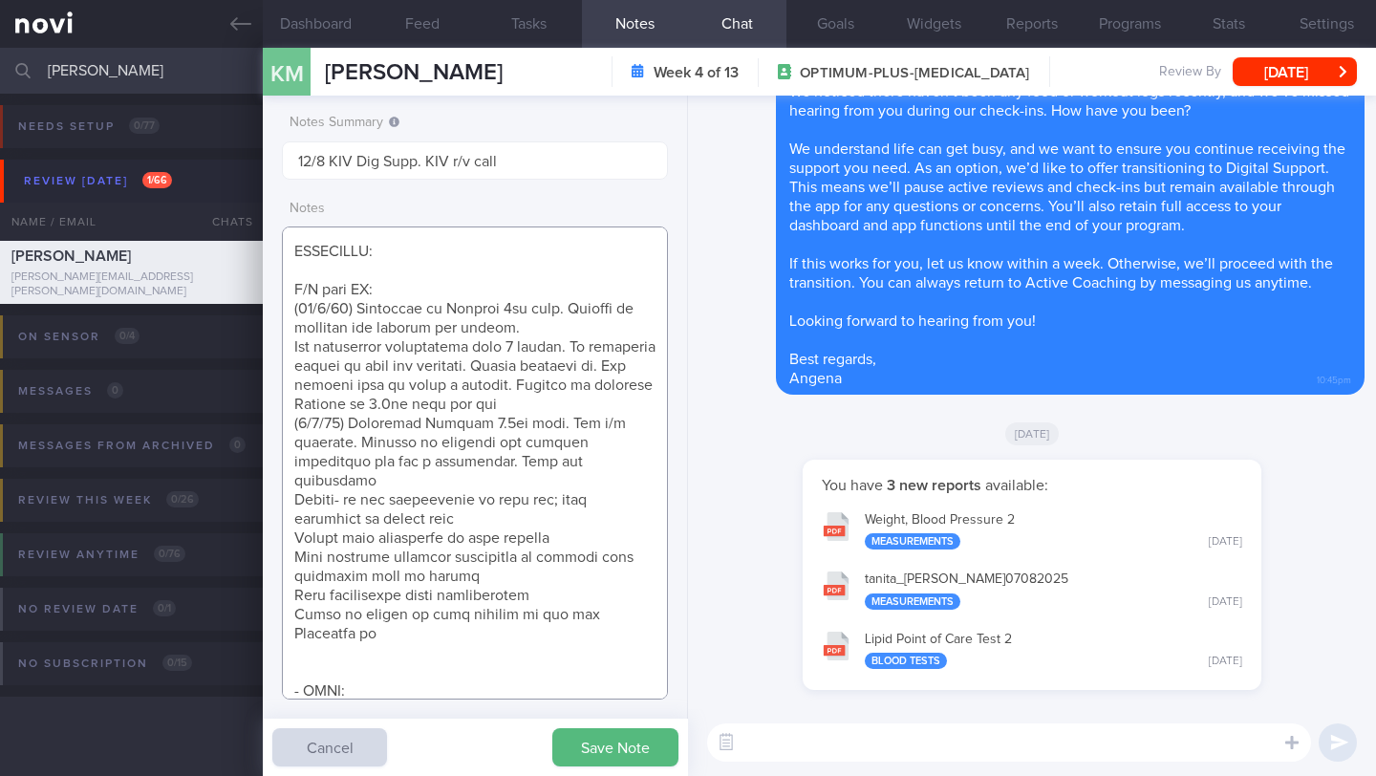
click at [455, 613] on textarea at bounding box center [475, 462] width 386 height 473
paste textarea "[MEDICAL_DATA] 2.4mg wkly Continue [MEDICAL_DATA] XR 500mg OM and Coversyl 5mg …"
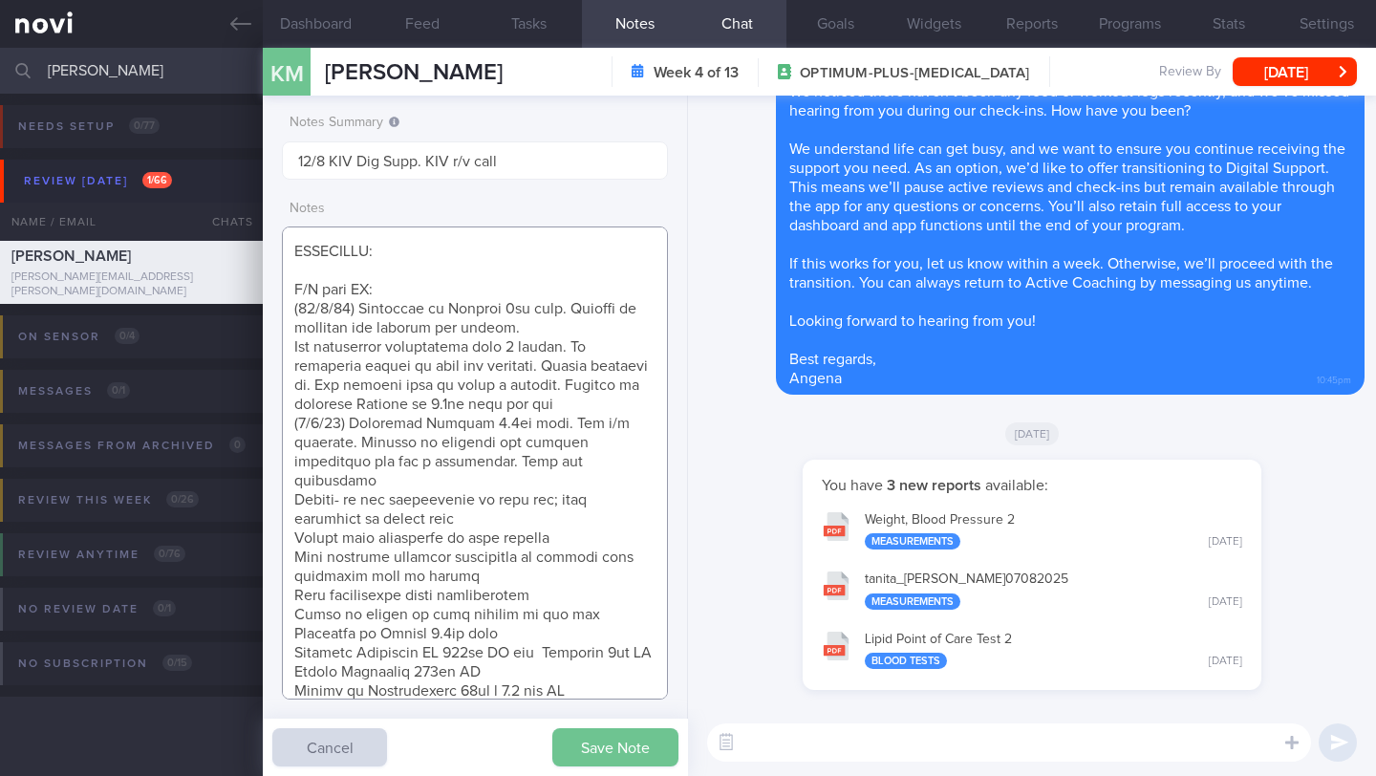
type textarea "SUPPORT NEEDED: Claims he does well in a strict, fixed setting. Less compliant …"
click at [589, 746] on button "Save Note" at bounding box center [615, 747] width 126 height 38
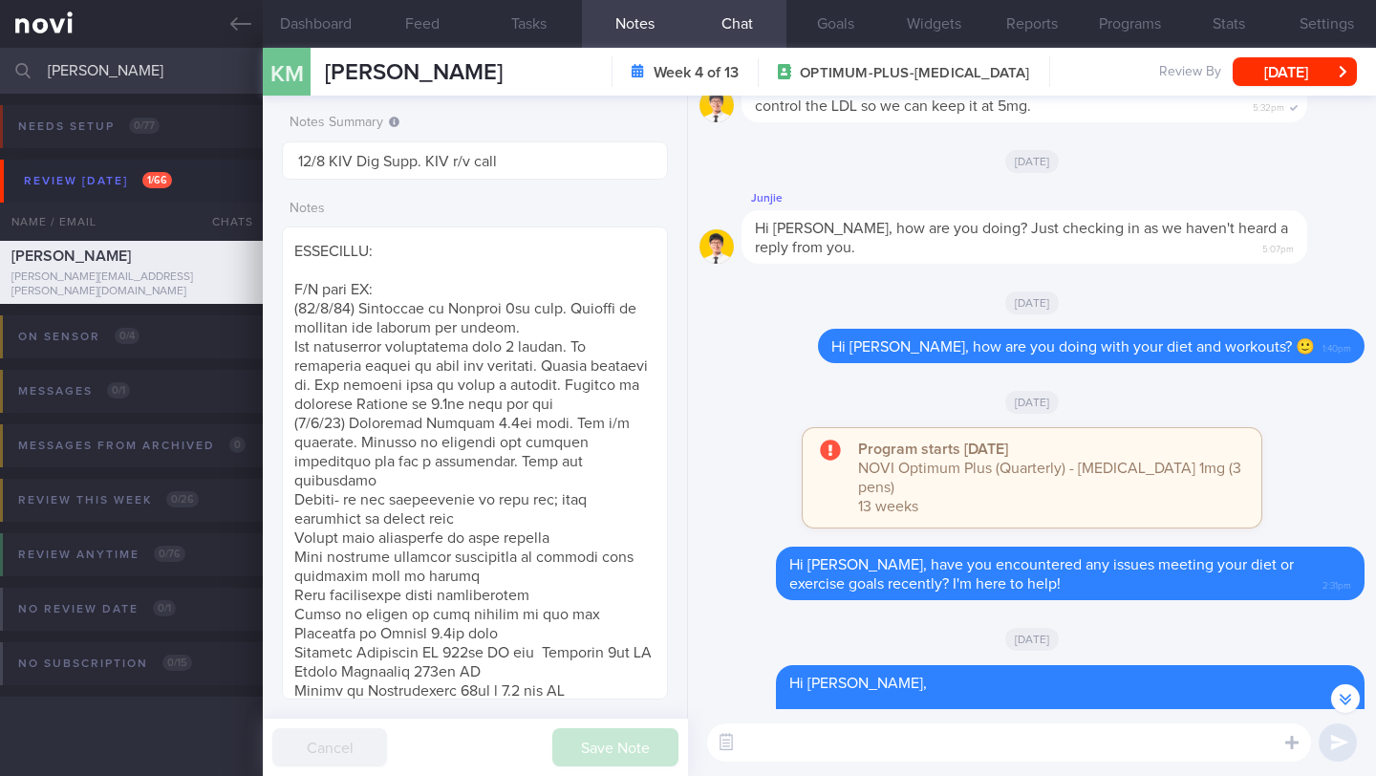
scroll to position [-320, 0]
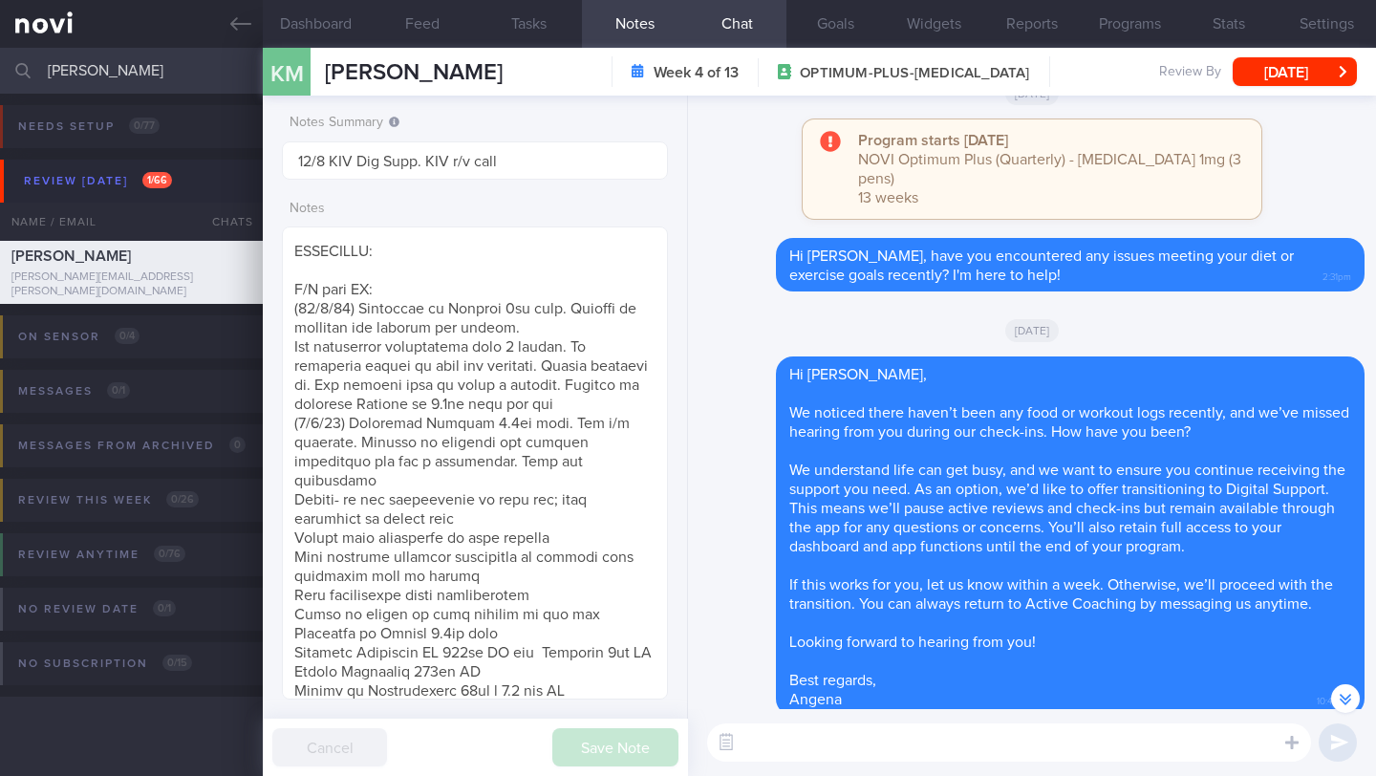
paste textarea "Hi _____, You have been transitioned to Digital Support. While there will no lo…"
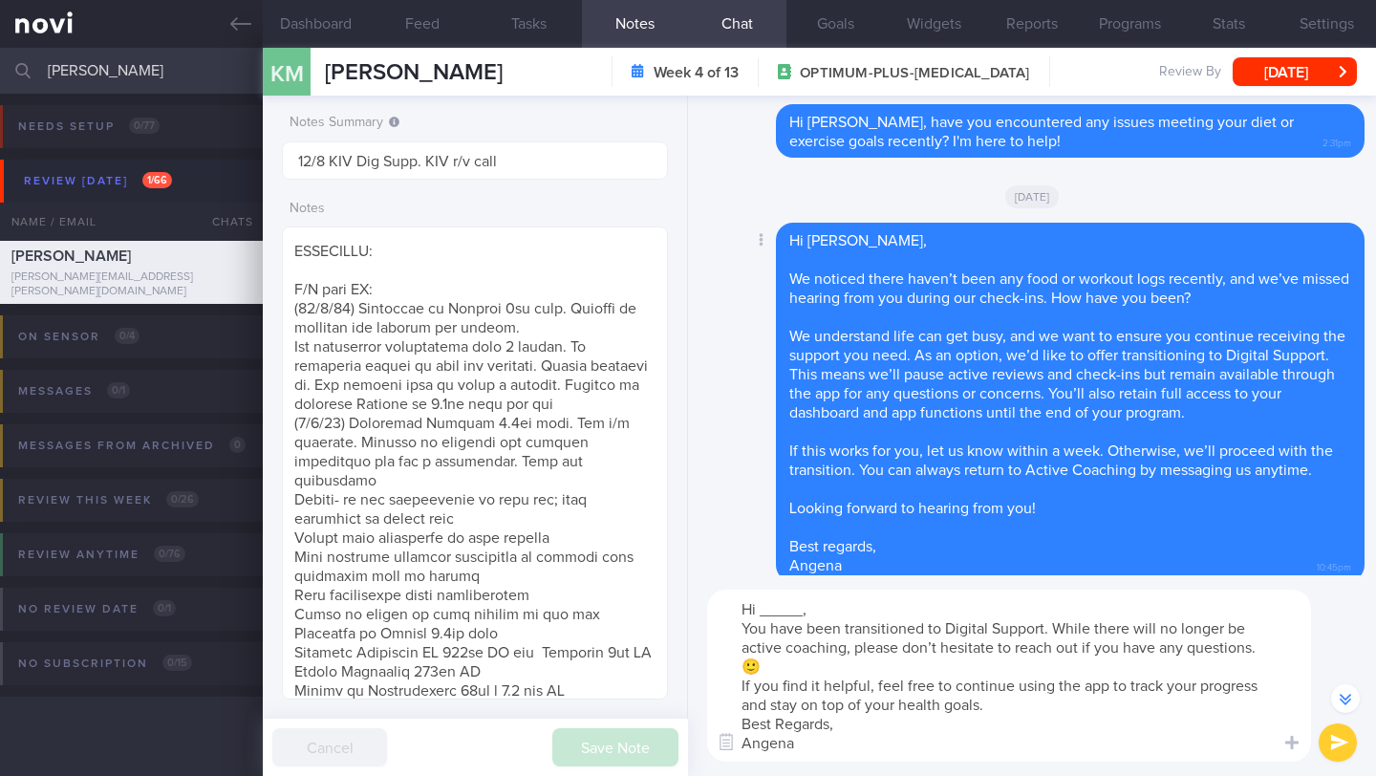
scroll to position [-454, 0]
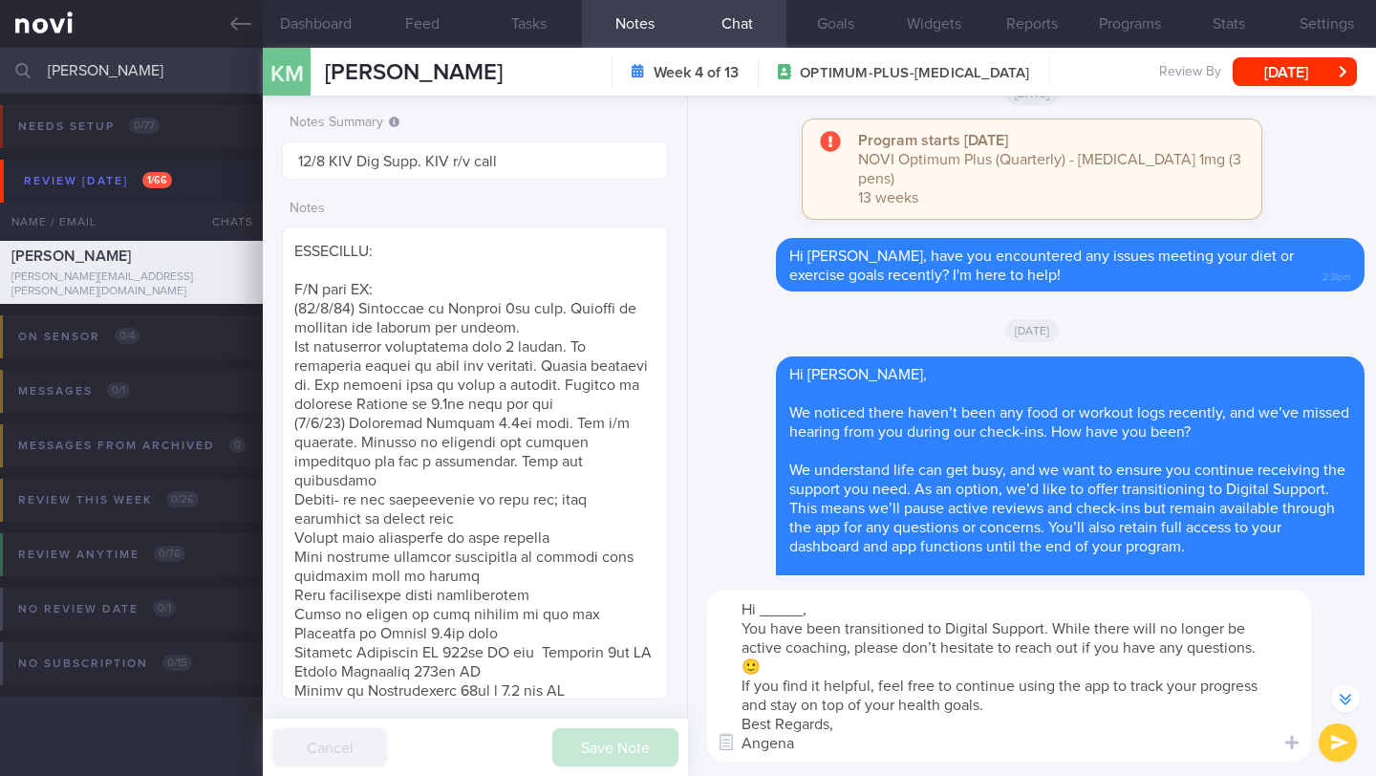
click at [824, 636] on textarea "Hi _____, You have been transitioned to Digital Support. While there will no lo…" at bounding box center [1009, 675] width 604 height 172
click at [822, 640] on textarea "Hi _____, You have been transitioned to Digital Support. While there will no lo…" at bounding box center [1009, 675] width 604 height 172
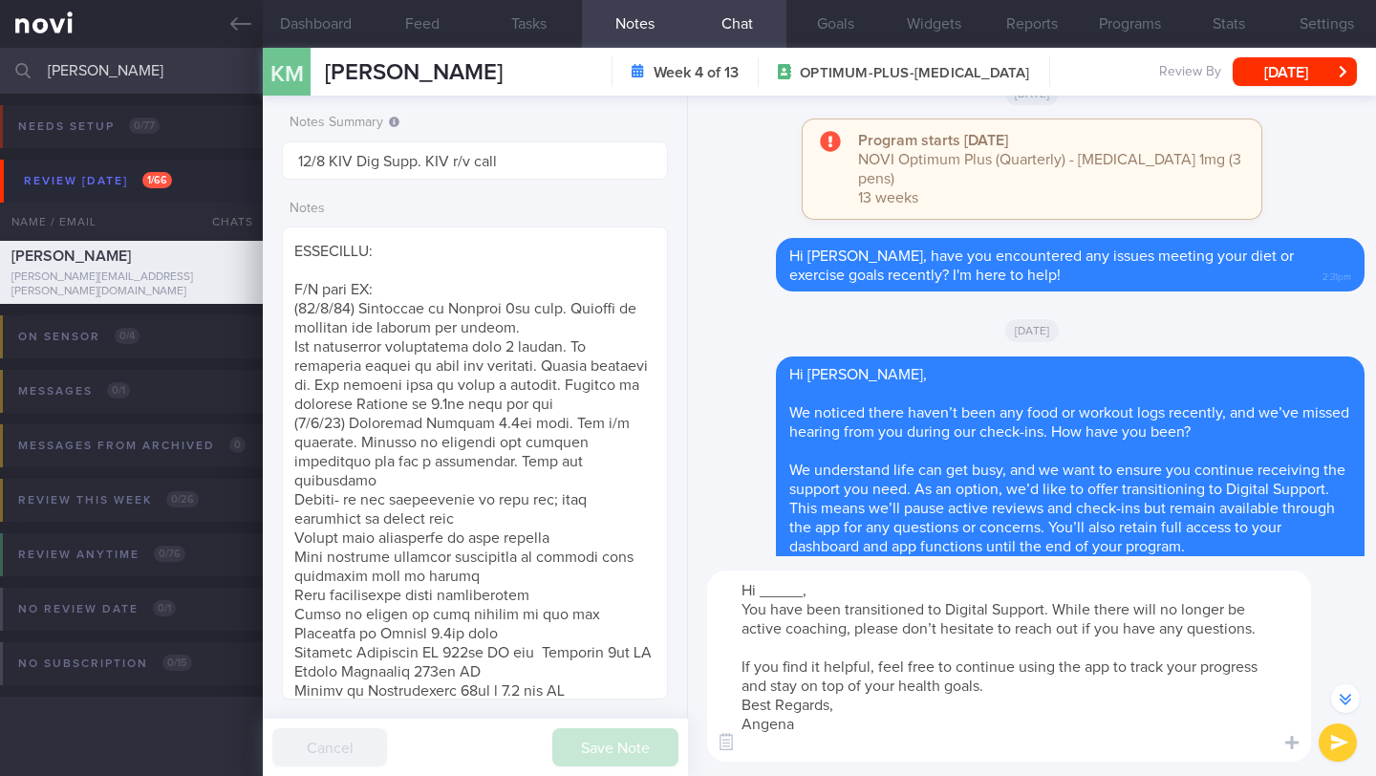
click at [840, 595] on textarea "Hi _____, You have been transitioned to Digital Support. While there will no lo…" at bounding box center [1009, 665] width 604 height 191
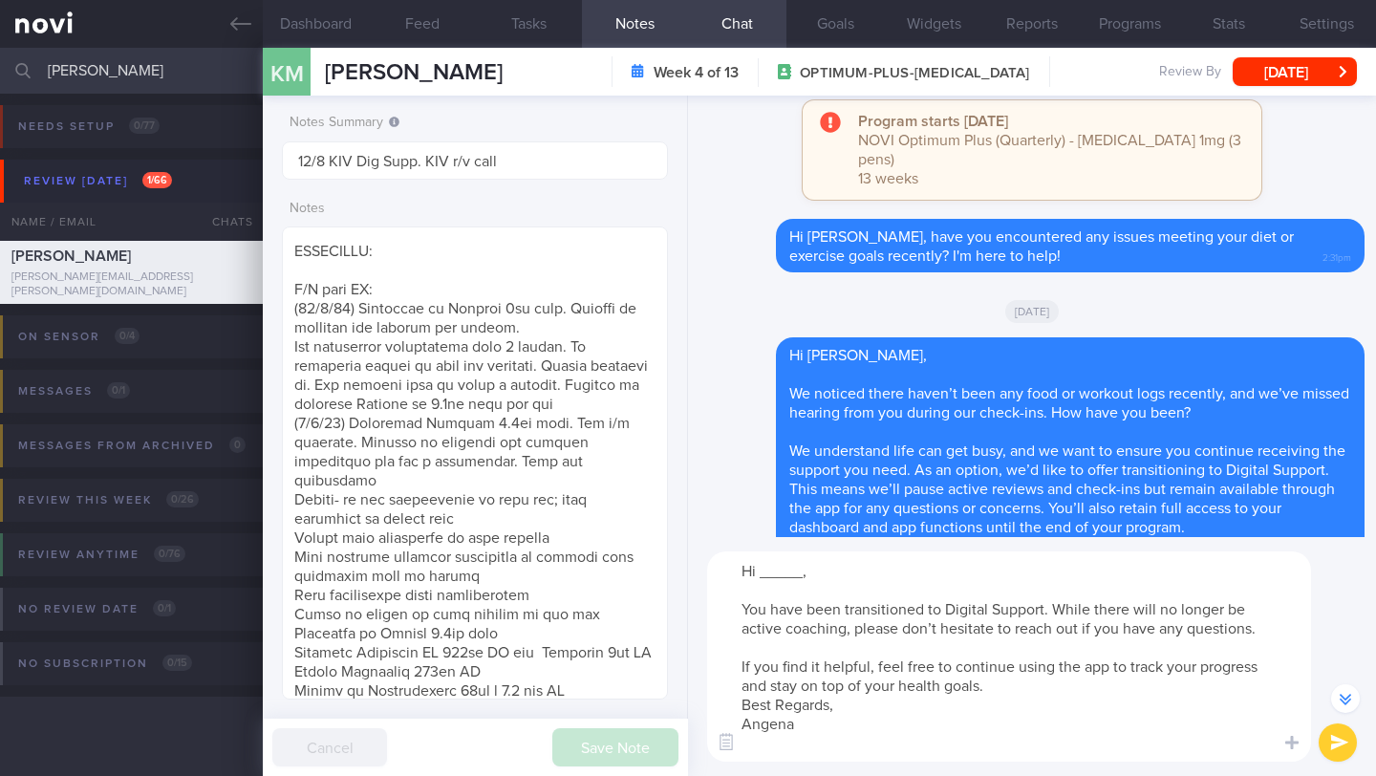
scroll to position [-492, 0]
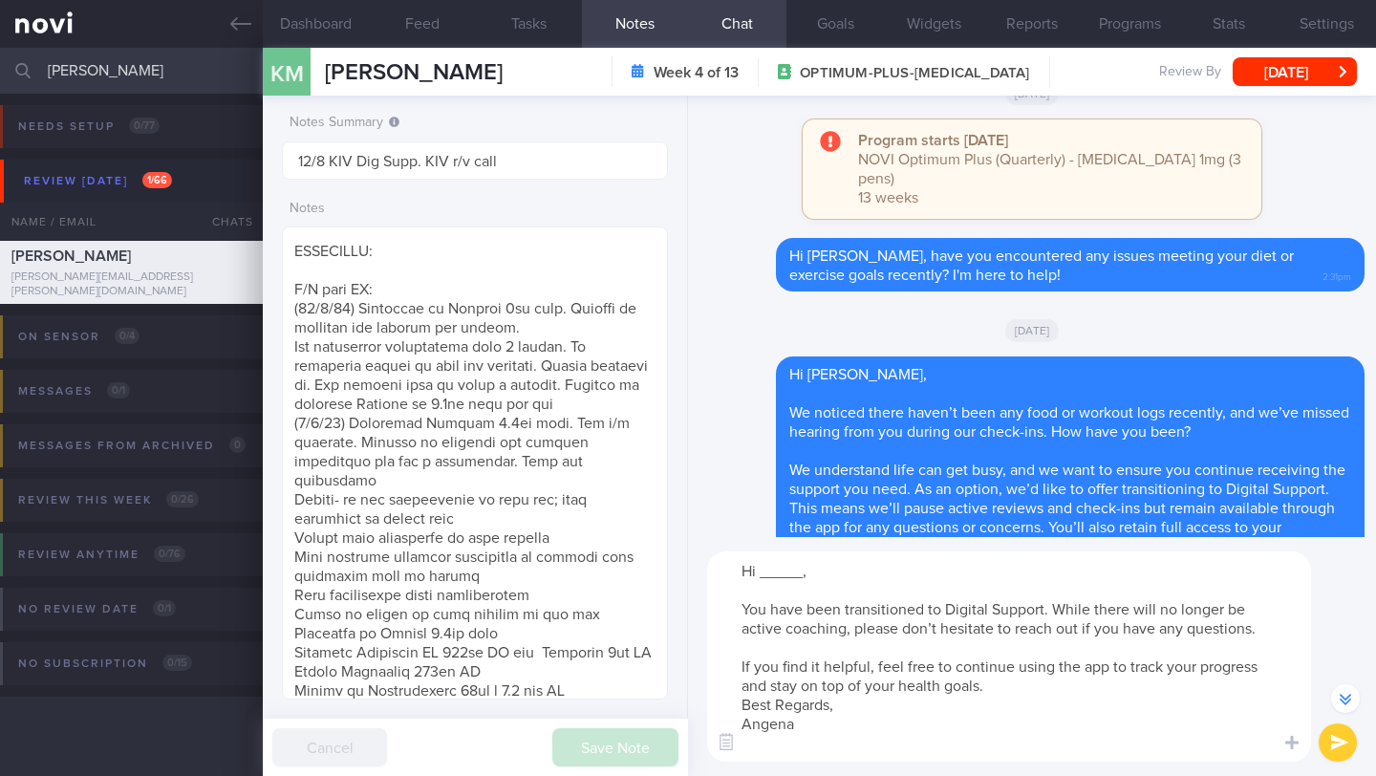
click at [989, 688] on textarea "Hi _____, You have been transitioned to Digital Support. While there will no lo…" at bounding box center [1009, 656] width 604 height 210
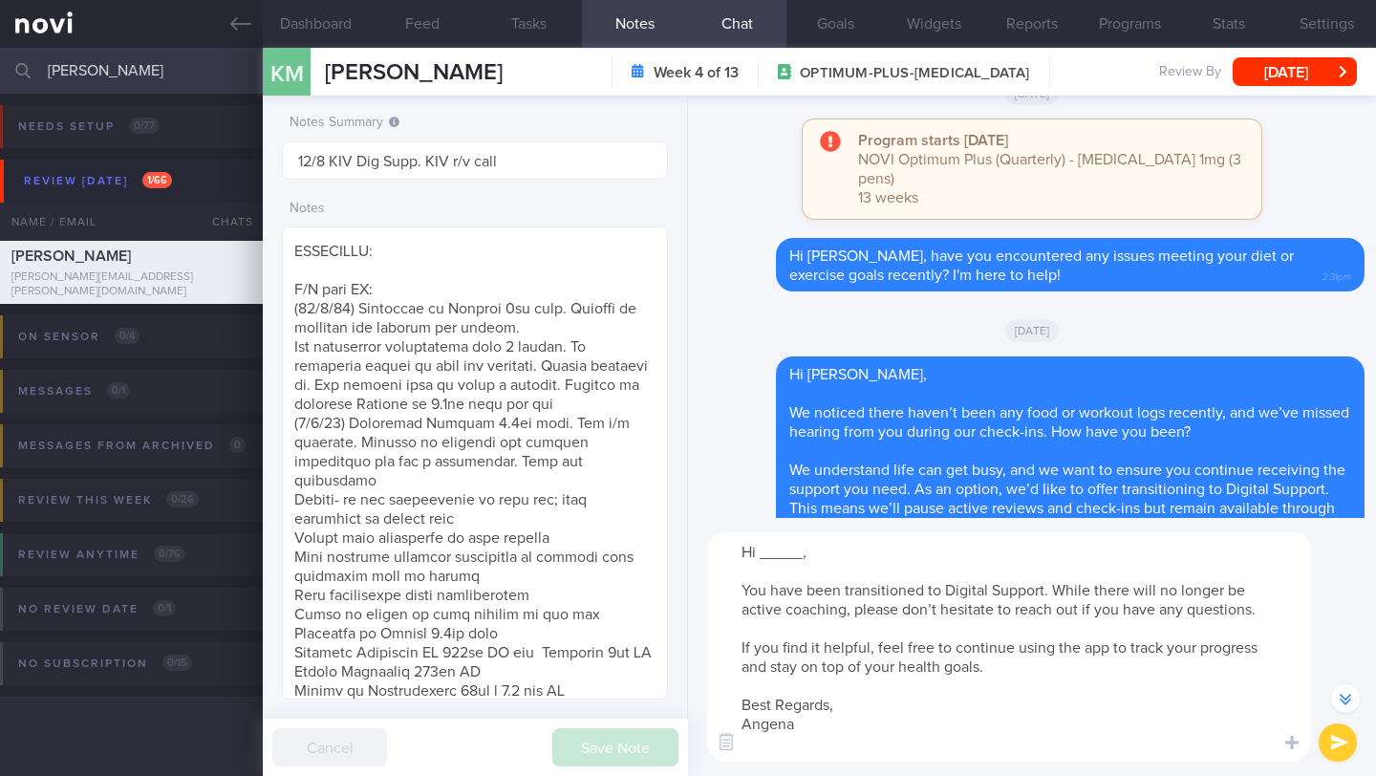
drag, startPoint x: 803, startPoint y: 556, endPoint x: 759, endPoint y: 558, distance: 44.0
click at [759, 558] on textarea "Hi _____, You have been transitioned to Digital Support. While there will no lo…" at bounding box center [1009, 646] width 604 height 229
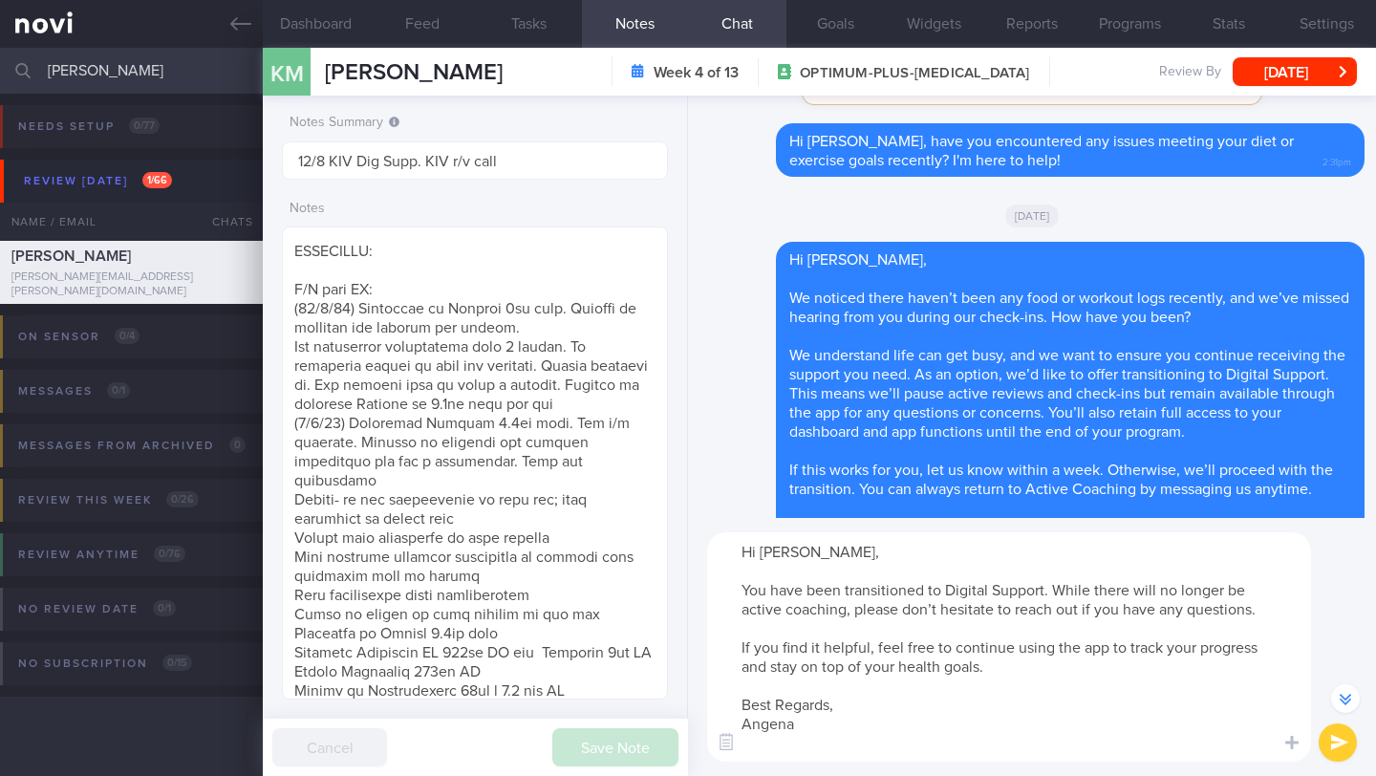
scroll to position [0, 0]
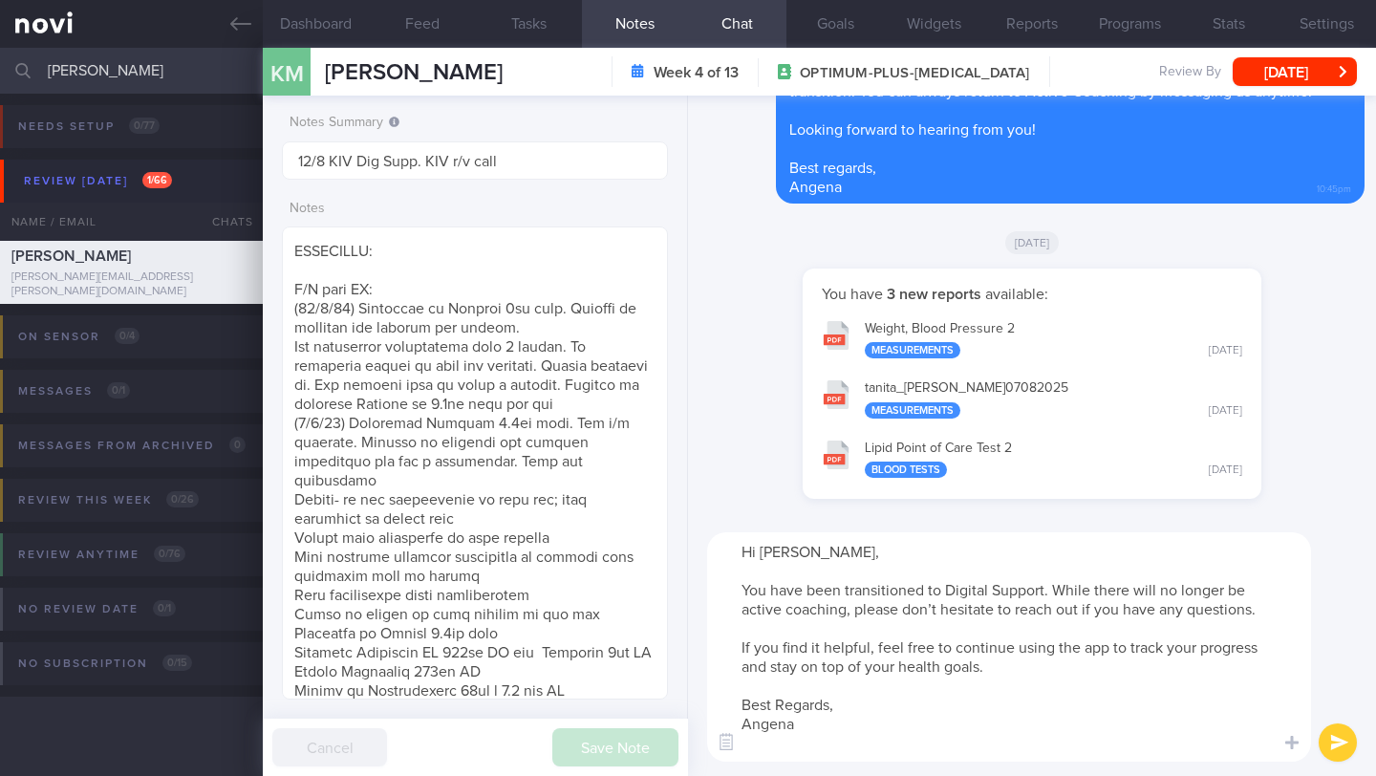
type textarea "Hi [PERSON_NAME], You have been transitioned to Digital Support. While there wi…"
click at [1342, 735] on button "submit" at bounding box center [1337, 742] width 38 height 38
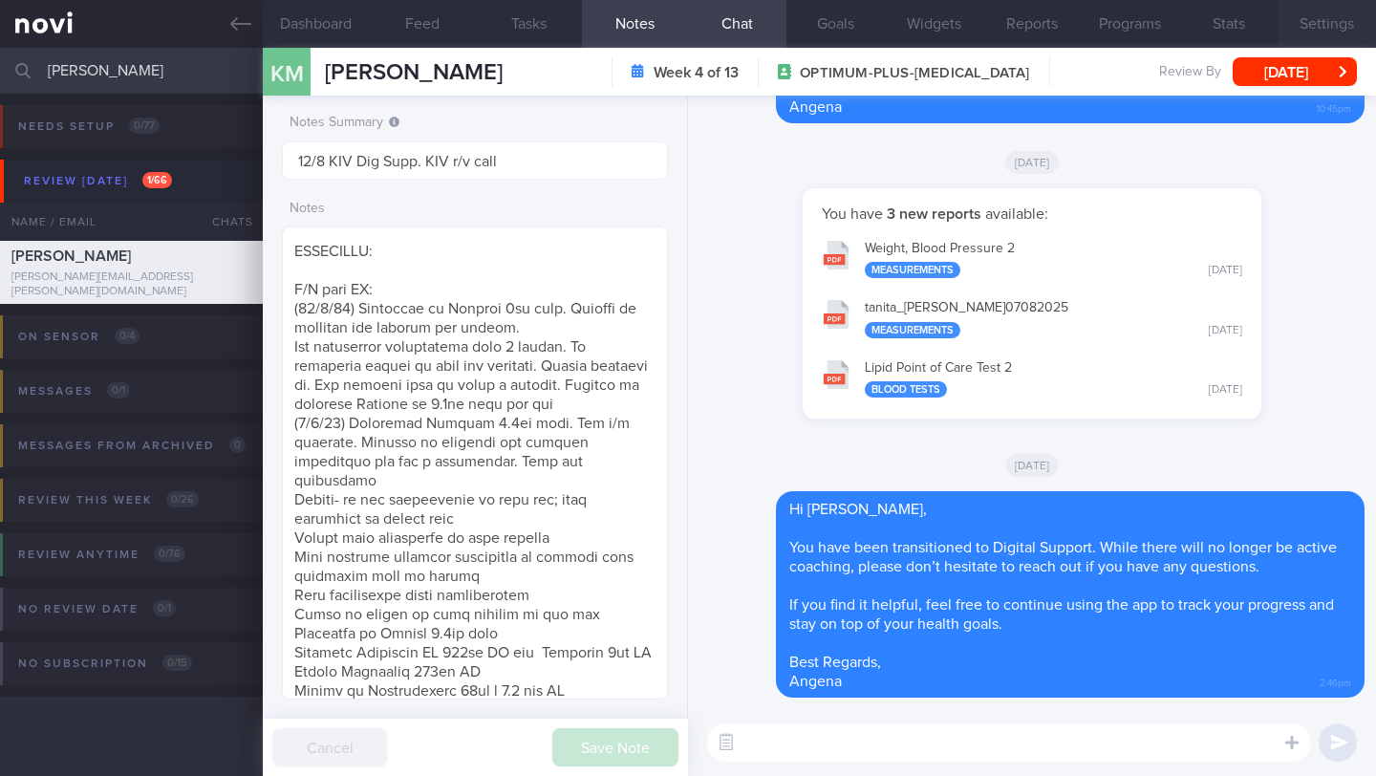
click at [1319, 25] on button "Settings" at bounding box center [1326, 24] width 98 height 48
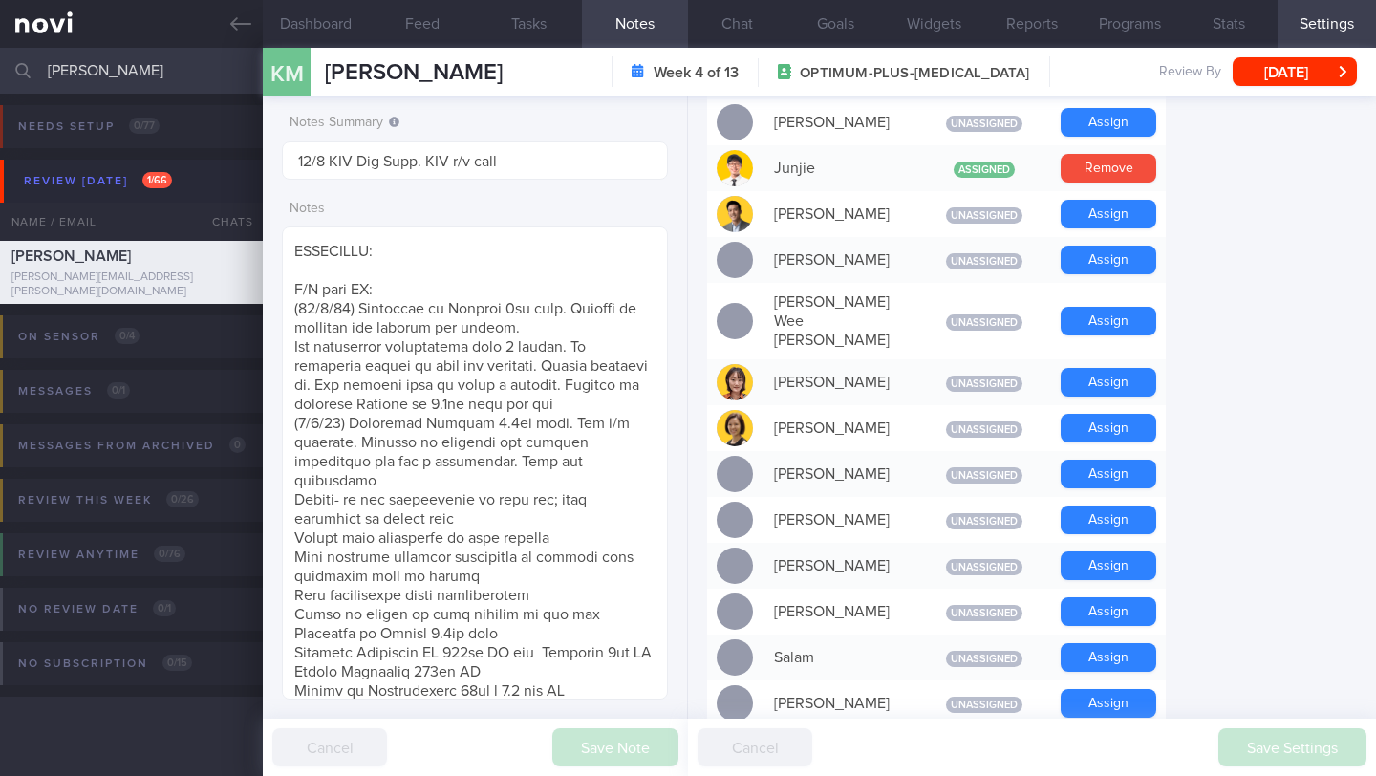
scroll to position [1692, 0]
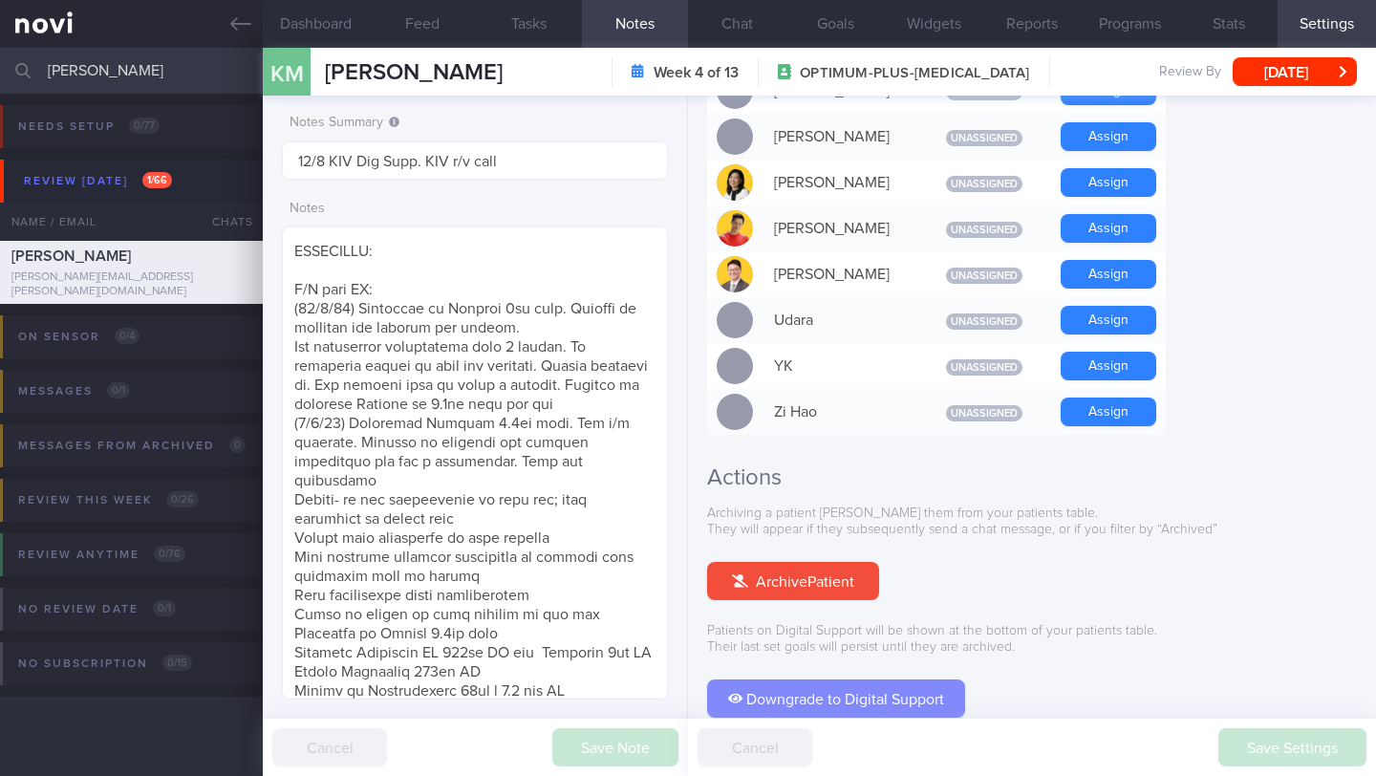
click at [903, 679] on button "Downgrade to Digital Support" at bounding box center [836, 698] width 258 height 38
click at [155, 77] on input "[PERSON_NAME]" at bounding box center [688, 71] width 1376 height 46
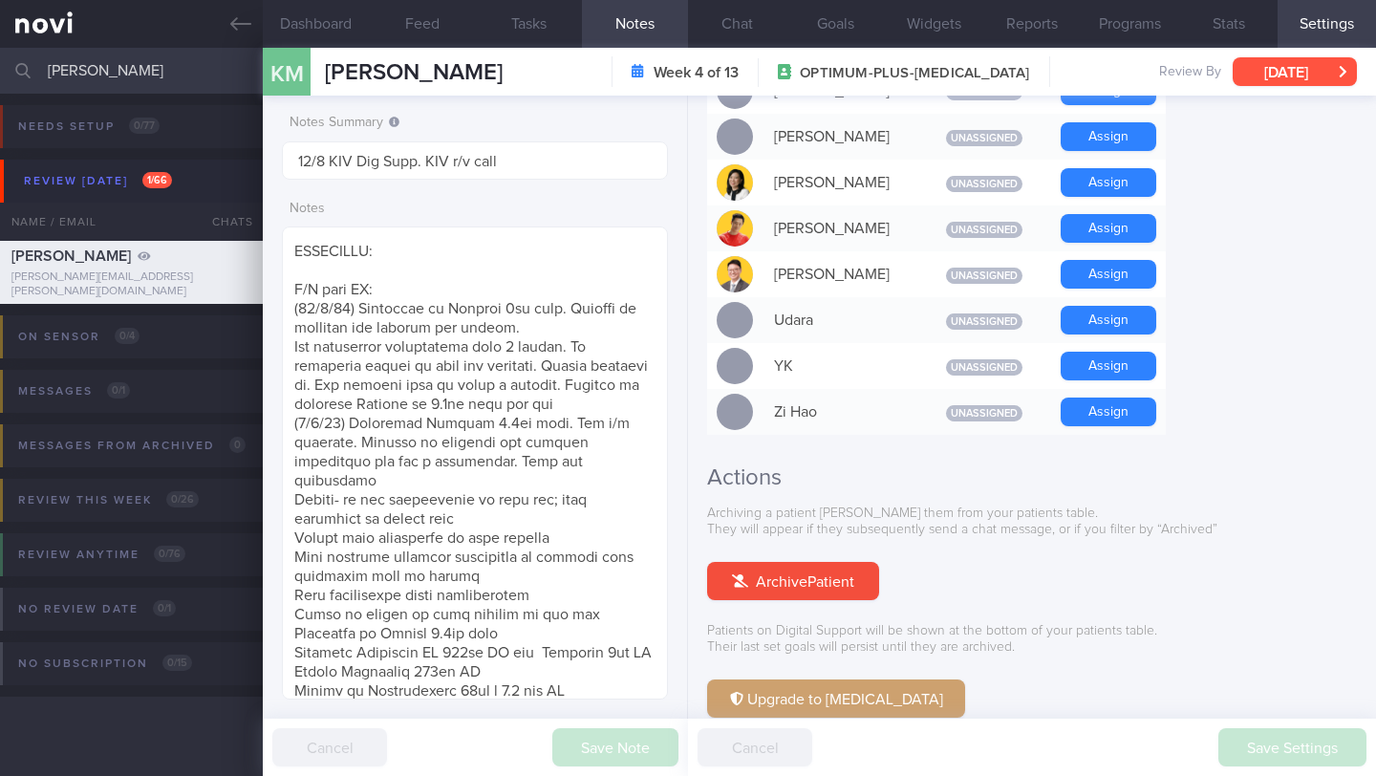
click at [1267, 79] on button "[DATE]" at bounding box center [1294, 71] width 124 height 29
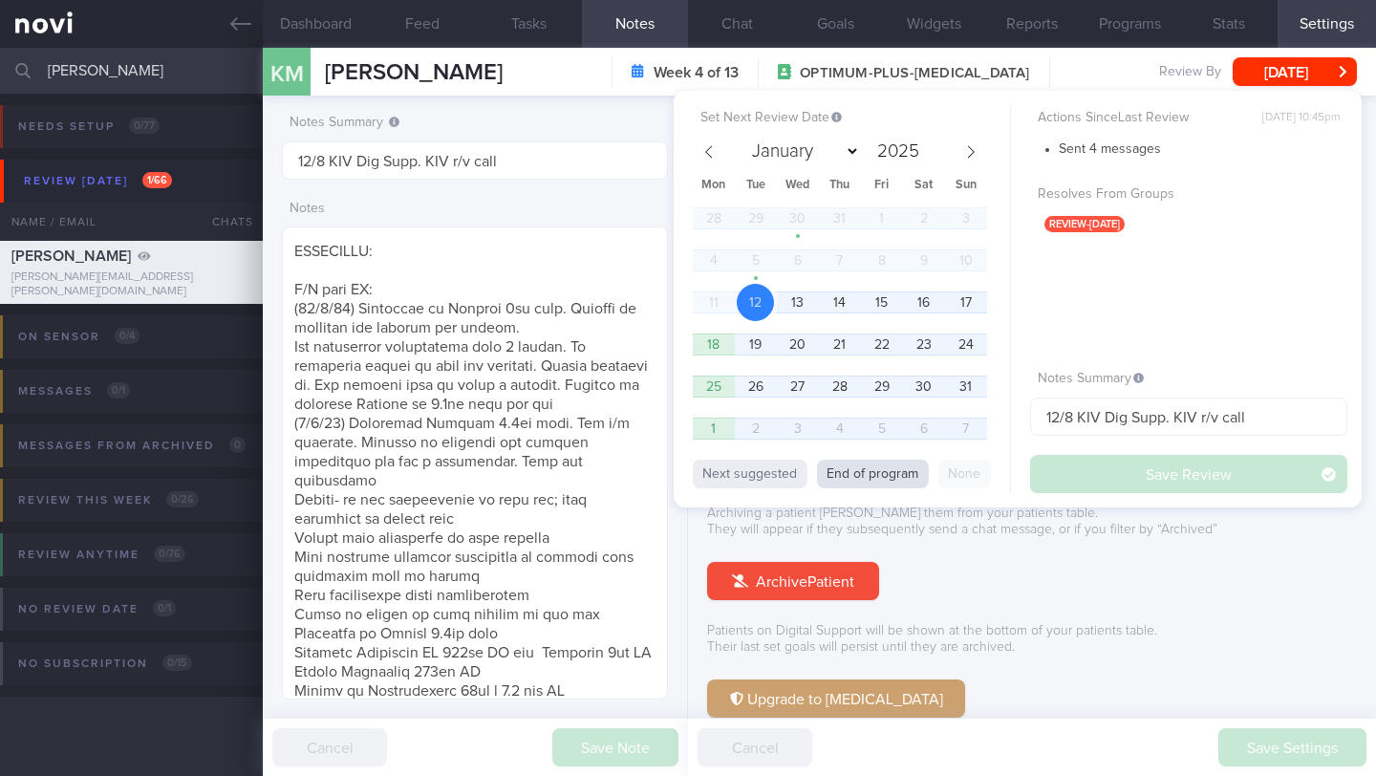
click at [867, 473] on button "End of program" at bounding box center [873, 474] width 112 height 29
select select "9"
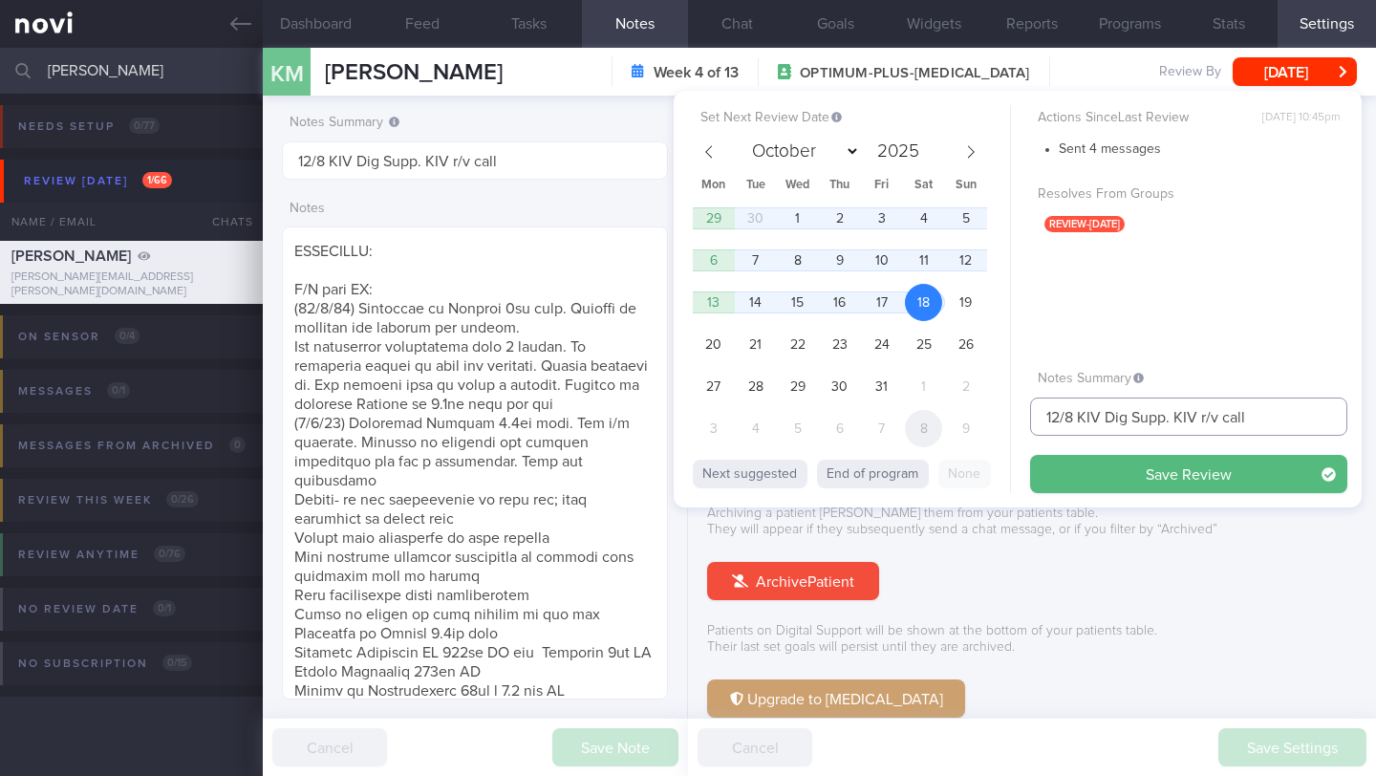
drag, startPoint x: 1106, startPoint y: 415, endPoint x: 922, endPoint y: 420, distance: 184.5
click at [922, 420] on div "Set Next Review Date [DATE] January February March April May June July August S…" at bounding box center [1018, 299] width 688 height 417
drag, startPoint x: 1196, startPoint y: 414, endPoint x: 1105, endPoint y: 419, distance: 90.9
click at [1105, 419] on input "Dig Supp. KIV r/v call" at bounding box center [1188, 416] width 317 height 38
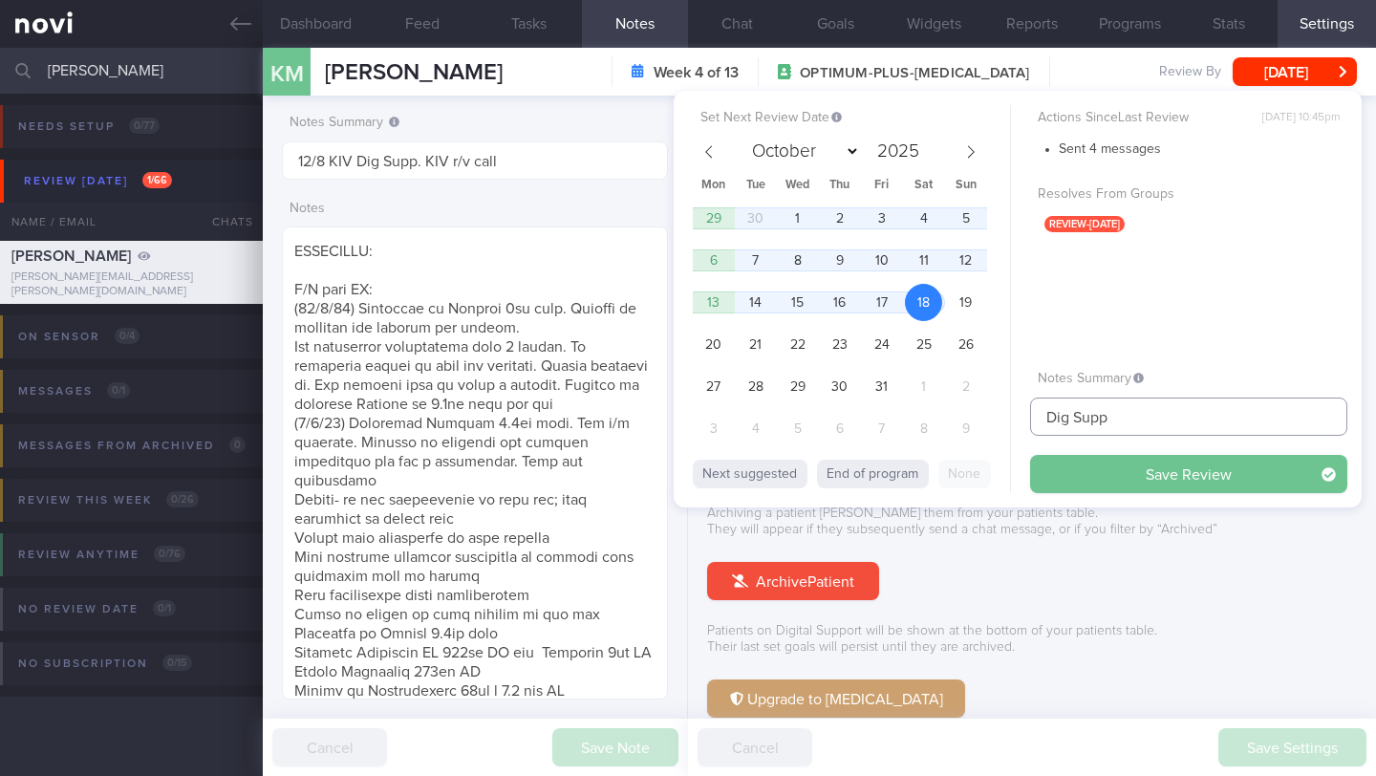
type input "Dig Supp"
click at [1144, 470] on button "Save Review" at bounding box center [1188, 474] width 317 height 38
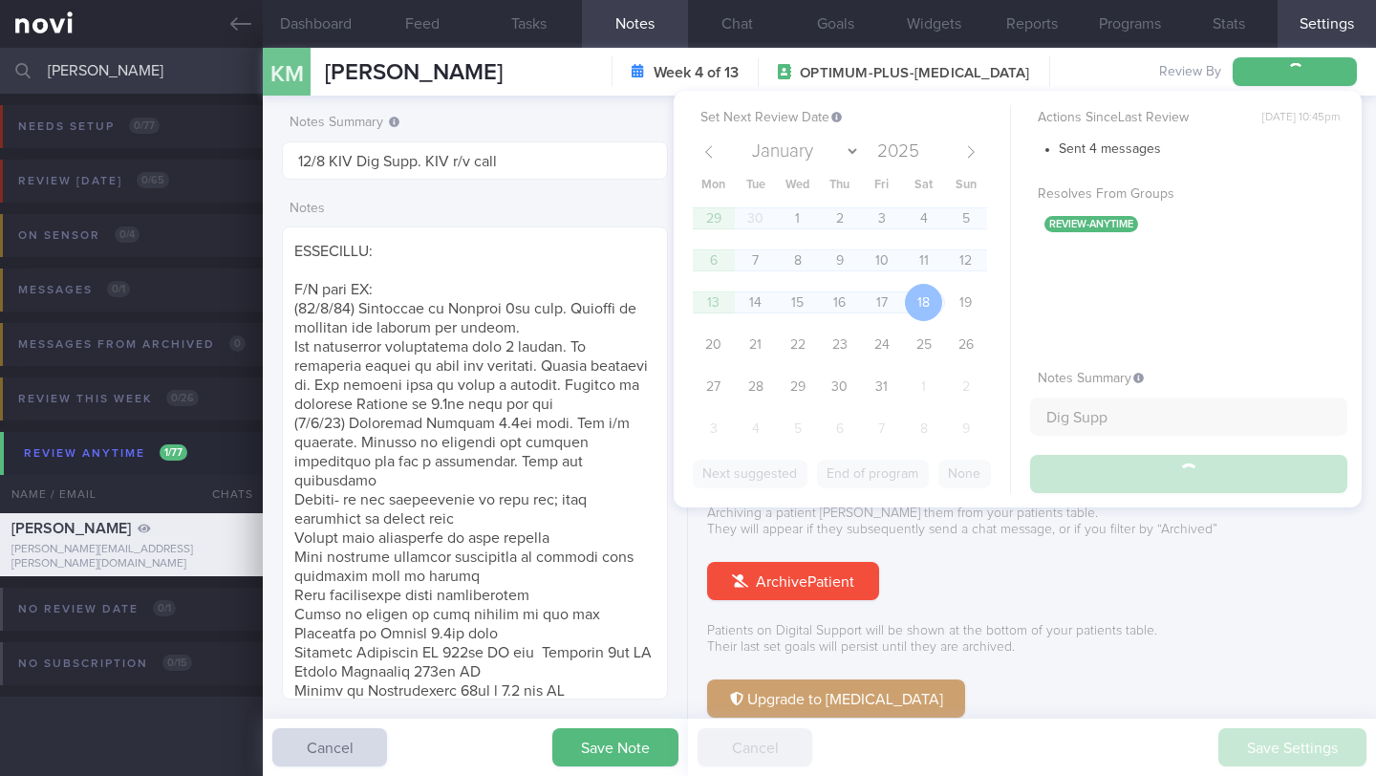
type input "Dig Supp"
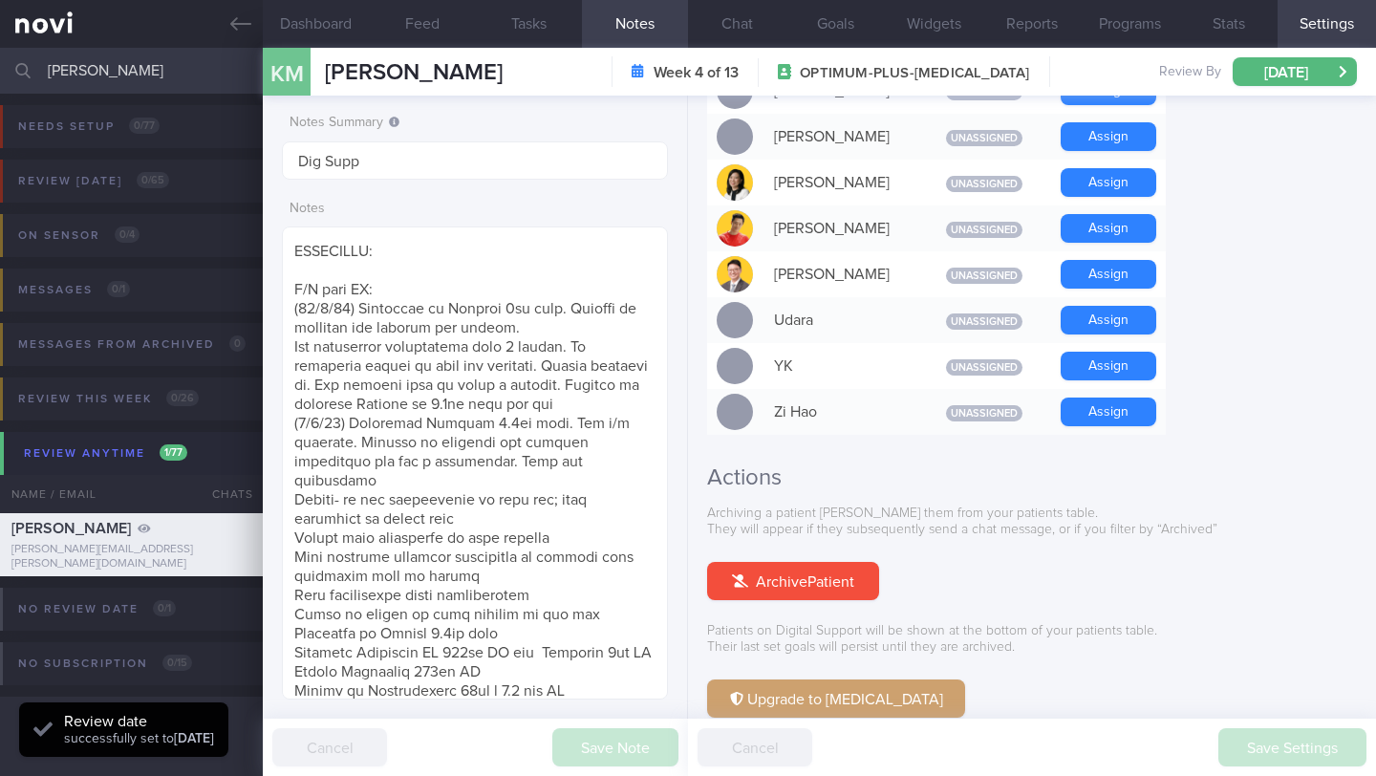
click at [132, 70] on input "[PERSON_NAME]" at bounding box center [688, 71] width 1376 height 46
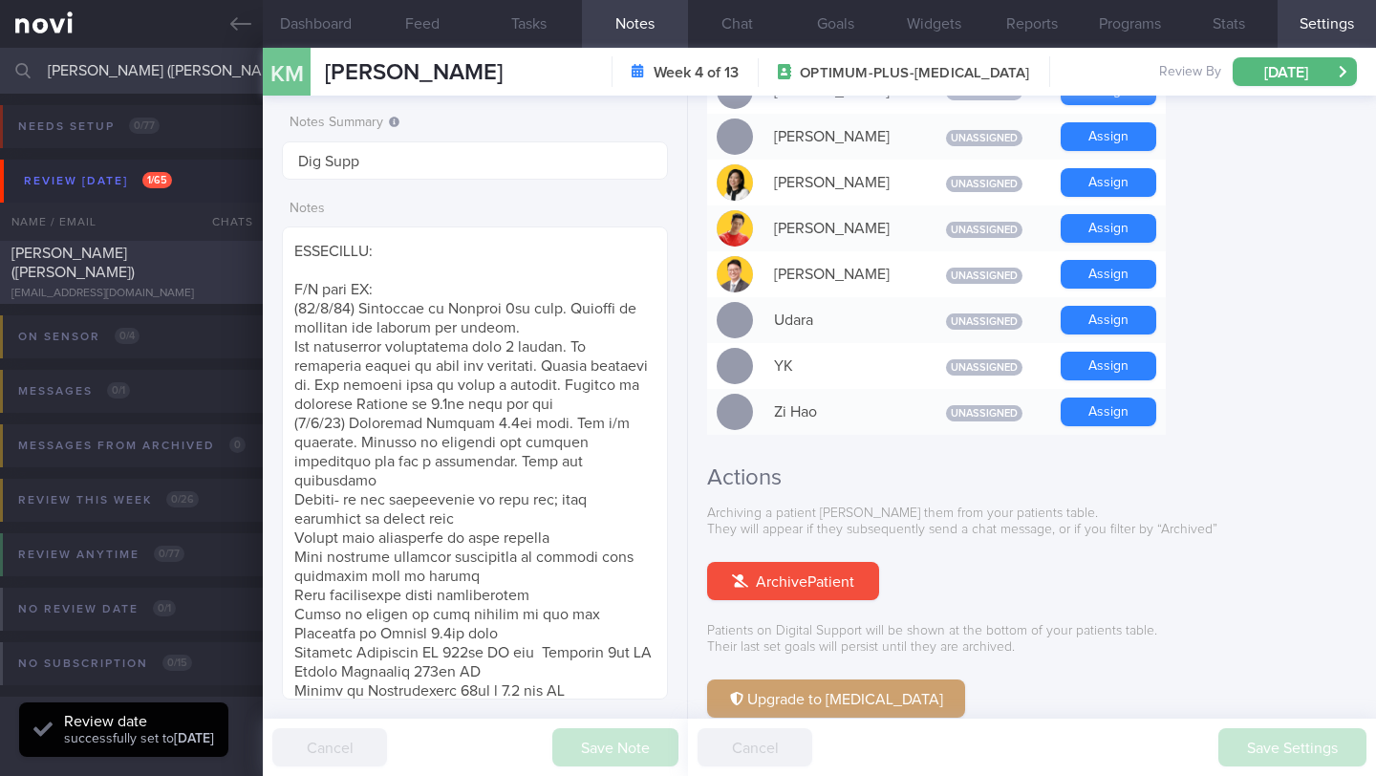
type input "[PERSON_NAME] ([PERSON_NAME])"
click at [181, 269] on div "[PERSON_NAME] ([PERSON_NAME])" at bounding box center [128, 263] width 235 height 38
type input "11/8 Check veg intake and coach on exercise > and if able to resume exercise. m…"
type textarea "Logging with photos GOAL (till r/v with [PERSON_NAME]): (15/5) Optimizing your …"
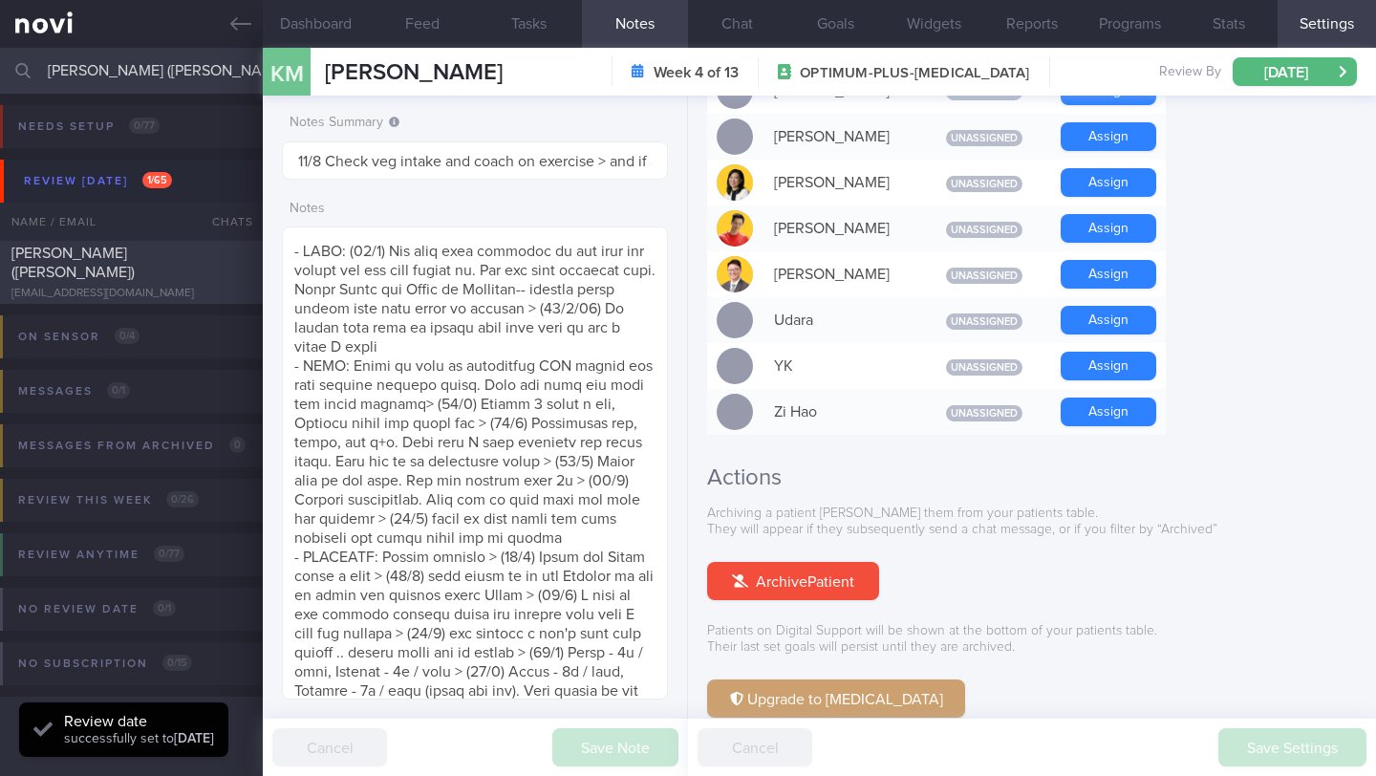
select select "7"
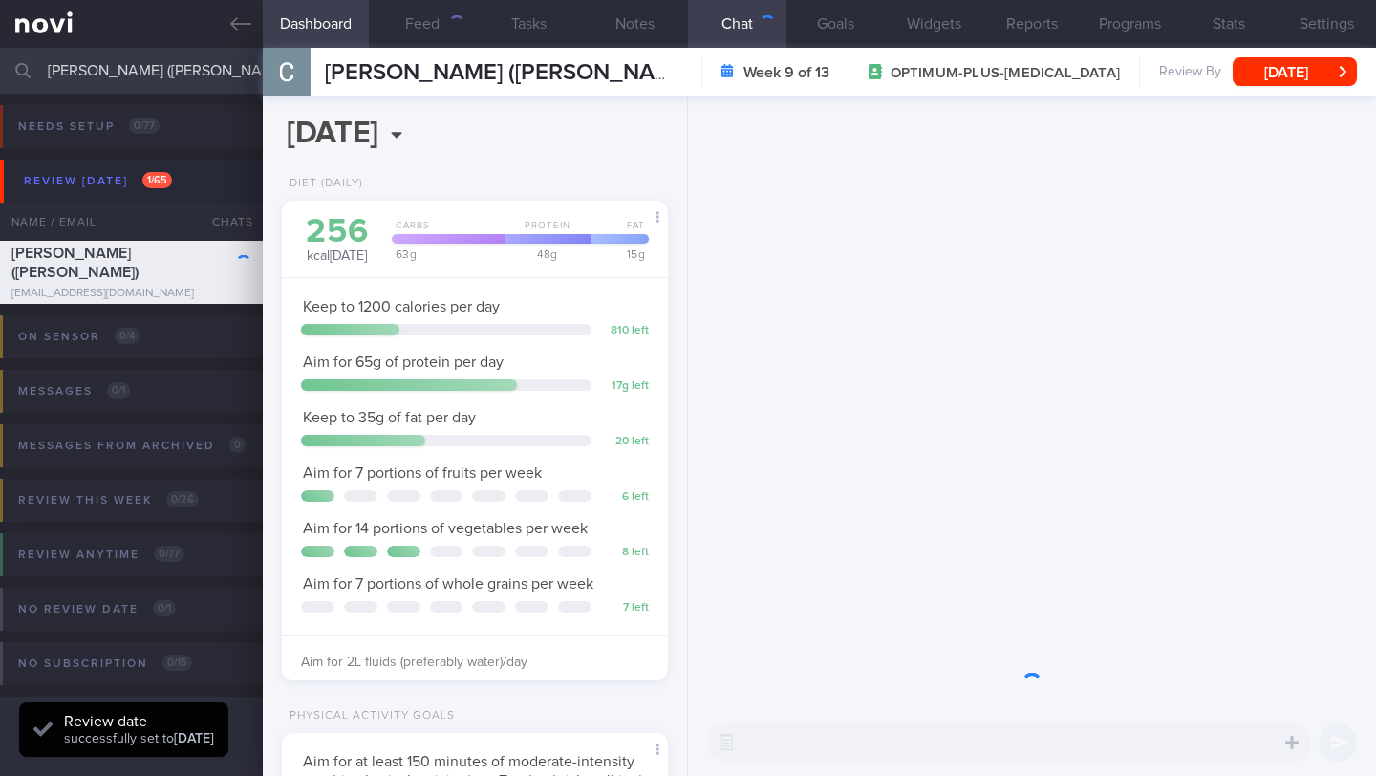
scroll to position [196, 337]
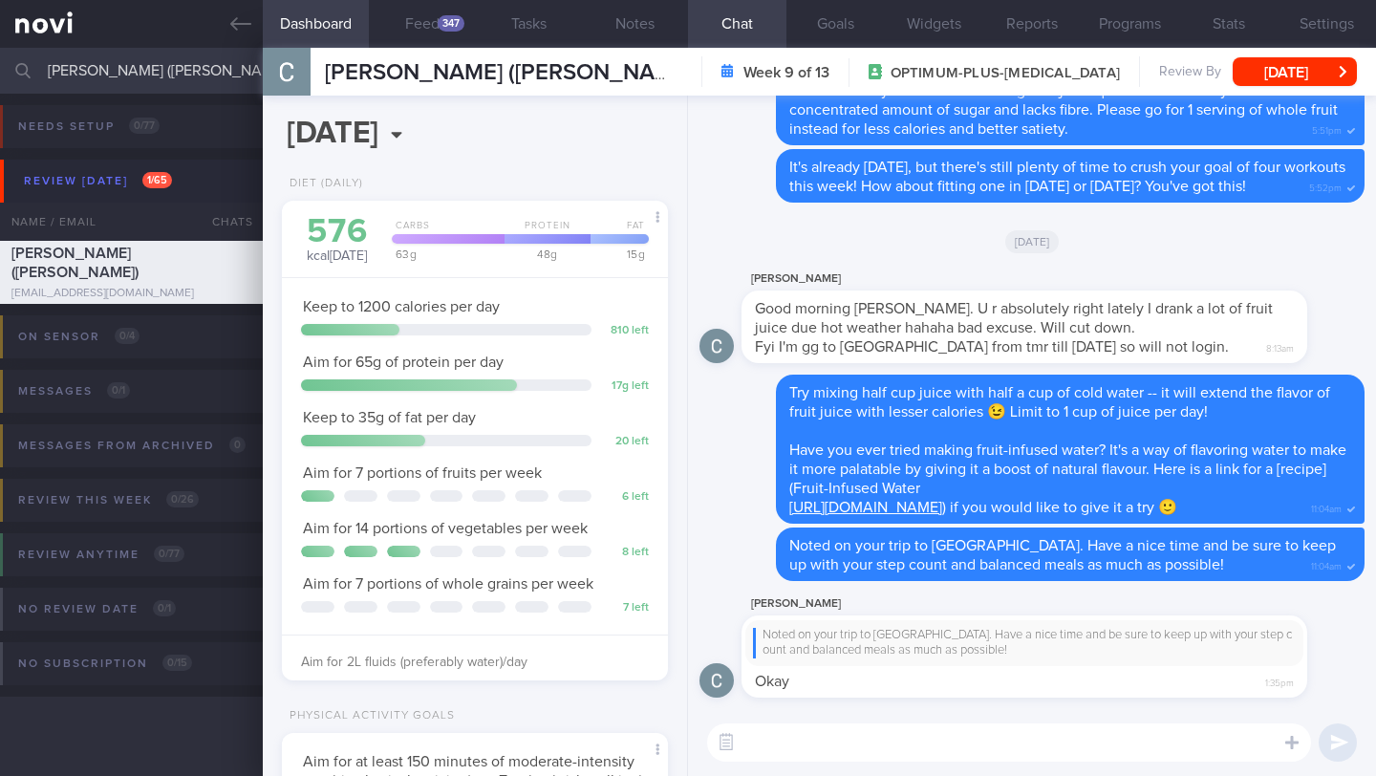
click at [794, 734] on textarea at bounding box center [1009, 742] width 604 height 38
type textarea "Hi [PERSON_NAME], how was your trip to [GEOGRAPHIC_DATA]? 🙂"
click at [1336, 743] on button "submit" at bounding box center [1337, 742] width 38 height 38
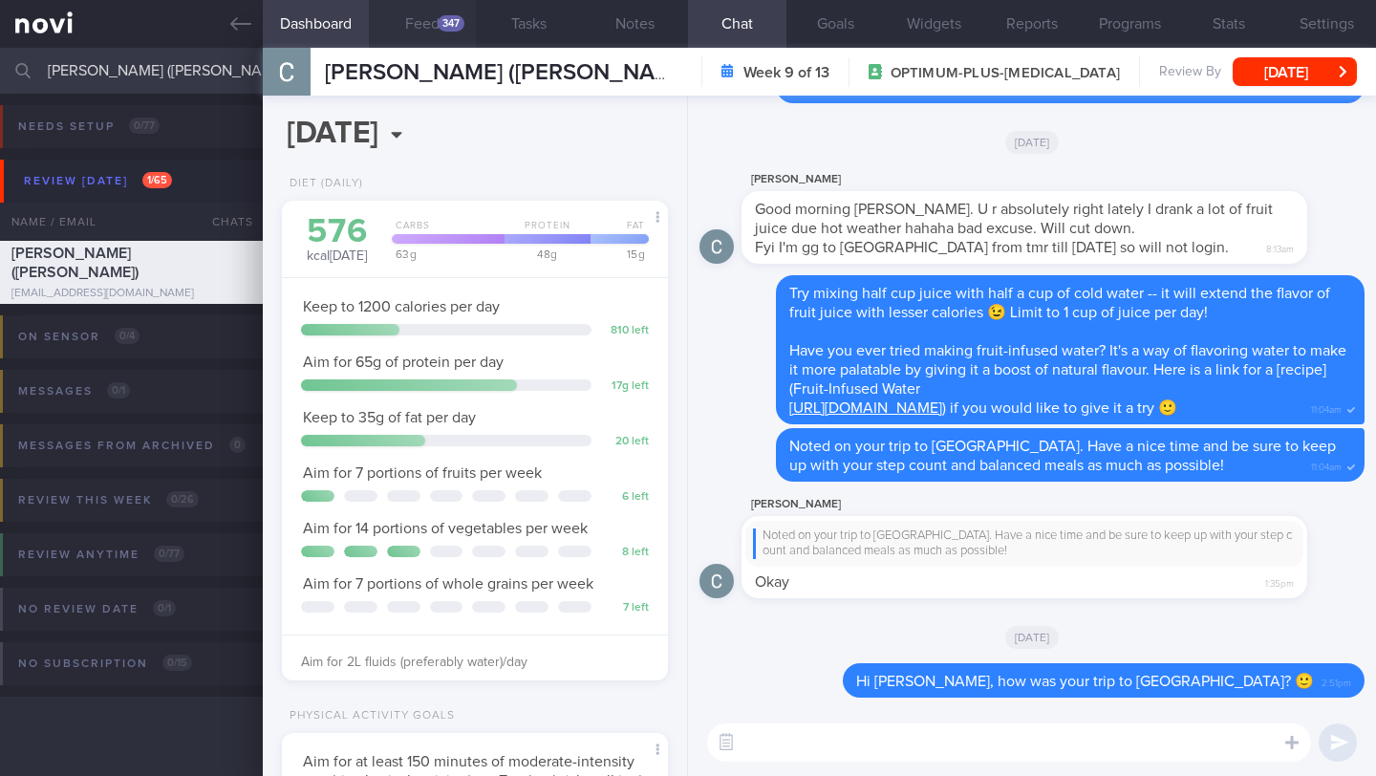
click at [466, 19] on button "Feed 347" at bounding box center [422, 24] width 106 height 48
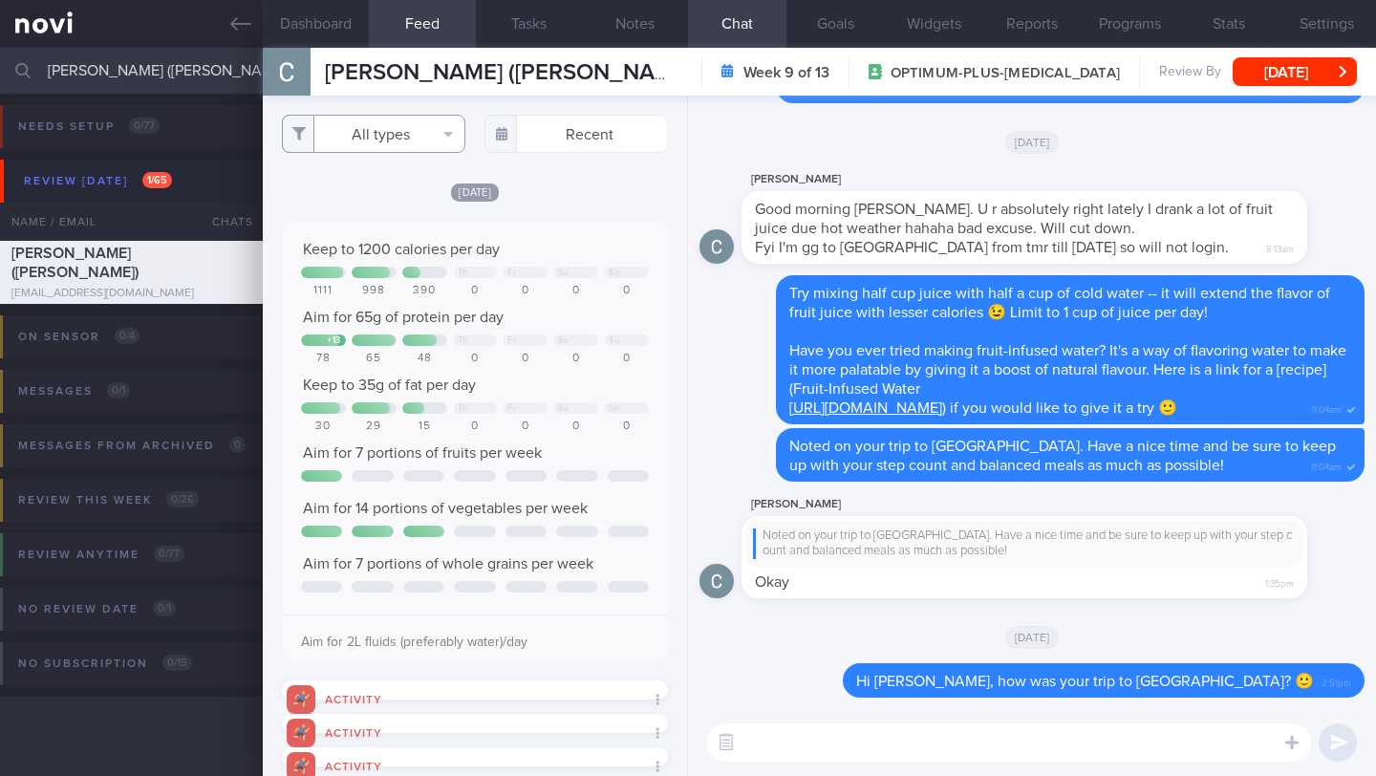
click at [392, 150] on button "All types" at bounding box center [373, 134] width 183 height 38
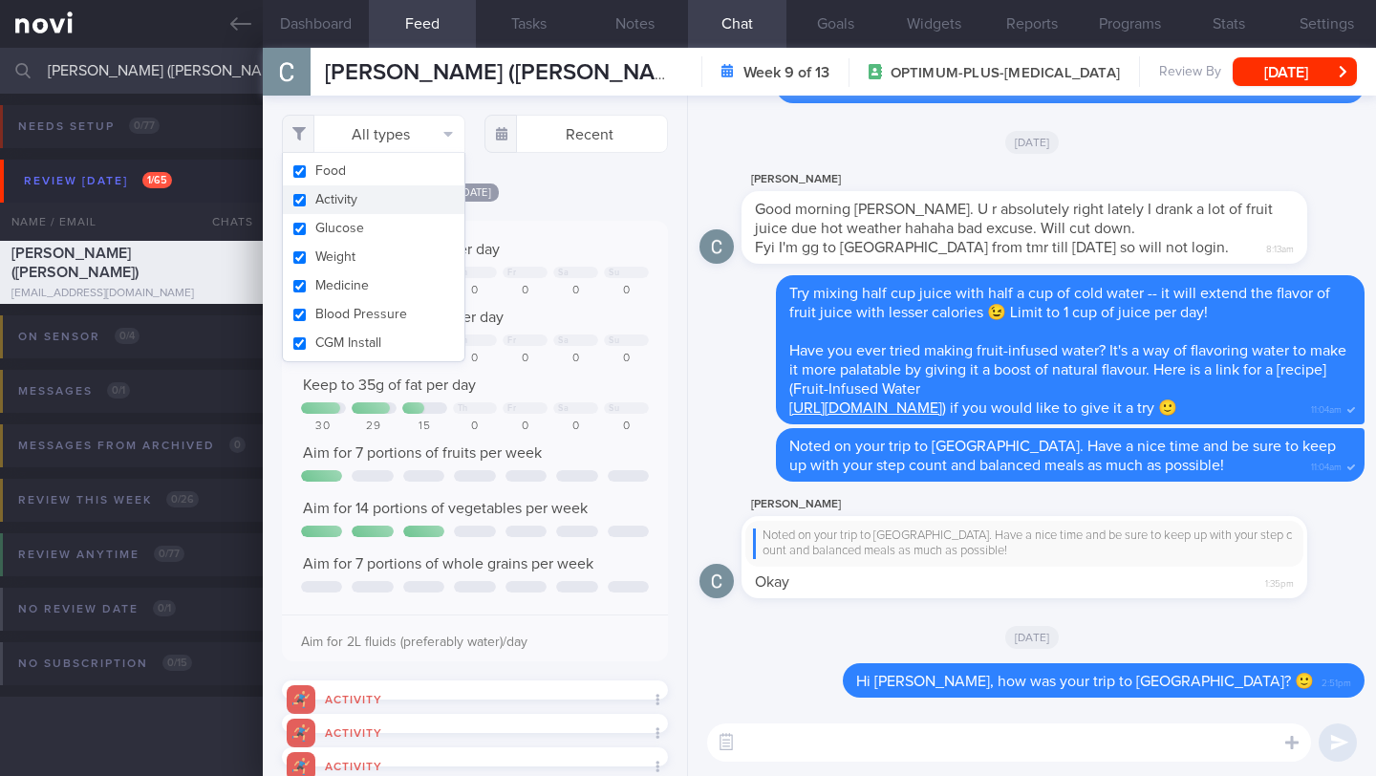
click at [387, 187] on button "Activity" at bounding box center [374, 199] width 182 height 29
checkbox input "false"
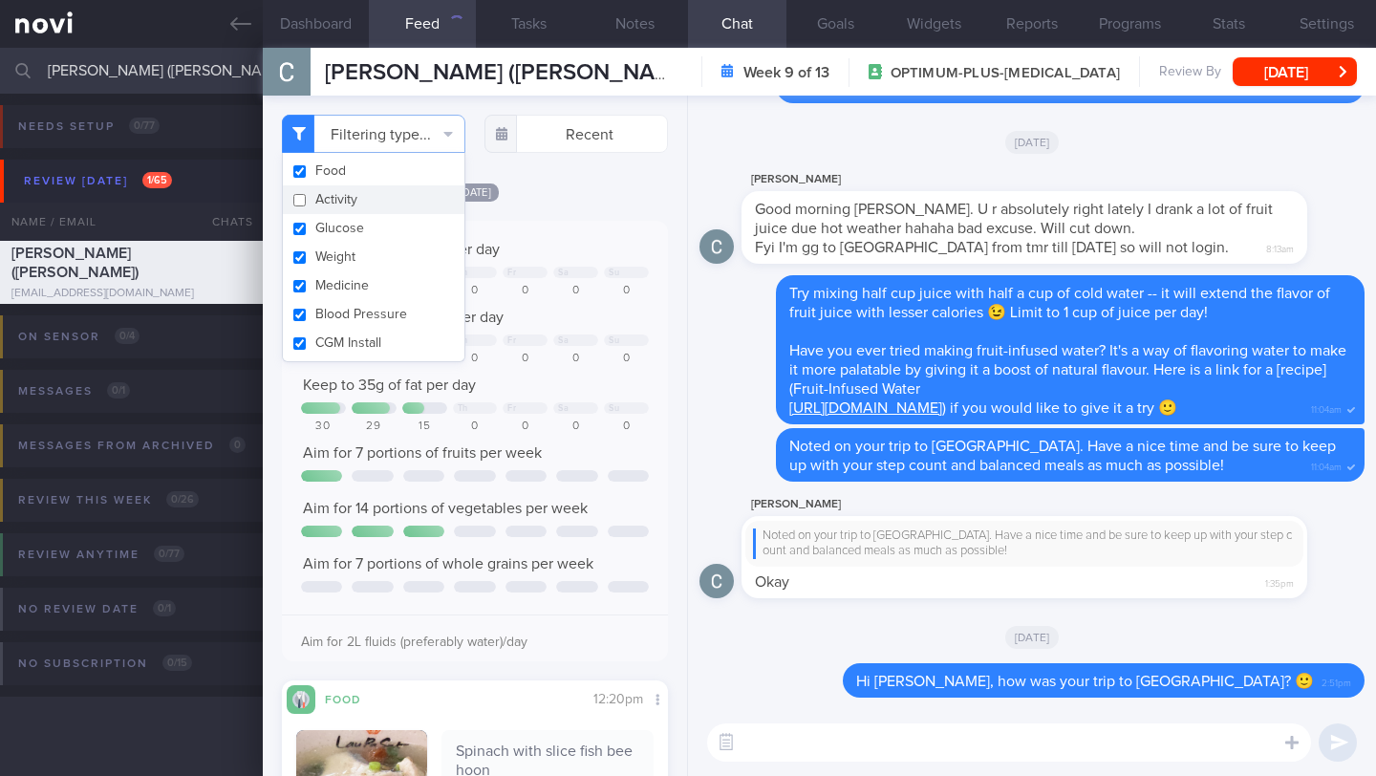
click at [564, 186] on div "Filtering type... Food Activity Glucose Weight Medicine Blood Pressure [MEDICAL…" at bounding box center [475, 436] width 424 height 680
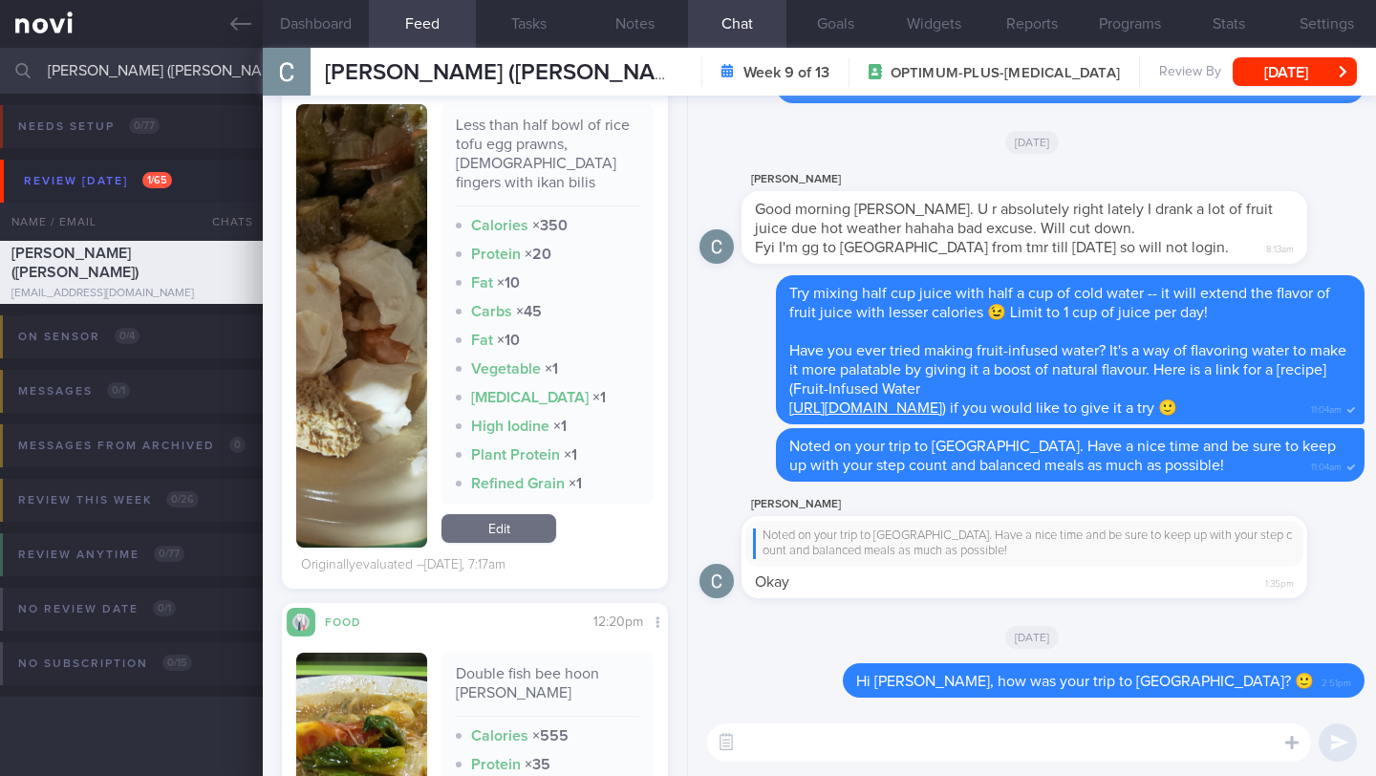
scroll to position [3405, 0]
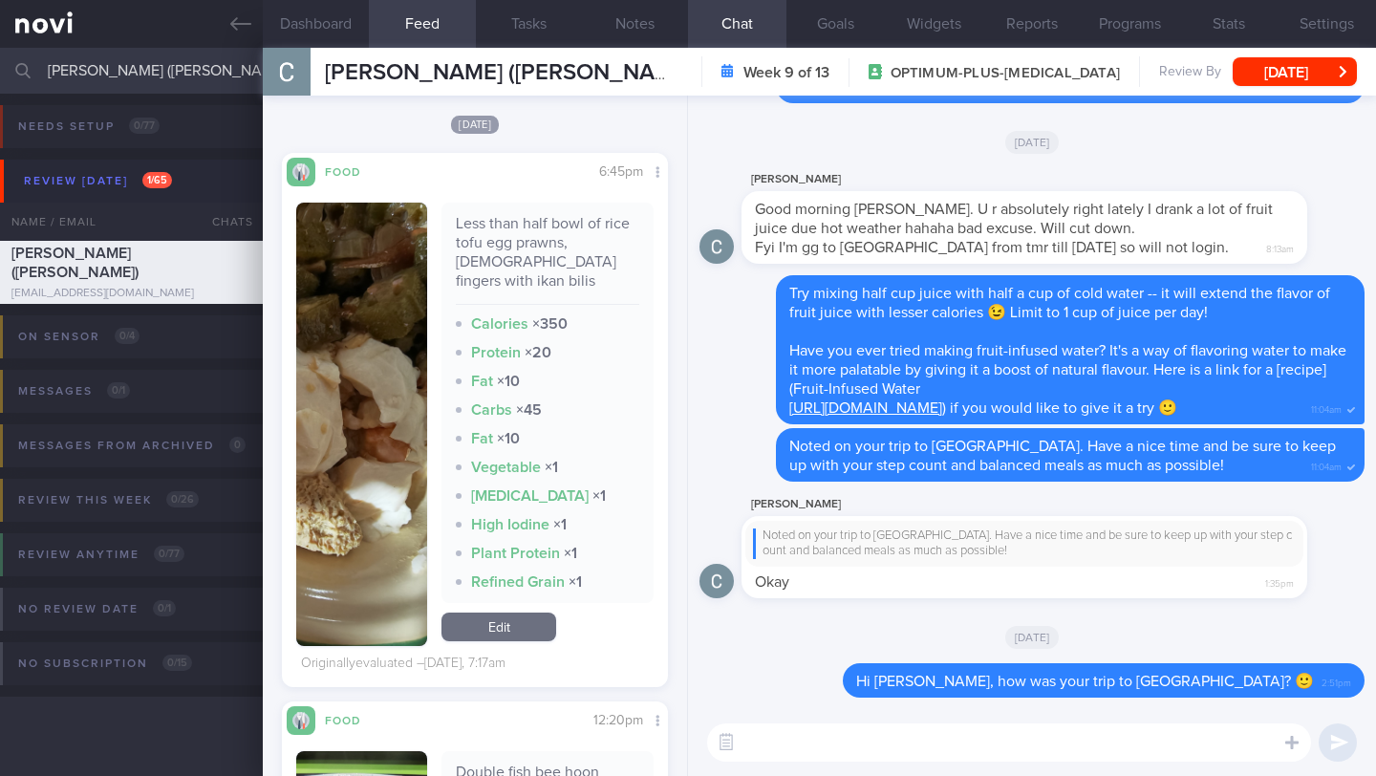
click at [344, 447] on button "button" at bounding box center [361, 424] width 131 height 443
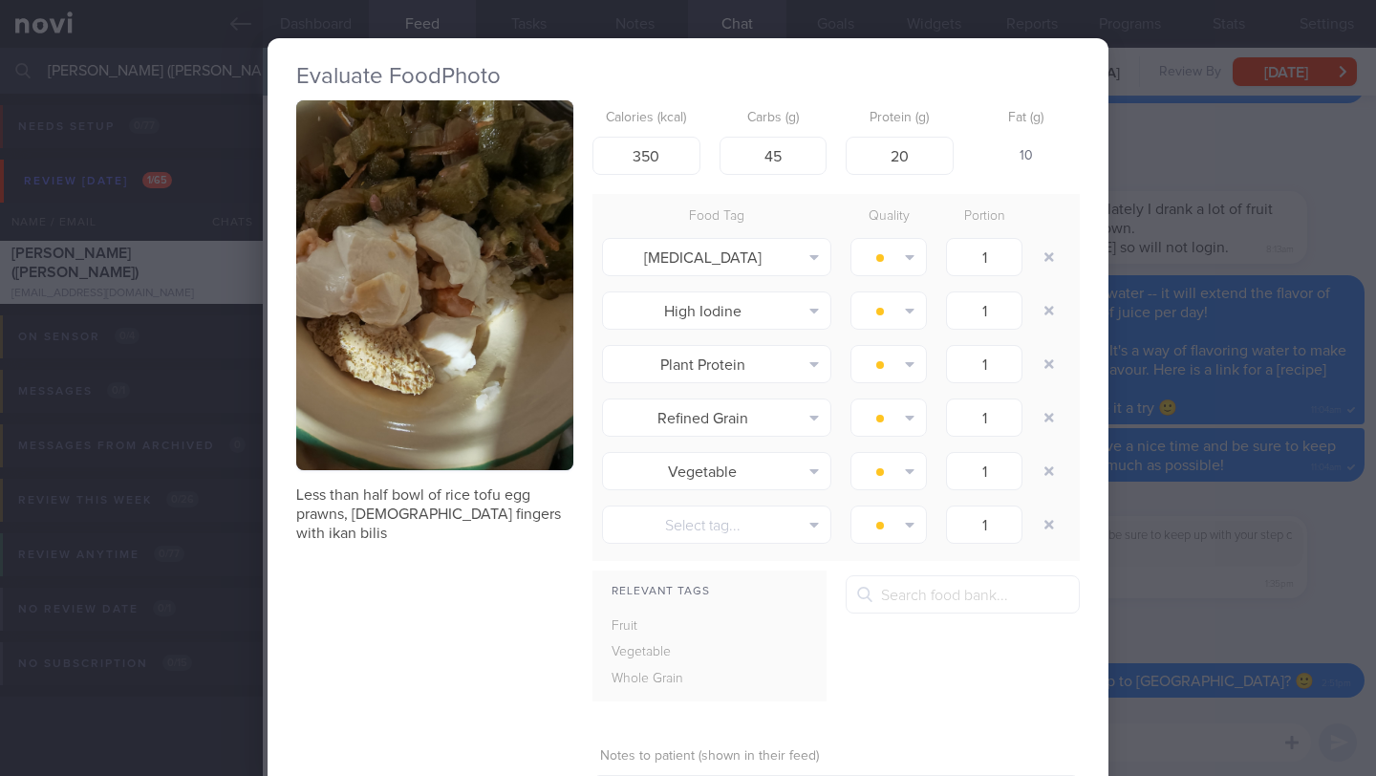
click at [1274, 580] on div "Evaluate Food Photo Less than half bowl of rice tofu egg prawns, [DEMOGRAPHIC_D…" at bounding box center [688, 388] width 1376 height 776
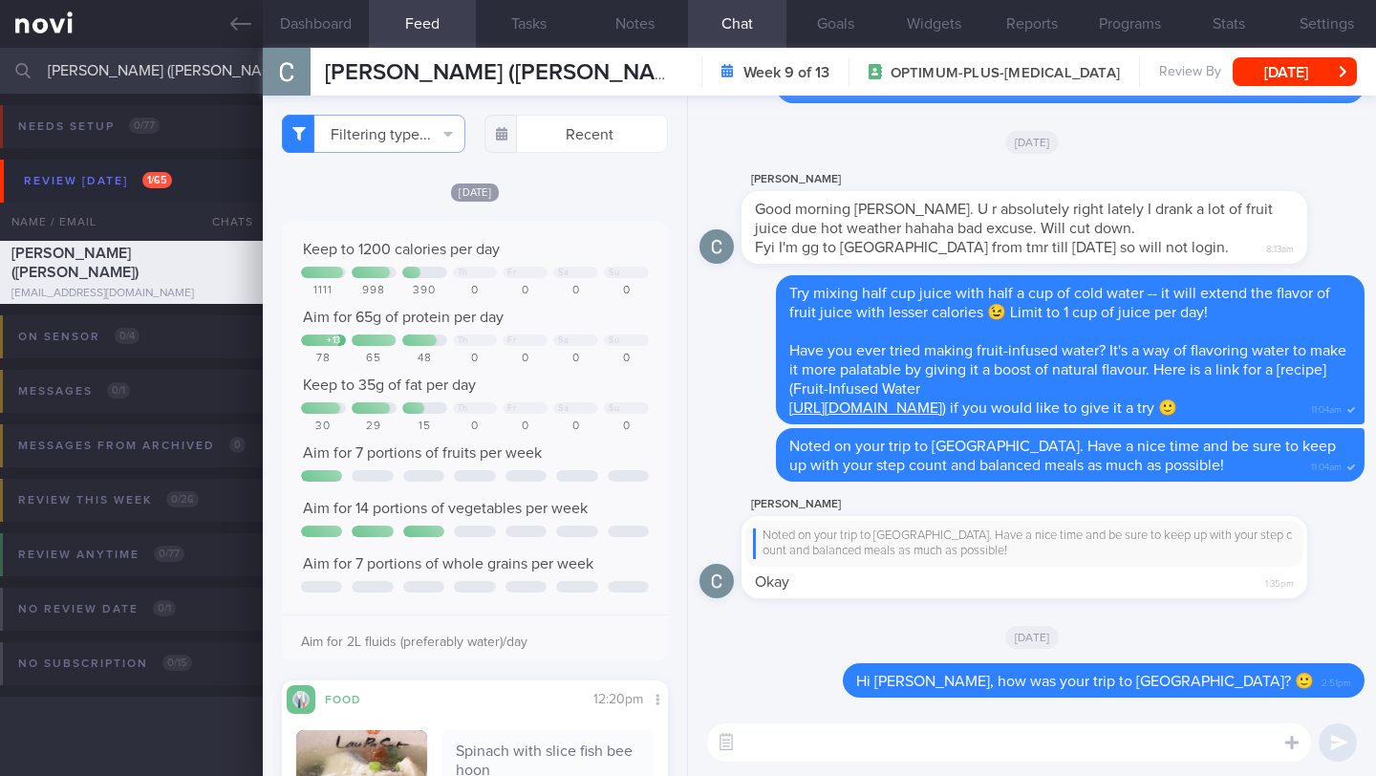
click at [757, 770] on div "​ ​" at bounding box center [1032, 742] width 688 height 67
click at [760, 754] on textarea at bounding box center [1009, 742] width 604 height 38
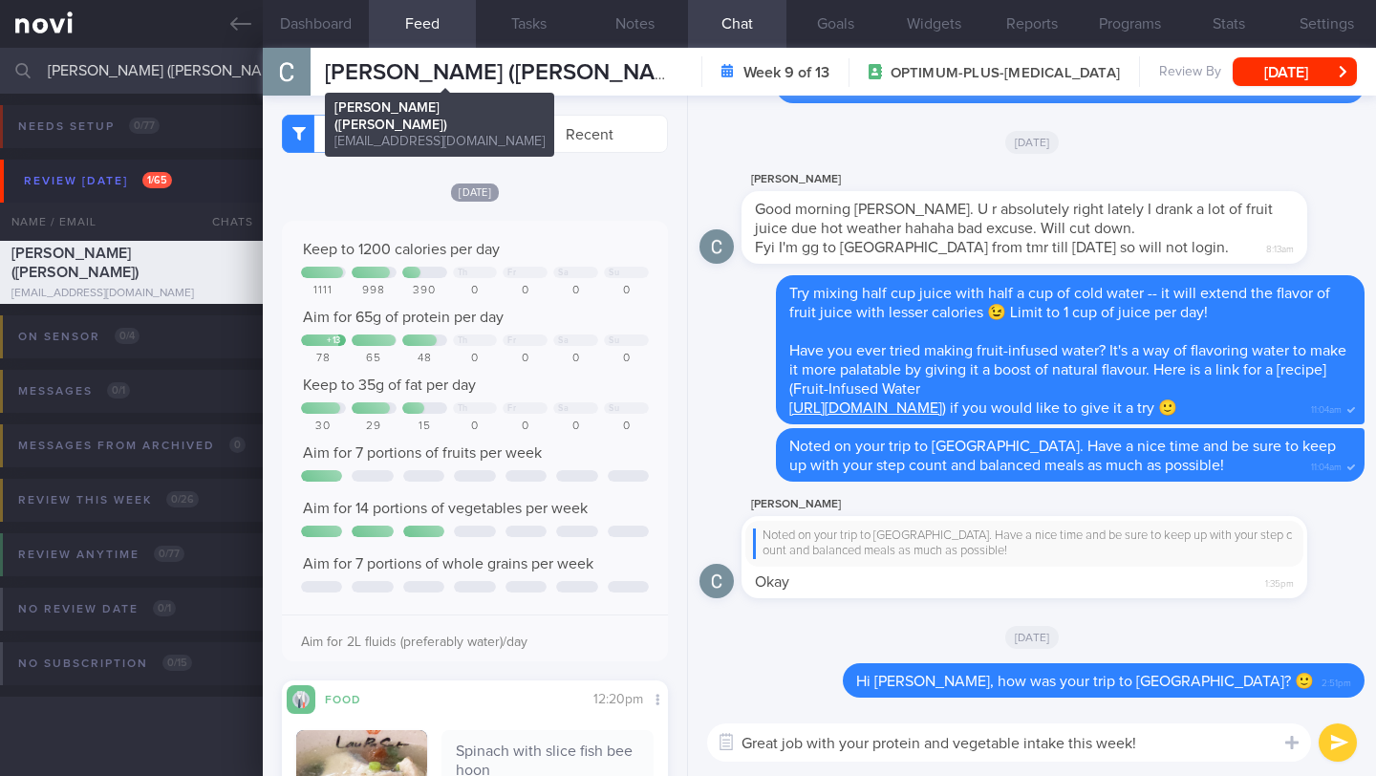
type textarea "Great job with your protein and vegetable intake this week!"
drag, startPoint x: 327, startPoint y: 73, endPoint x: 591, endPoint y: 77, distance: 264.7
click at [591, 77] on div "[PERSON_NAME] ([PERSON_NAME]) [PERSON_NAME] ([PERSON_NAME]) [EMAIL_ADDRESS][DOM…" at bounding box center [819, 72] width 1113 height 48
copy span "[PERSON_NAME] ([PERSON_NAME])"
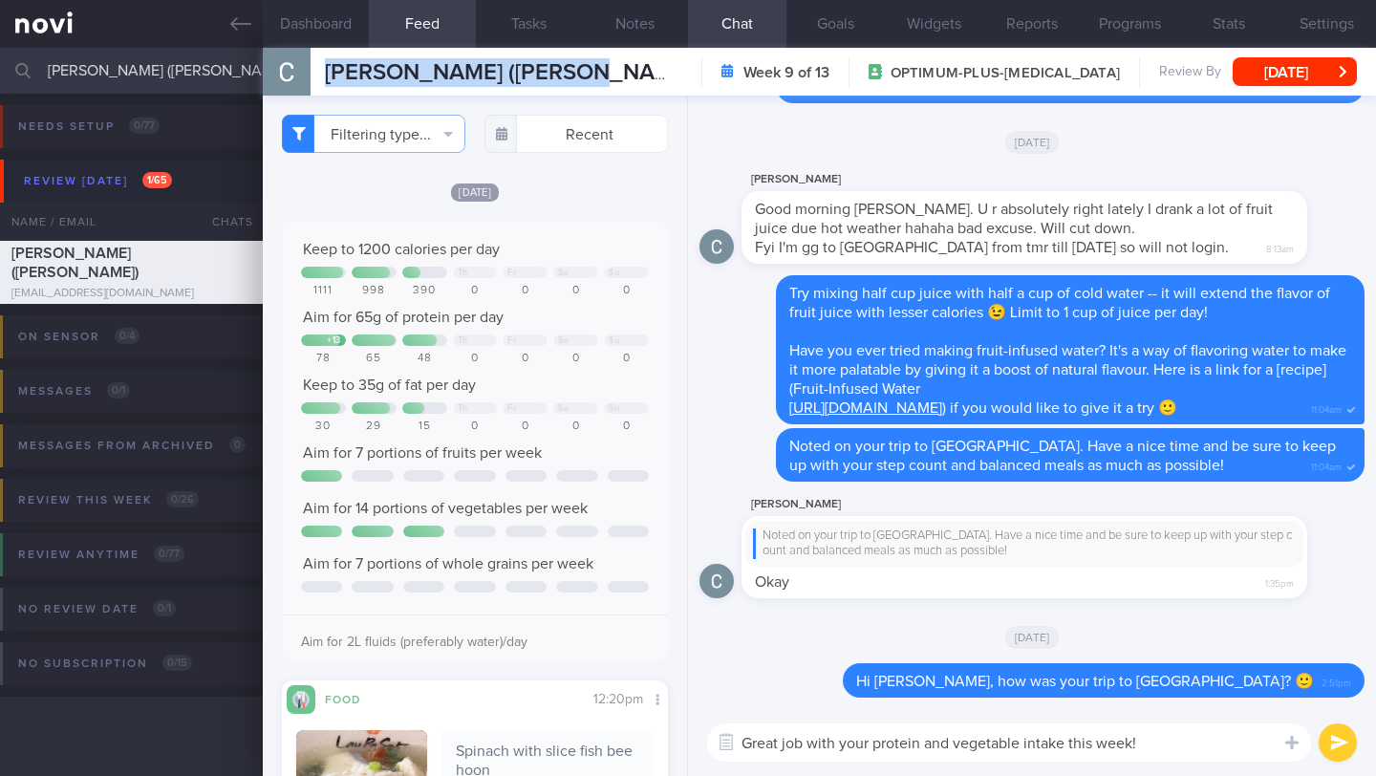
click at [1340, 752] on button "submit" at bounding box center [1337, 742] width 38 height 38
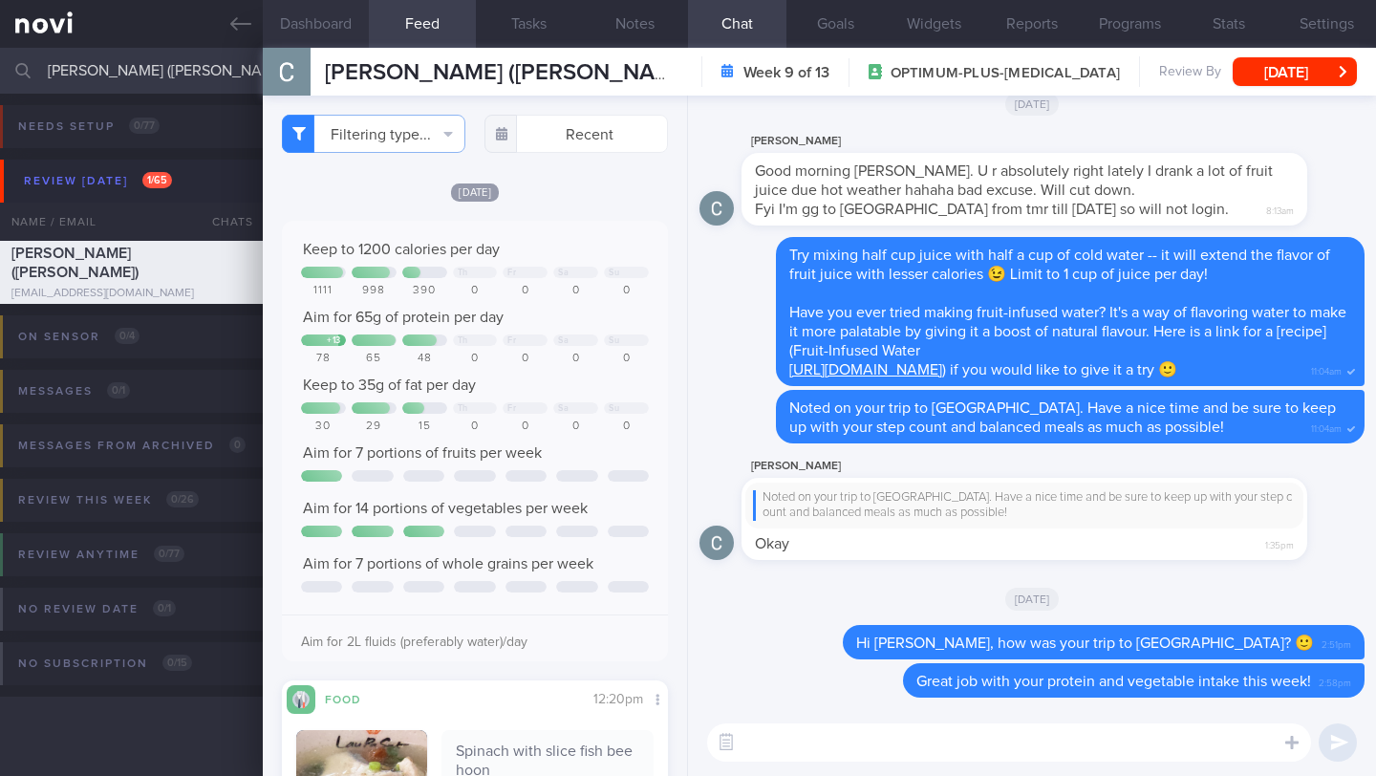
click at [329, 30] on button "Dashboard" at bounding box center [316, 24] width 106 height 48
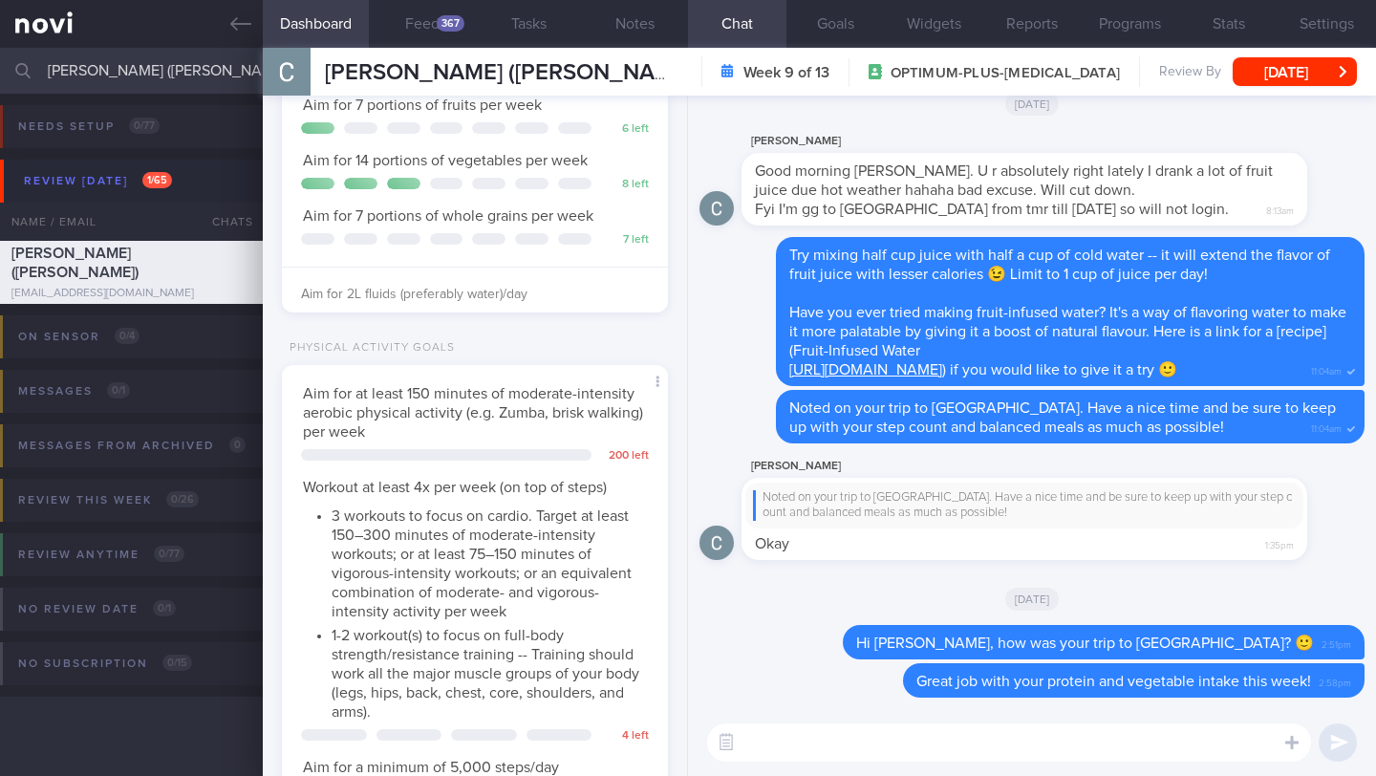
scroll to position [417, 0]
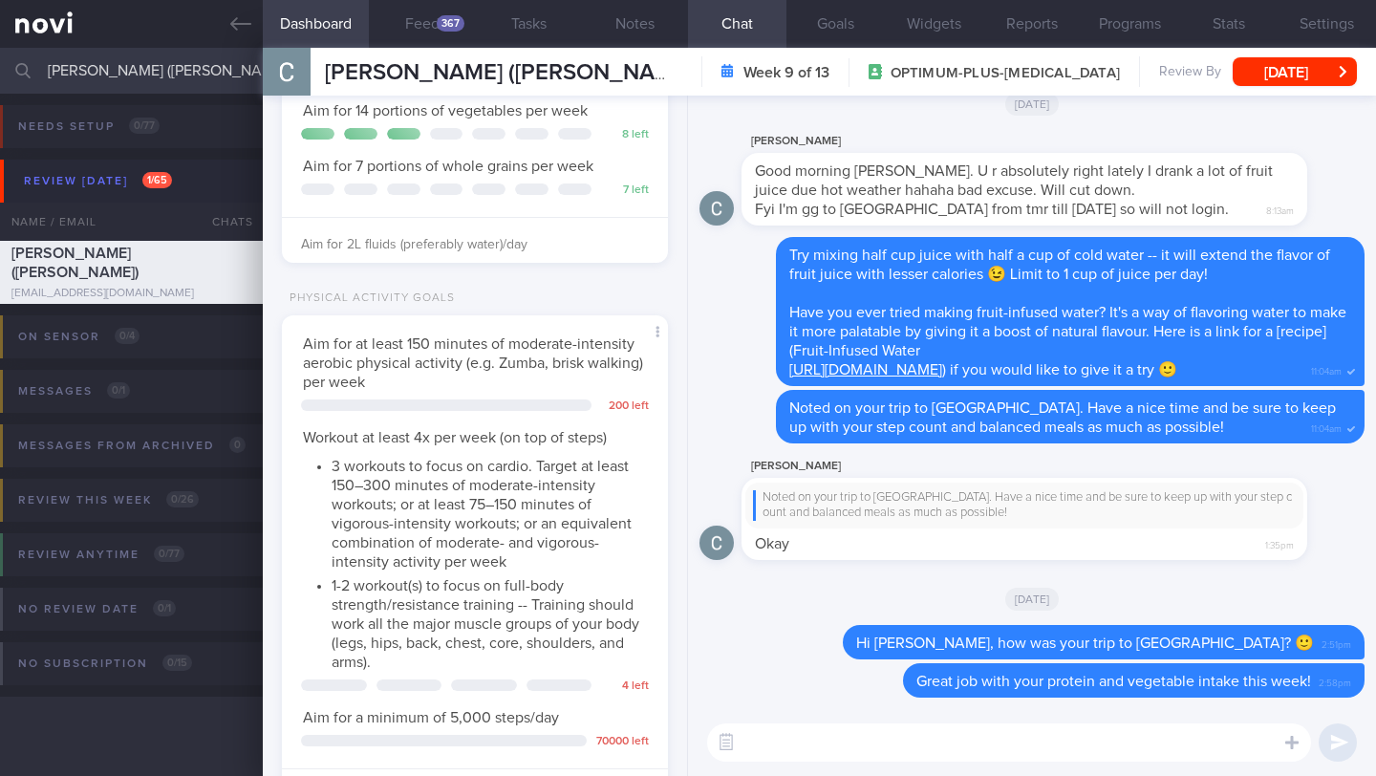
click at [768, 749] on textarea at bounding box center [1009, 742] width 604 height 38
type textarea "S"
type textarea "T"
type textarea "B"
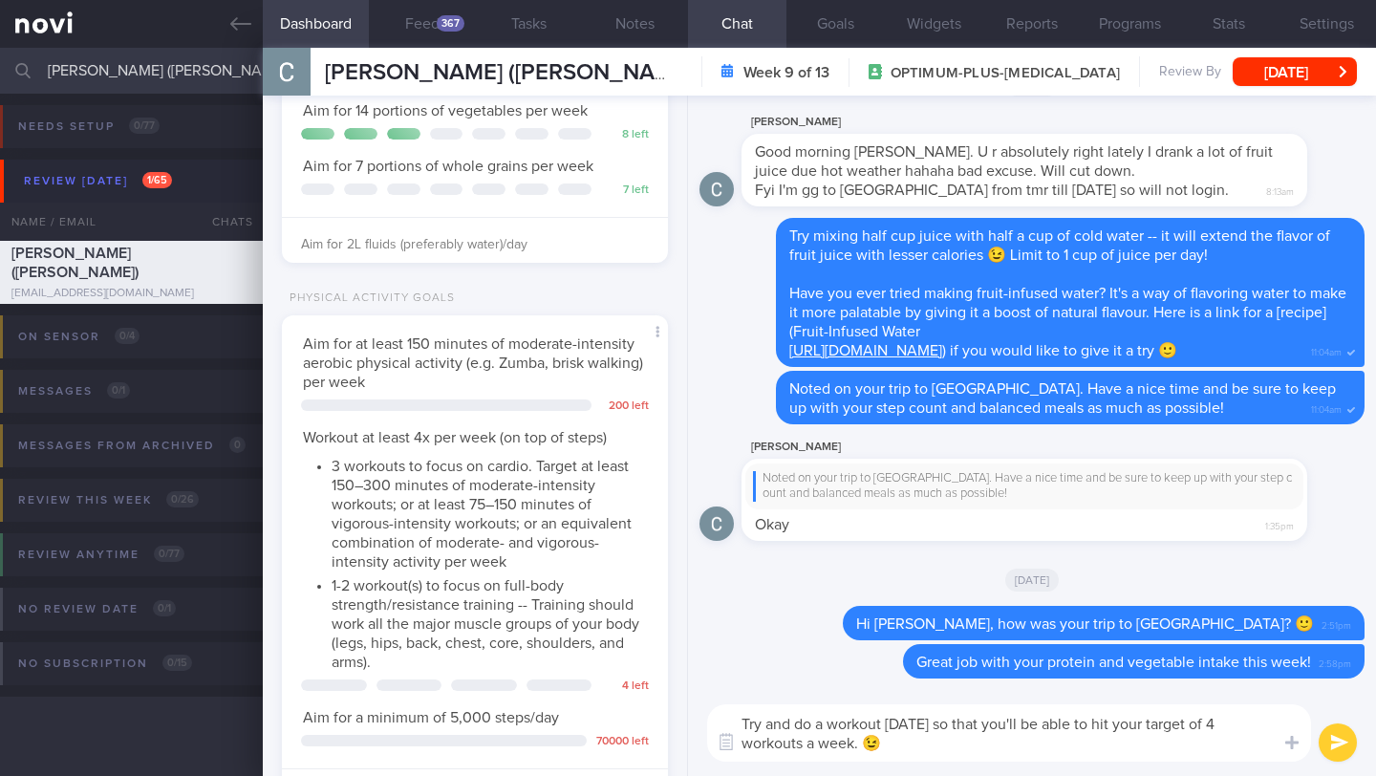
click at [795, 744] on textarea "Try and do a workout [DATE] so that you'll be able to hit your target of 4 work…" at bounding box center [1009, 732] width 604 height 57
click at [648, 32] on button "Notes" at bounding box center [635, 24] width 106 height 48
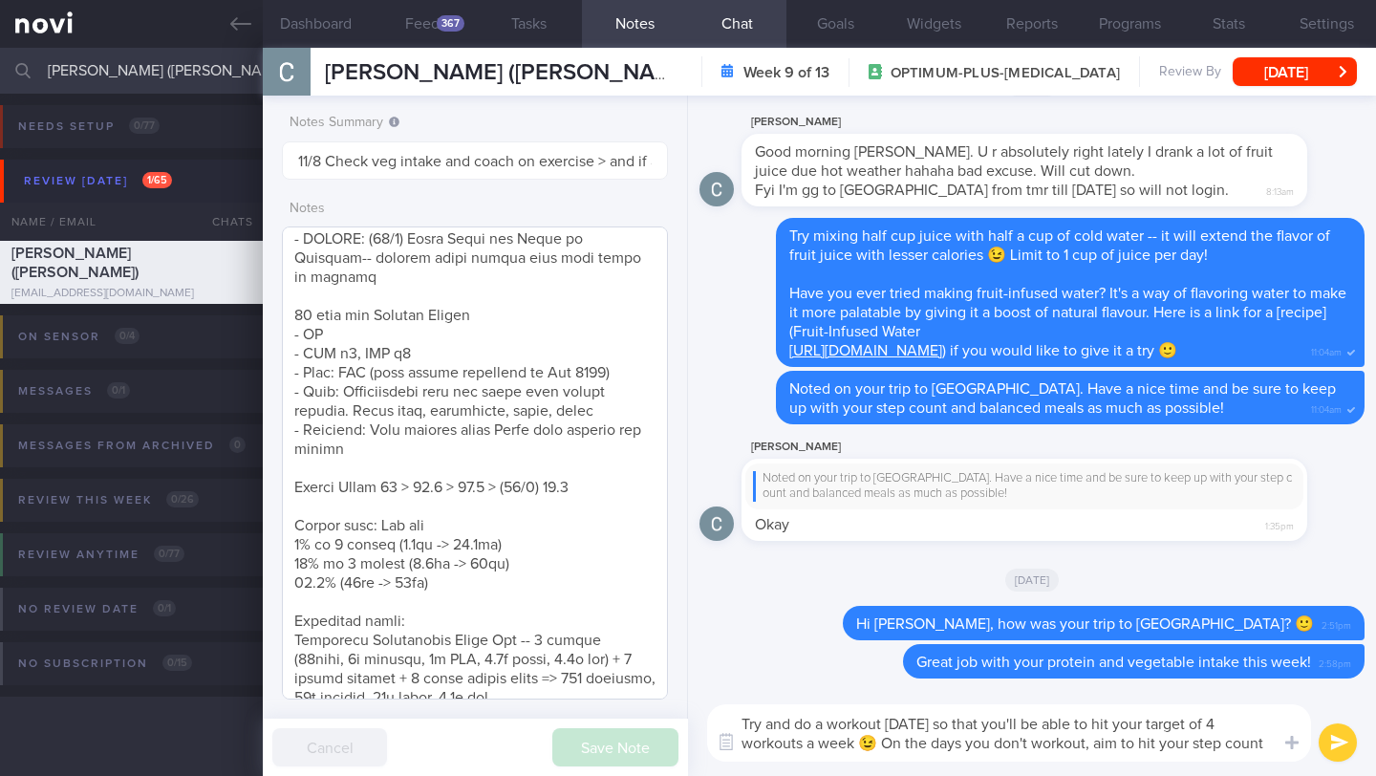
scroll to position [657, 0]
click at [326, 28] on button "Dashboard" at bounding box center [316, 24] width 106 height 48
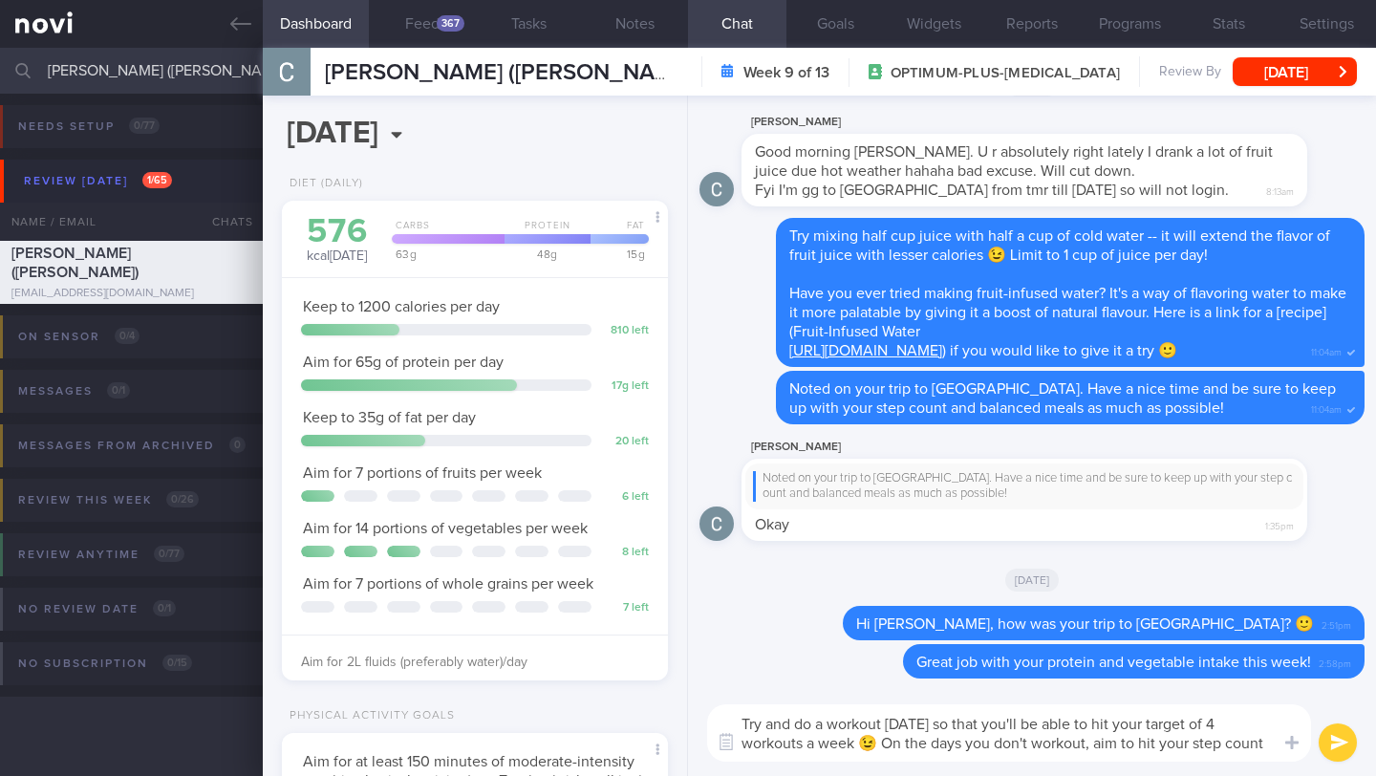
click at [1253, 742] on textarea "Try and do a workout [DATE] so that you'll be able to hit your target of 4 work…" at bounding box center [1009, 732] width 604 height 57
click at [1318, 30] on button "Settings" at bounding box center [1326, 24] width 98 height 48
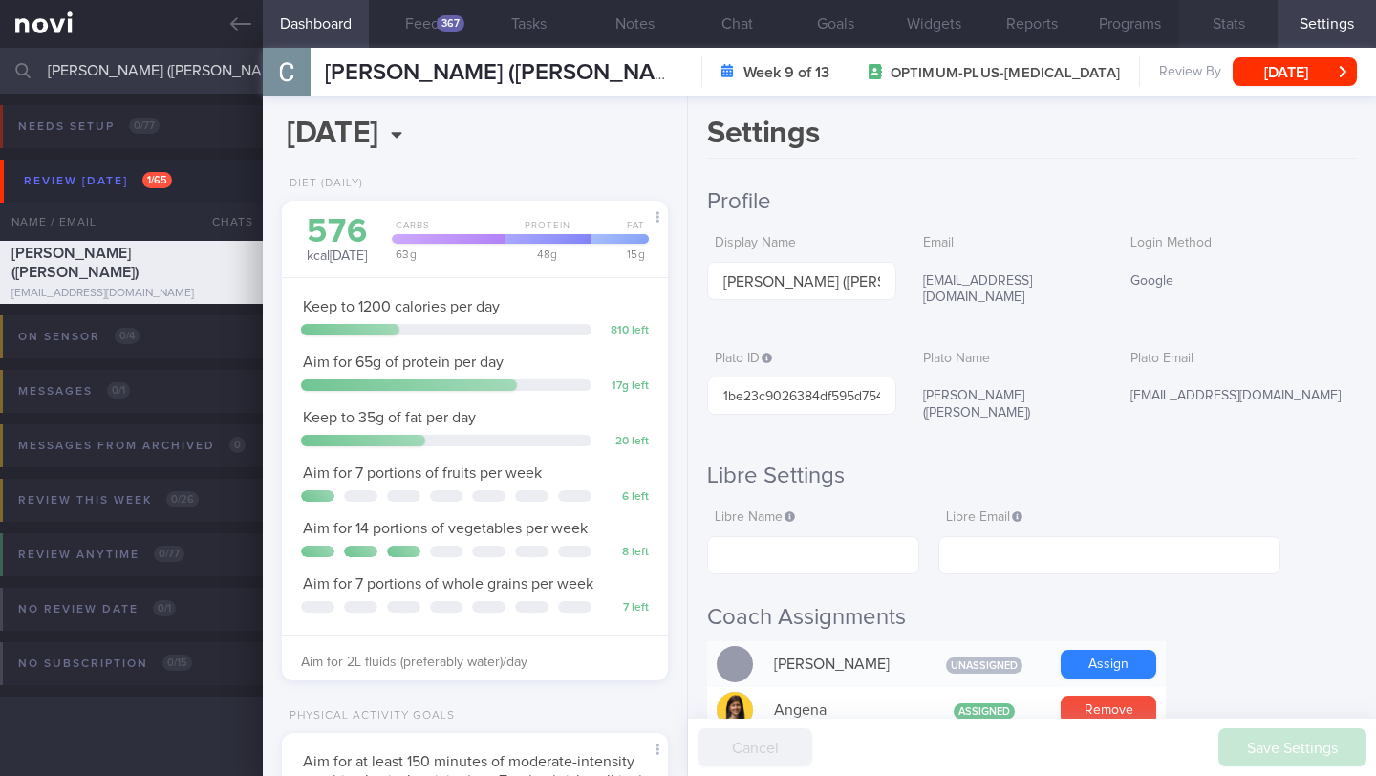
click at [1270, 29] on button "Stats" at bounding box center [1228, 24] width 98 height 48
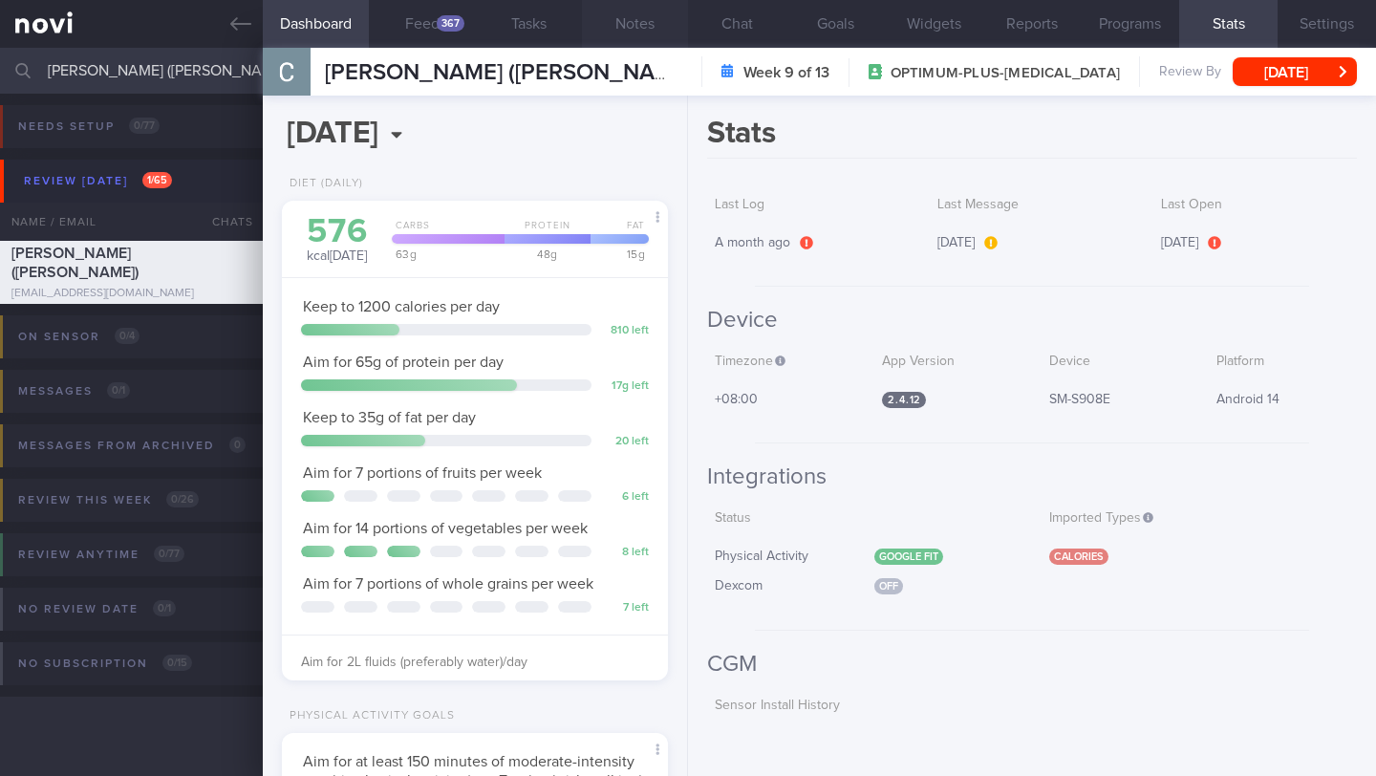
click at [639, 28] on button "Notes" at bounding box center [635, 24] width 106 height 48
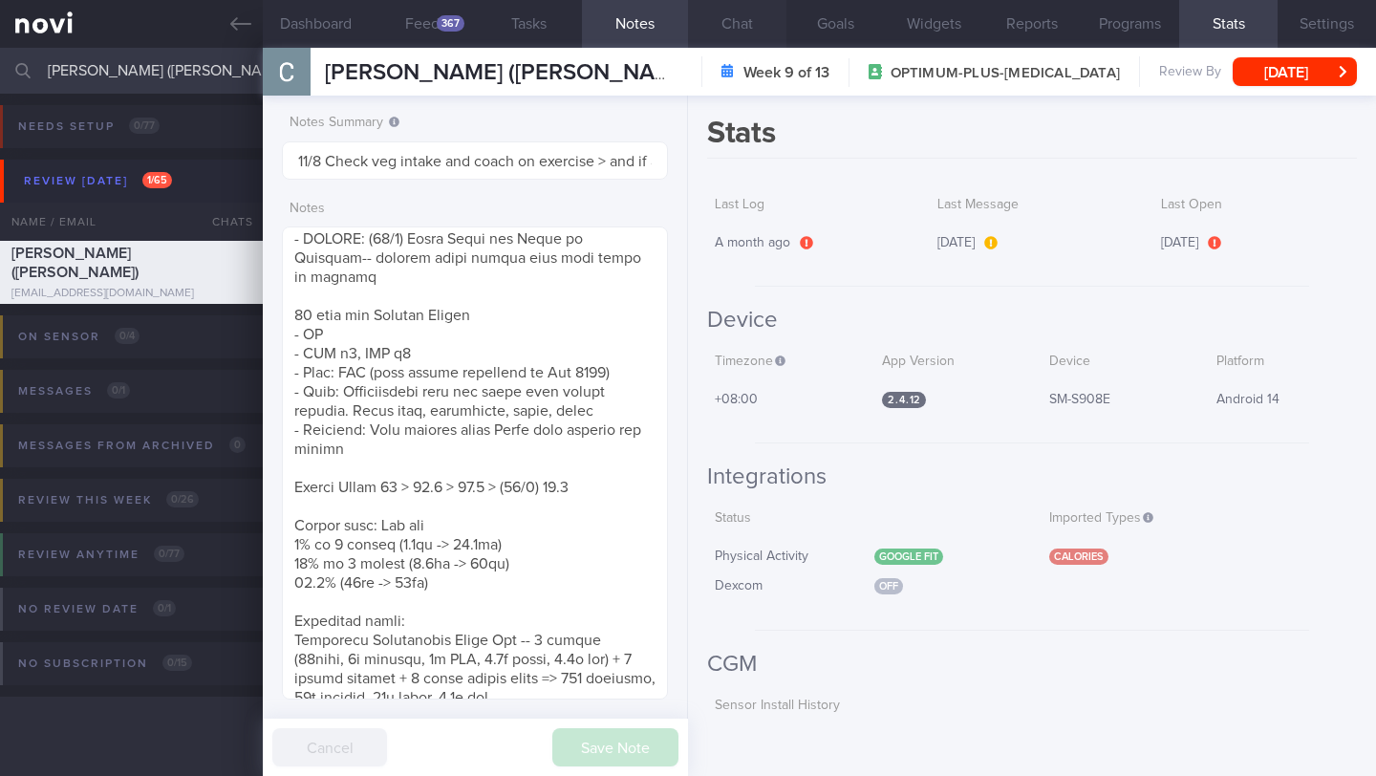
click at [731, 31] on button "Chat" at bounding box center [737, 24] width 98 height 48
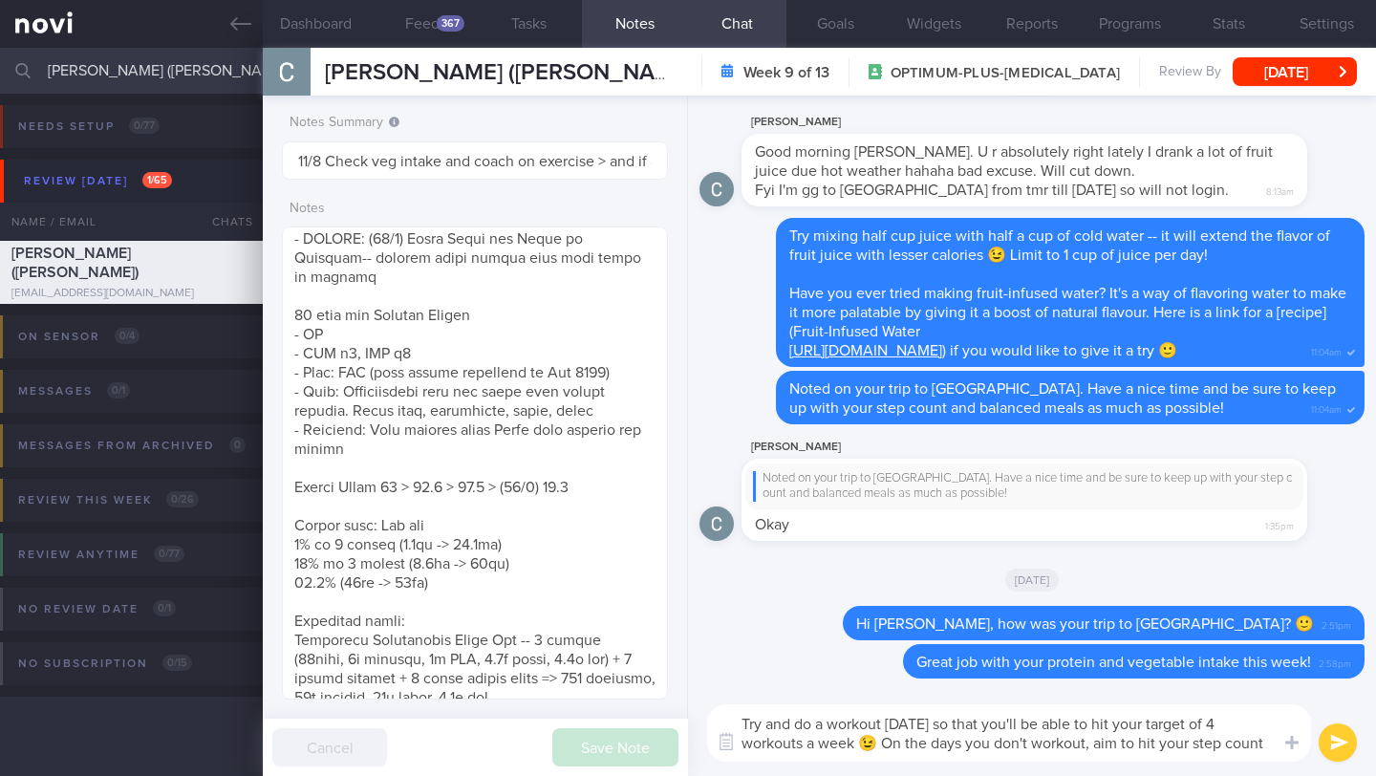
drag, startPoint x: 1092, startPoint y: 746, endPoint x: 1117, endPoint y: 743, distance: 25.0
click at [1117, 743] on textarea "Try and do a workout [DATE] so that you'll be able to hit your target of 4 work…" at bounding box center [1009, 732] width 604 height 57
drag, startPoint x: 1267, startPoint y: 743, endPoint x: 1226, endPoint y: 743, distance: 41.1
click at [1226, 743] on textarea "Try and do a workout [DATE] so that you'll be able to hit your target of 4 work…" at bounding box center [1009, 732] width 604 height 57
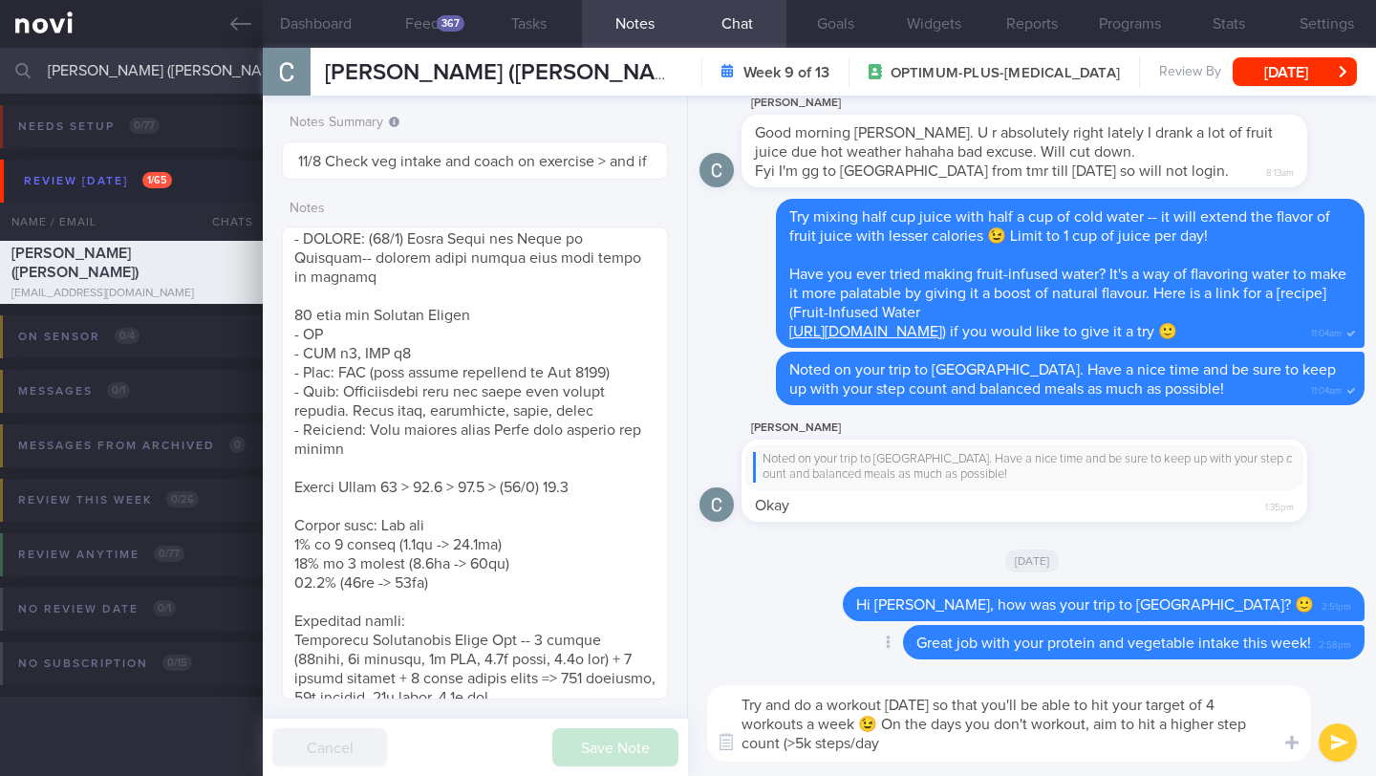
type textarea "Try and do a workout [DATE] so that you'll be able to hit your target of 4 work…"
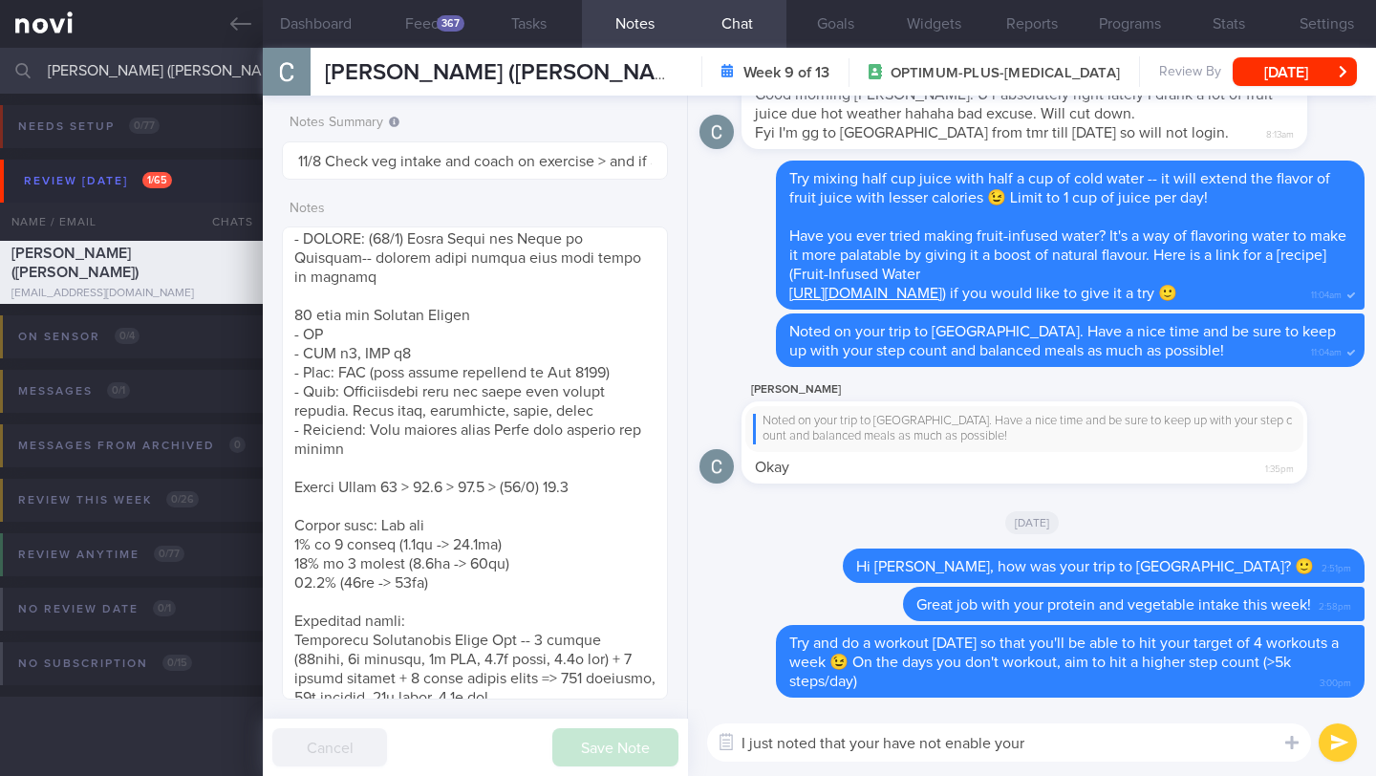
drag, startPoint x: 885, startPoint y: 742, endPoint x: 1098, endPoint y: 729, distance: 213.5
click at [1094, 732] on textarea "I just noted that your have not enable your" at bounding box center [1009, 742] width 604 height 38
click at [1085, 741] on textarea "I just noted that your have not enable your" at bounding box center [1009, 742] width 604 height 38
drag, startPoint x: 1070, startPoint y: 743, endPoint x: 888, endPoint y: 744, distance: 182.5
click at [888, 744] on textarea "I just noted that your have not enable your" at bounding box center [1009, 742] width 604 height 38
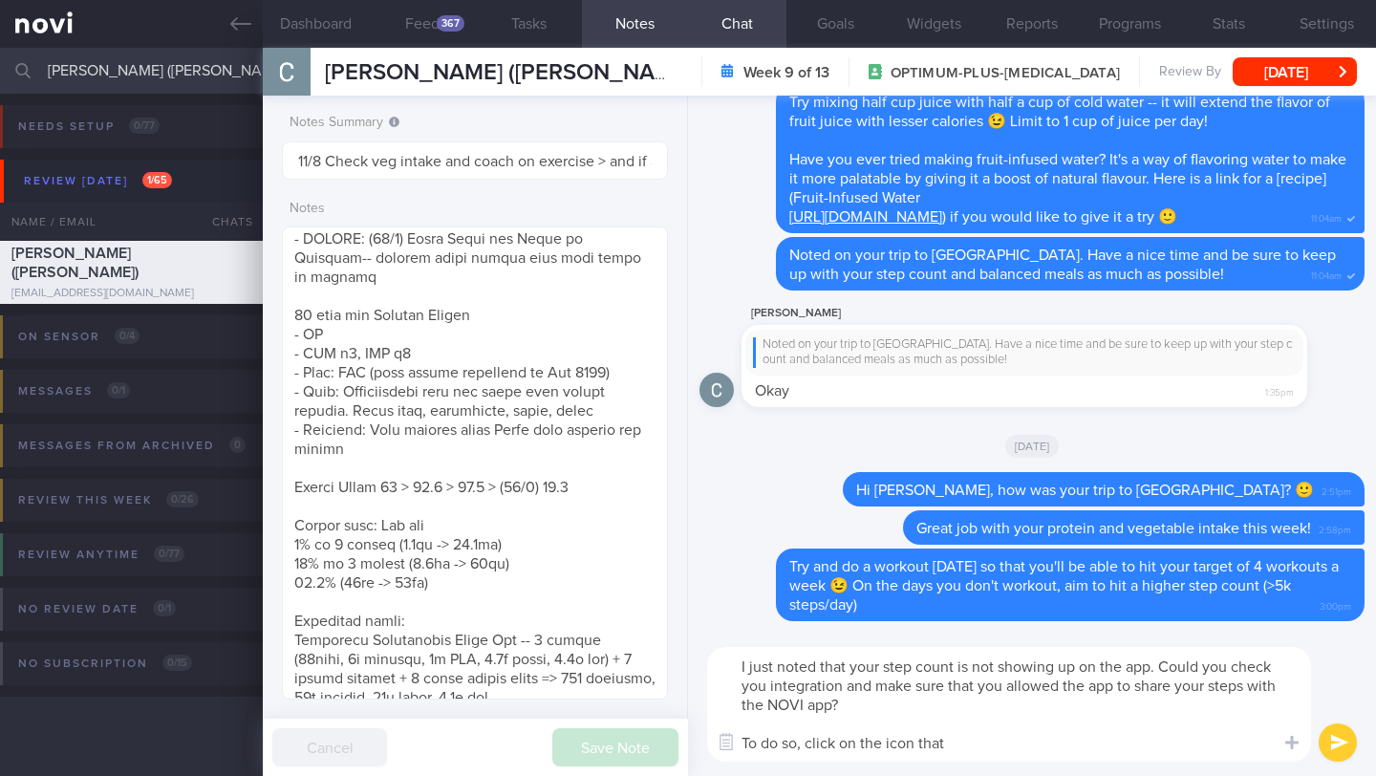
click at [972, 745] on textarea "I just noted that your step count is not showing up on the app. Could you check…" at bounding box center [1009, 704] width 604 height 115
drag, startPoint x: 835, startPoint y: 742, endPoint x: 808, endPoint y: 743, distance: 26.8
click at [808, 743] on textarea "I just noted that your step count is not showing up on the app. Could you check…" at bounding box center [1009, 704] width 604 height 115
click at [1177, 745] on textarea "I just noted that your step count is not showing up on the app. Could you check…" at bounding box center [1009, 704] width 604 height 115
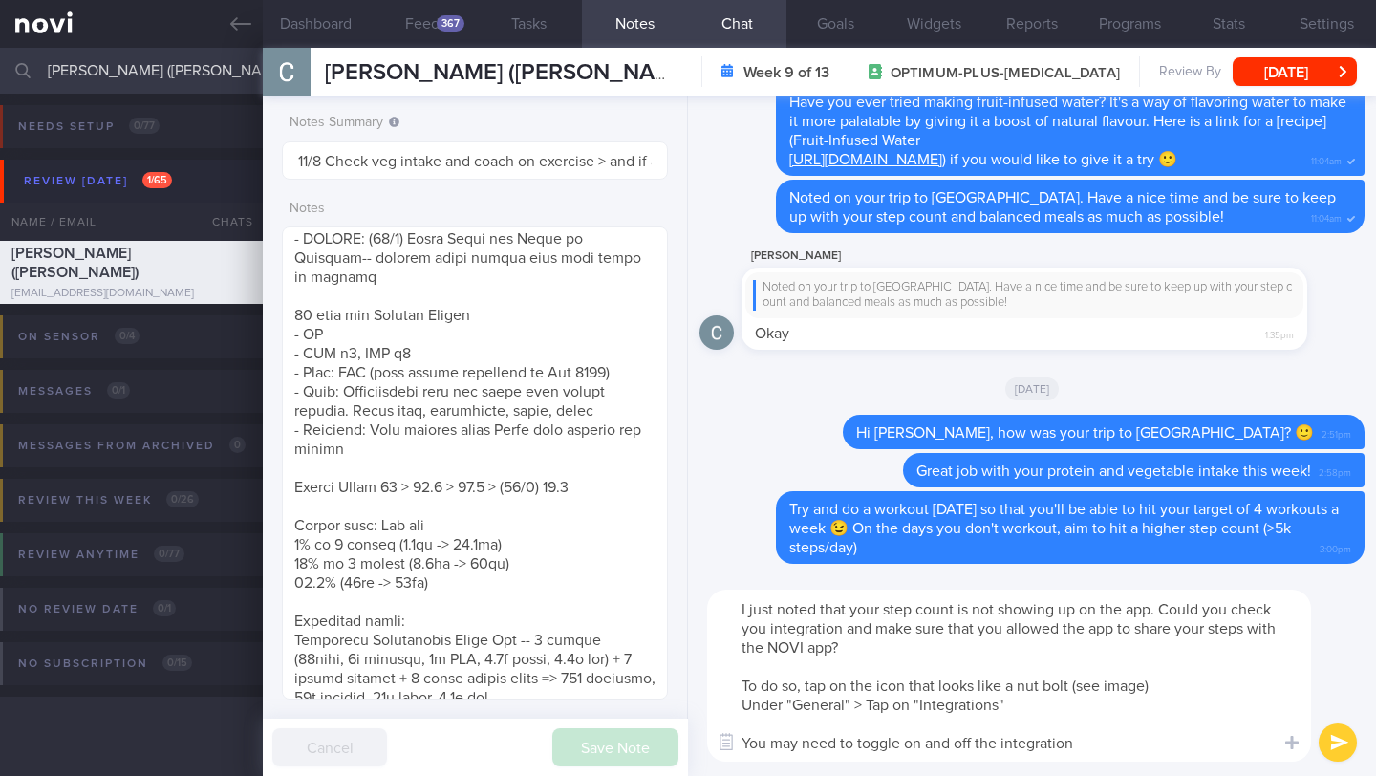
click at [1116, 728] on textarea "I just noted that your step count is not showing up on the app. Could you check…" at bounding box center [1009, 675] width 604 height 172
click at [1102, 751] on textarea "I just noted that your step count is not showing up on the app. Could you check…" at bounding box center [1009, 675] width 604 height 172
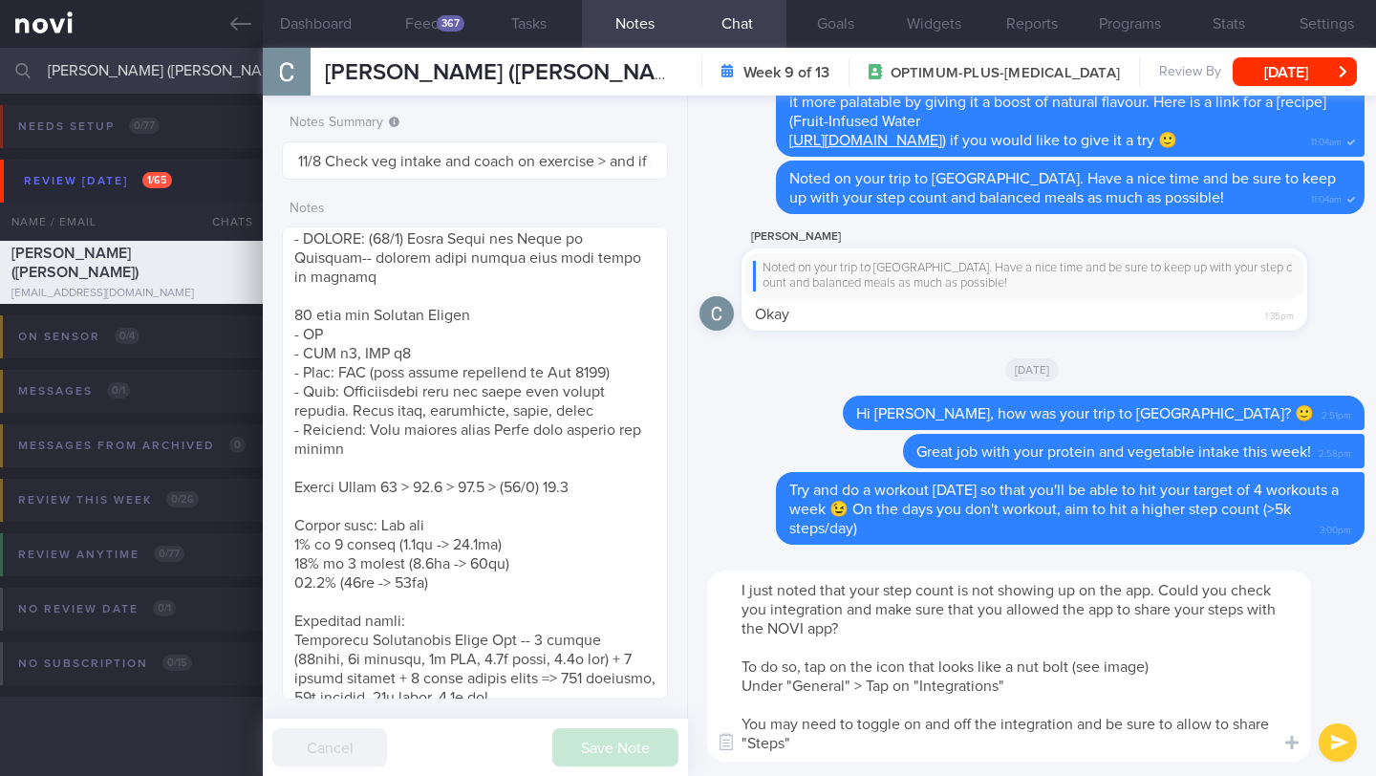
drag, startPoint x: 730, startPoint y: 588, endPoint x: 815, endPoint y: 665, distance: 115.0
click at [793, 775] on div "I just noted that your step count is not showing up on the app. Could you check…" at bounding box center [1032, 666] width 688 height 220
paste textarea "iced that your step count isn't showing up in the app. Could you please check y…"
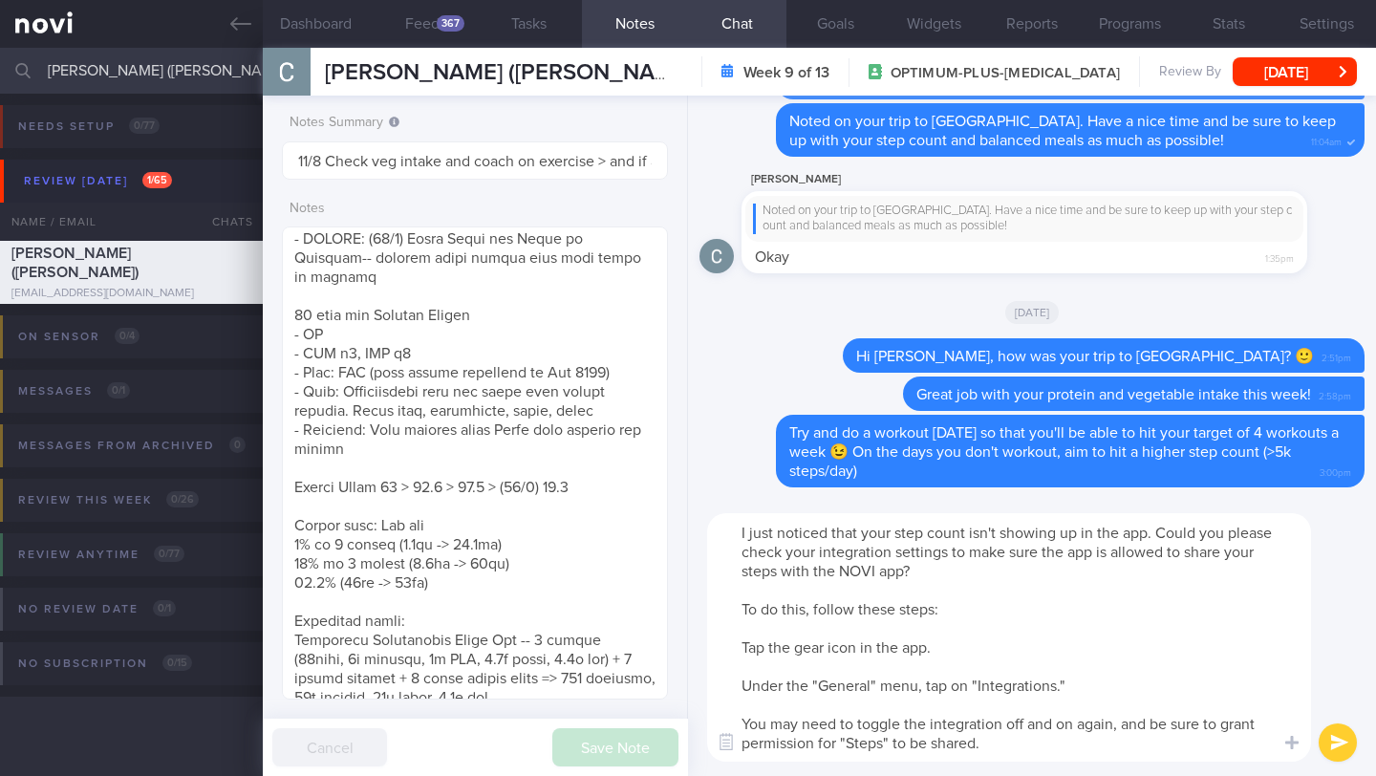
click at [1068, 552] on textarea "I just noticed that your step count isn't showing up in the app. Could you plea…" at bounding box center [1009, 637] width 604 height 248
drag, startPoint x: 1073, startPoint y: 555, endPoint x: 1088, endPoint y: 555, distance: 15.3
click at [1088, 555] on textarea "I just noticed that your step count isn't showing up in the app. Could you plea…" at bounding box center [1009, 637] width 604 height 248
drag, startPoint x: 1092, startPoint y: 555, endPoint x: 1045, endPoint y: 555, distance: 46.8
click at [1045, 555] on textarea "I just noticed that your step count isn't showing up in the app. Could you plea…" at bounding box center [1009, 637] width 604 height 248
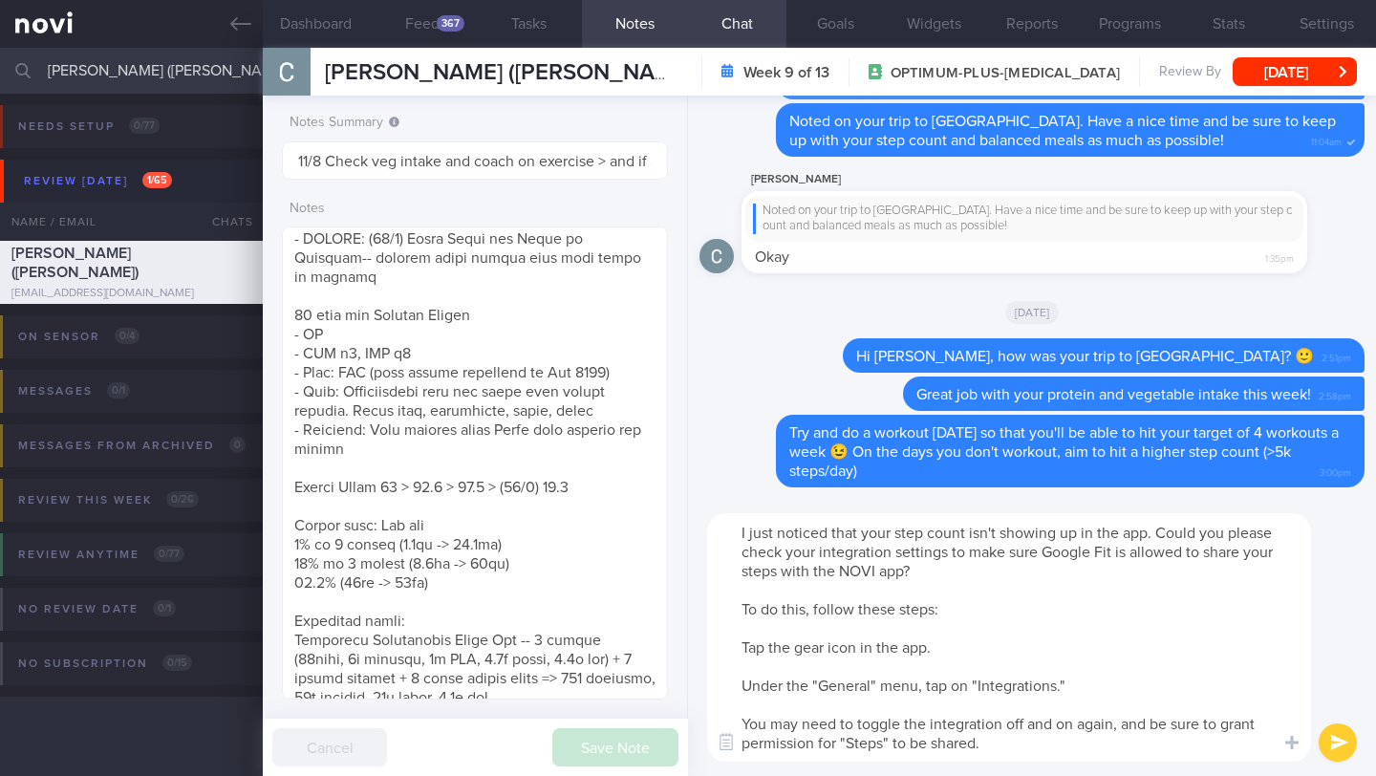
click at [1047, 553] on textarea "I just noticed that your step count isn't showing up in the app. Could you plea…" at bounding box center [1009, 637] width 604 height 248
click at [1040, 559] on textarea "I just noticed that your step count isn't showing up in the app. Could you plea…" at bounding box center [1009, 637] width 604 height 248
drag, startPoint x: 766, startPoint y: 571, endPoint x: 731, endPoint y: 573, distance: 35.4
click at [731, 573] on textarea "I just noticed that your step count isn't showing up in the app. Could you plea…" at bounding box center [1009, 637] width 604 height 248
click at [736, 627] on textarea "I just noticed that your step count isn't showing up in the app. Could you plea…" at bounding box center [1009, 637] width 604 height 248
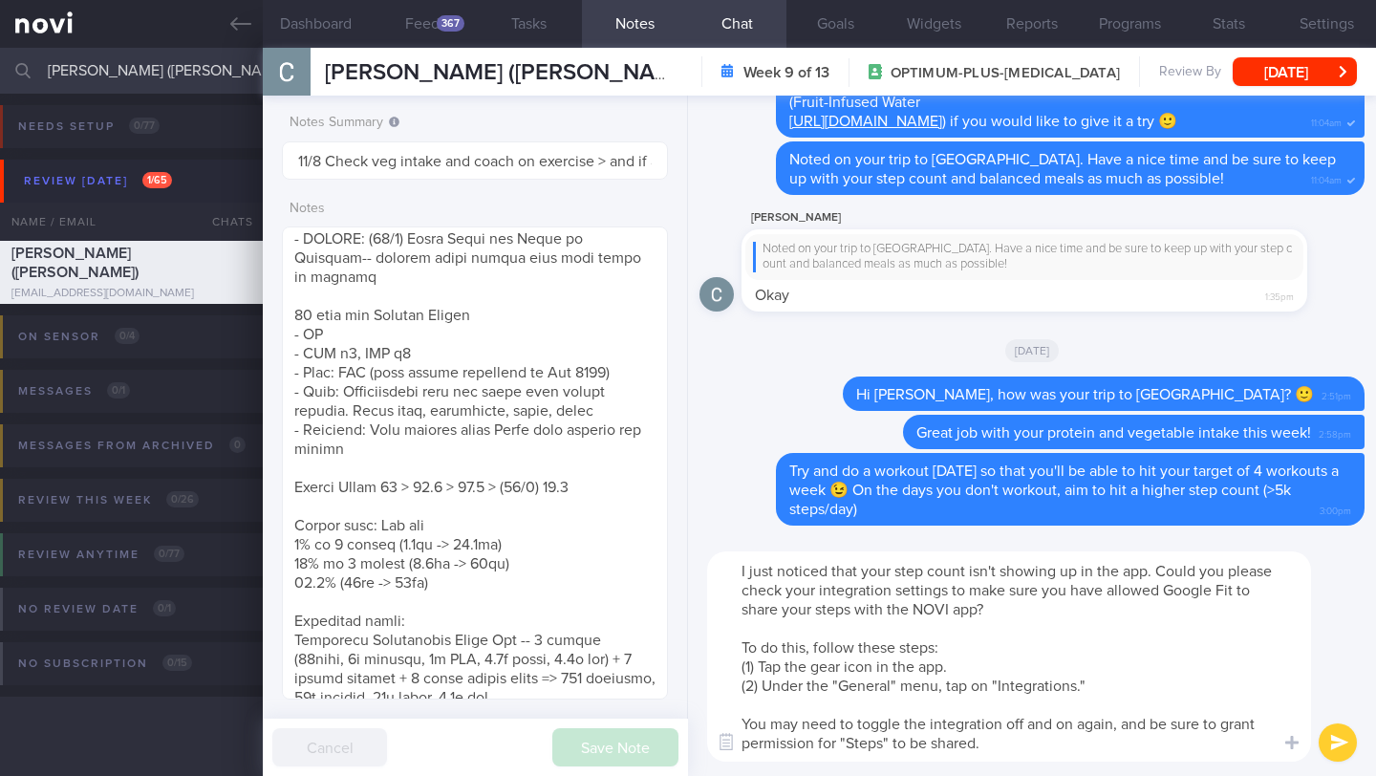
click at [788, 709] on textarea "I just noticed that your step count isn't showing up in the app. Could you plea…" at bounding box center [1009, 656] width 604 height 210
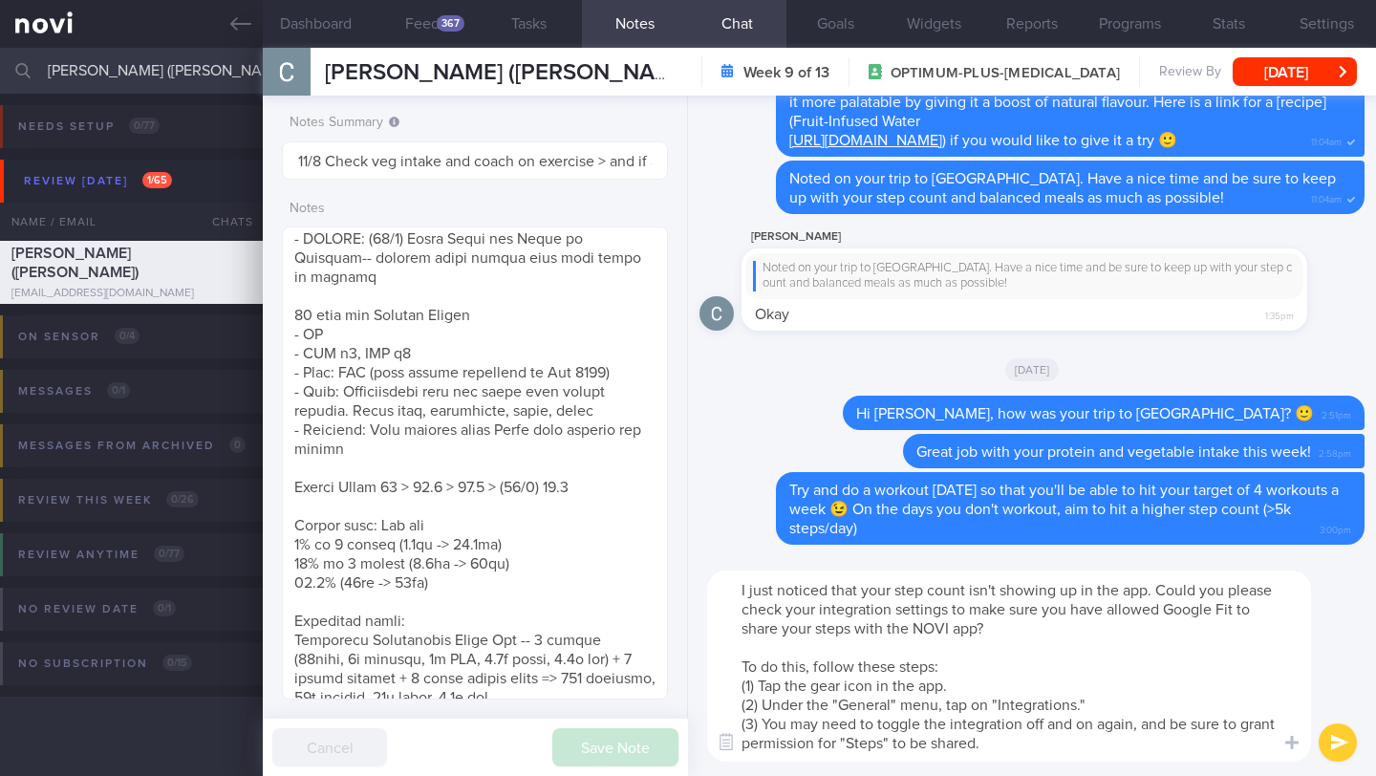
drag, startPoint x: 813, startPoint y: 687, endPoint x: 845, endPoint y: 686, distance: 32.5
click at [845, 686] on textarea "I just noticed that your step count isn't showing up in the app. Could you plea…" at bounding box center [1009, 665] width 604 height 191
drag, startPoint x: 1047, startPoint y: 743, endPoint x: 697, endPoint y: 584, distance: 384.3
click at [697, 584] on div "I just noticed that your step count isn't showing up in the app. Could you plea…" at bounding box center [1032, 666] width 688 height 220
drag, startPoint x: 732, startPoint y: 590, endPoint x: 1089, endPoint y: 746, distance: 389.8
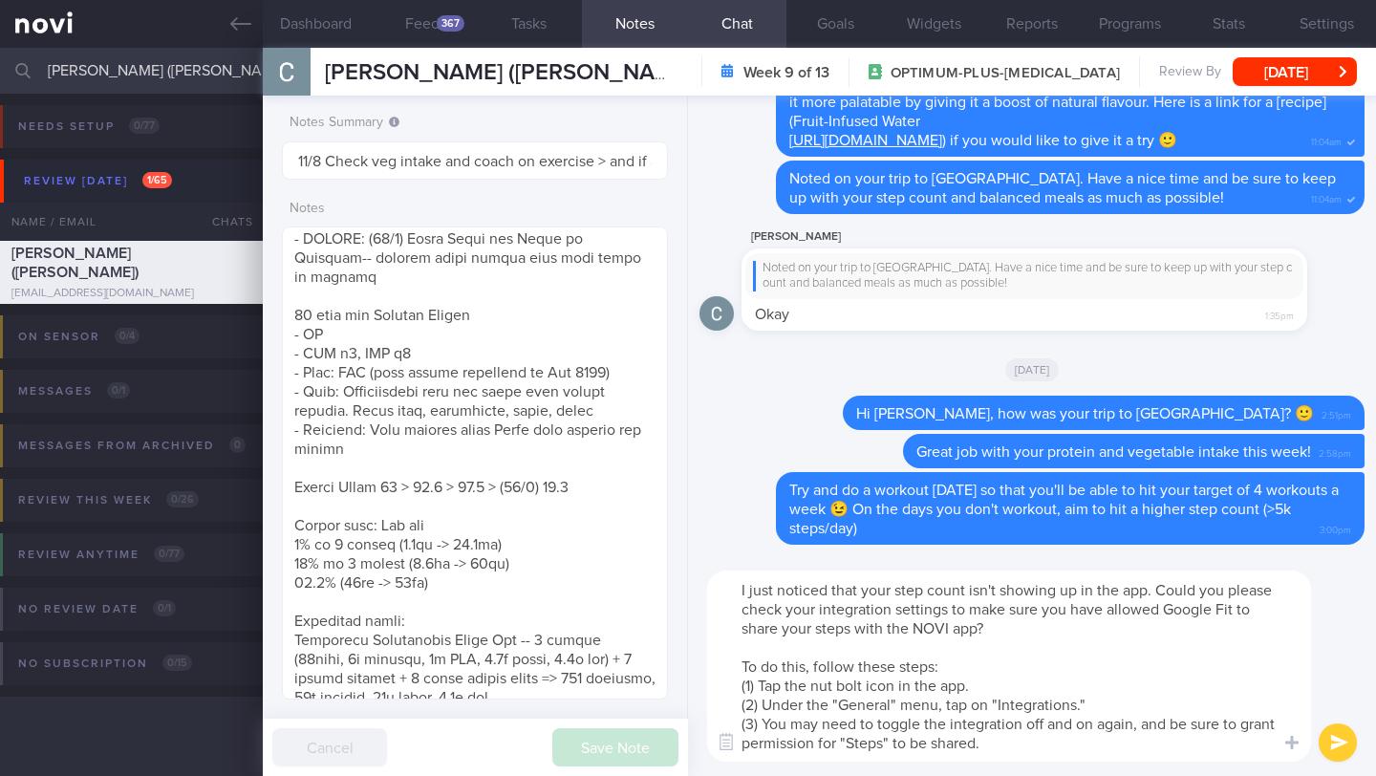
click at [1089, 746] on textarea "I just noticed that your step count isn't showing up in the app. Could you plea…" at bounding box center [1009, 665] width 604 height 191
paste textarea "Update your phone and NOVI Health app to the latest versions (2) Tap the nut bo…"
type textarea "I just noticed that your step count isn't showing up in the app. Could you plea…"
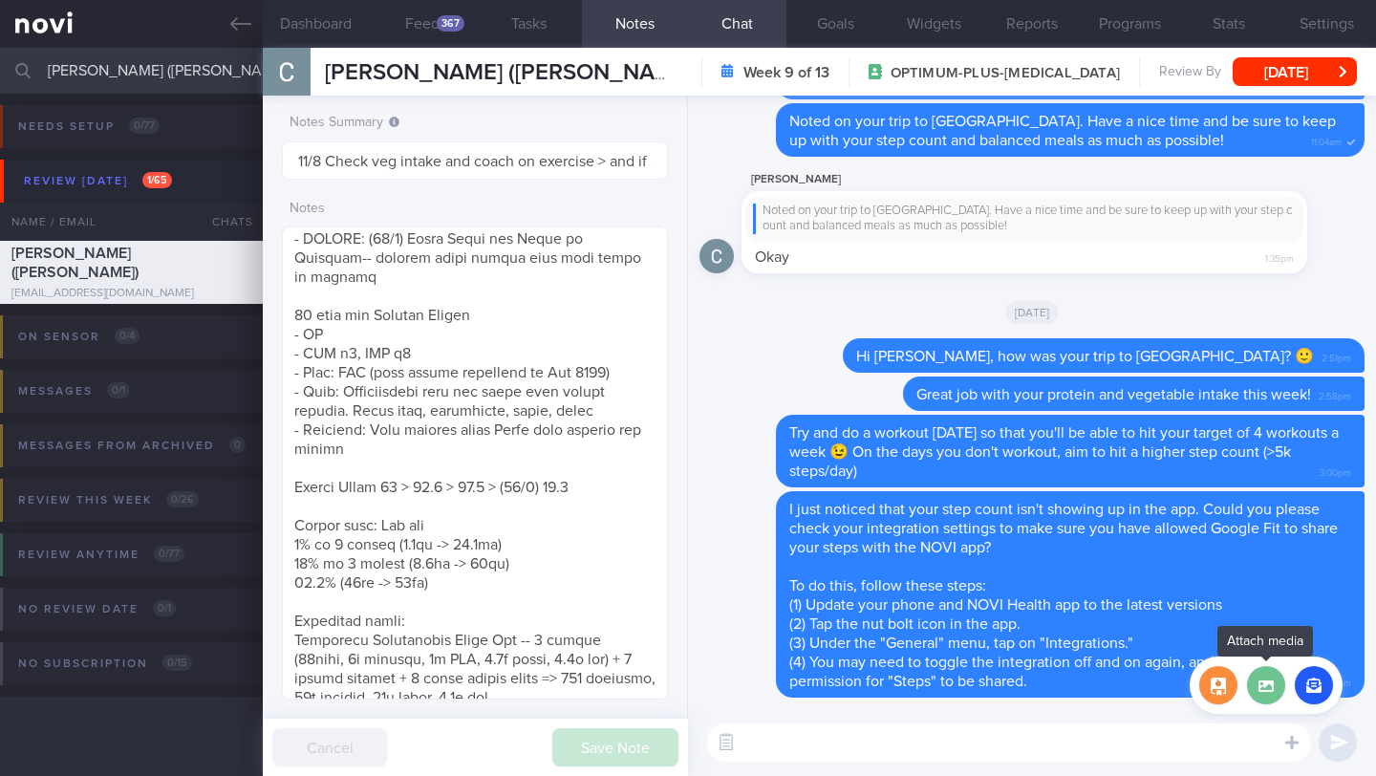
click at [1266, 680] on label at bounding box center [1266, 685] width 38 height 38
click at [0, 0] on input "file" at bounding box center [0, 0] width 0 height 0
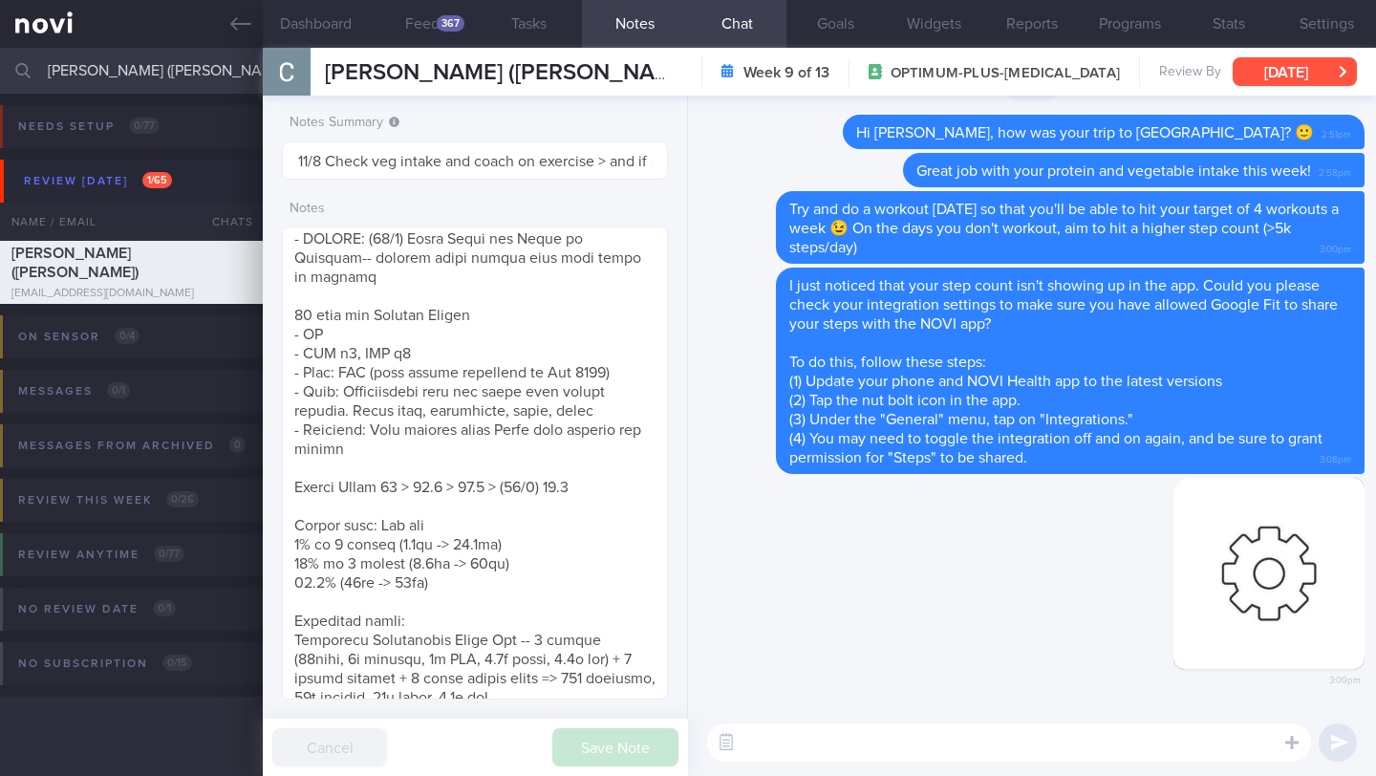
click at [1277, 71] on button "[DATE]" at bounding box center [1294, 71] width 124 height 29
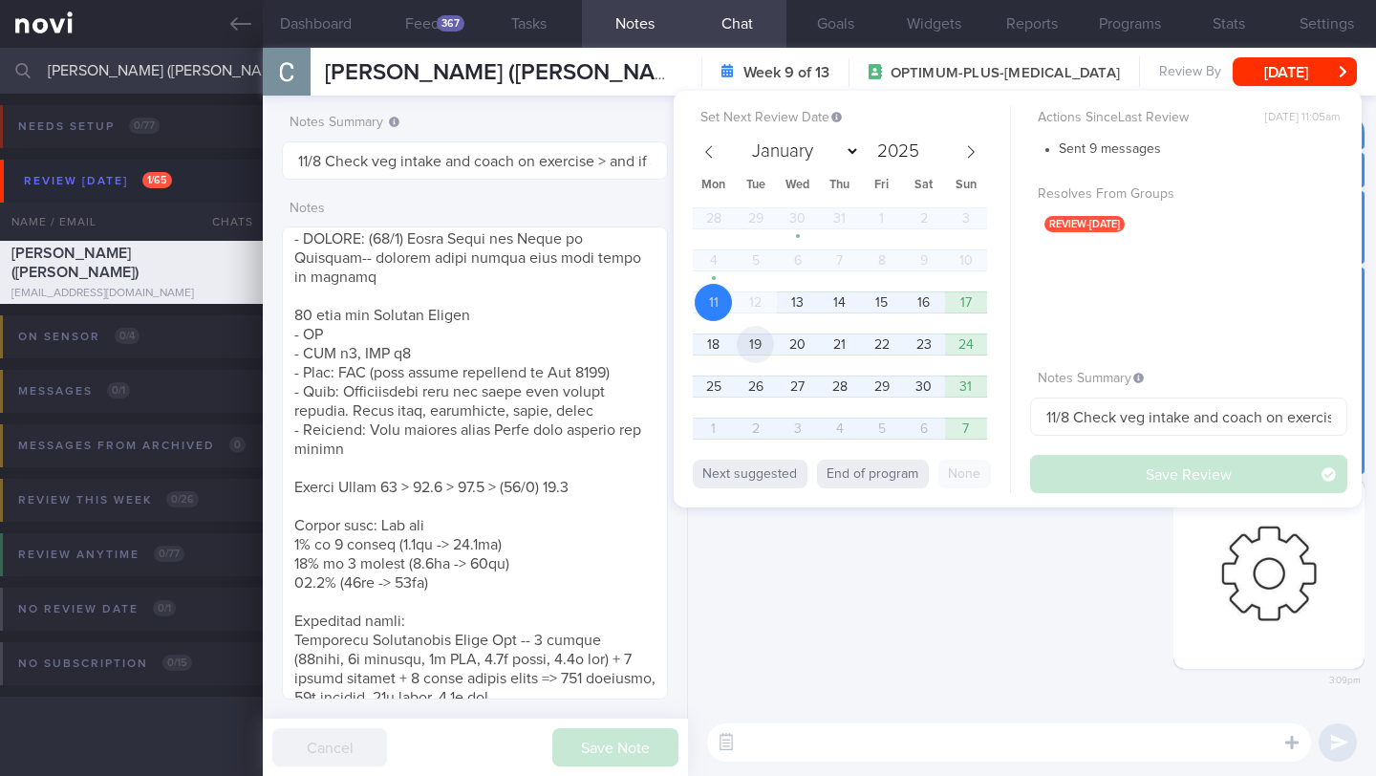
click at [744, 352] on span "19" at bounding box center [755, 344] width 37 height 37
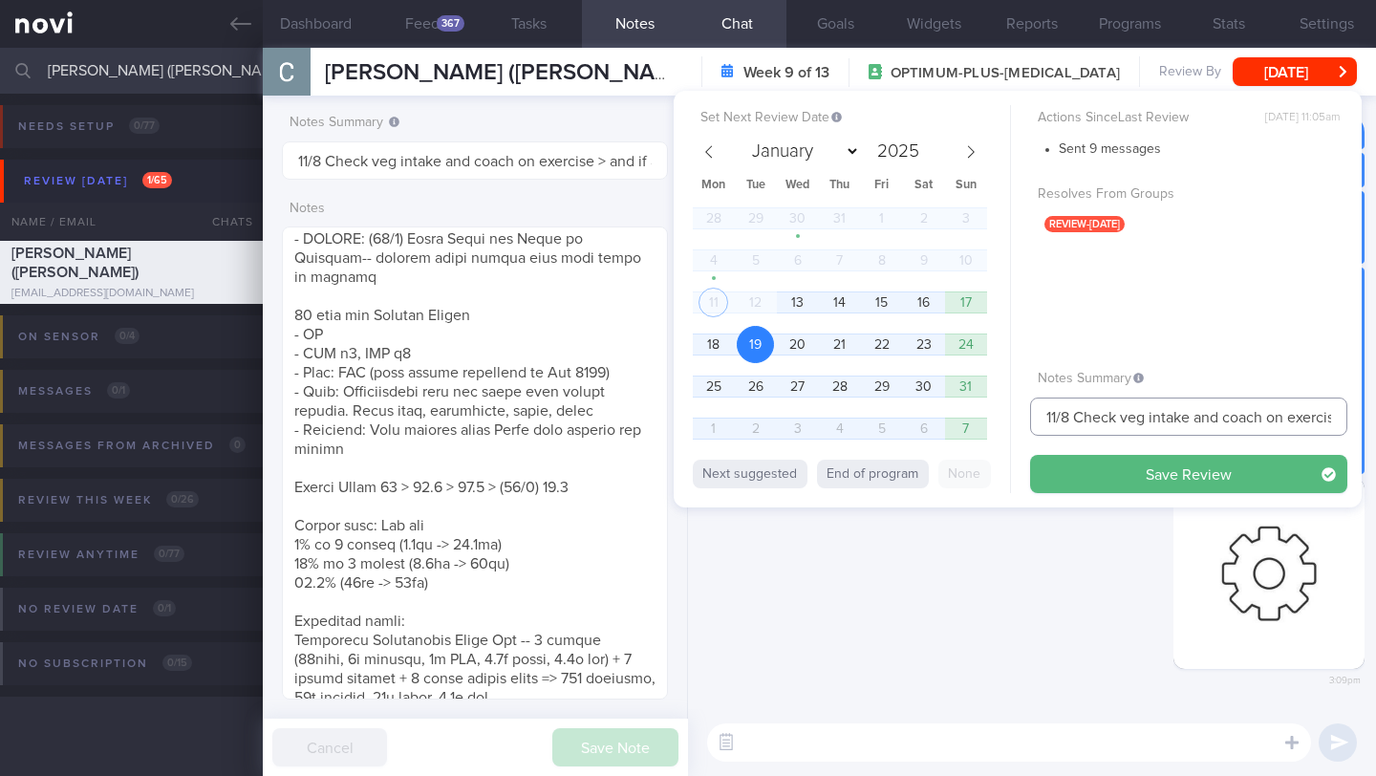
drag, startPoint x: 1057, startPoint y: 418, endPoint x: 1031, endPoint y: 418, distance: 25.8
click at [1031, 418] on input "11/8 Check veg intake and coach on exercise > and if able to resume exercise. m…" at bounding box center [1188, 416] width 317 height 38
drag, startPoint x: 1227, startPoint y: 415, endPoint x: 1076, endPoint y: 417, distance: 151.0
click at [1076, 417] on input "19/8 Check veg intake and coach on exercise > and if able to resume exercise. m…" at bounding box center [1188, 416] width 317 height 38
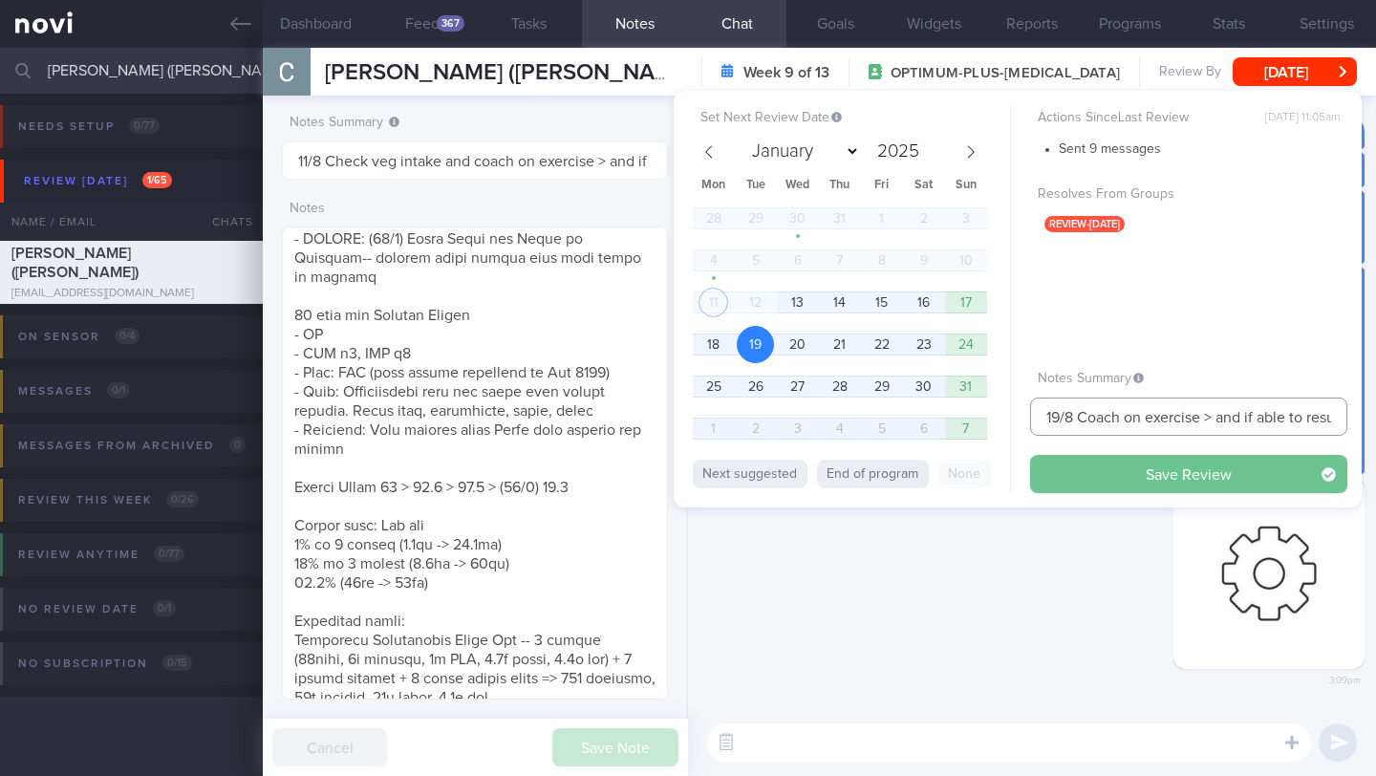
type input "19/8 Coach on exercise > and if able to resume exercise. managed to decrease ca…"
click at [1093, 459] on button "Save Review" at bounding box center [1188, 474] width 317 height 38
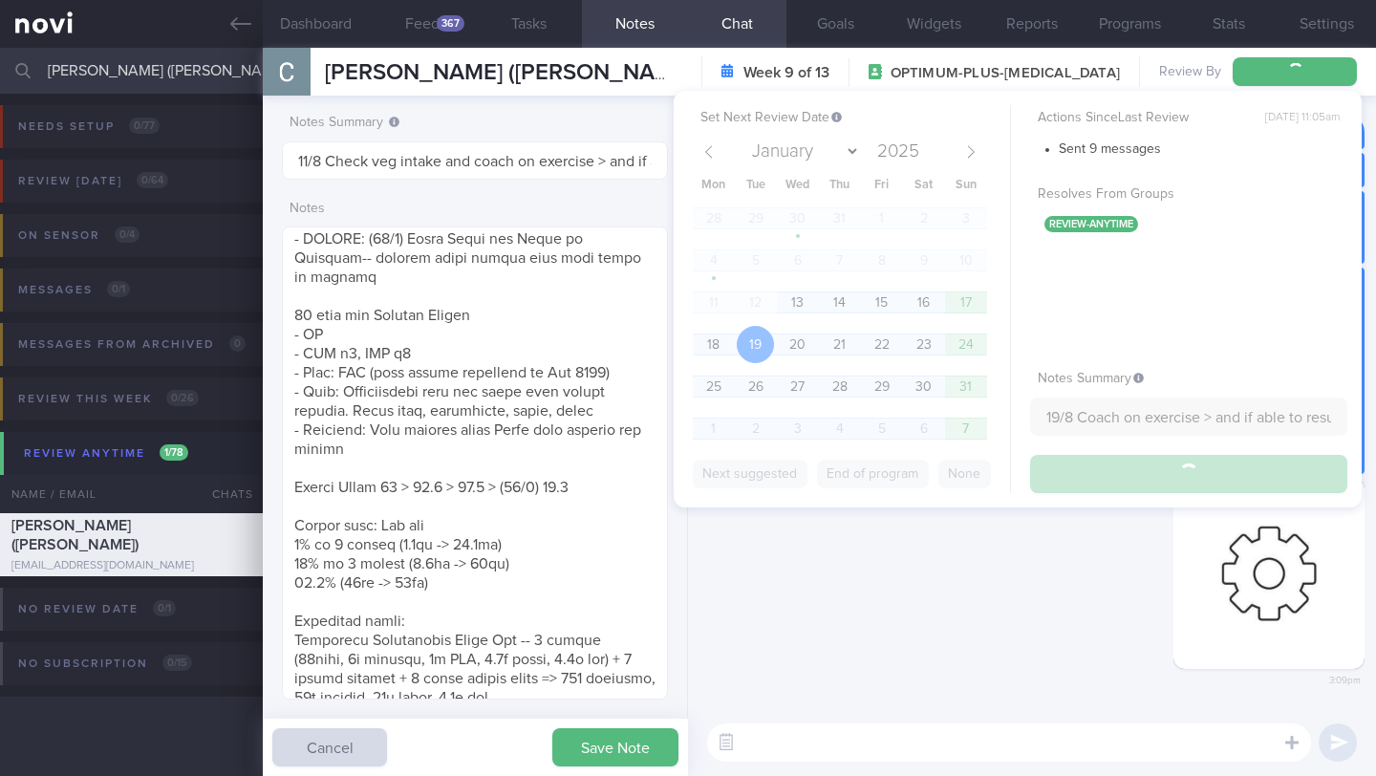
type input "19/8 Coach on exercise > and if able to resume exercise. managed to decrease ca…"
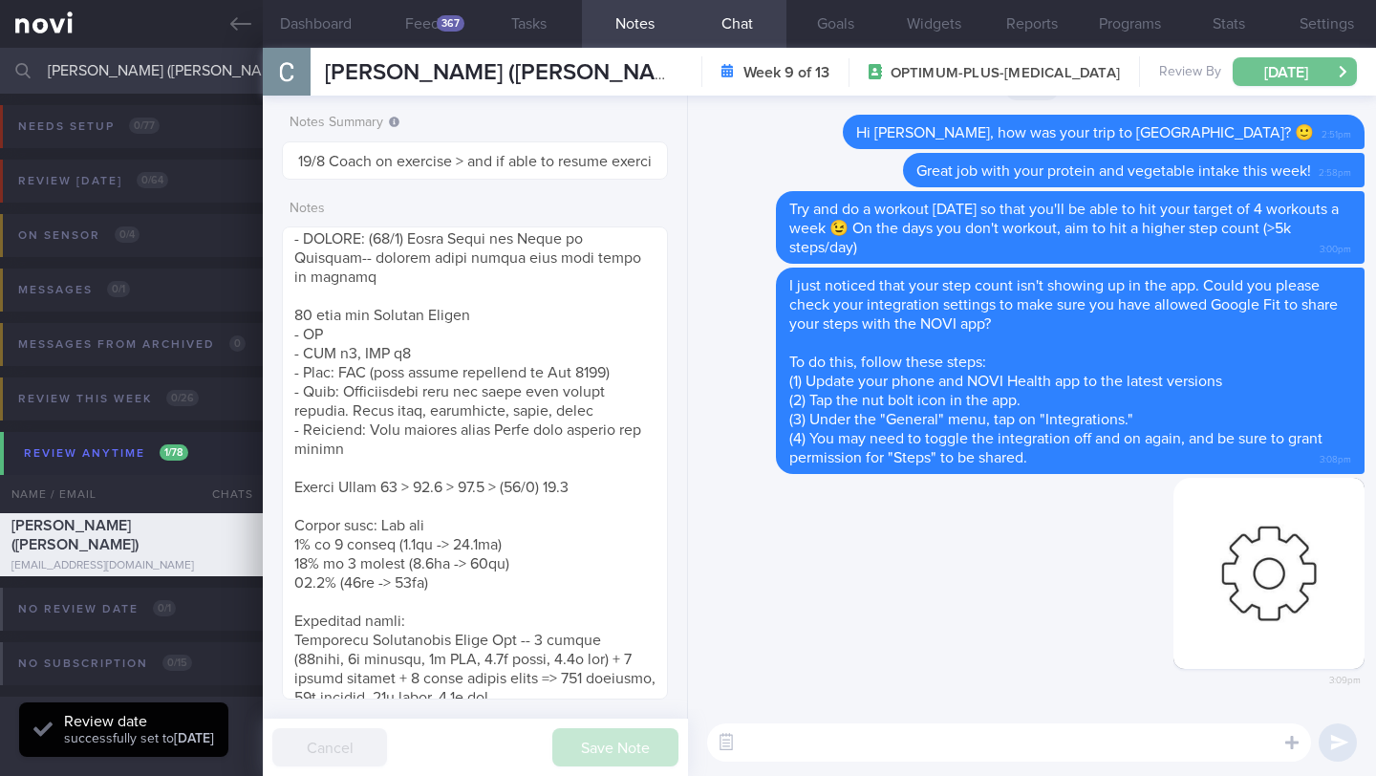
click at [1285, 75] on button "[DATE]" at bounding box center [1294, 71] width 124 height 29
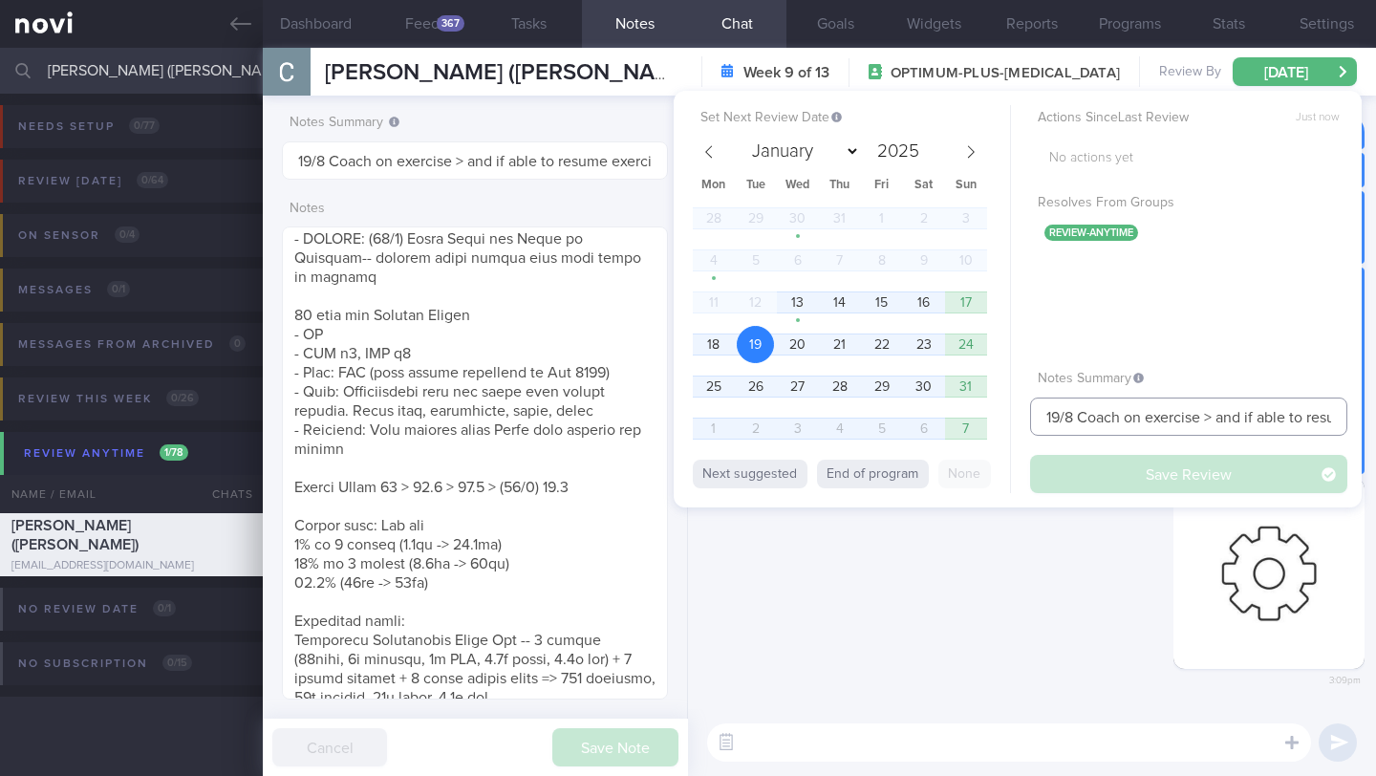
click at [1082, 417] on input "19/8 Coach on exercise > and if able to resume exercise. managed to decrease ca…" at bounding box center [1188, 416] width 317 height 38
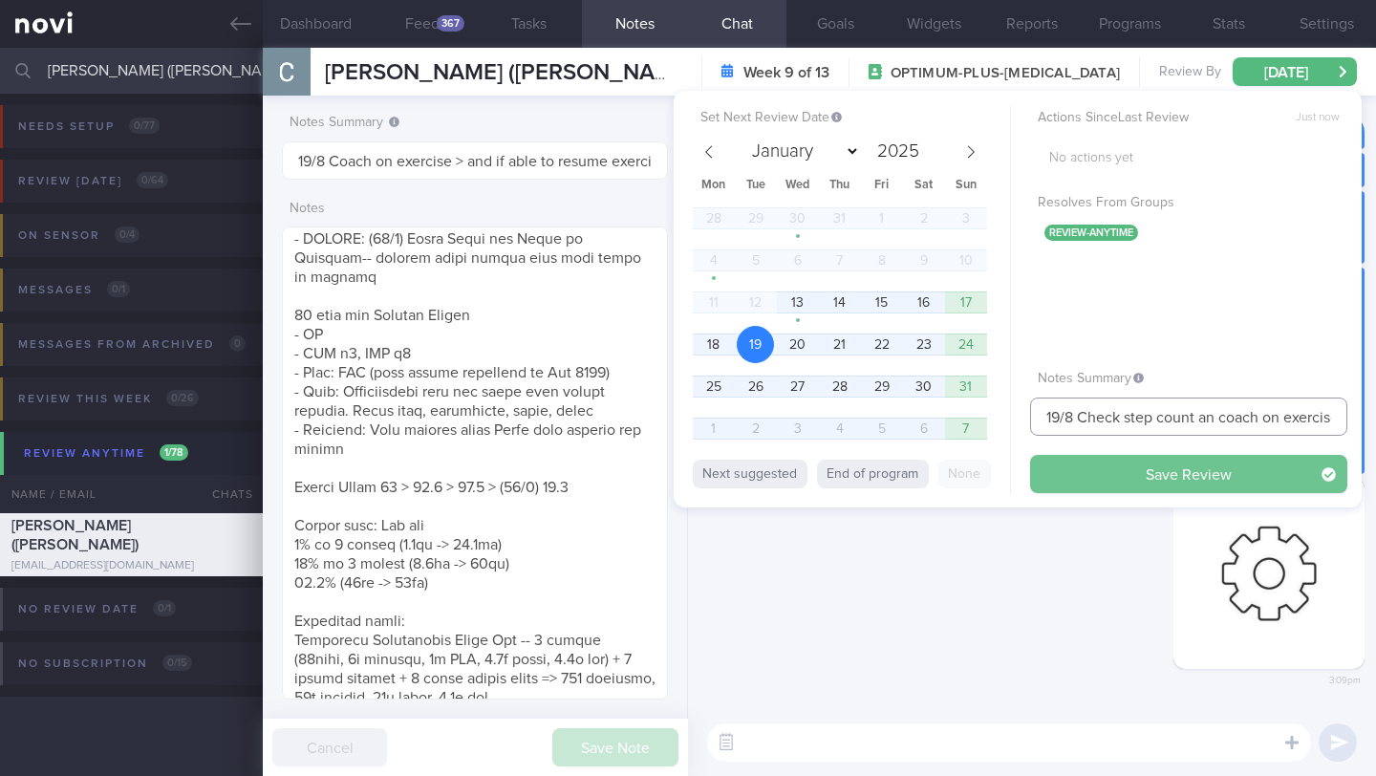
type input "19/8 Check step count an coach on exercise > and if able to resume exercise. ma…"
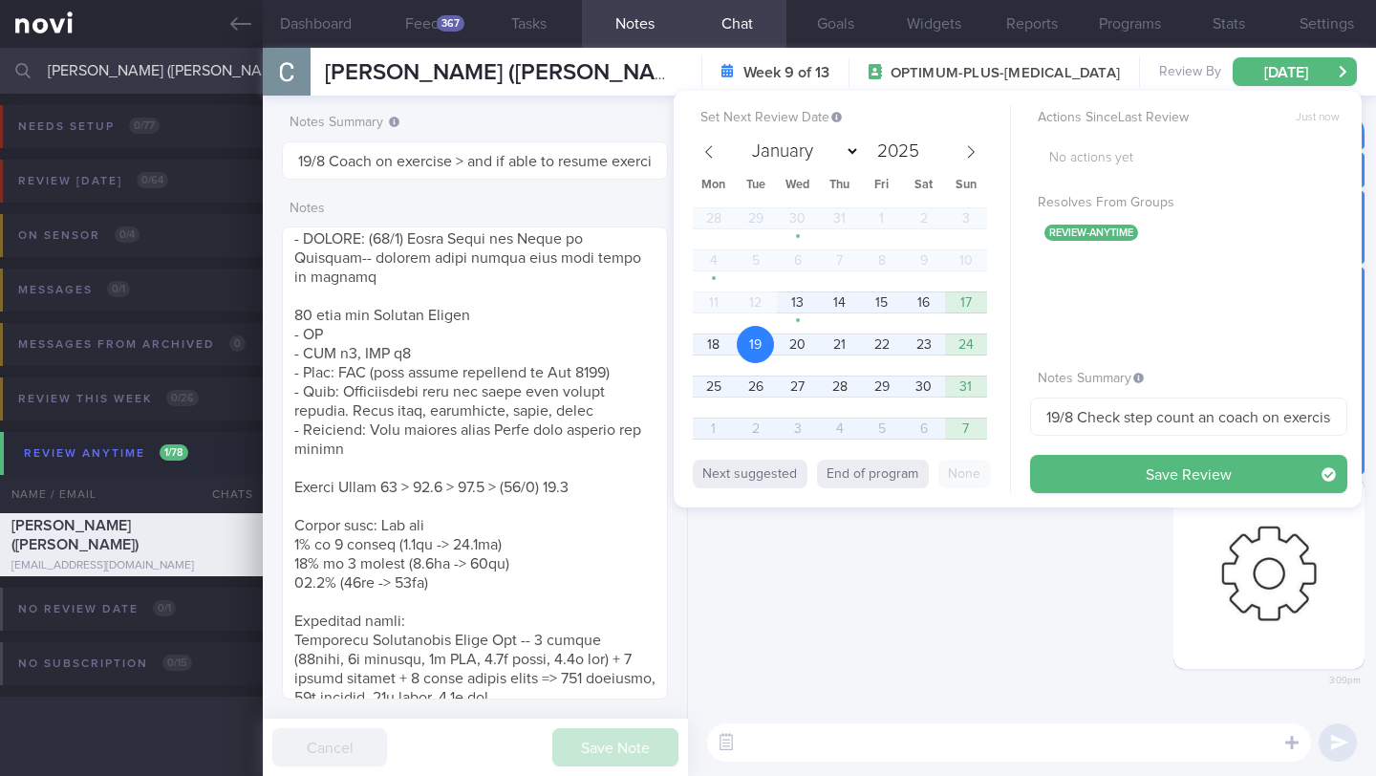
click at [1107, 486] on button "Save Review" at bounding box center [1188, 474] width 317 height 38
type input "19/8 Check step count an coach on exercise > and if able to resume exercise. ma…"
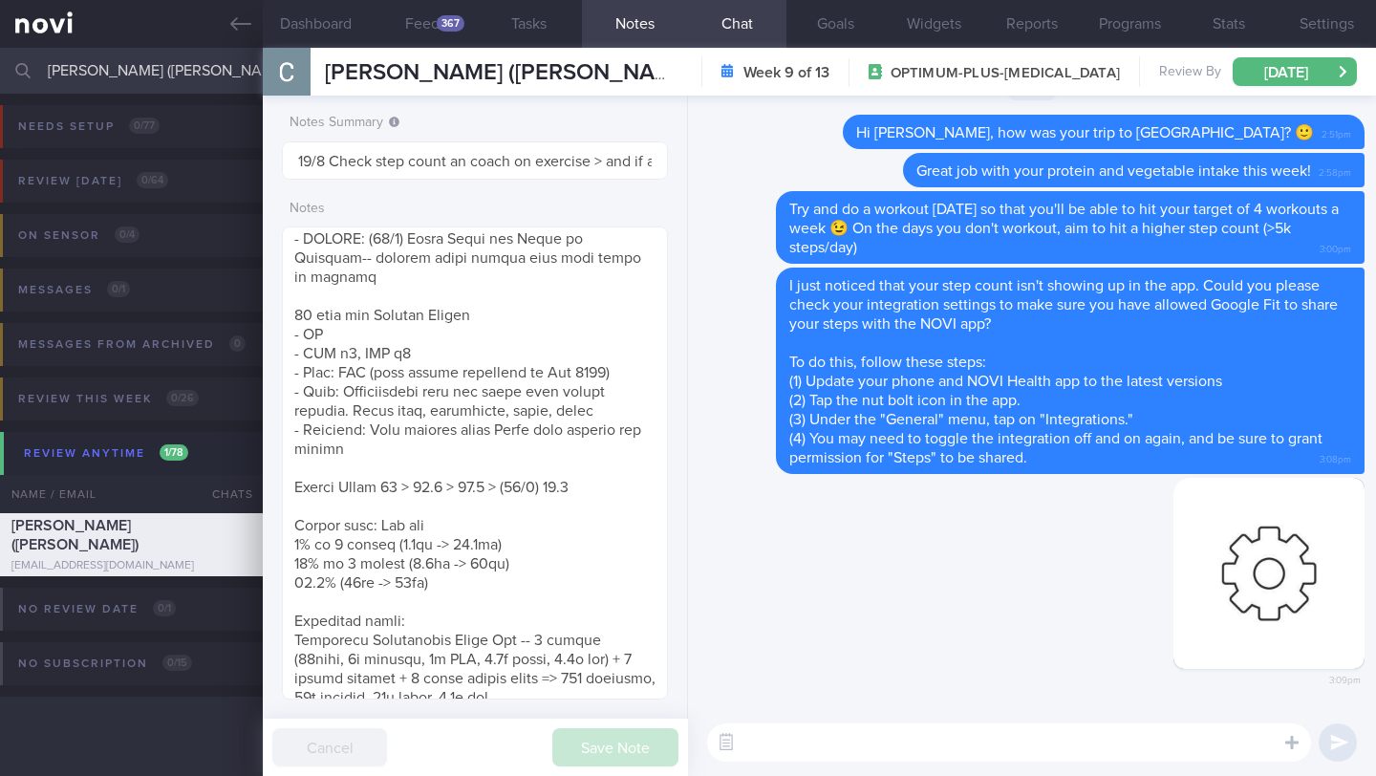
click at [146, 75] on input "[PERSON_NAME] ([PERSON_NAME])" at bounding box center [688, 71] width 1376 height 46
click at [667, 416] on textarea at bounding box center [475, 462] width 386 height 473
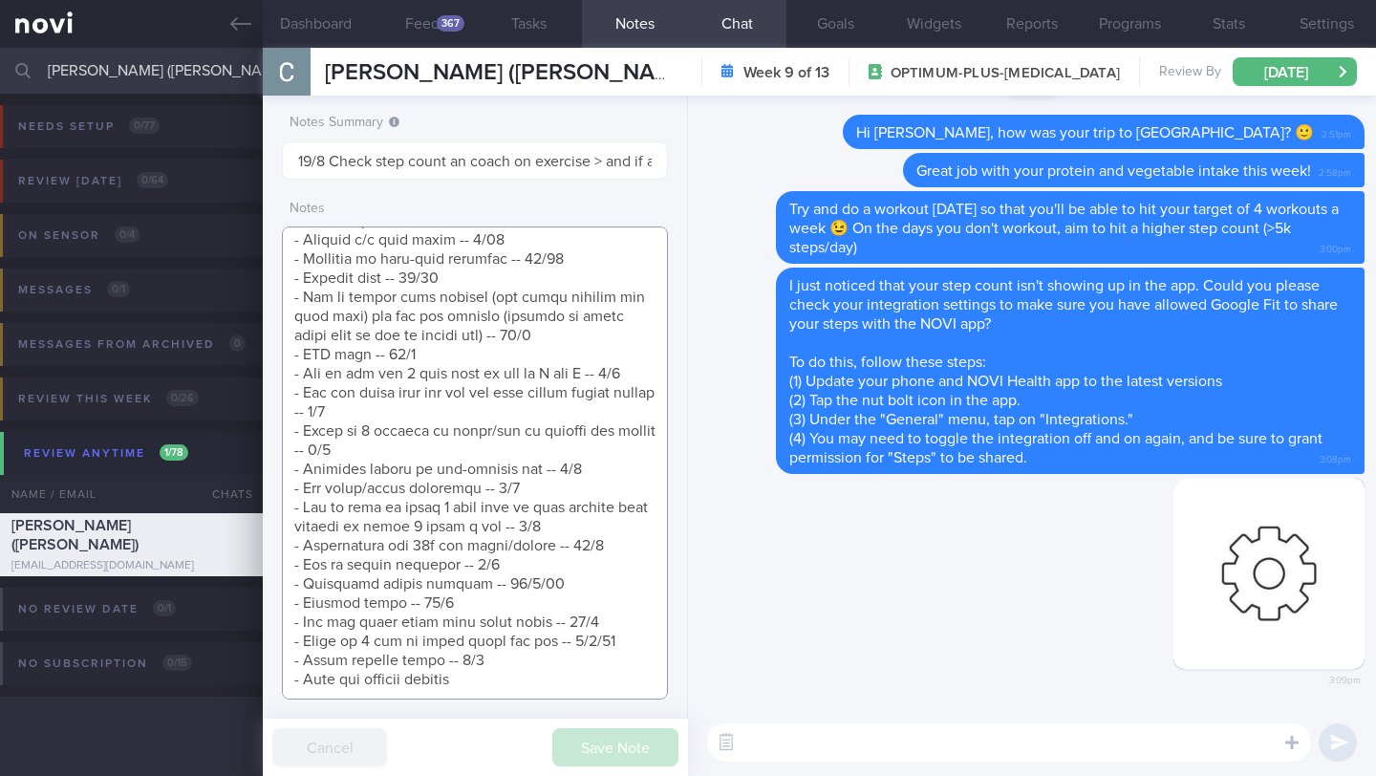
click at [569, 620] on textarea at bounding box center [475, 462] width 386 height 473
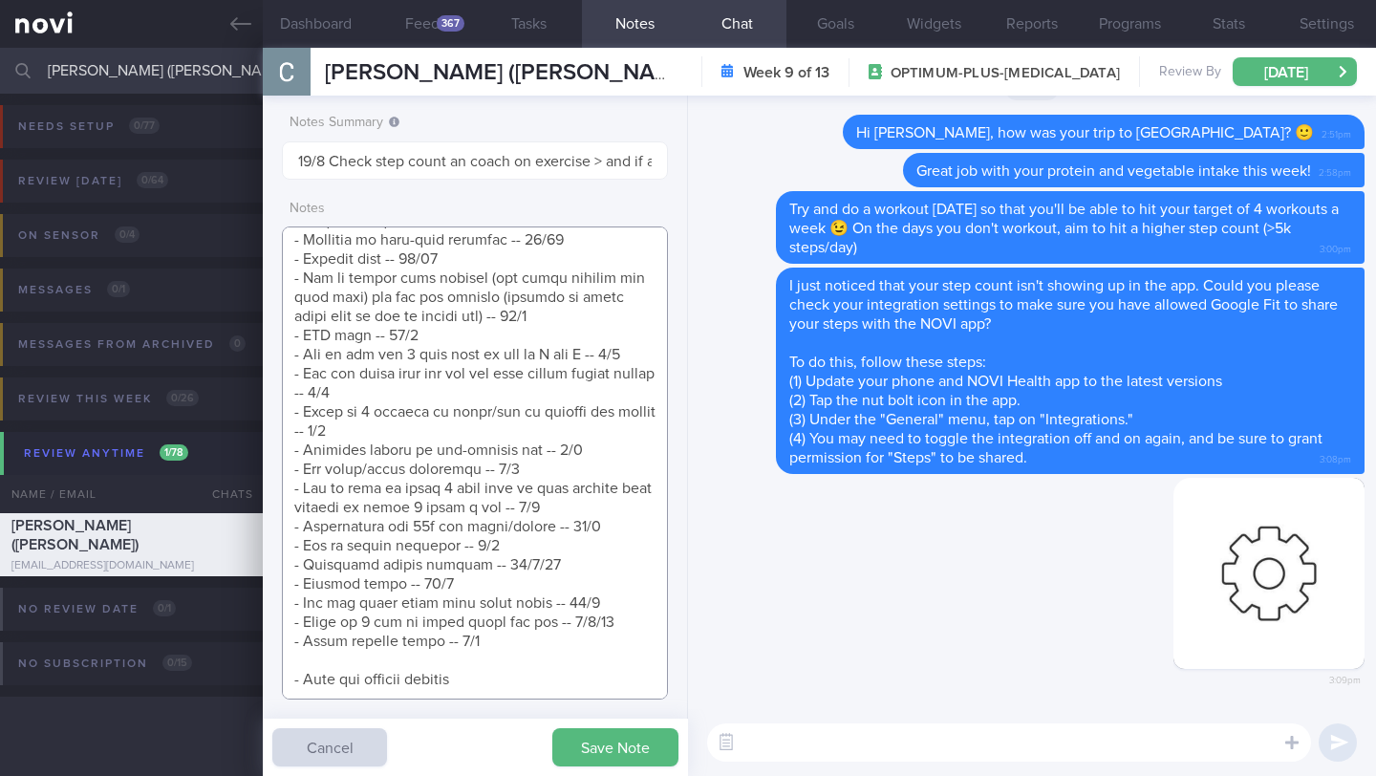
scroll to position [1745, 0]
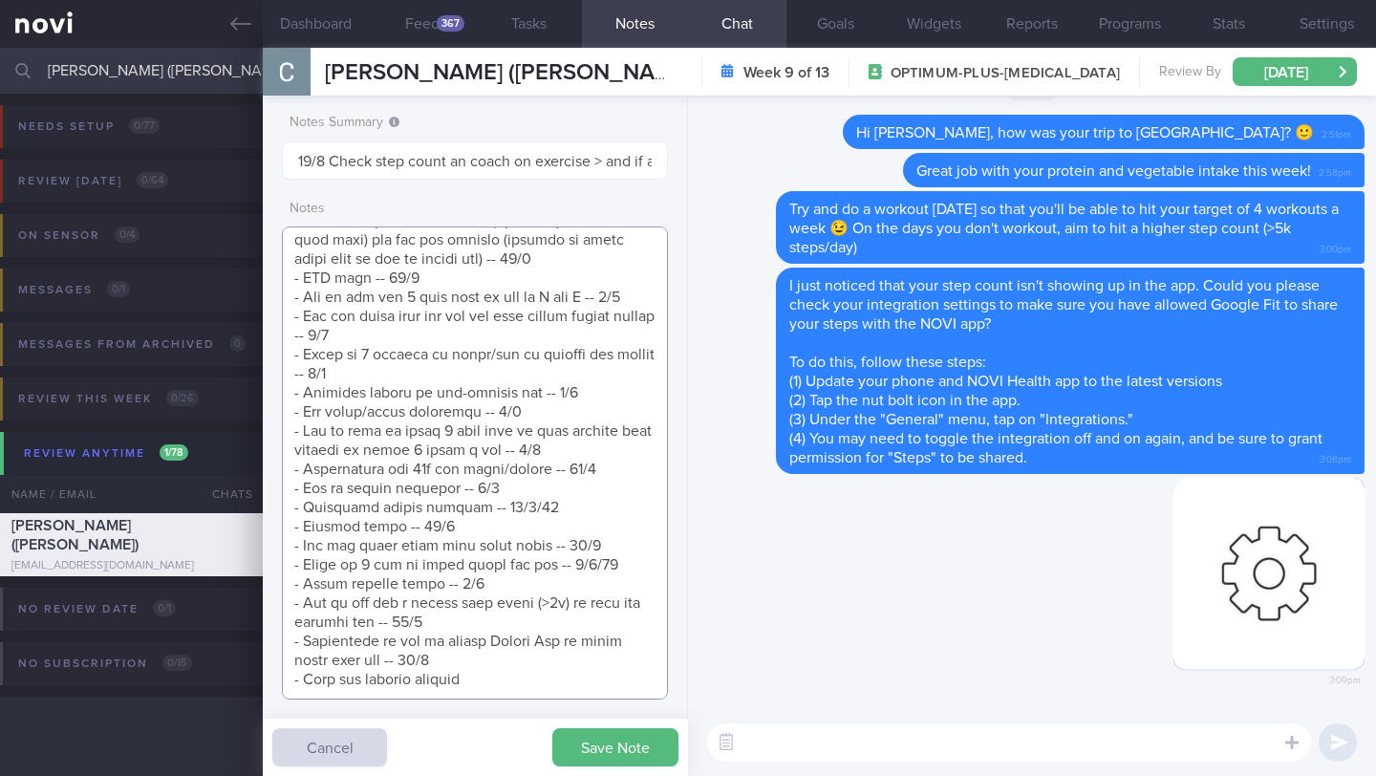
type textarea "Logging with photos GOAL (till r/v with [PERSON_NAME]): (15/5) Optimizing your …"
click at [585, 753] on button "Save Note" at bounding box center [615, 747] width 126 height 38
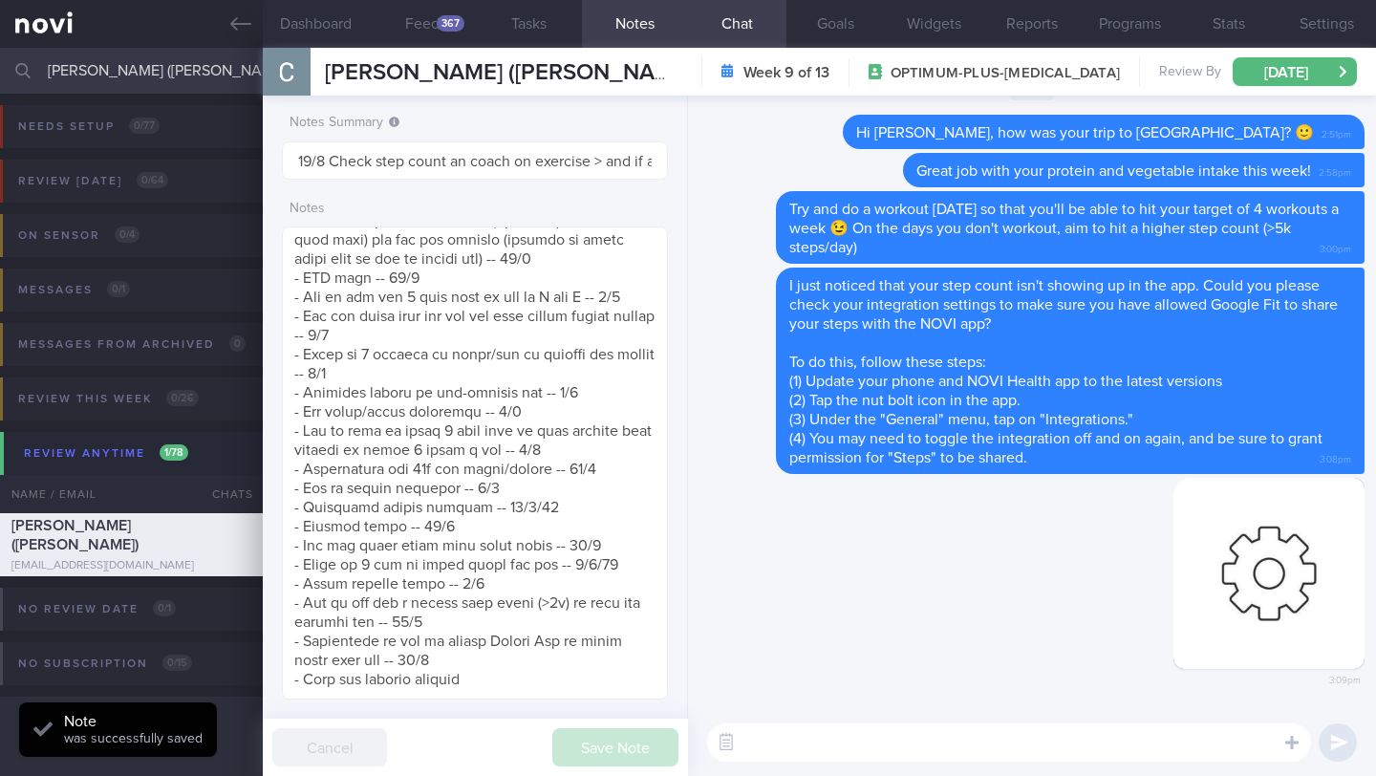
click at [171, 78] on input "[PERSON_NAME] ([PERSON_NAME])" at bounding box center [688, 71] width 1376 height 46
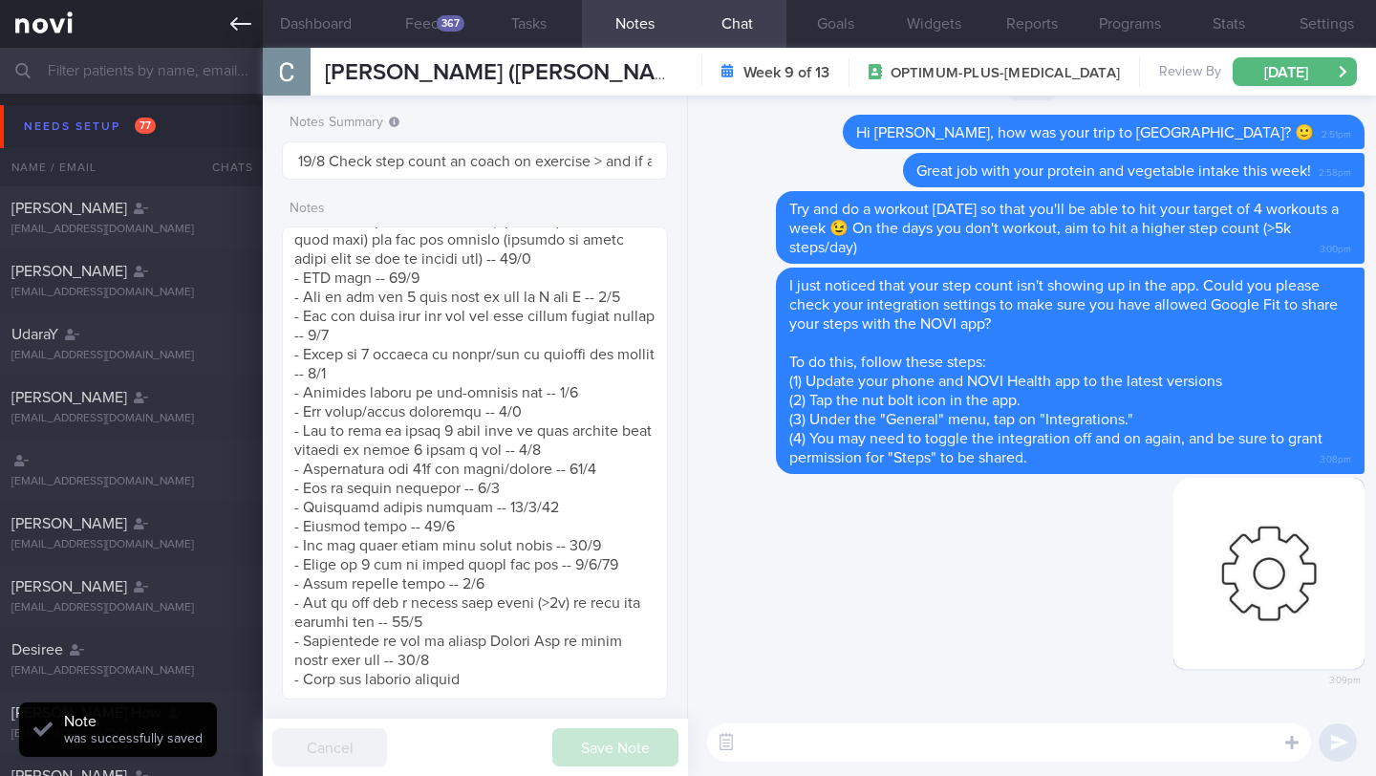
click at [244, 25] on icon at bounding box center [240, 23] width 21 height 21
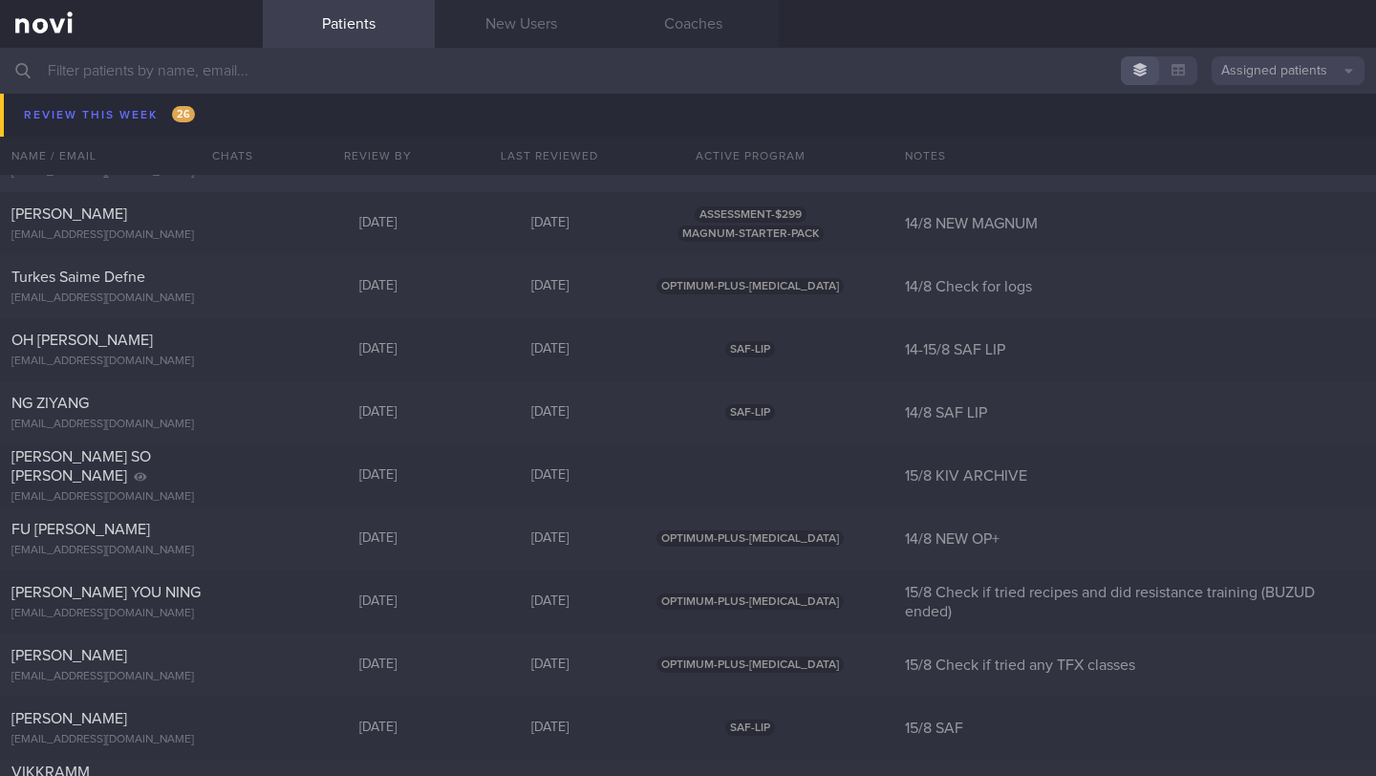
scroll to position [9350, 0]
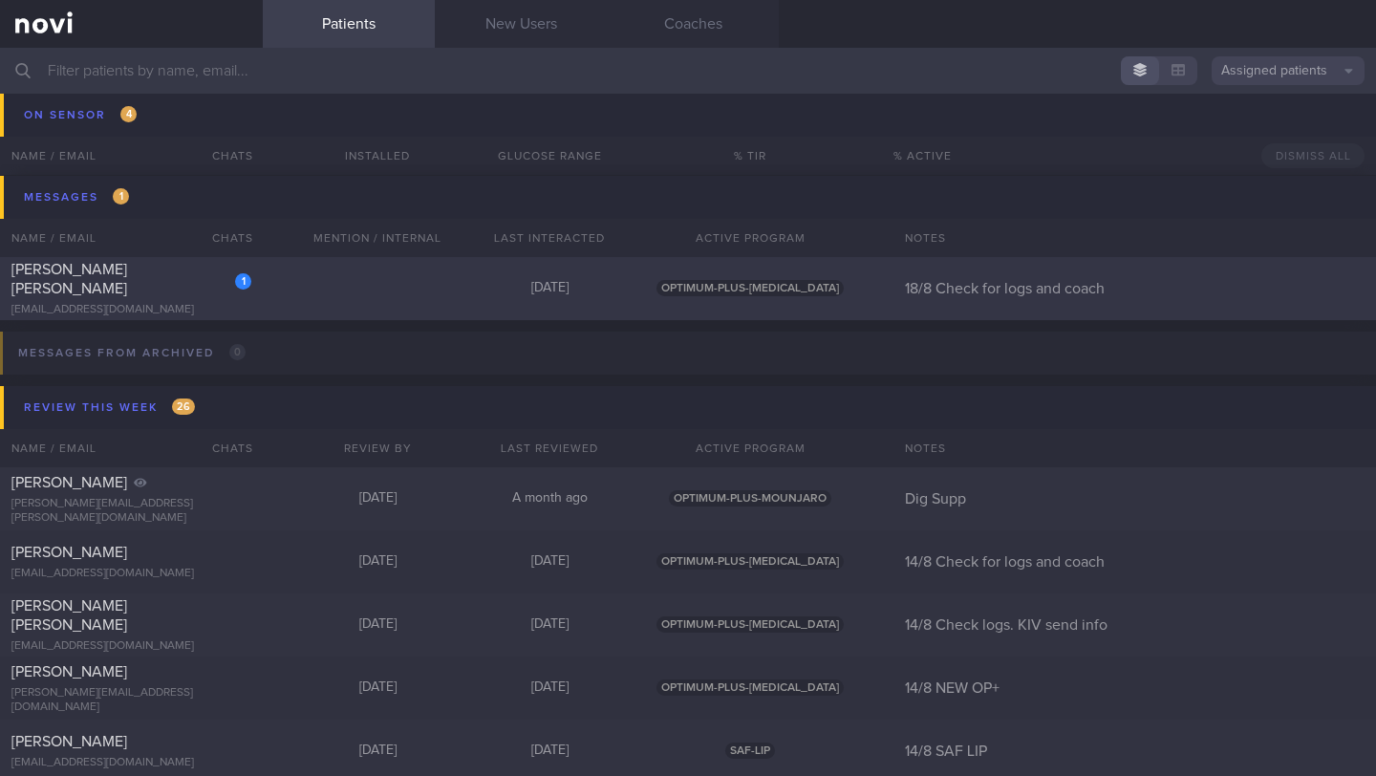
click at [162, 291] on div "[PERSON_NAME] [PERSON_NAME]" at bounding box center [128, 279] width 235 height 38
select select "7"
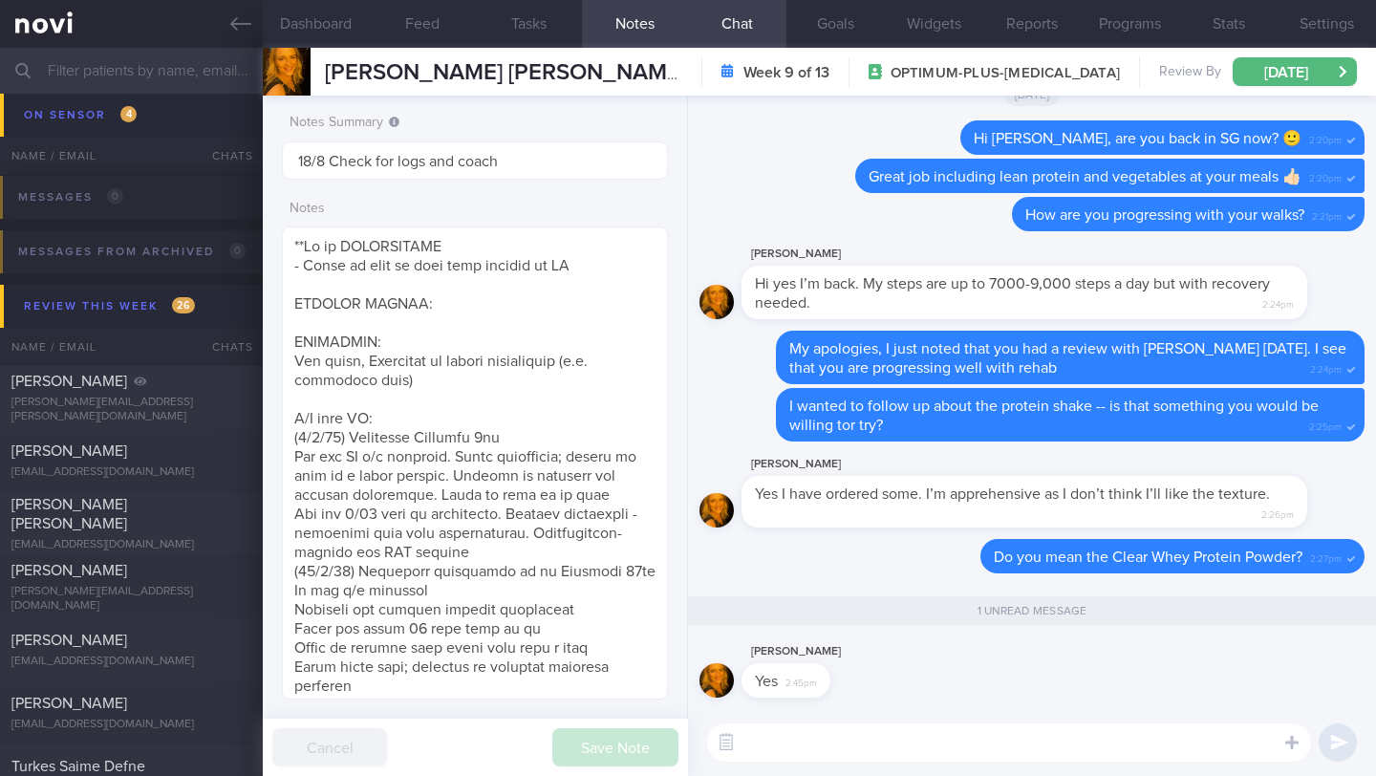
click at [847, 756] on textarea at bounding box center [1009, 742] width 604 height 38
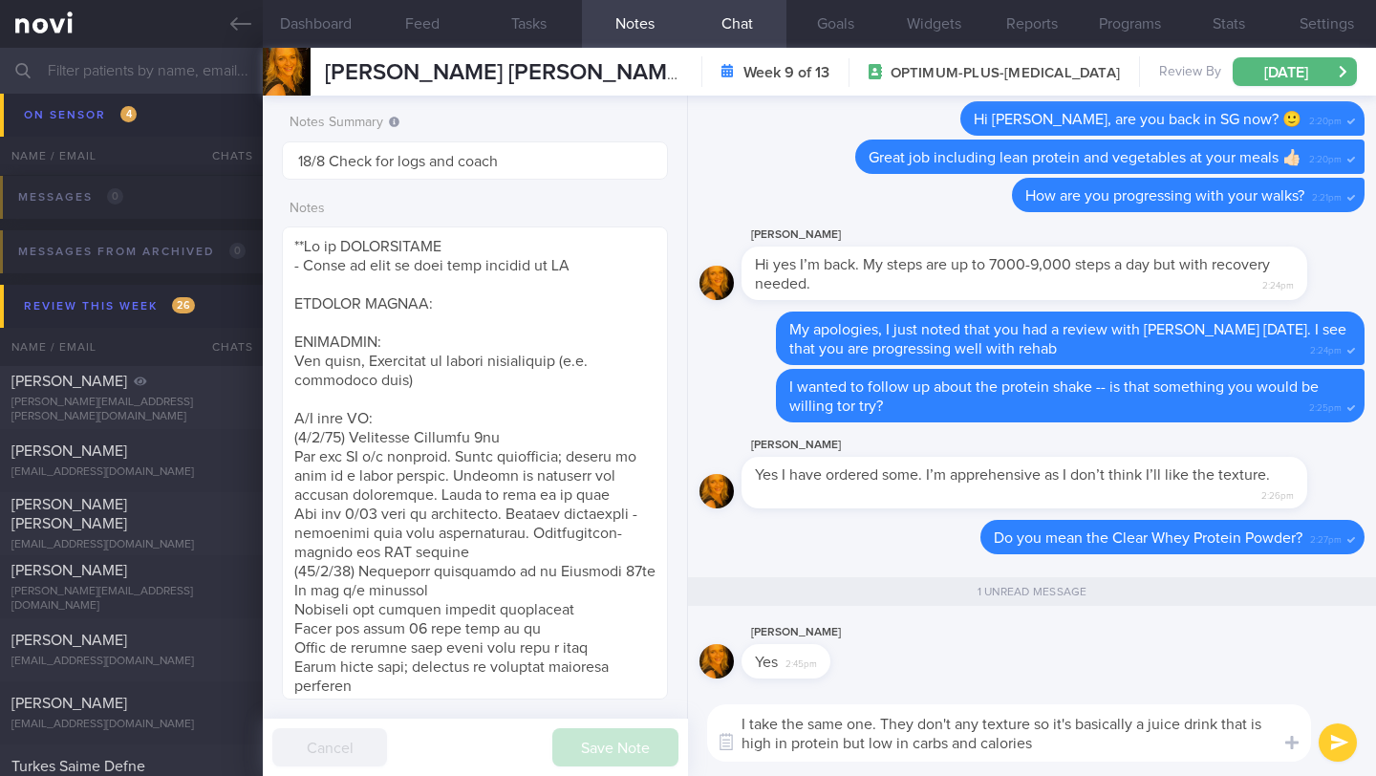
drag, startPoint x: 982, startPoint y: 723, endPoint x: 958, endPoint y: 723, distance: 23.9
click at [958, 723] on textarea "I take the same one. They don't any texture so it's basically a juice drink tha…" at bounding box center [1009, 732] width 604 height 57
click at [888, 722] on textarea "I take the same one. They don't have any particular texture so it's basically a…" at bounding box center [1009, 732] width 604 height 57
type textarea "I take the same one. After mixing it well, it doesn't have any particular textu…"
click at [1322, 735] on button "submit" at bounding box center [1337, 742] width 38 height 38
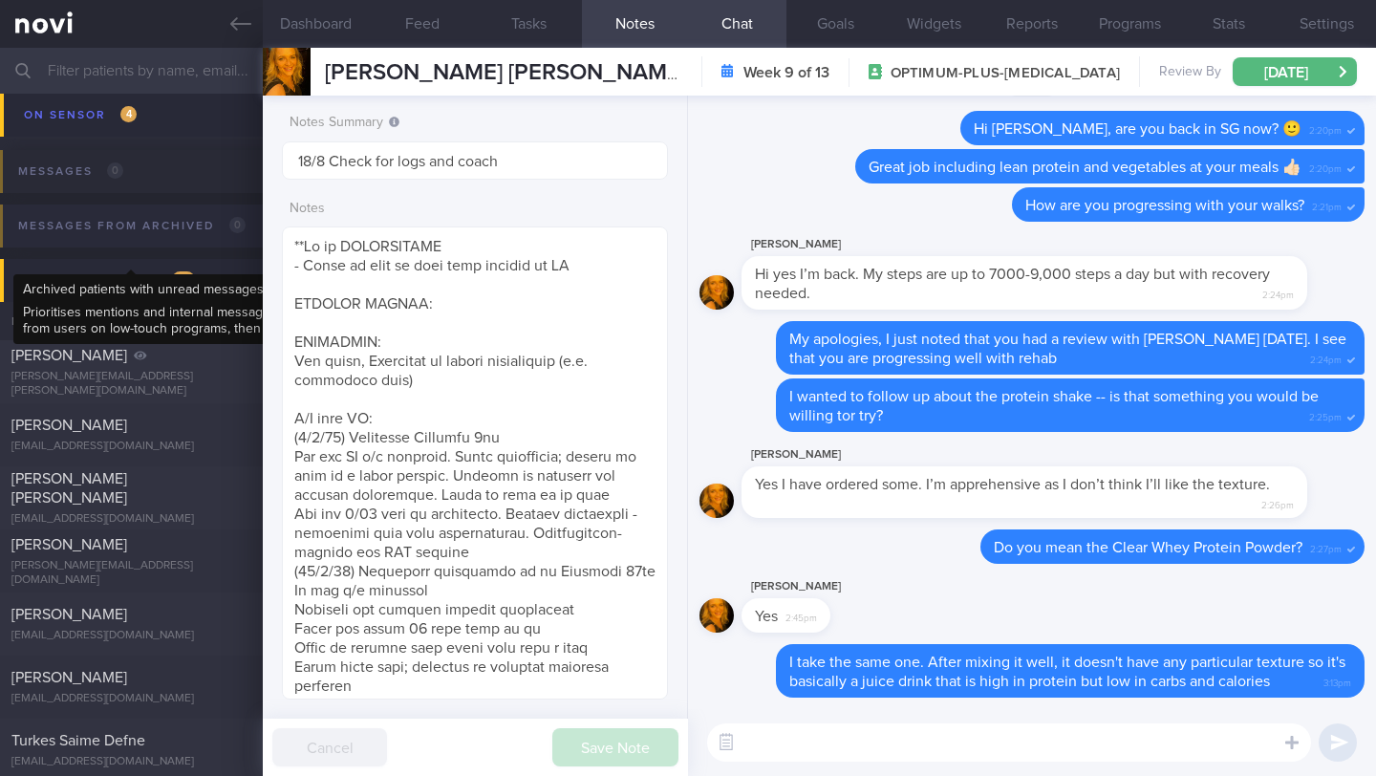
scroll to position [9507, 0]
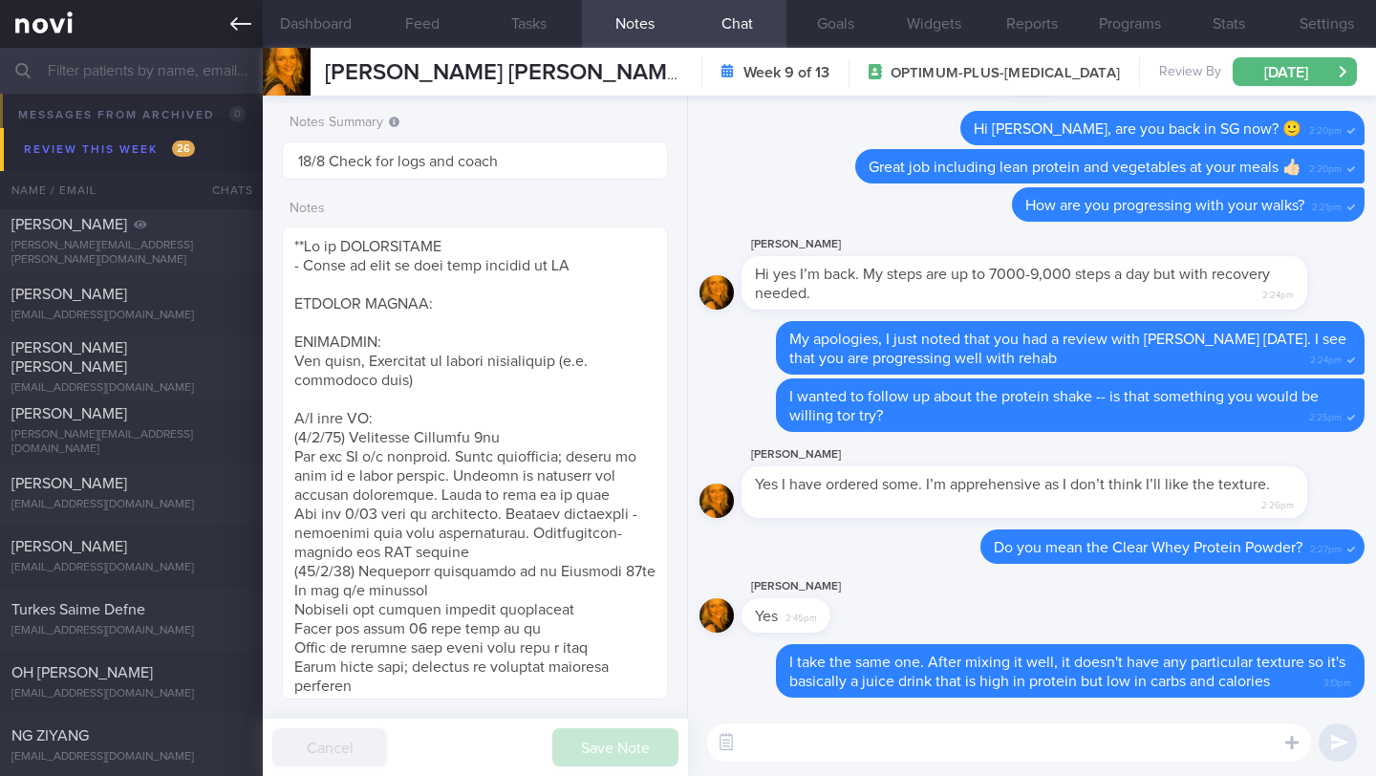
click at [237, 36] on link at bounding box center [131, 24] width 263 height 48
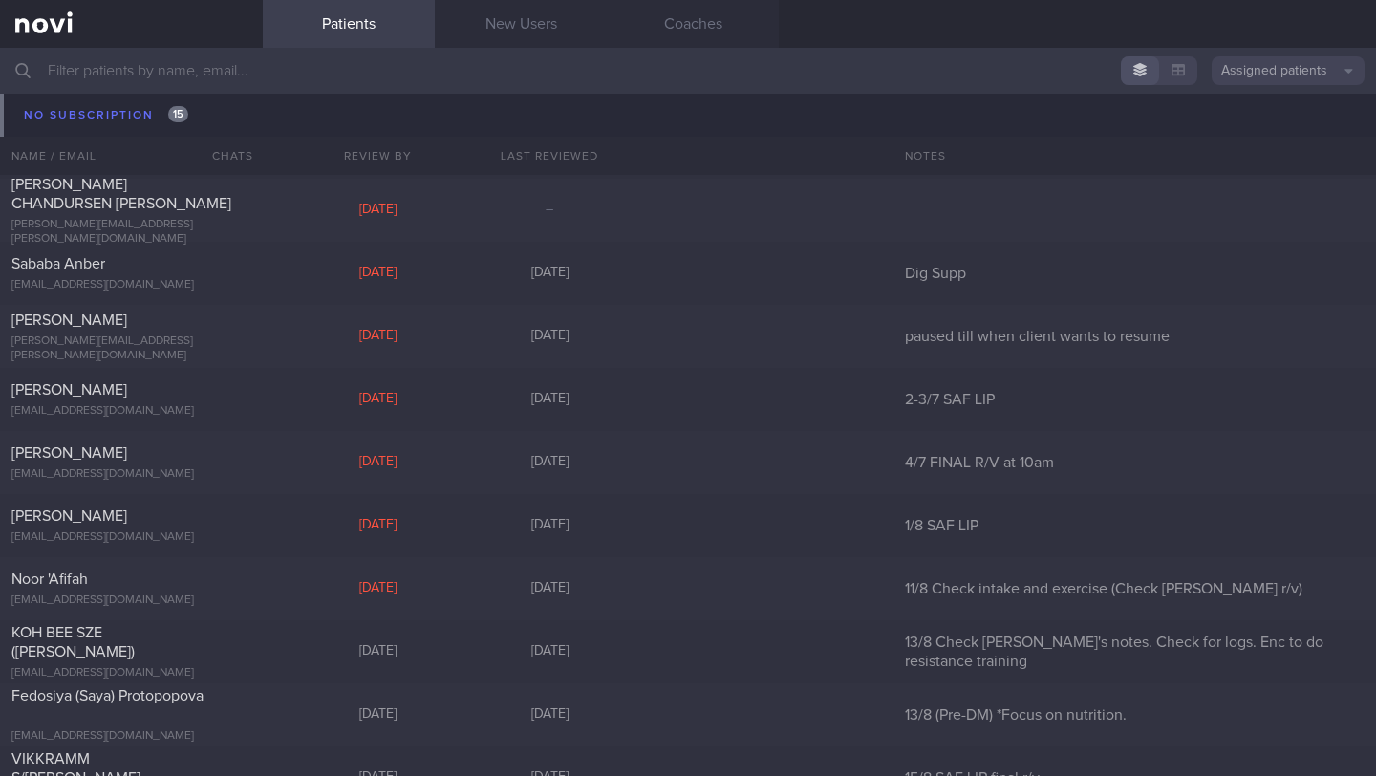
scroll to position [16848, 0]
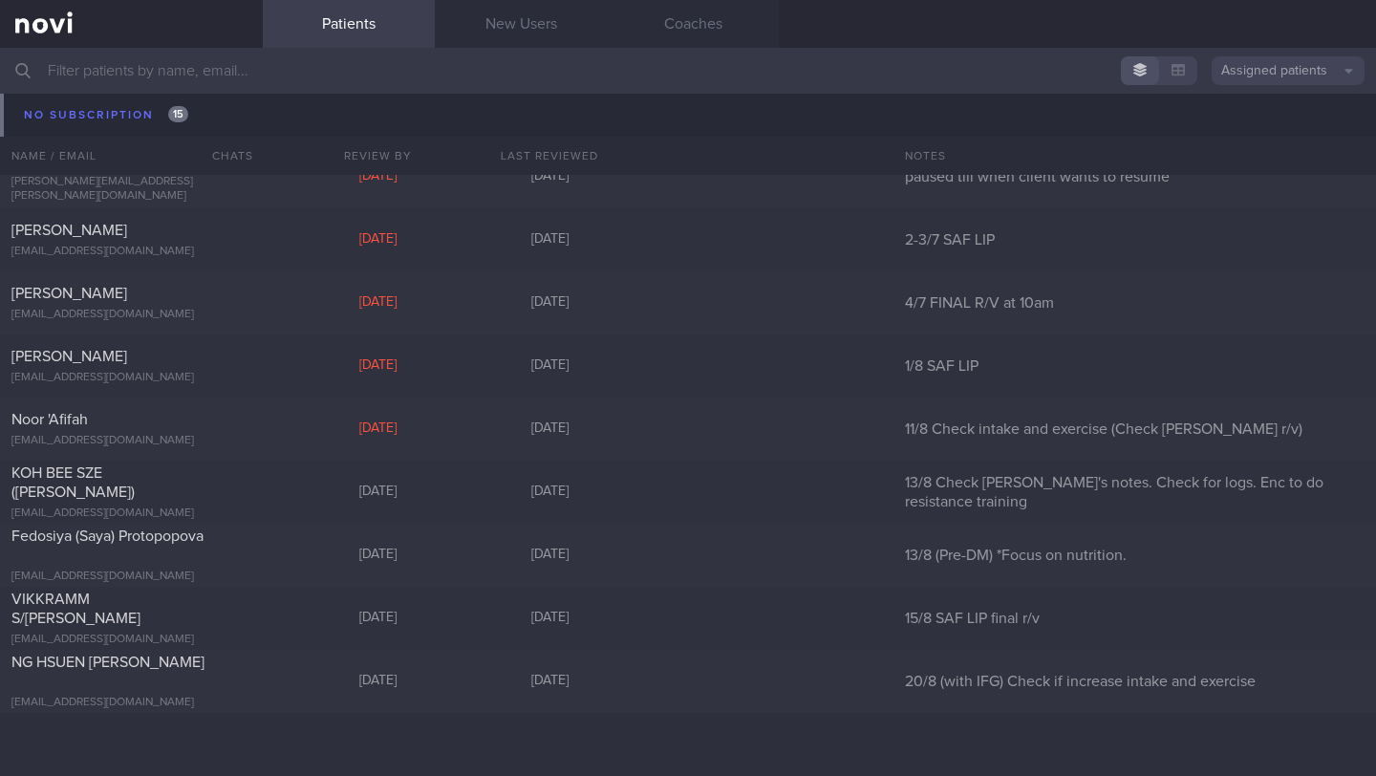
click at [183, 88] on input "text" at bounding box center [688, 71] width 1376 height 46
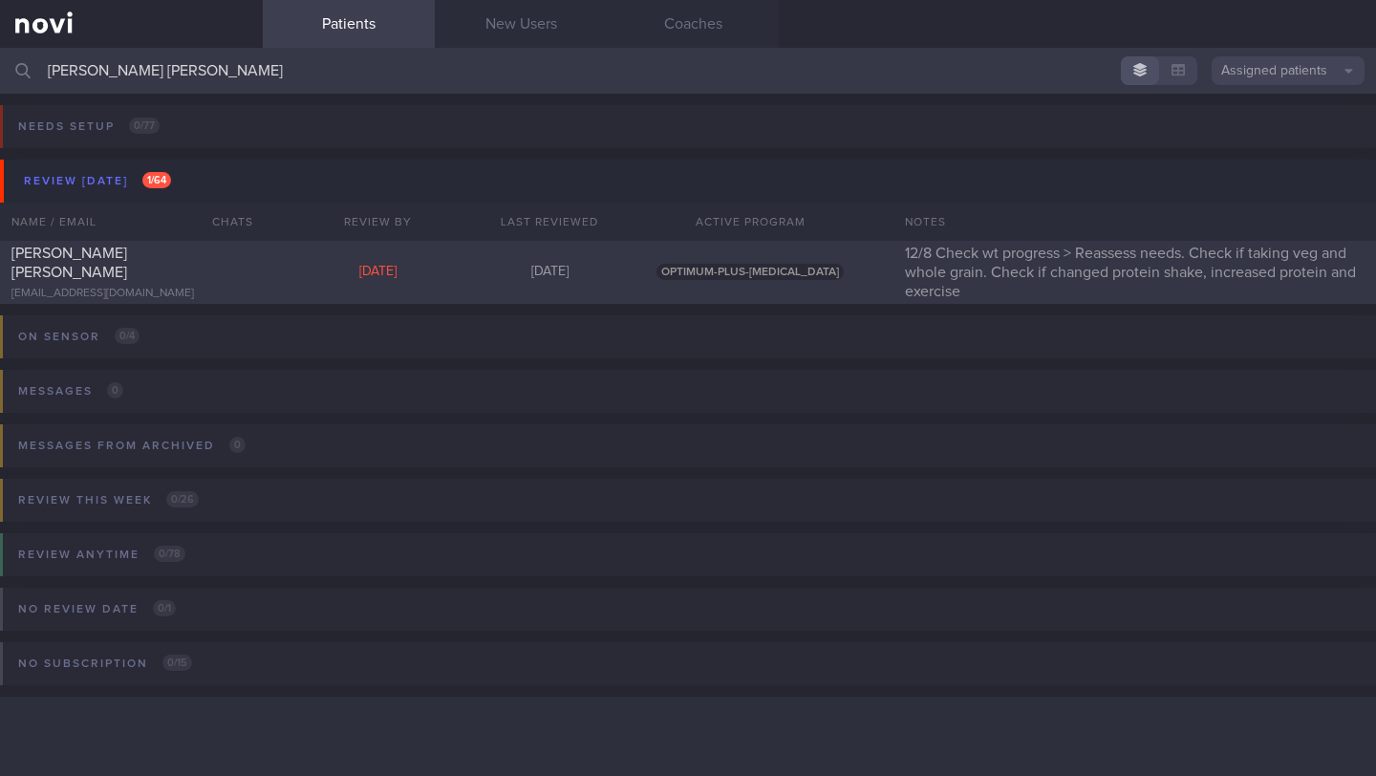
type input "[PERSON_NAME] [PERSON_NAME]"
click at [206, 275] on div "[PERSON_NAME] [PERSON_NAME]" at bounding box center [128, 263] width 235 height 38
select select "7"
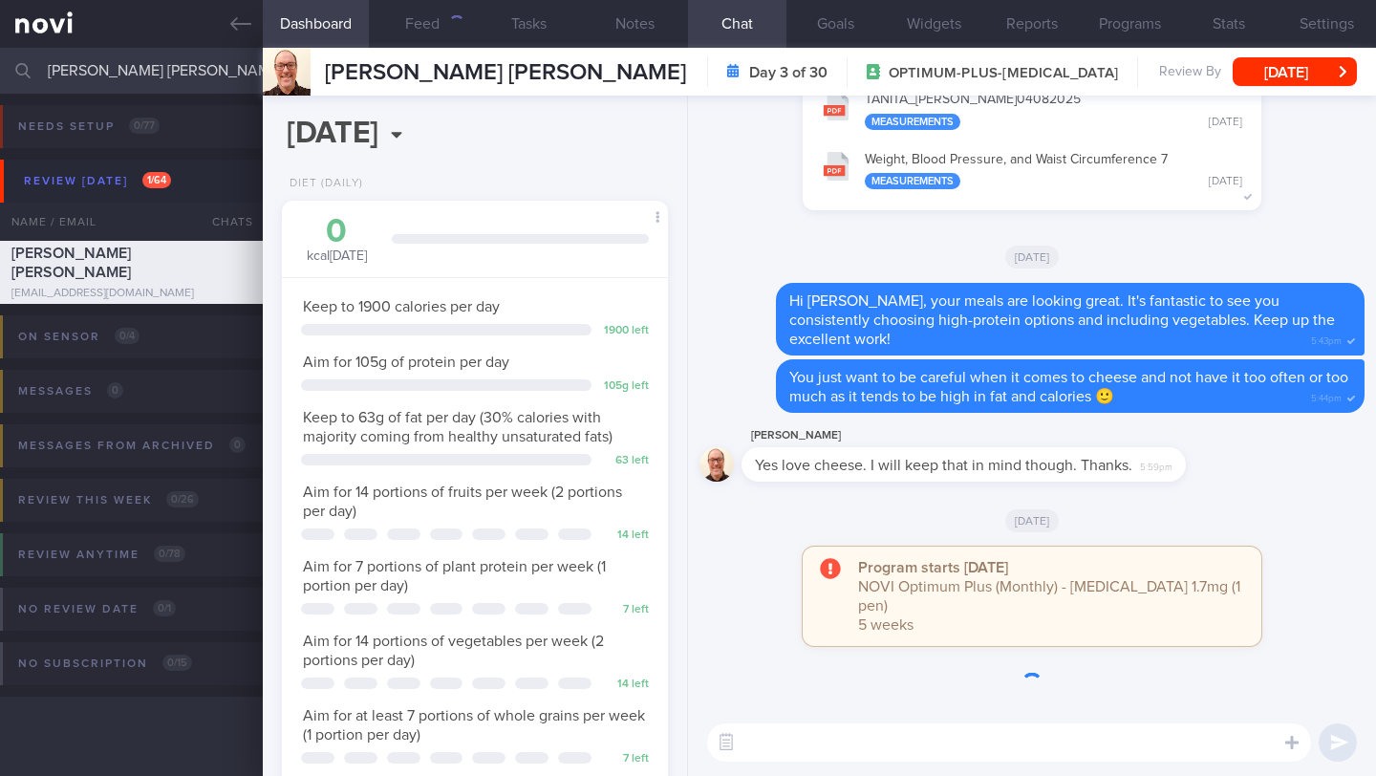
scroll to position [196, 337]
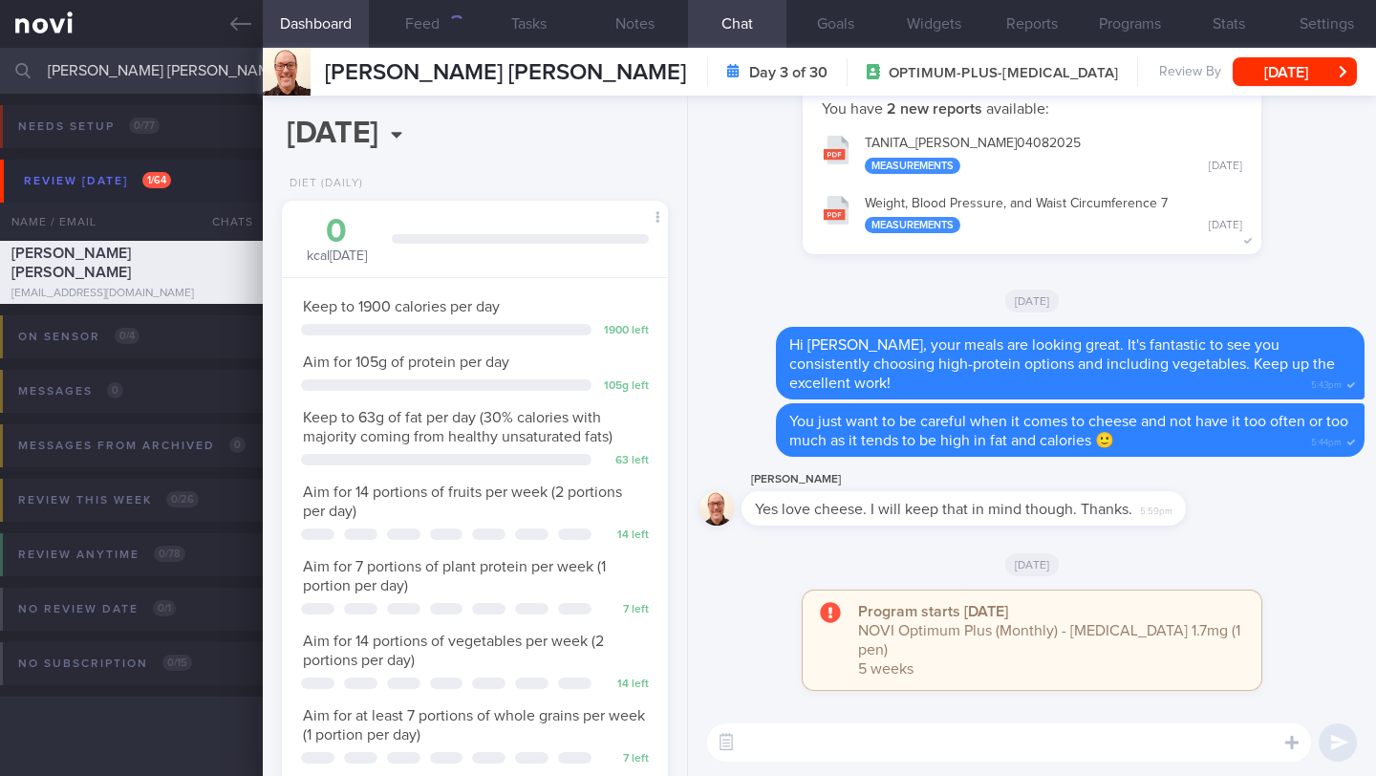
select select "7"
click at [863, 747] on textarea at bounding box center [1009, 742] width 604 height 38
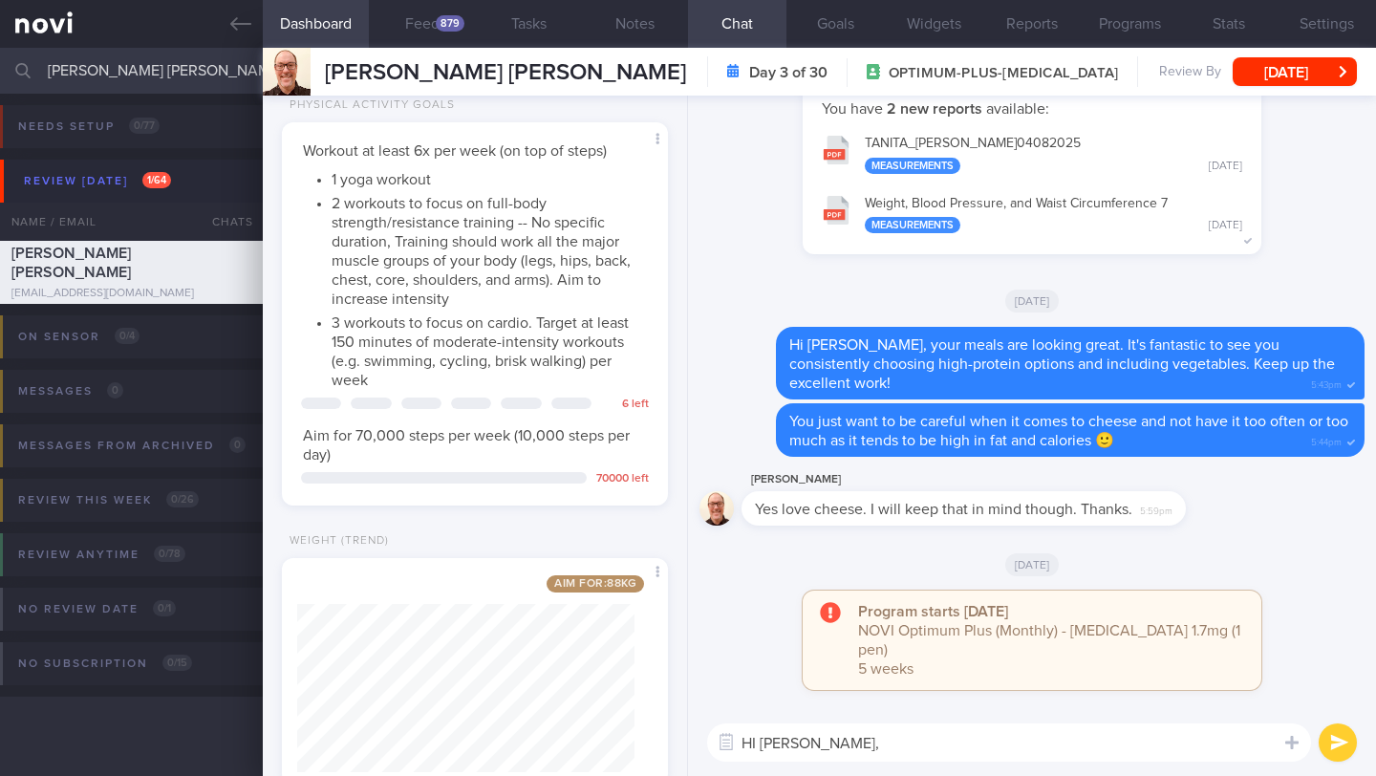
scroll to position [763, 0]
type textarea "HI Ron,"
click at [452, 26] on div "879" at bounding box center [450, 23] width 29 height 16
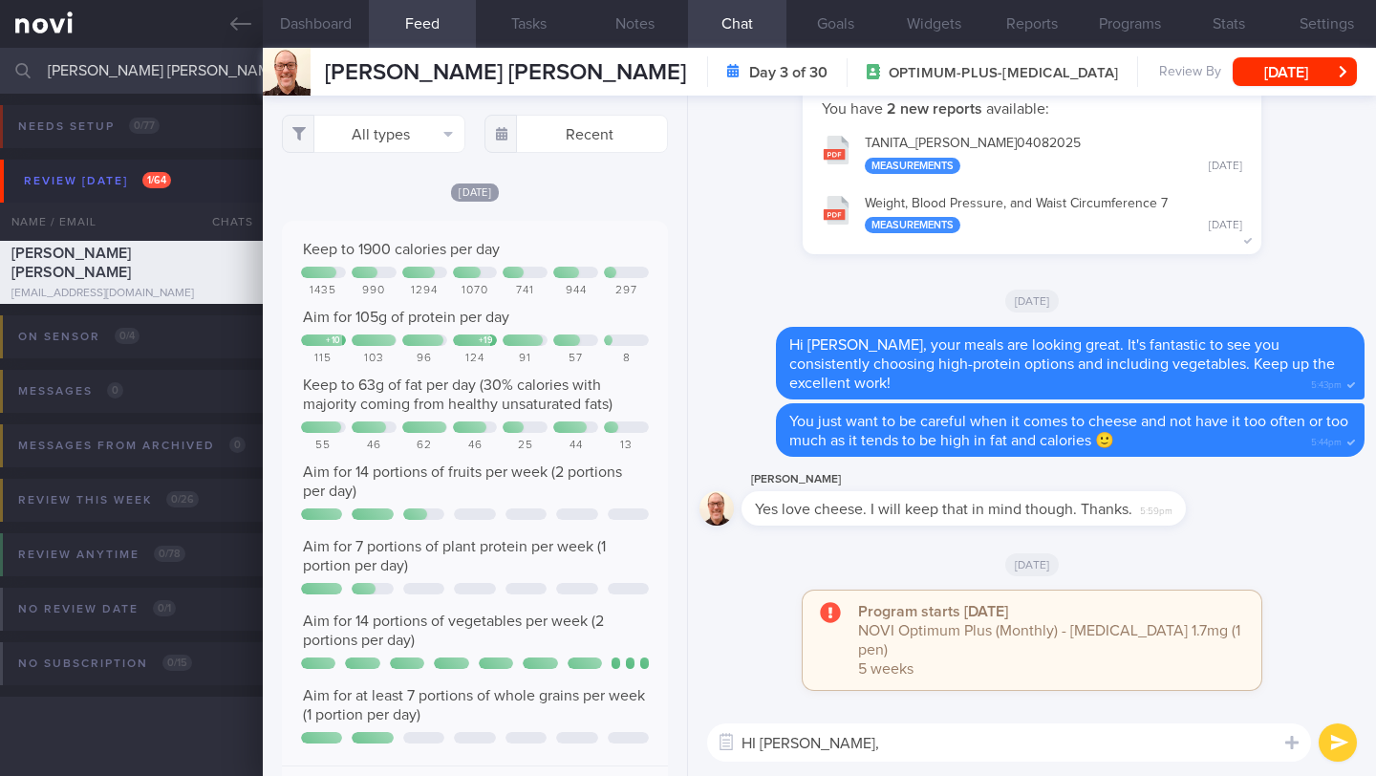
drag, startPoint x: 877, startPoint y: 751, endPoint x: 810, endPoint y: 710, distance: 78.5
click at [877, 751] on textarea "HI Ron," at bounding box center [1009, 742] width 604 height 38
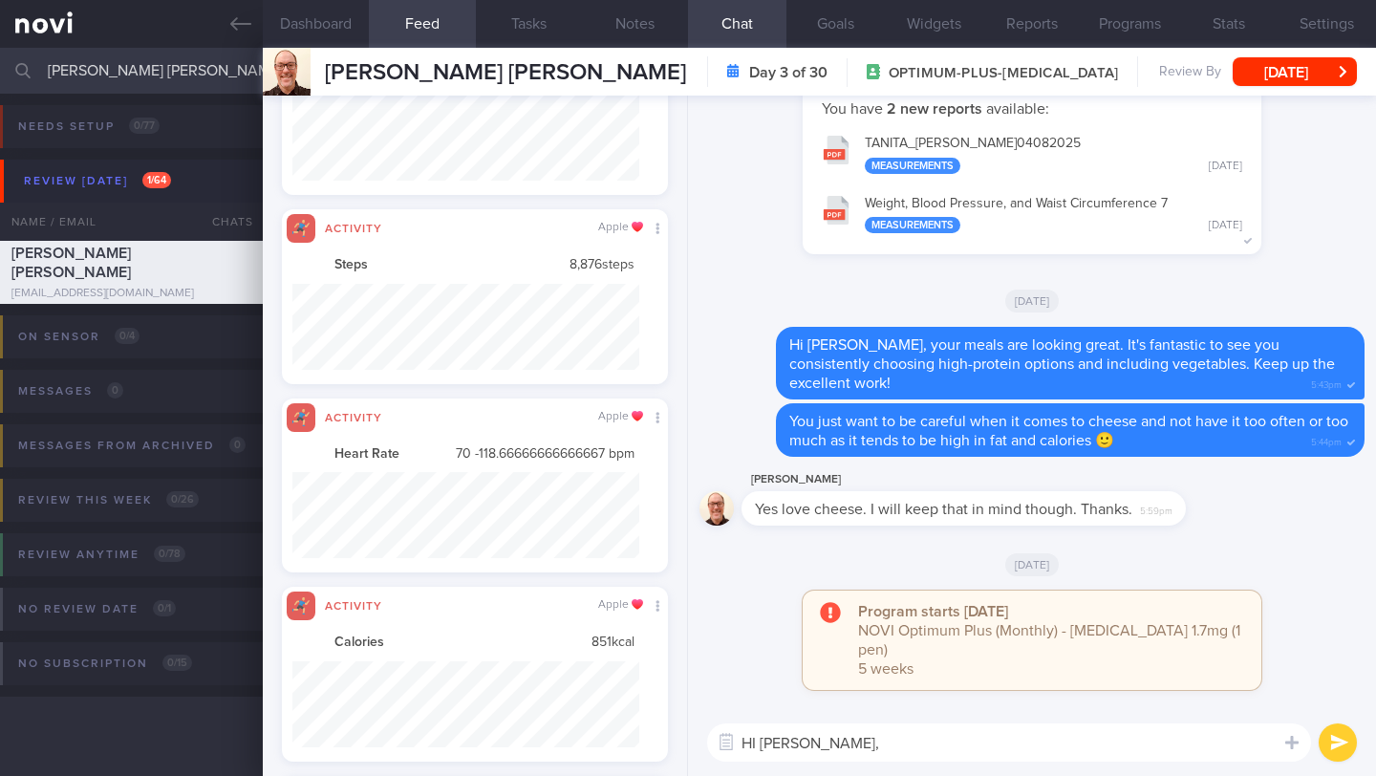
scroll to position [955279, 955018]
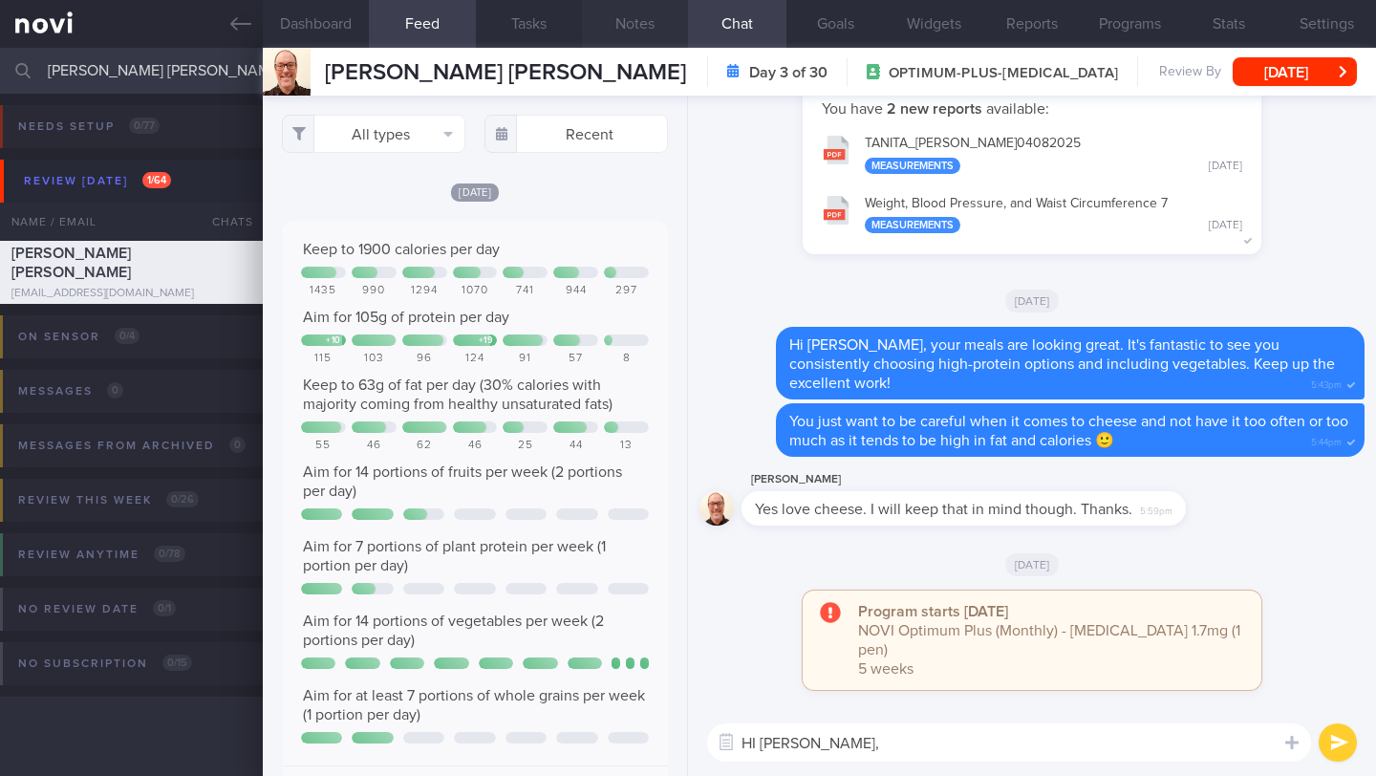
click at [633, 21] on button "Notes" at bounding box center [635, 24] width 106 height 48
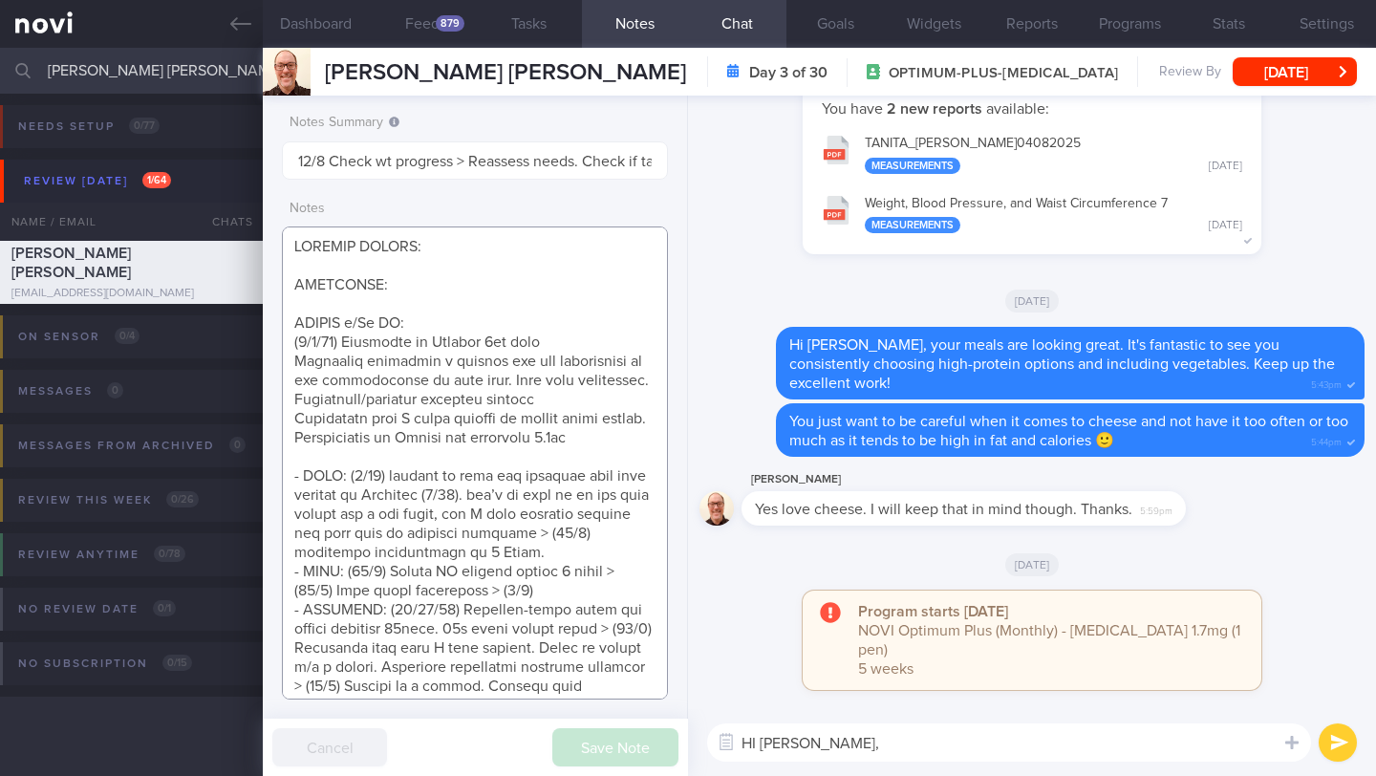
click at [443, 285] on textarea at bounding box center [475, 462] width 386 height 473
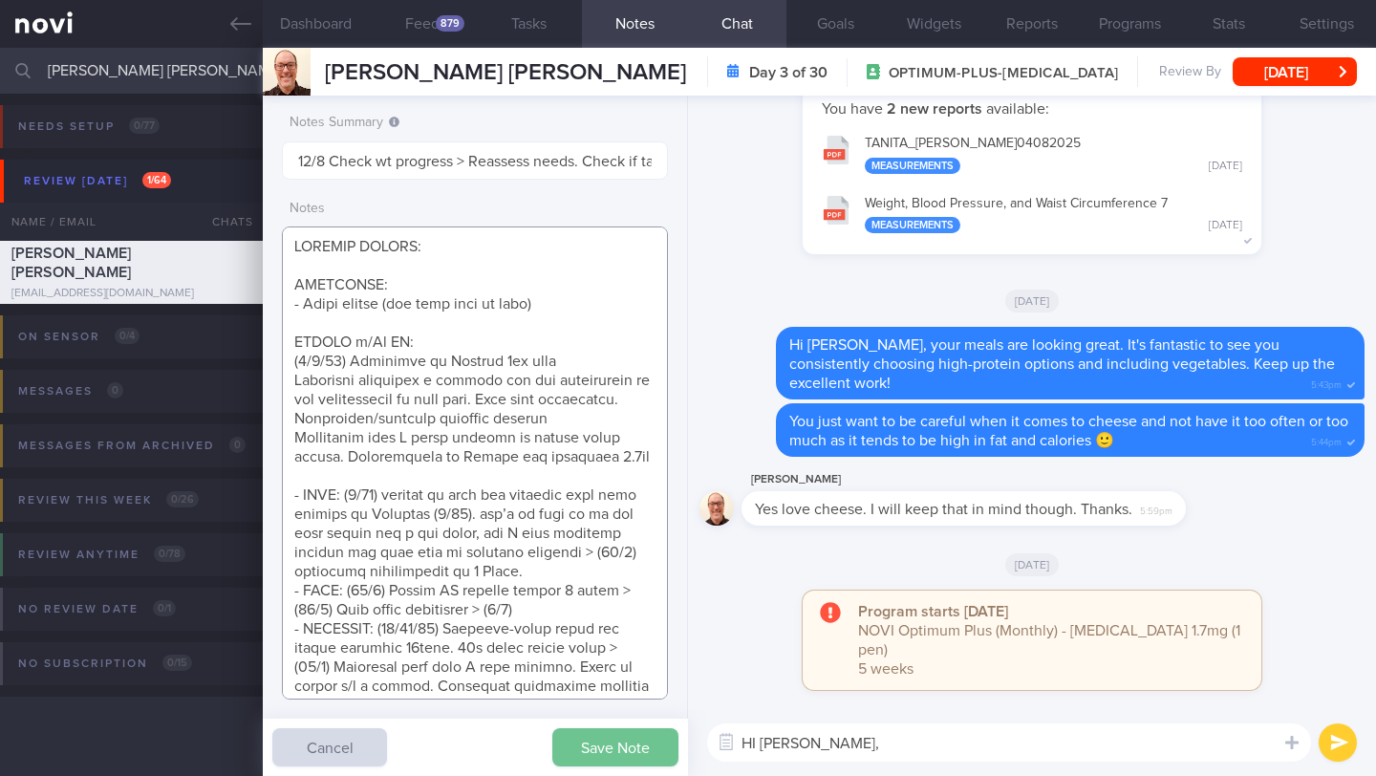
type textarea "SUPPORT NEEDED: CHALLENGE: - Loves cheese (but will keep in mind) REVIEW w/Dr J…"
click at [597, 761] on button "Save Note" at bounding box center [615, 747] width 126 height 38
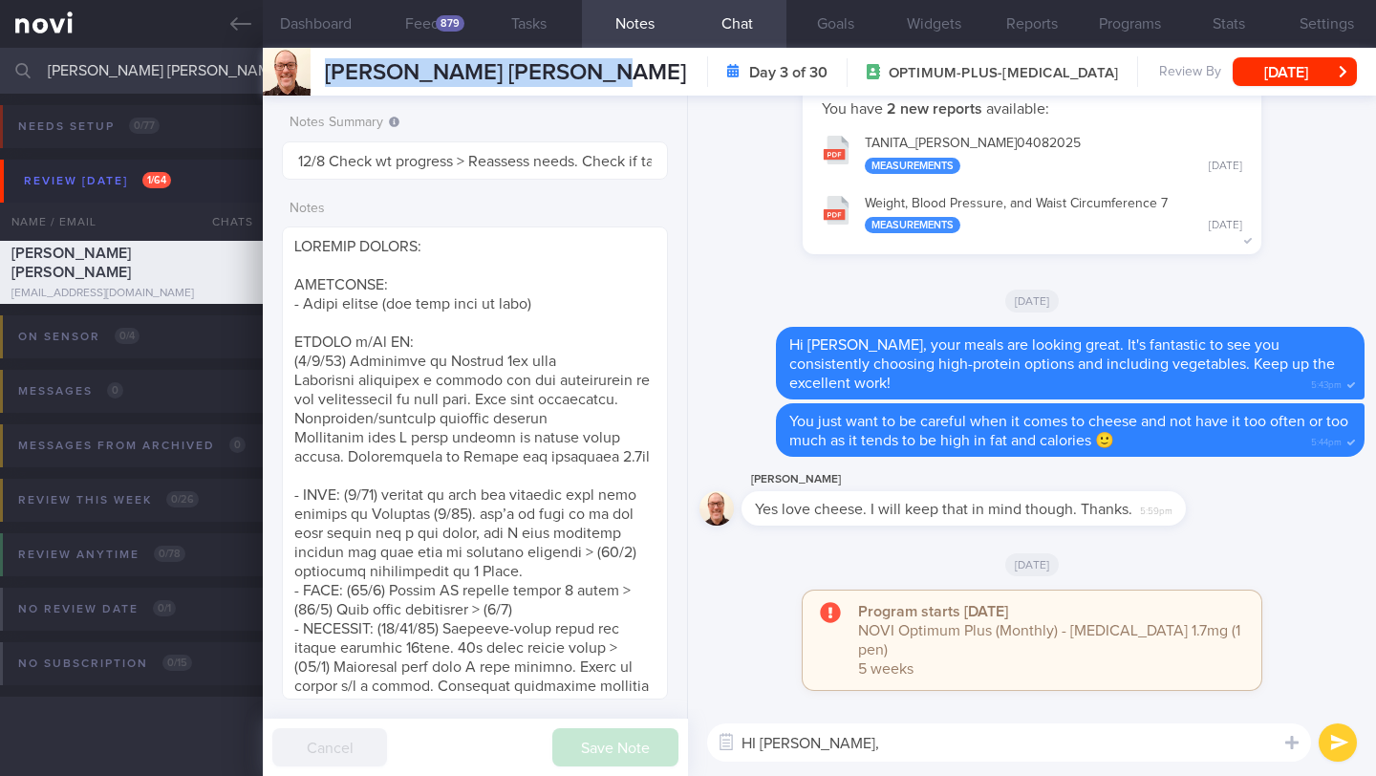
drag, startPoint x: 666, startPoint y: 75, endPoint x: 299, endPoint y: 75, distance: 366.9
click at [294, 75] on div "MURPHY RONALD ALEXANDER MURPHY RONALD ALEXANDER ronaldalexandermurphy@gmail.com…" at bounding box center [819, 72] width 1113 height 48
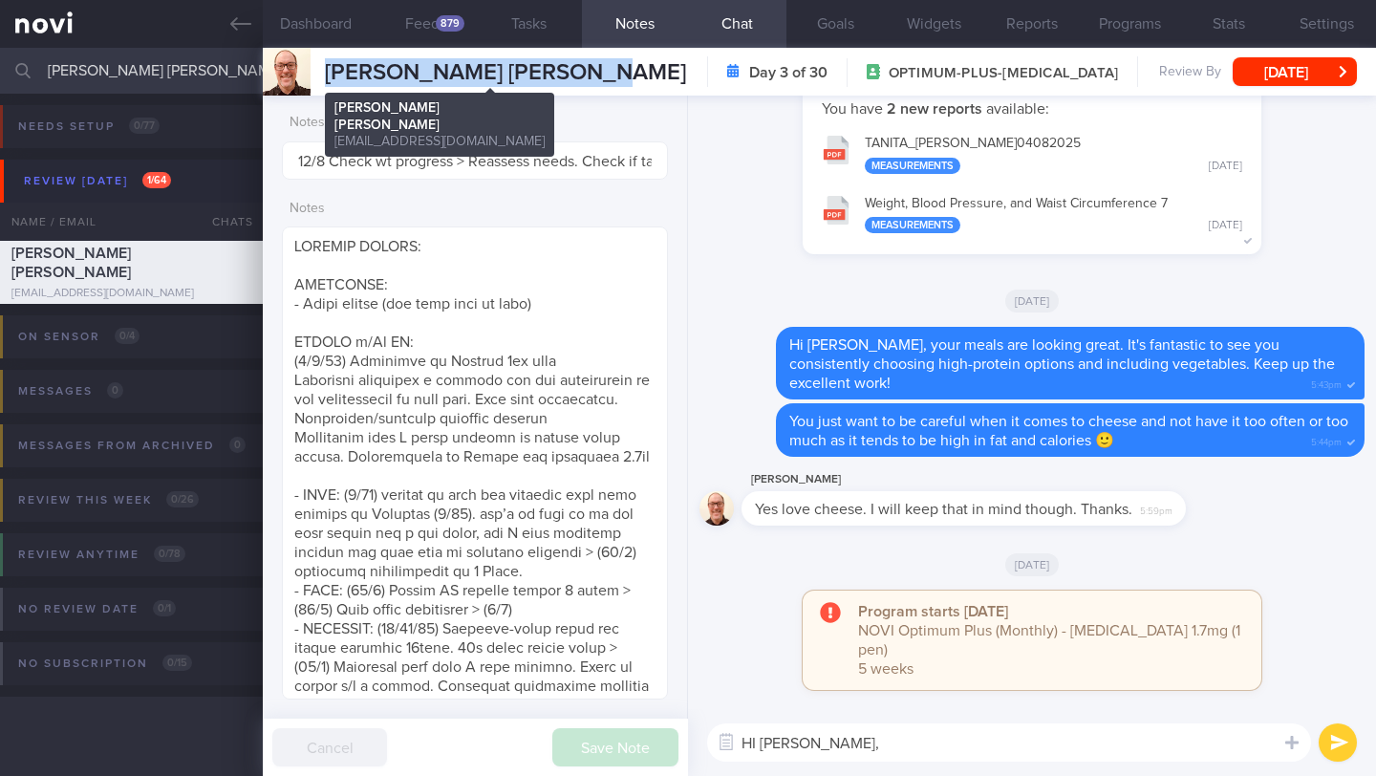
copy div "[PERSON_NAME] [PERSON_NAME]"
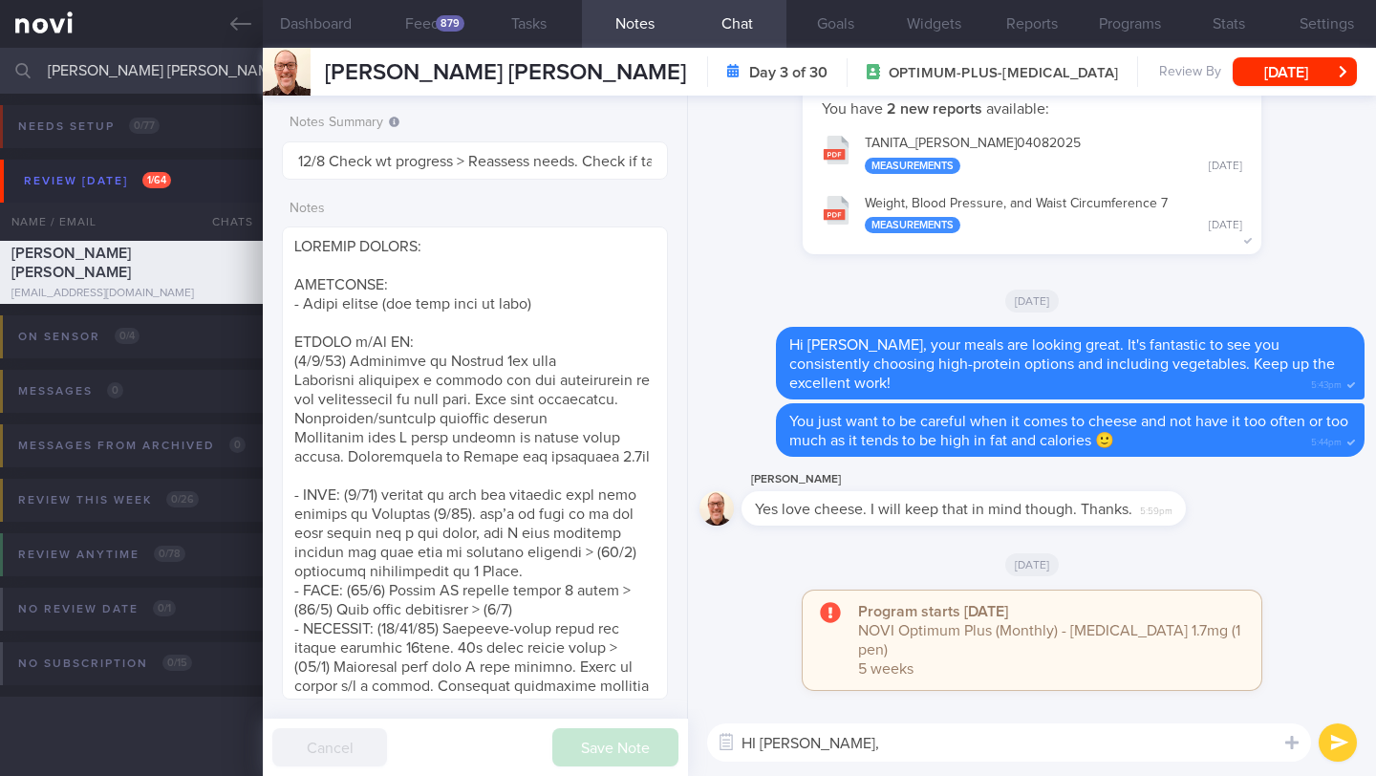
click at [760, 748] on textarea "HI Ron," at bounding box center [1009, 742] width 604 height 38
click at [845, 745] on textarea "Hi Ron," at bounding box center [1009, 742] width 604 height 38
type textarea "Hi Ron, how are you doing on Wegovy?"
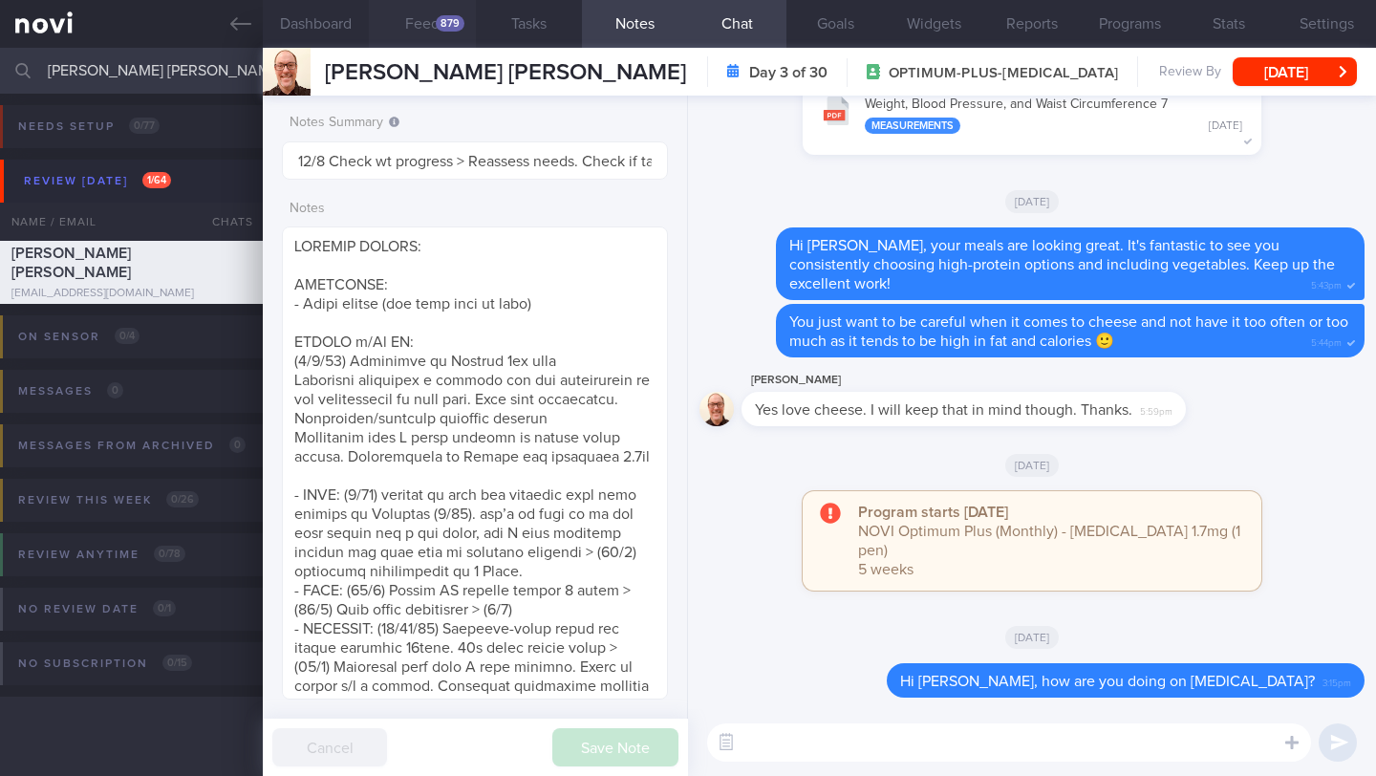
click at [435, 30] on button "Feed 879" at bounding box center [422, 24] width 106 height 48
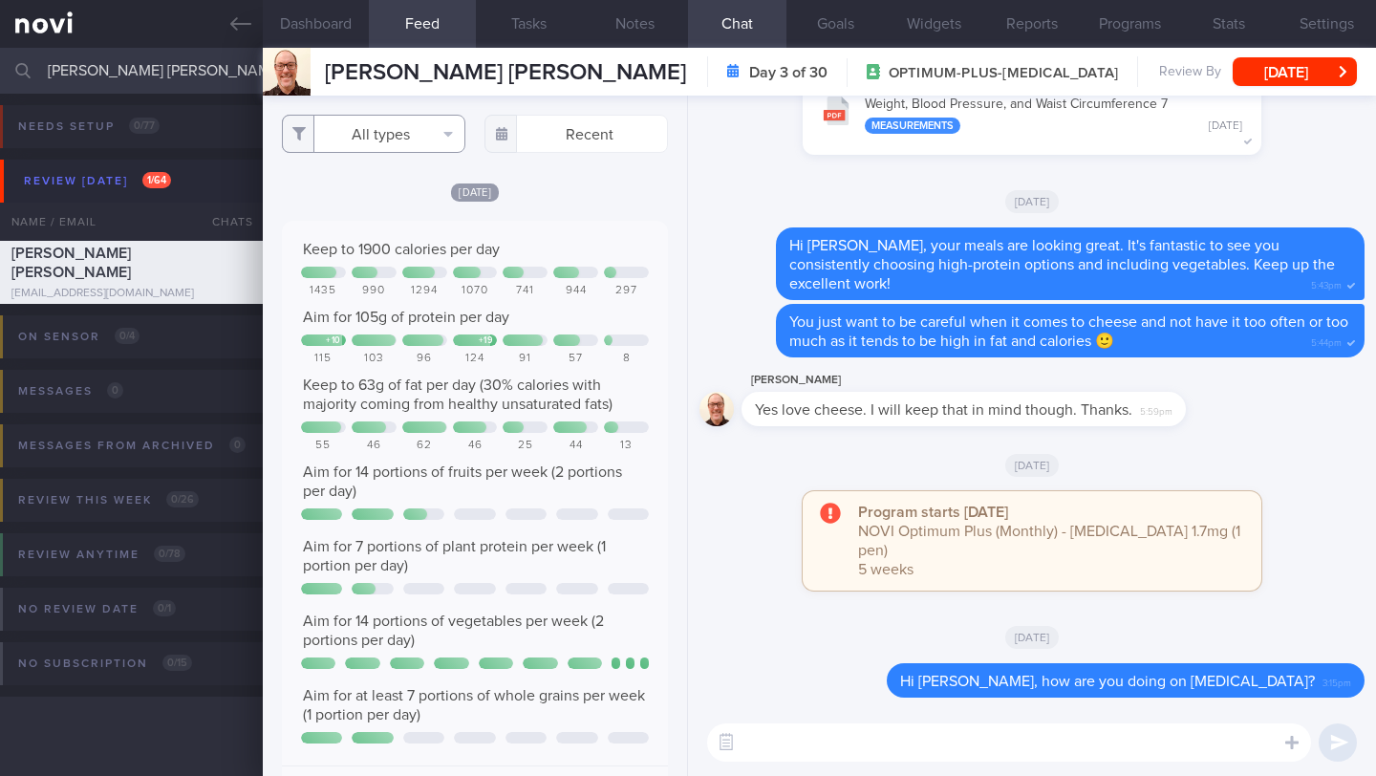
click at [431, 128] on button "All types" at bounding box center [373, 134] width 183 height 38
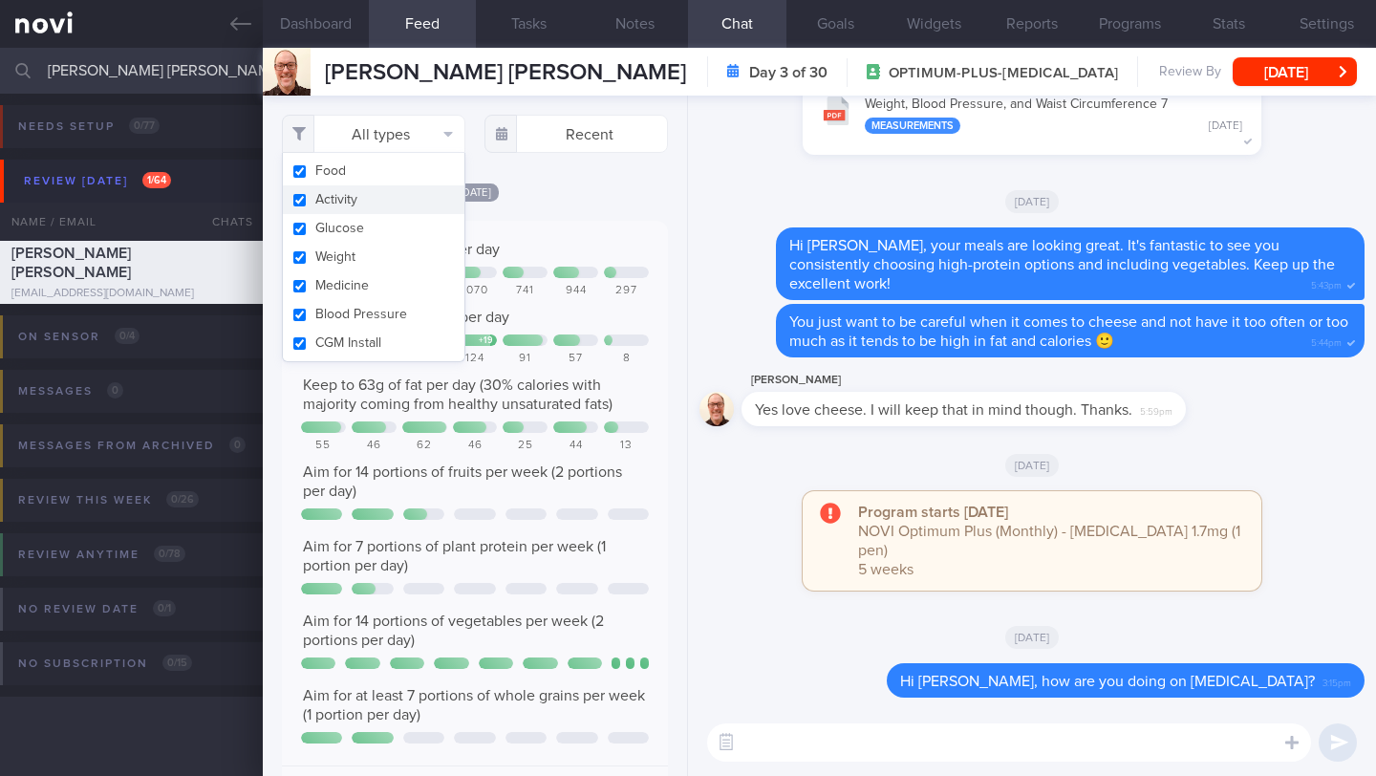
click at [407, 197] on button "Activity" at bounding box center [374, 199] width 182 height 29
checkbox input "false"
click at [554, 252] on div "Keep to 1900 calories per day 1435 990 1294 1070 741 944 297 Aim for 105g of pr…" at bounding box center [475, 516] width 386 height 591
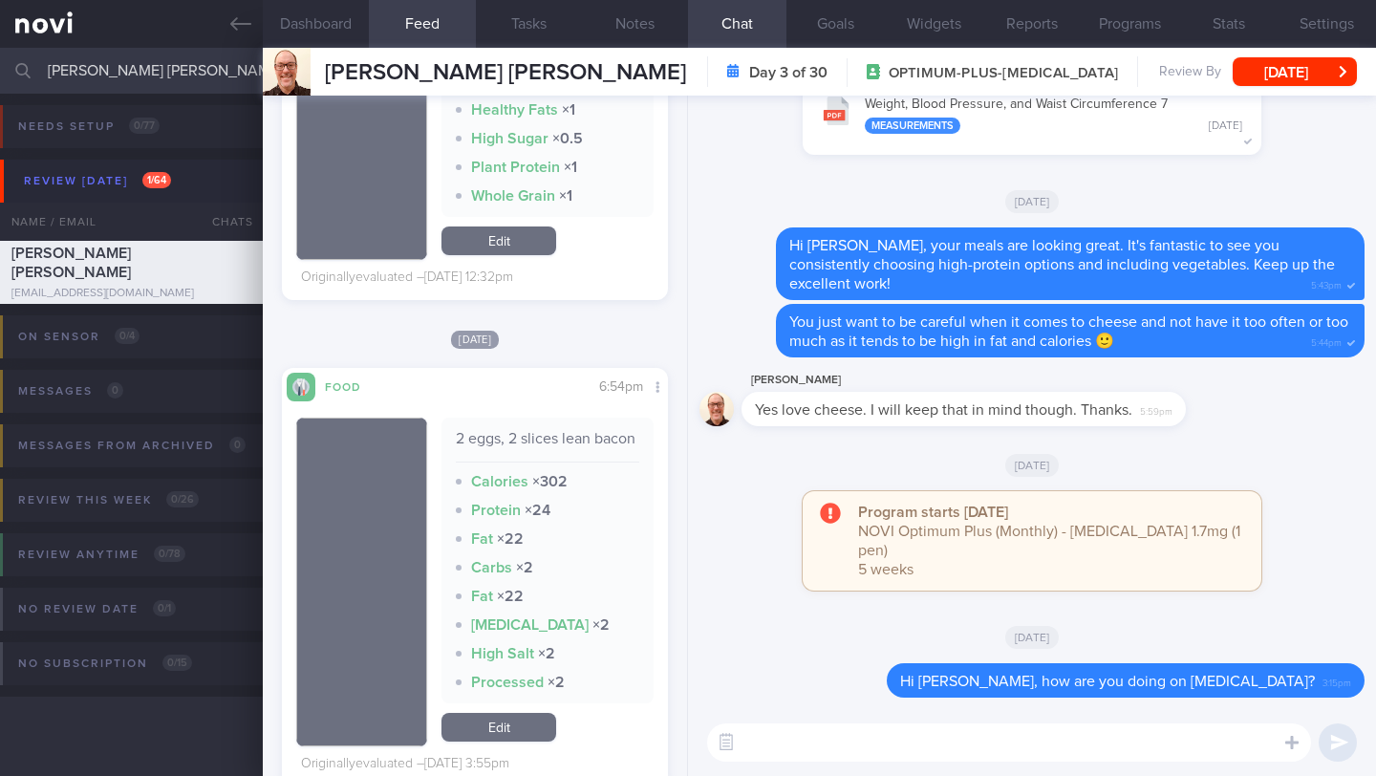
scroll to position [2283, 0]
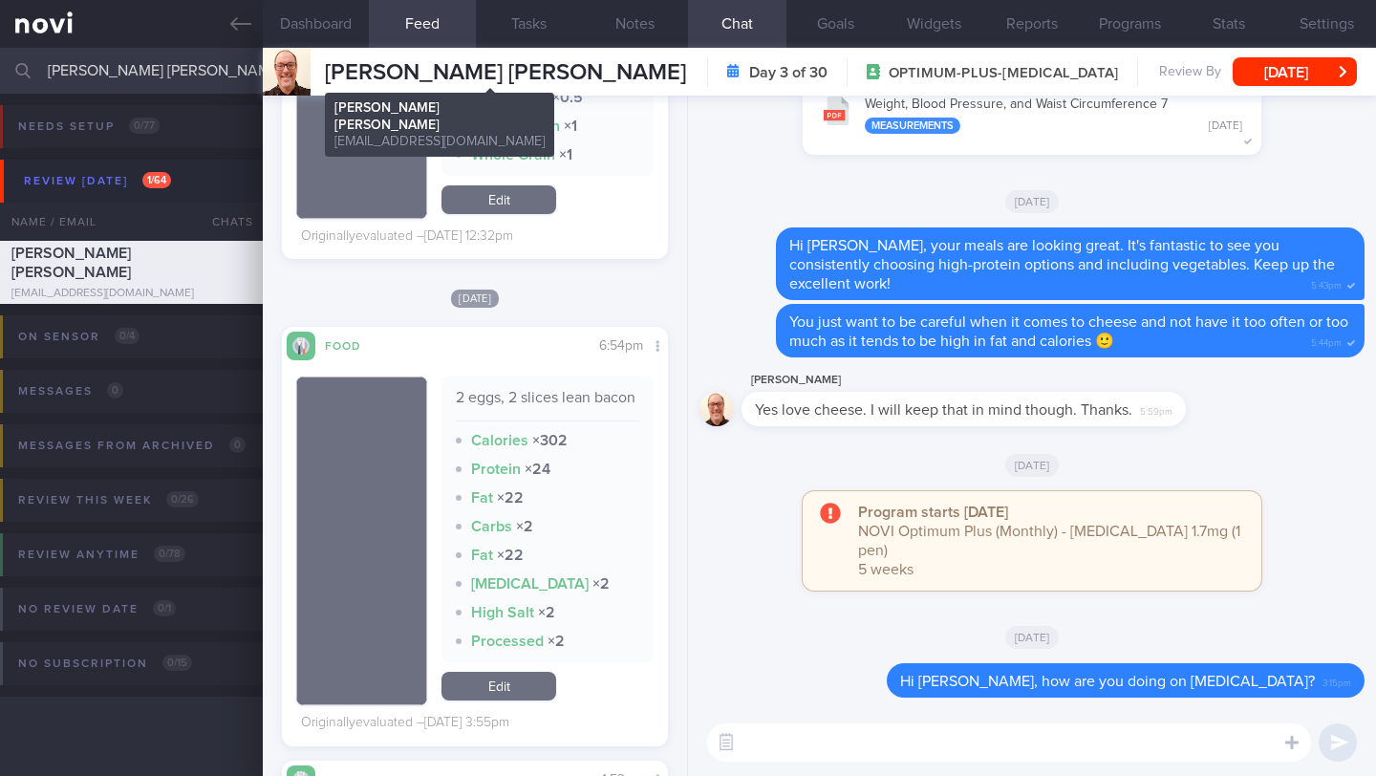
click at [417, 75] on span "[PERSON_NAME] [PERSON_NAME]" at bounding box center [505, 72] width 361 height 23
copy div "MURPHY RONALD ALEXANDER MURPHY RONALD ALEXANDER ronaldalexandermurphy@gmail.com"
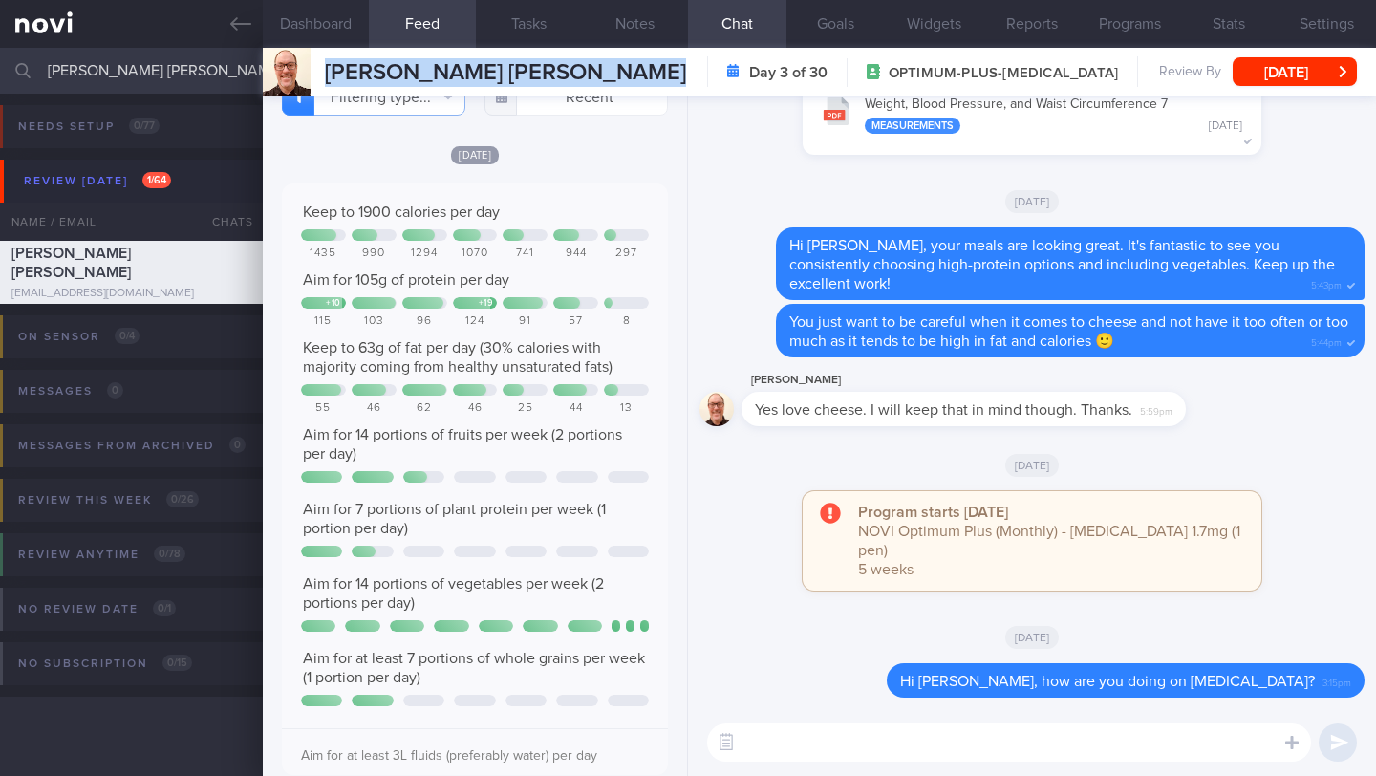
scroll to position [38, 0]
click at [645, 16] on button "Notes" at bounding box center [635, 24] width 106 height 48
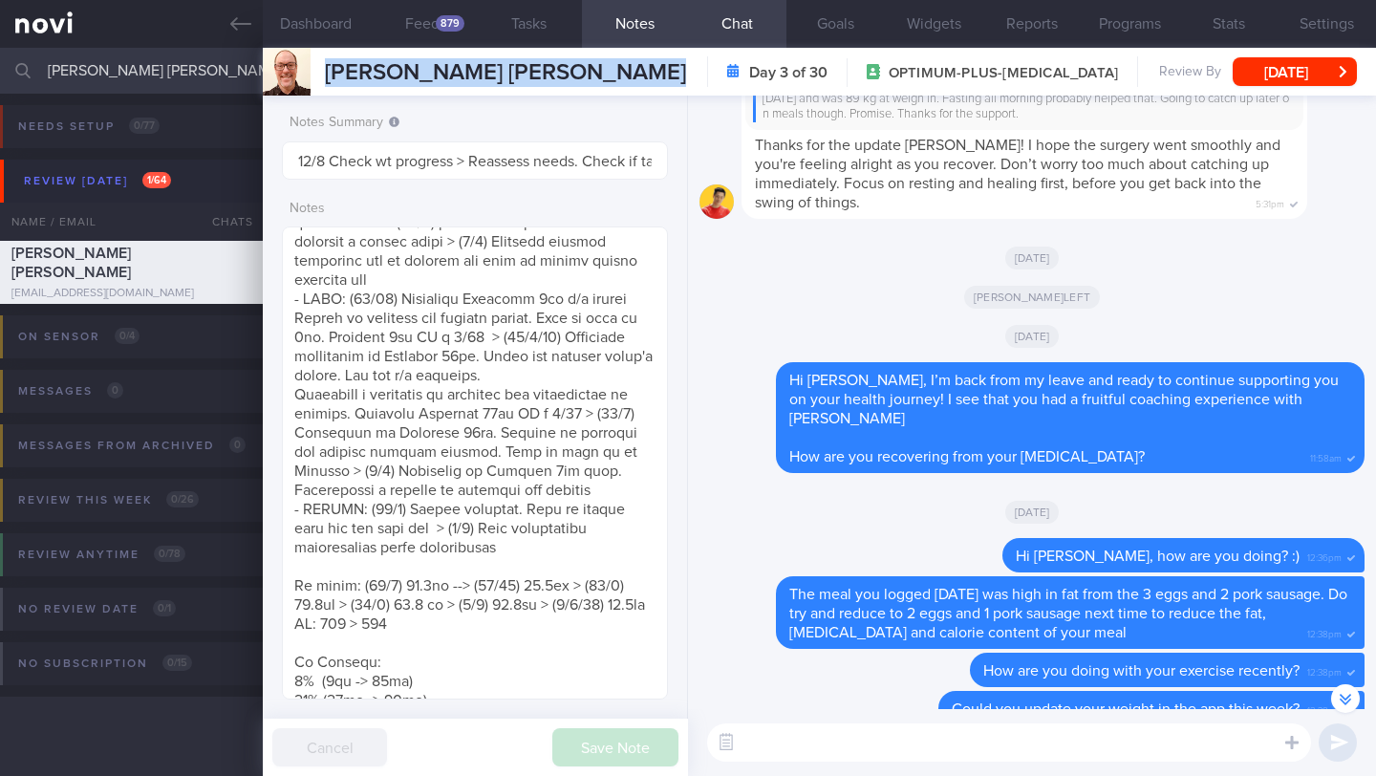
scroll to position [-1614, 0]
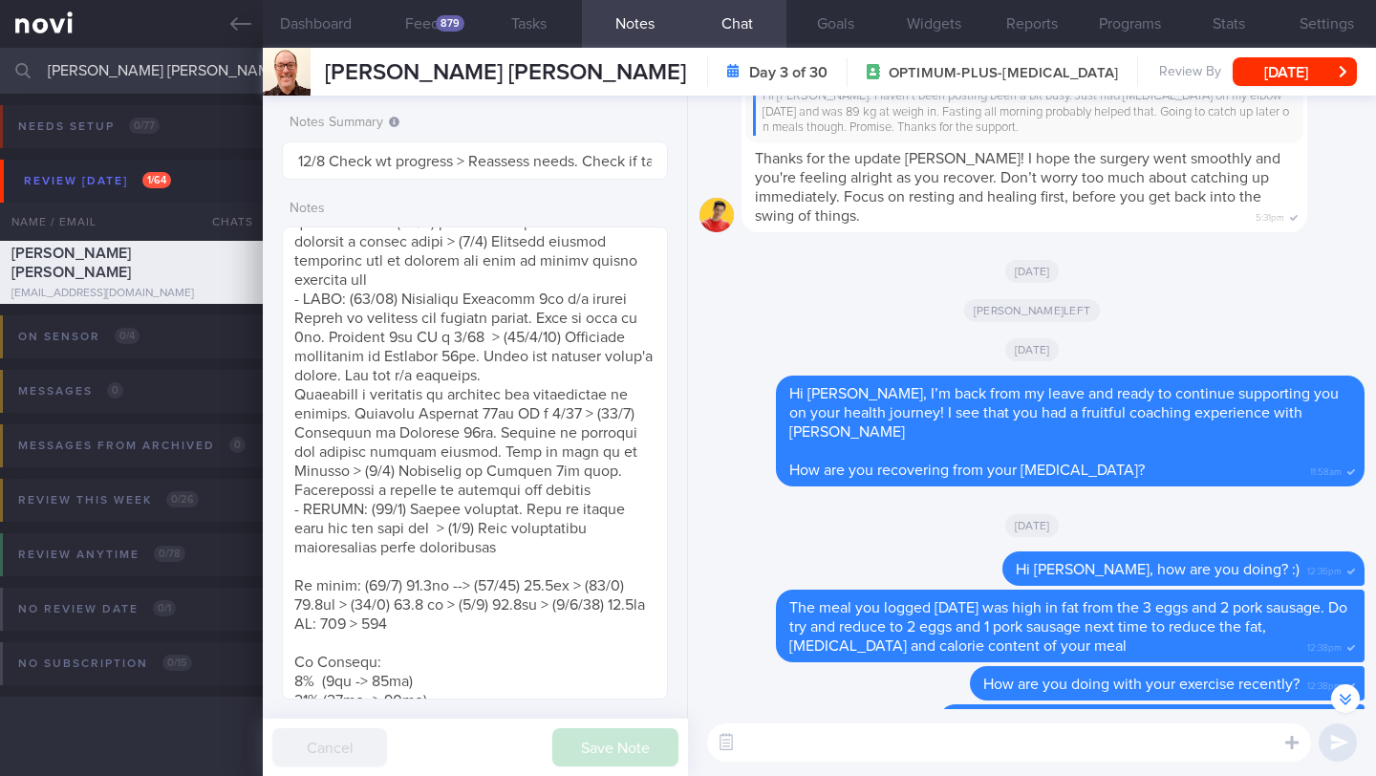
click at [845, 738] on textarea at bounding box center [1009, 742] width 604 height 38
paste textarea "I’d like to reassess your energy and protein needs based on your current weight…"
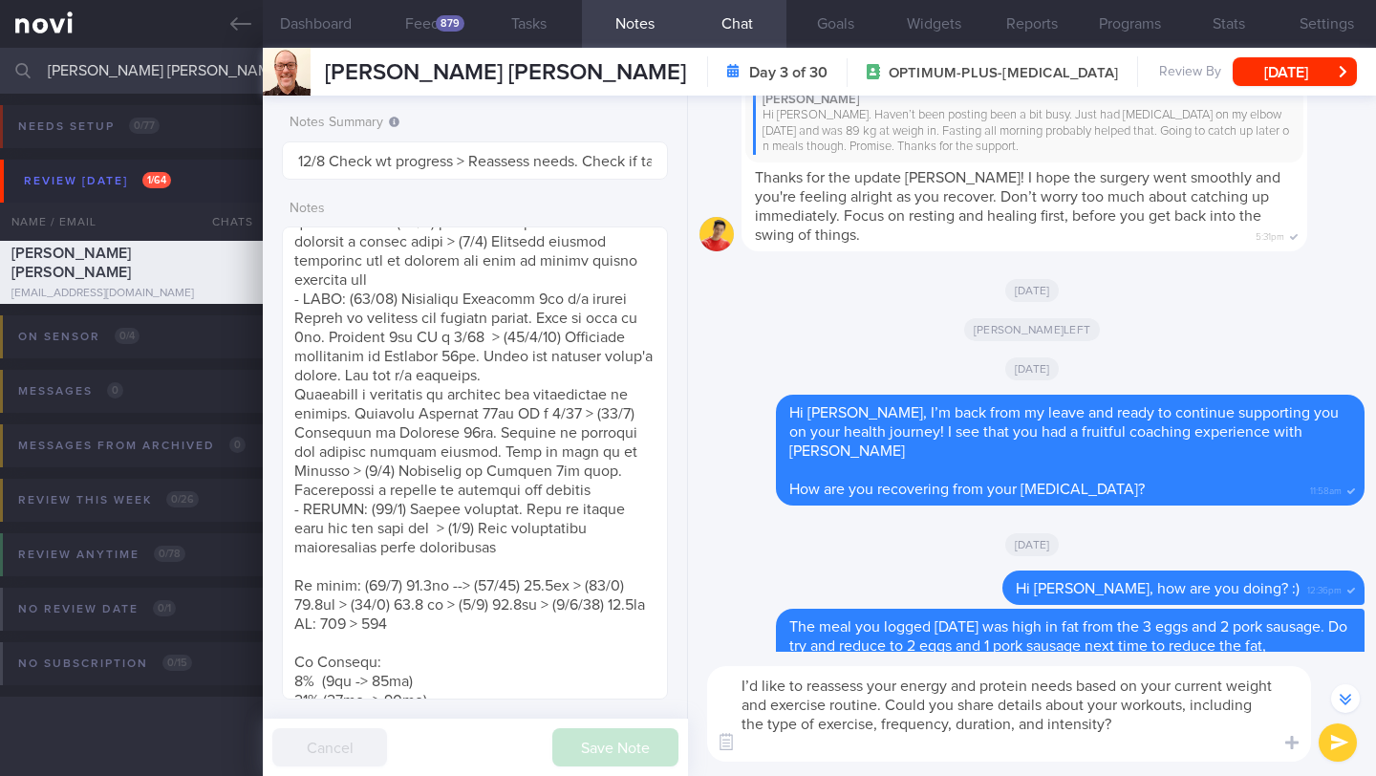
type textarea "I’d like to reassess your energy and protein needs based on your current weight…"
click at [1335, 740] on button "submit" at bounding box center [1337, 742] width 38 height 38
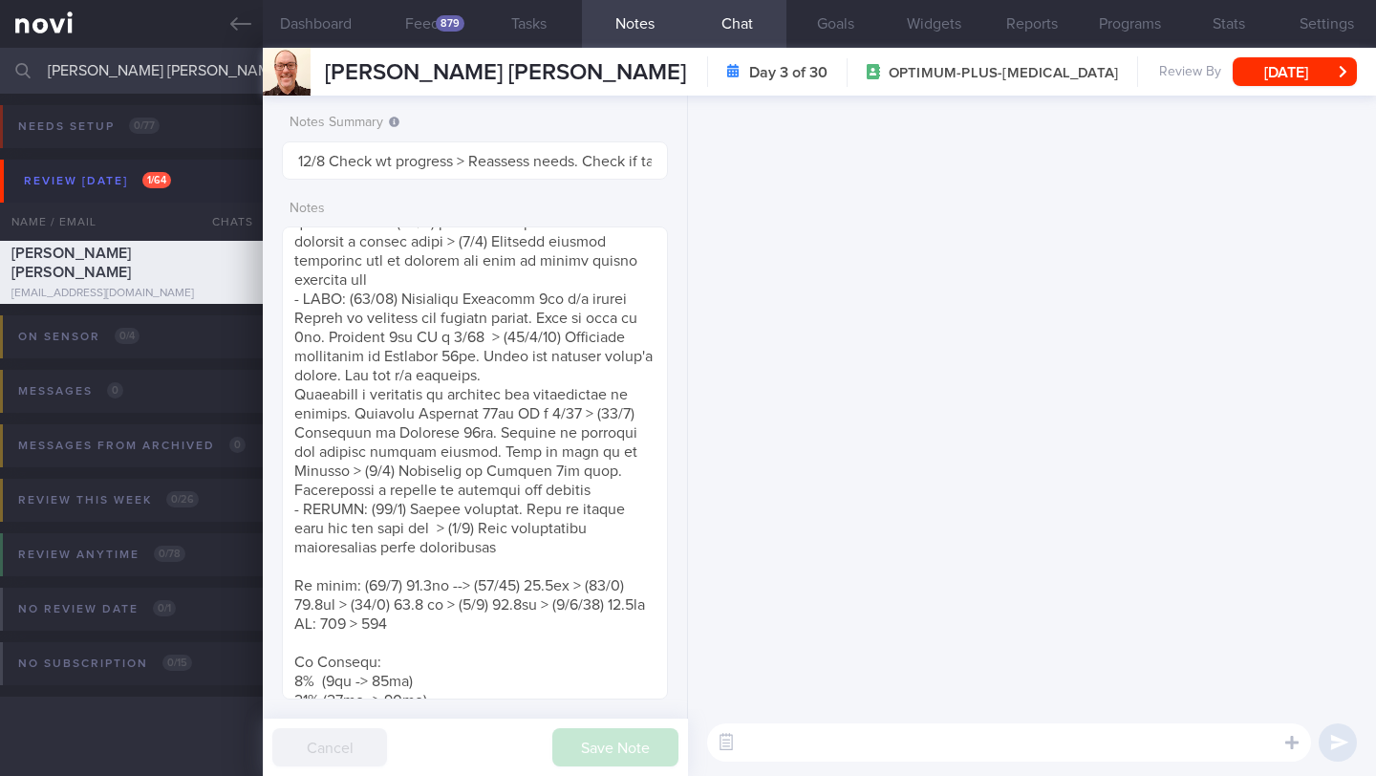
scroll to position [0, 0]
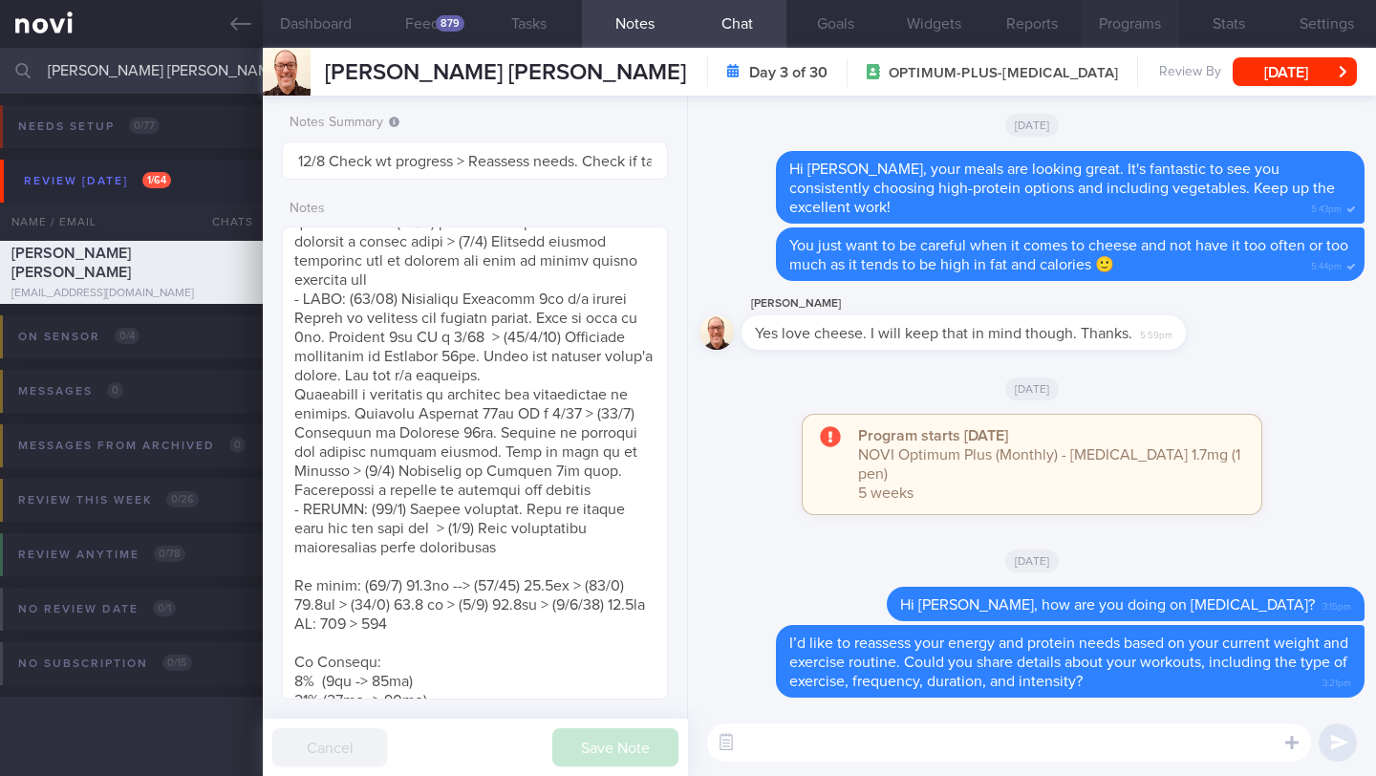
click at [1121, 22] on button "Programs" at bounding box center [1130, 24] width 98 height 48
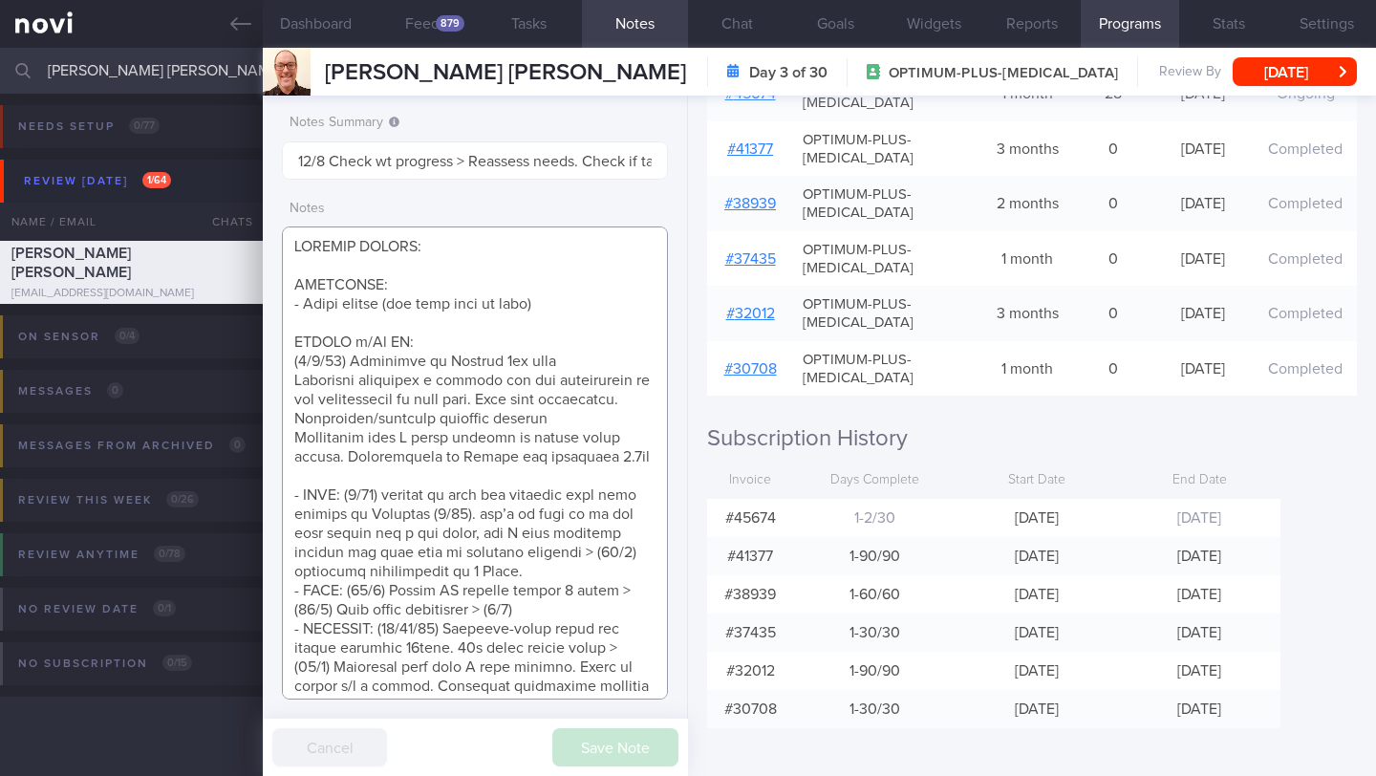
click at [446, 335] on textarea at bounding box center [475, 462] width 386 height 473
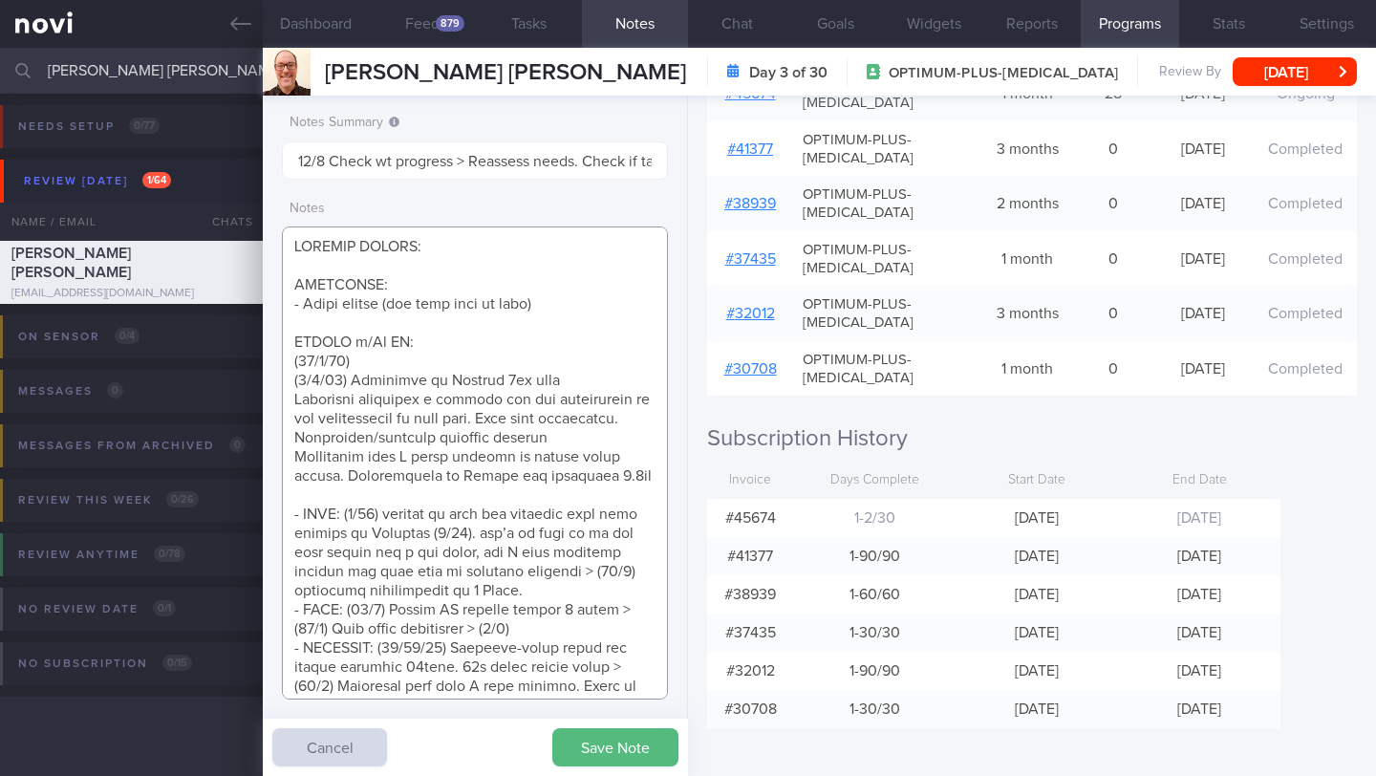
paste textarea "Now anticipating travels for the next few months"
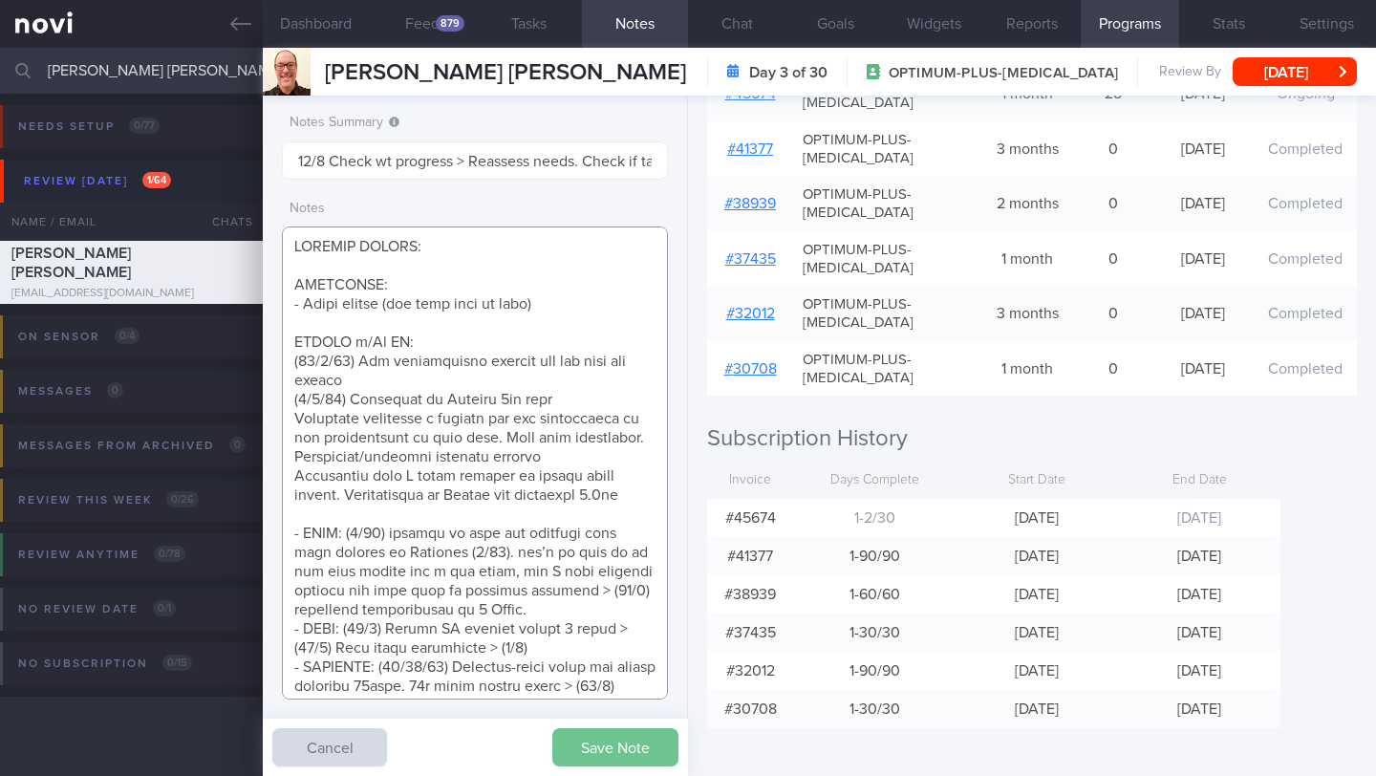
type textarea "SUPPORT NEEDED: CHALLENGE: - Loves cheese (but will keep in mind) REVIEW w/Dr J…"
click at [581, 742] on button "Save Note" at bounding box center [615, 747] width 126 height 38
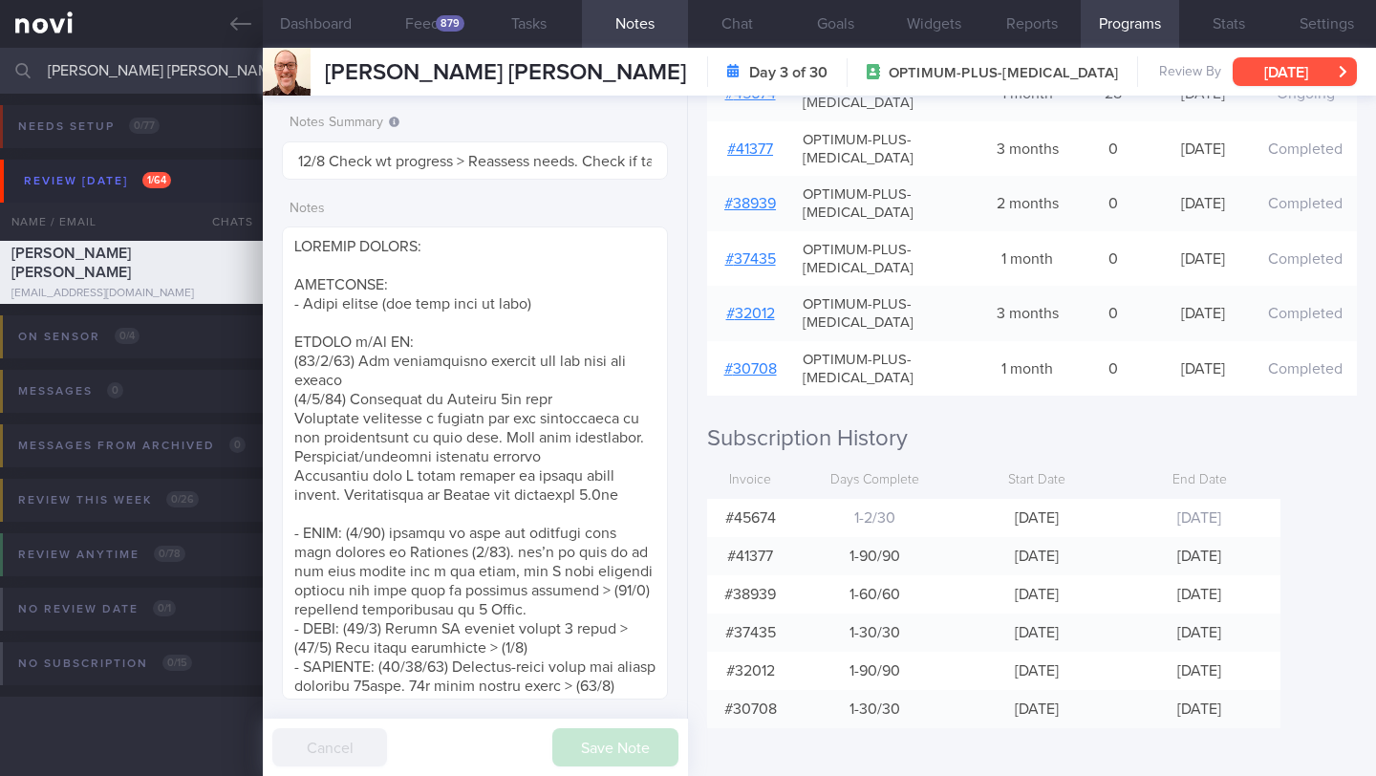
click at [1274, 72] on button "[DATE]" at bounding box center [1294, 71] width 124 height 29
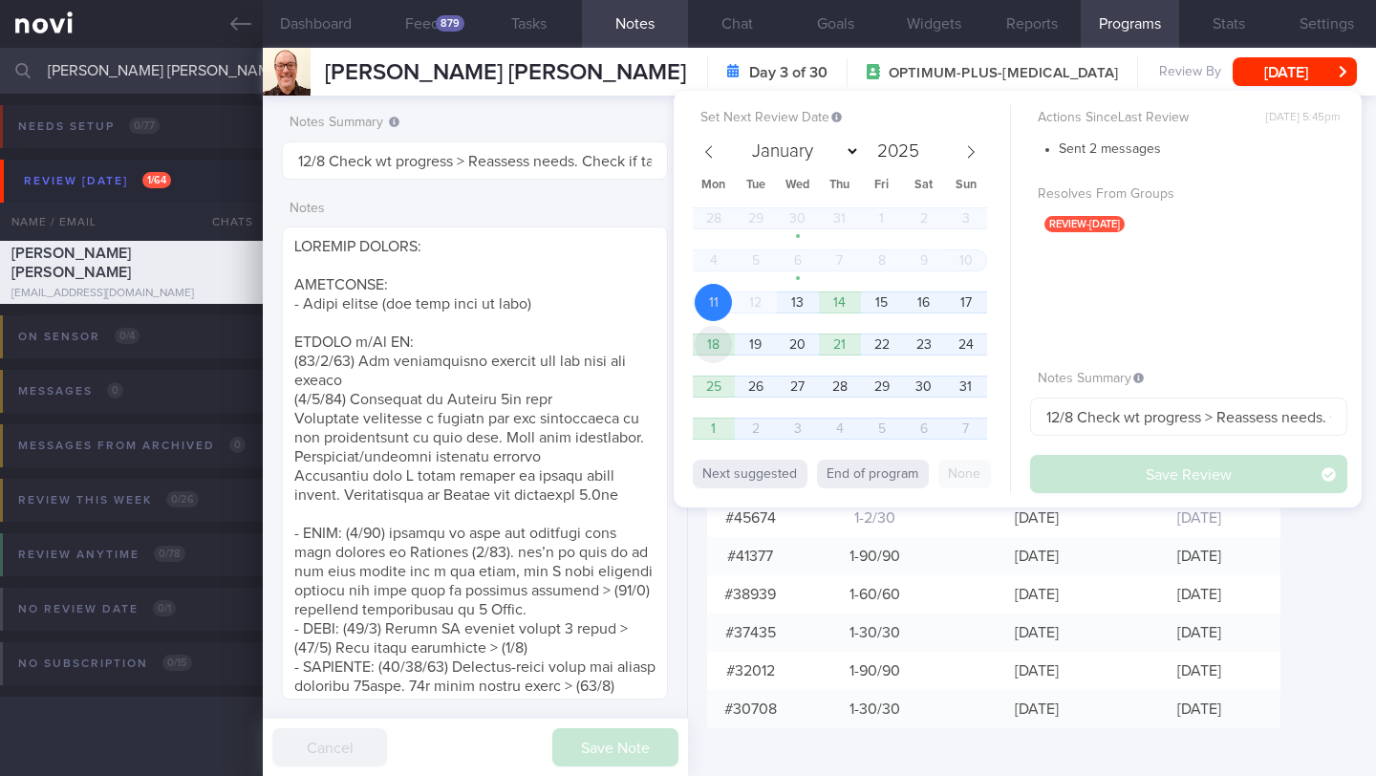
click at [706, 350] on span "18" at bounding box center [713, 344] width 37 height 37
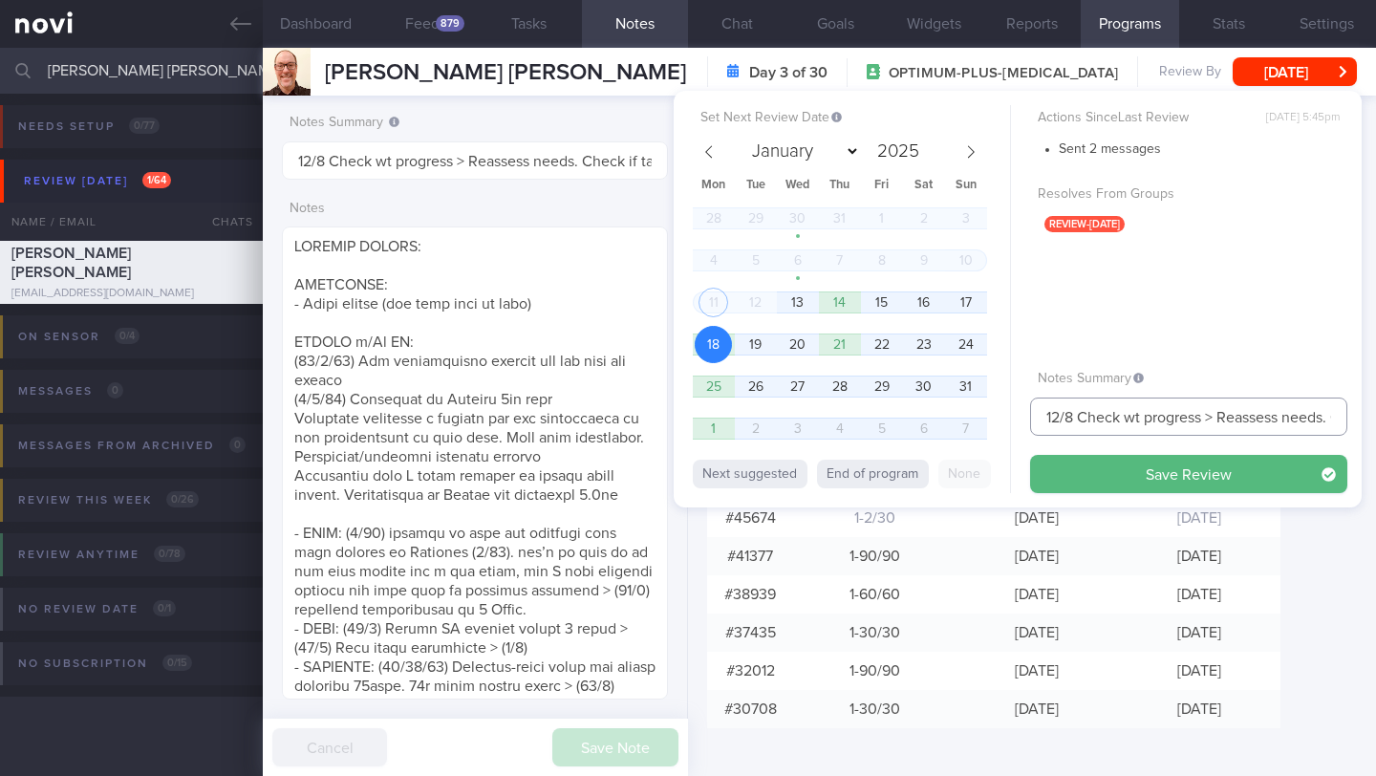
drag, startPoint x: 1059, startPoint y: 417, endPoint x: 995, endPoint y: 419, distance: 65.0
click at [995, 419] on div "Set Next Review Date 18 Aug 2025 January February March April May June July Aug…" at bounding box center [1018, 299] width 688 height 417
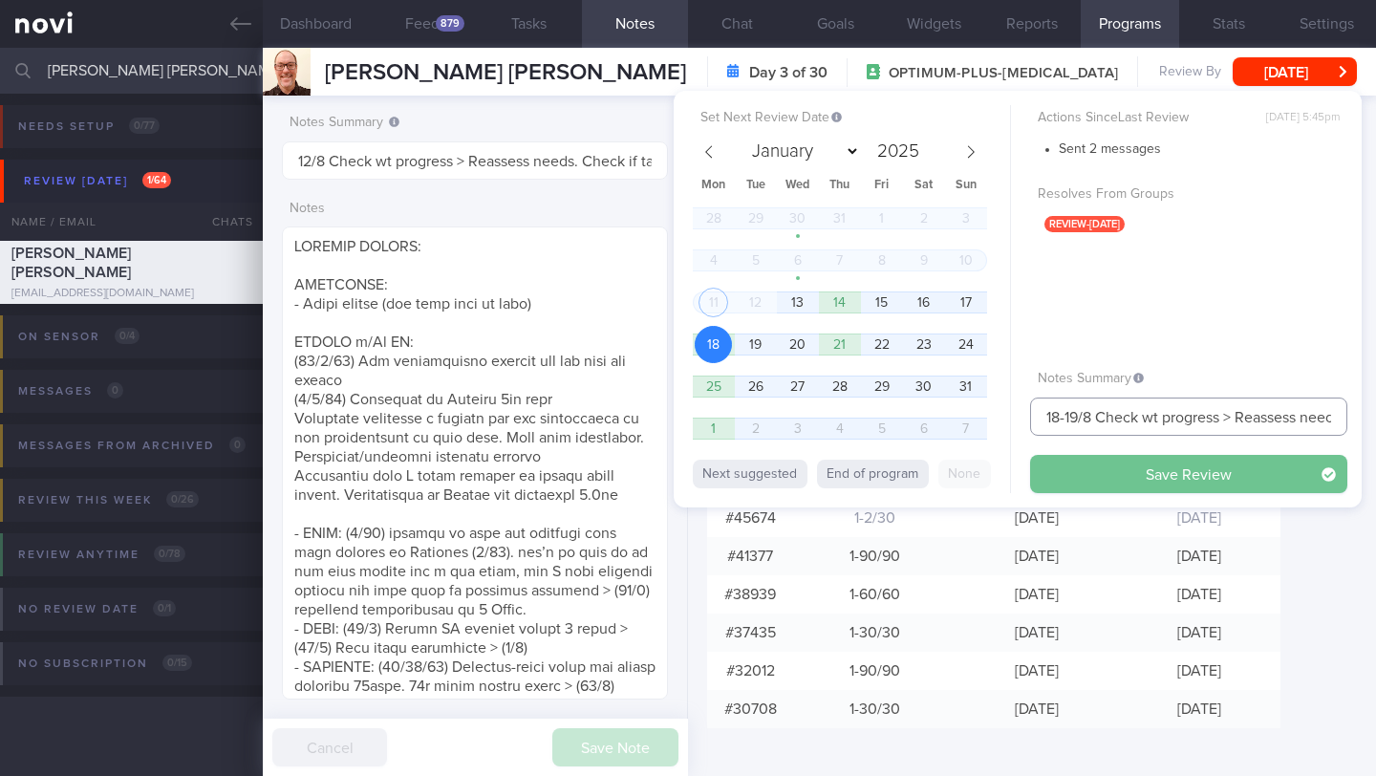
type input "18-19/8 Check wt progress > Reassess needs. Check if taking veg and whole grain…"
click at [1205, 463] on button "Save Review" at bounding box center [1188, 474] width 317 height 38
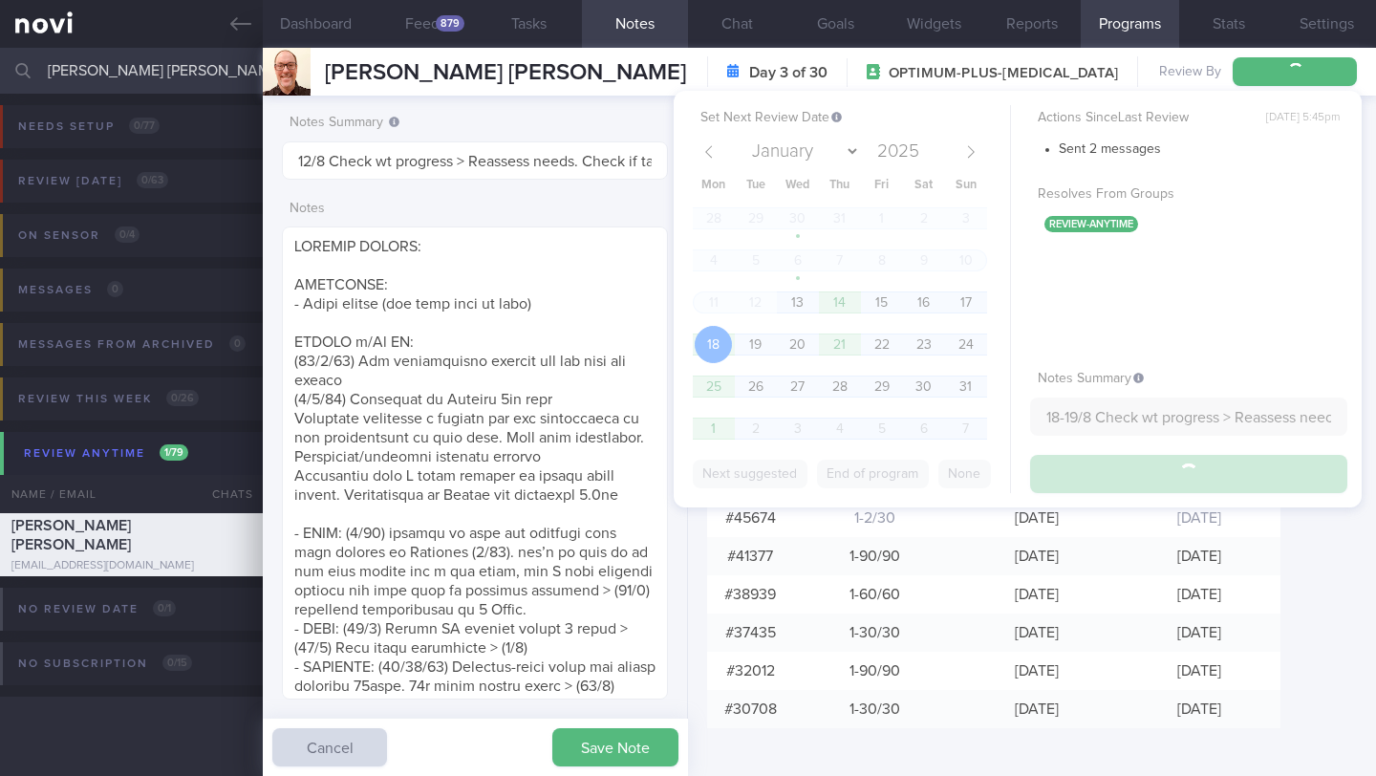
type input "18-19/8 Check wt progress > Reassess needs. Check if taking veg and whole grain…"
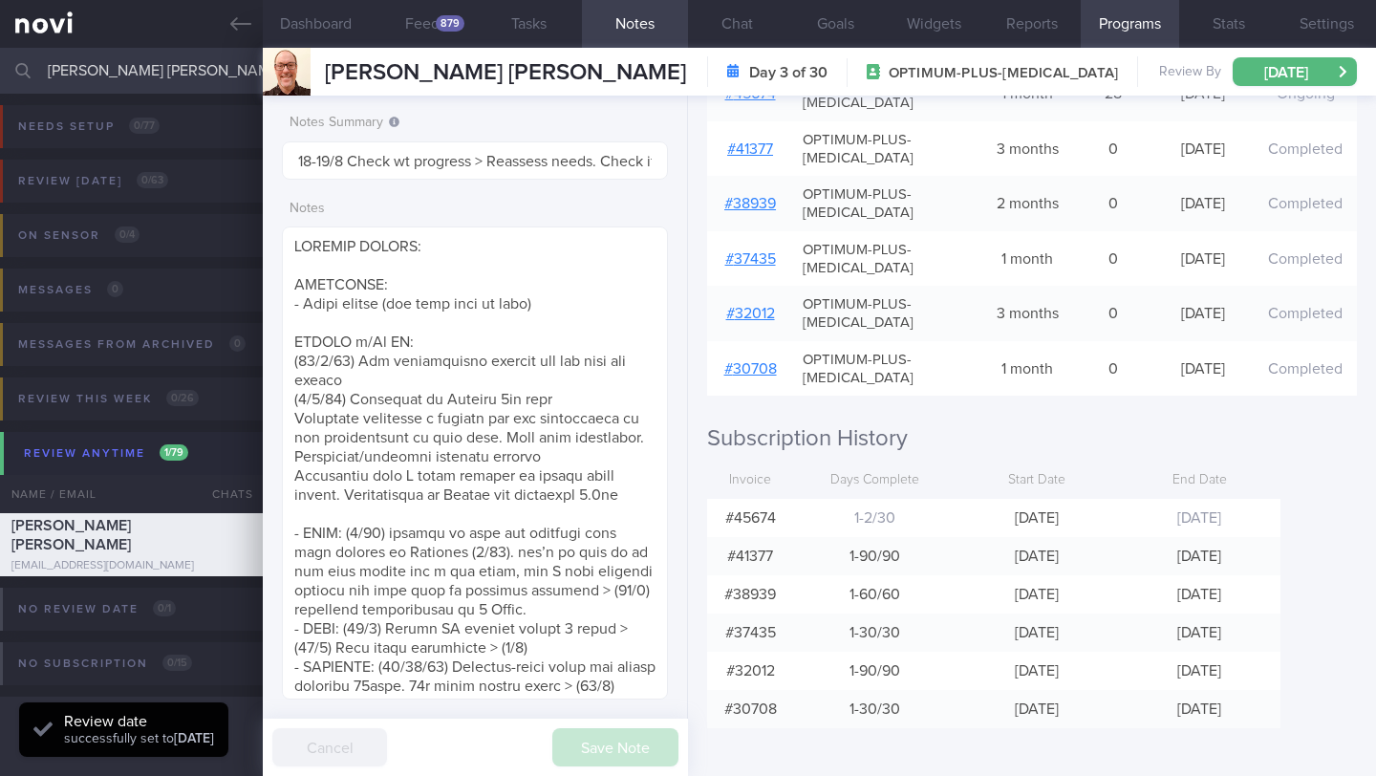
click at [185, 75] on input "[PERSON_NAME] [PERSON_NAME]" at bounding box center [688, 71] width 1376 height 46
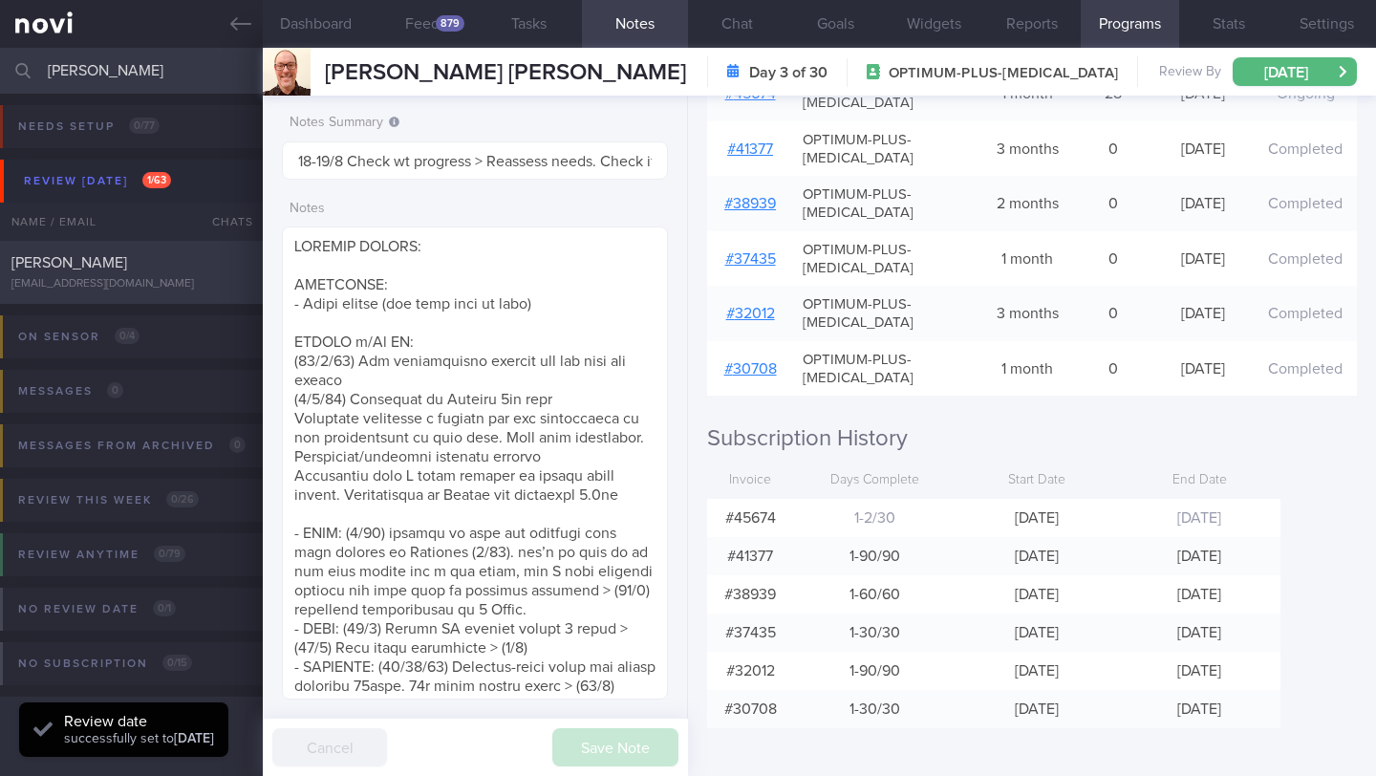
type input "[PERSON_NAME]"
click at [229, 274] on div "TAN MEI YAN meiyantan91@gmail.com" at bounding box center [131, 272] width 263 height 38
type input "11/8 Check logs and coach"
type textarea "RESTRICTIONS: NO BEEF (religion) SUPPORT NEEDED: CHALLENGE: - LIFE: (20/5/25) w…"
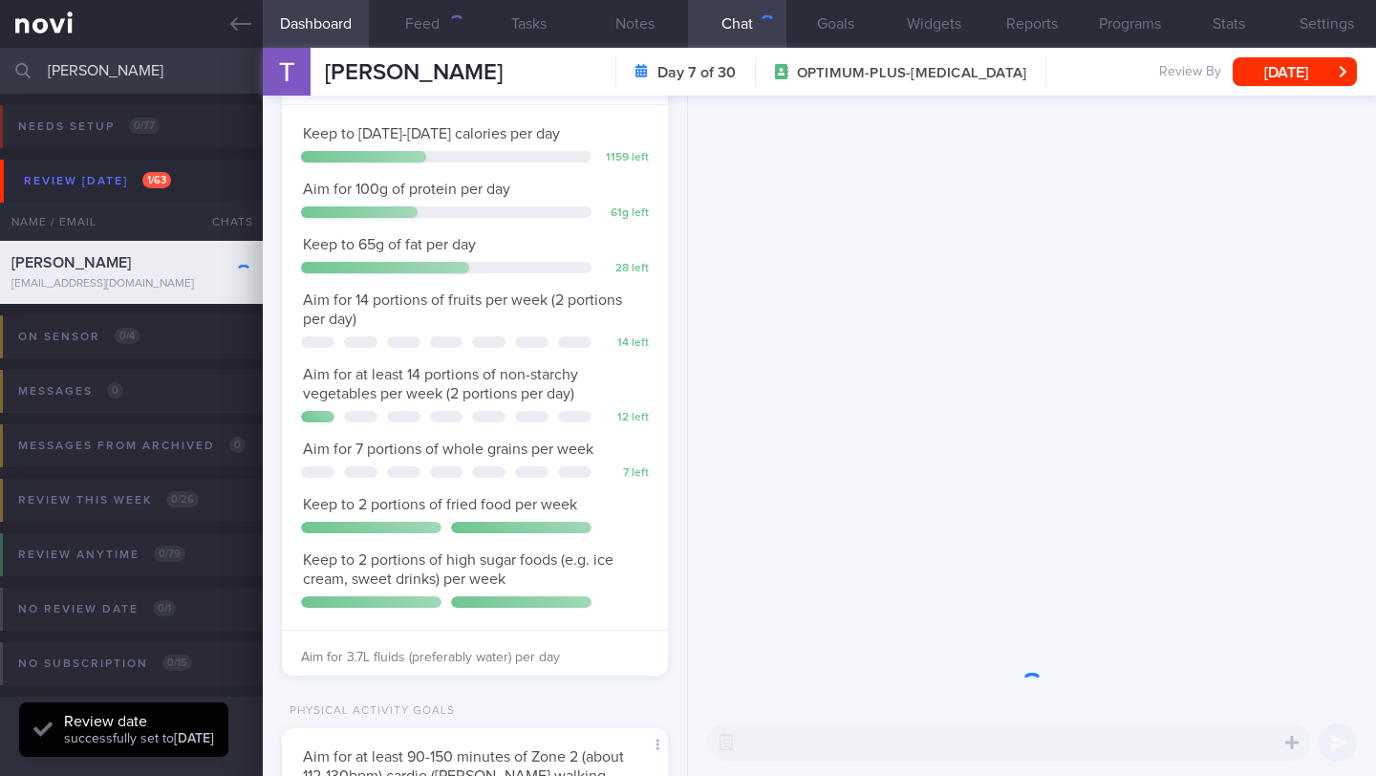
scroll to position [168, 337]
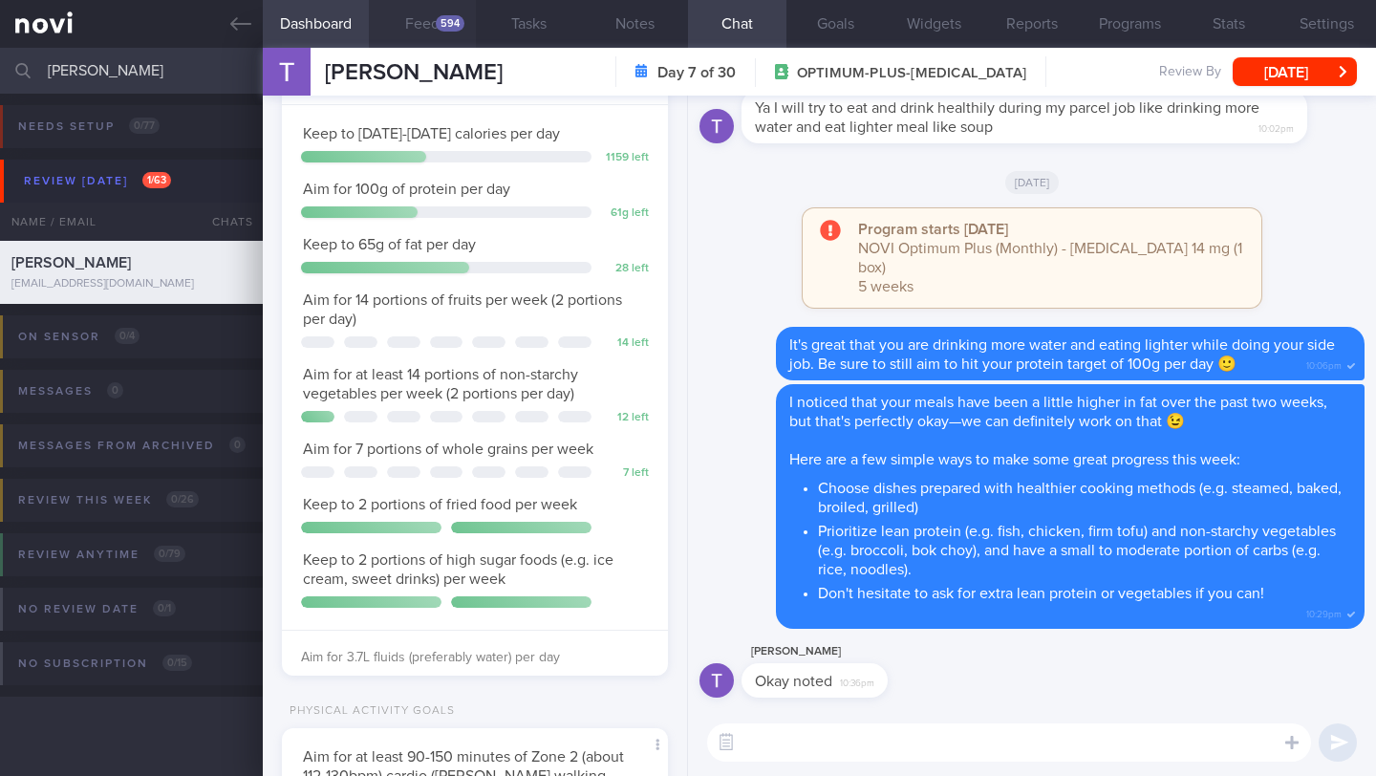
click at [456, 32] on button "Feed 594" at bounding box center [422, 24] width 106 height 48
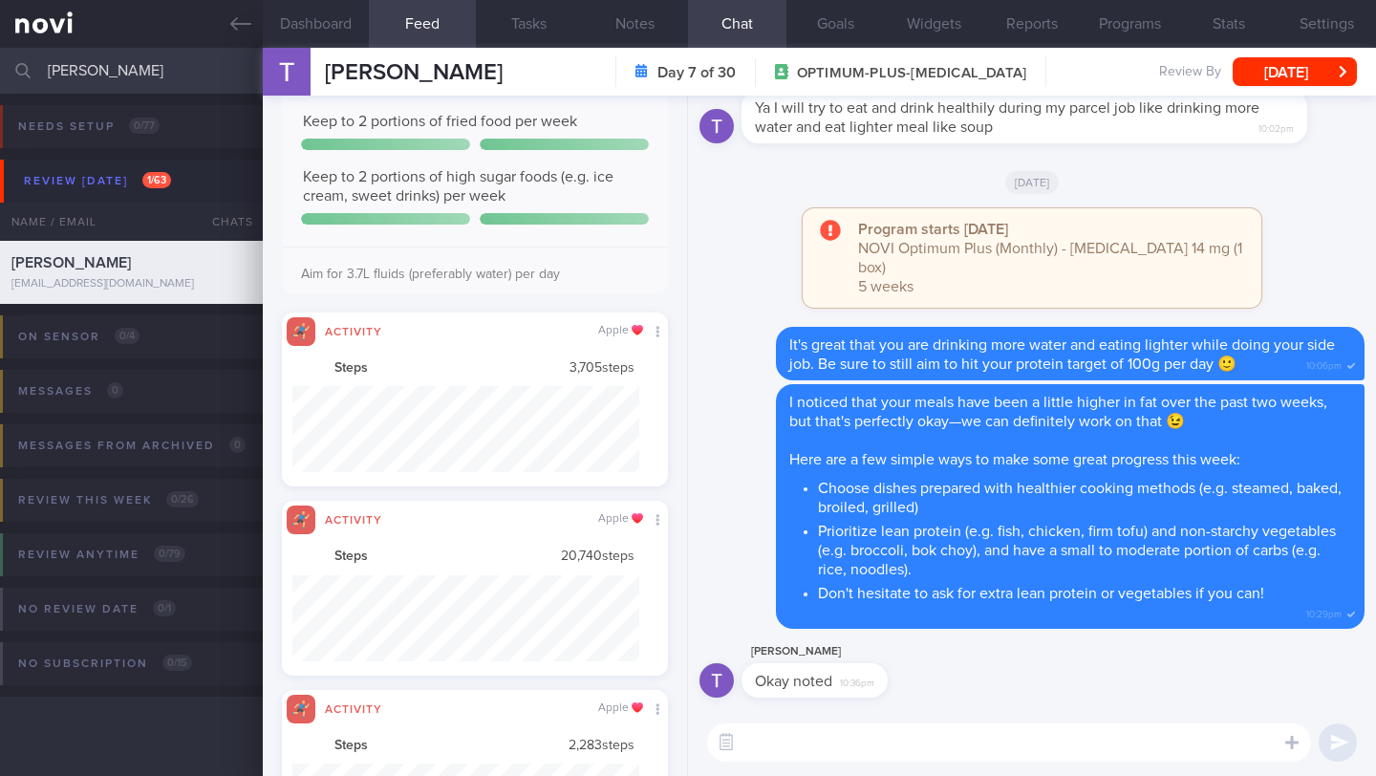
scroll to position [86, 347]
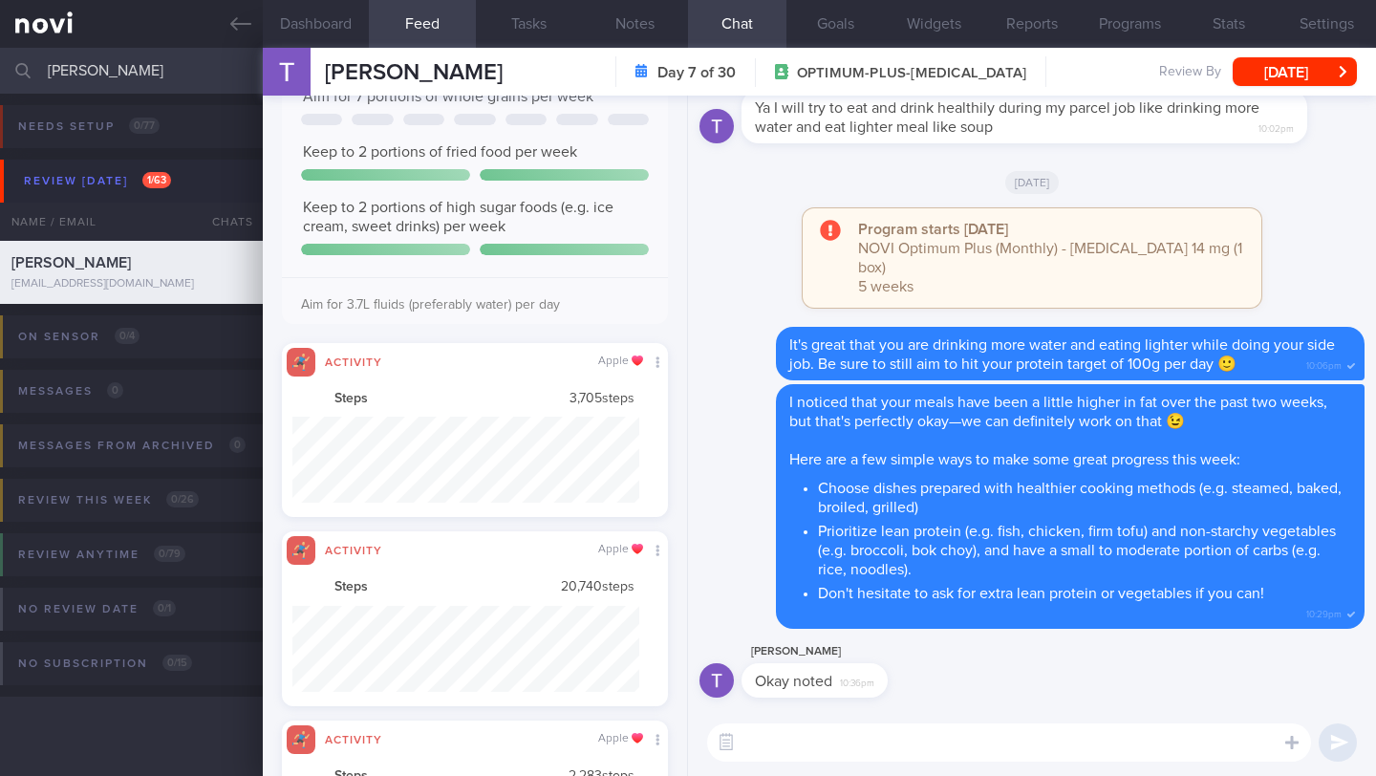
click at [685, 99] on div "All types Food Activity Glucose Weight Medicine Blood Pressure CGM Install Rece…" at bounding box center [475, 436] width 425 height 680
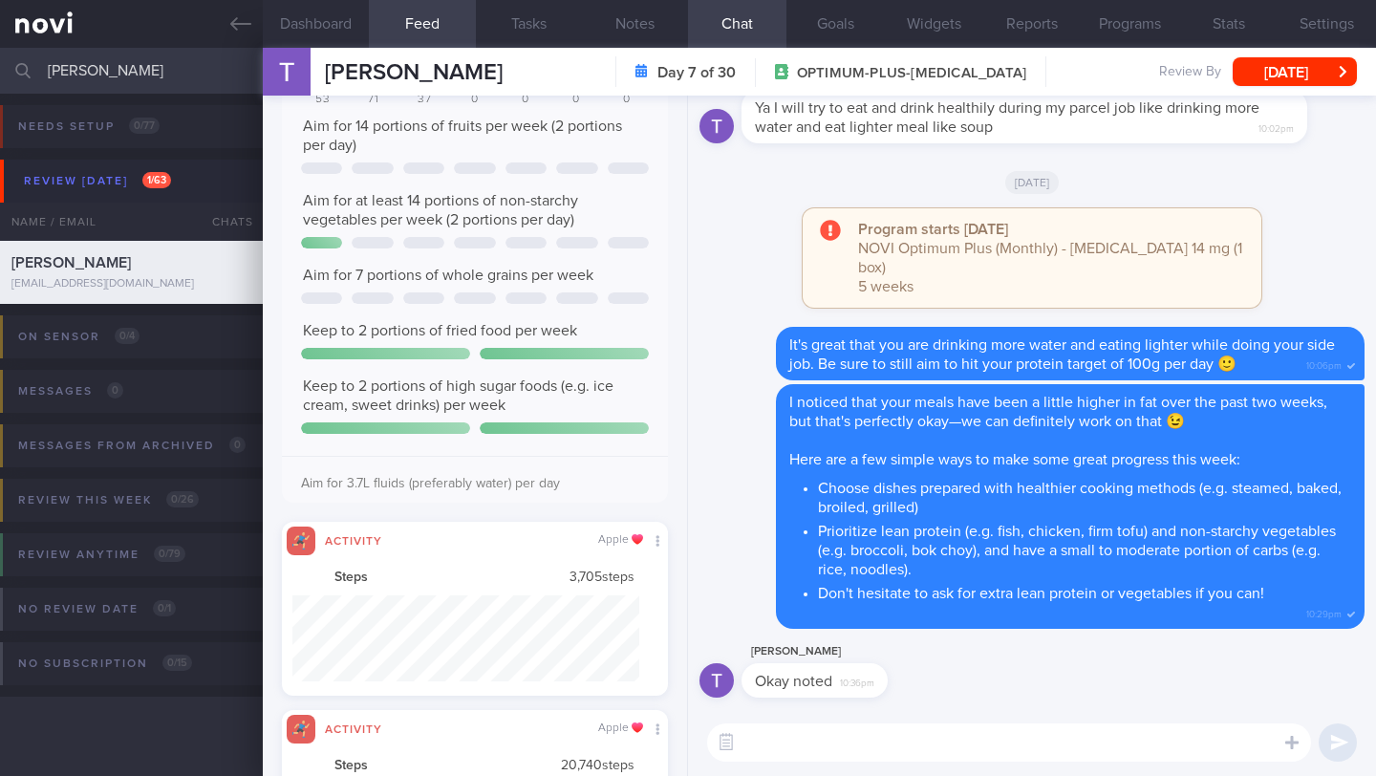
scroll to position [0, 0]
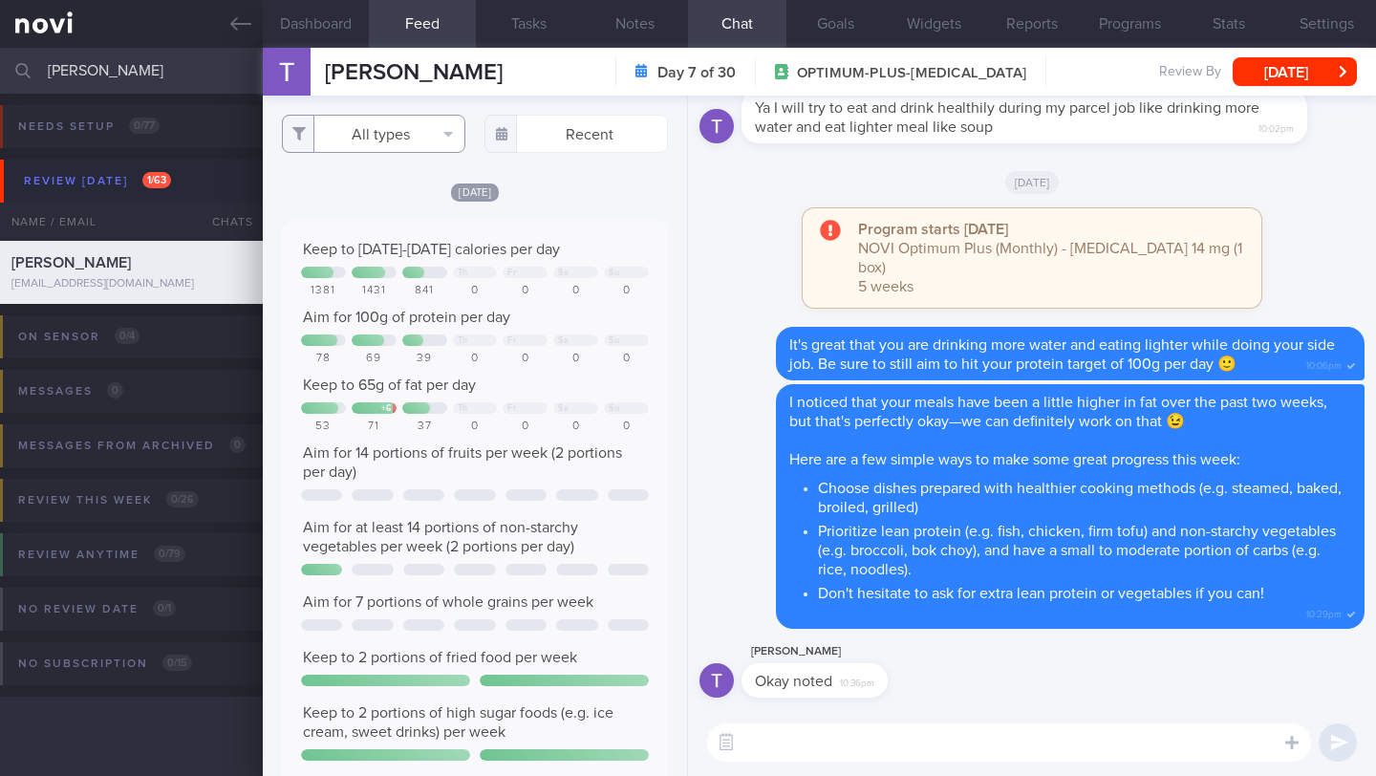
click at [423, 115] on button "All types" at bounding box center [373, 134] width 183 height 38
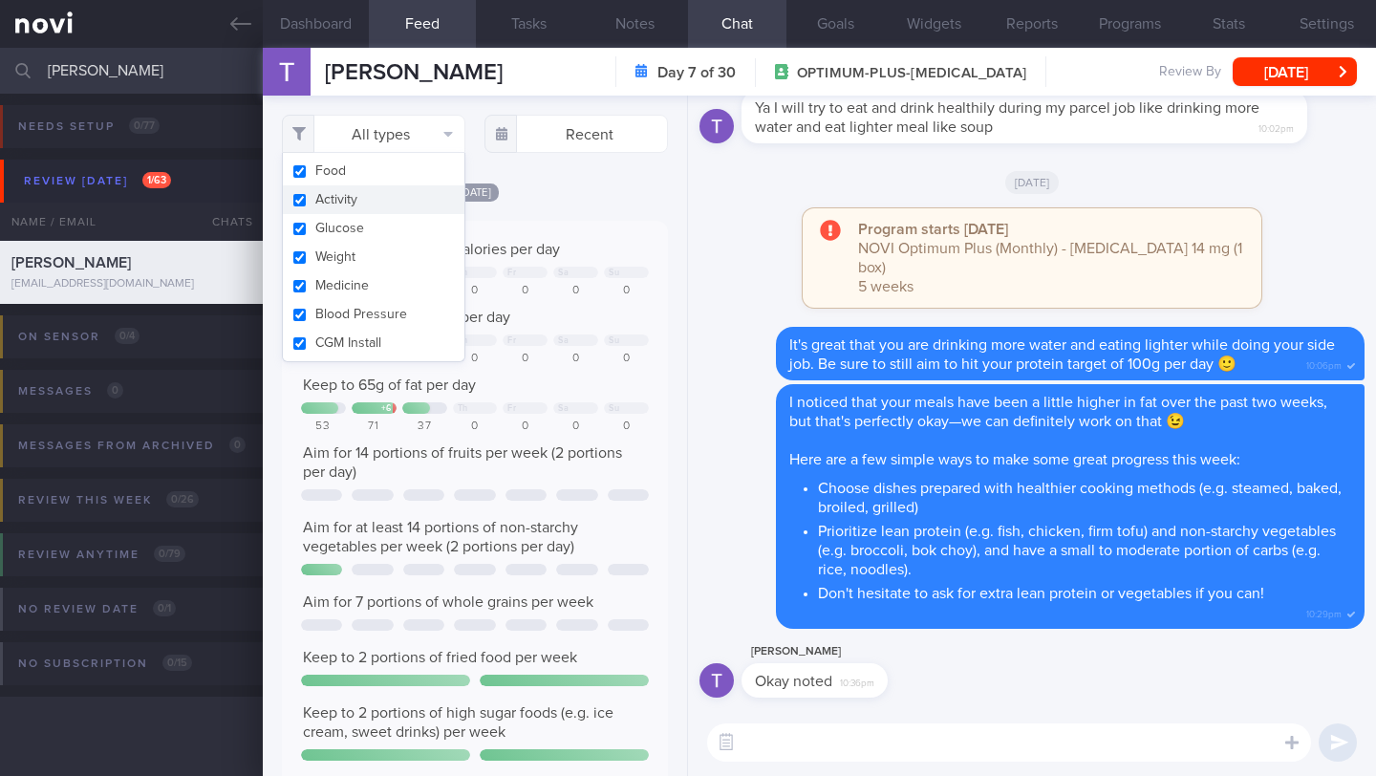
click at [369, 203] on button "Activity" at bounding box center [374, 199] width 182 height 29
checkbox input "false"
click at [564, 196] on div "Filtering type... Food Activity Glucose Weight Medicine Blood Pressure [MEDICAL…" at bounding box center [475, 436] width 424 height 680
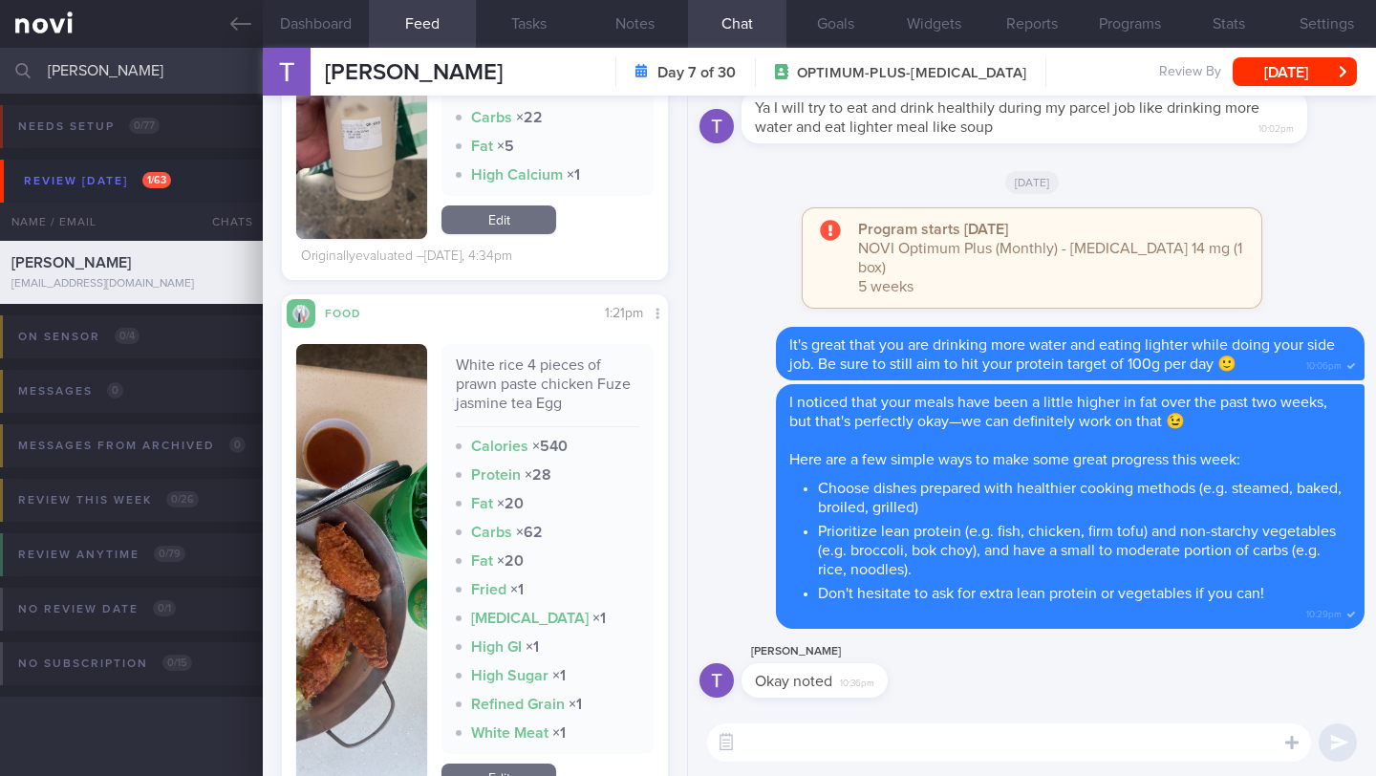
scroll to position [3768, 0]
